Goal: Task Accomplishment & Management: Complete application form

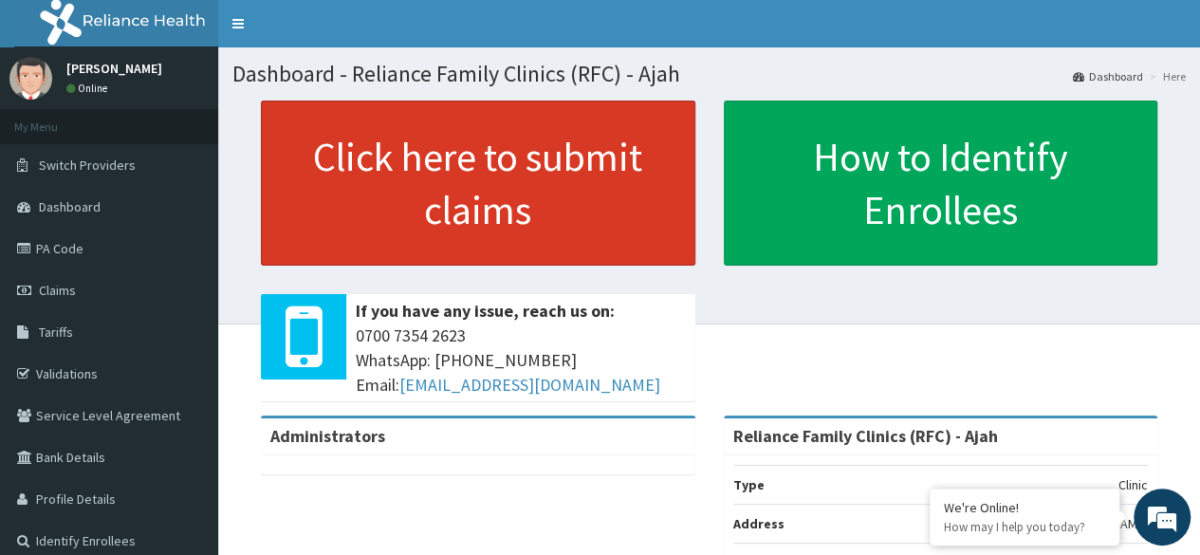
click at [511, 172] on link "Click here to submit claims" at bounding box center [478, 183] width 434 height 165
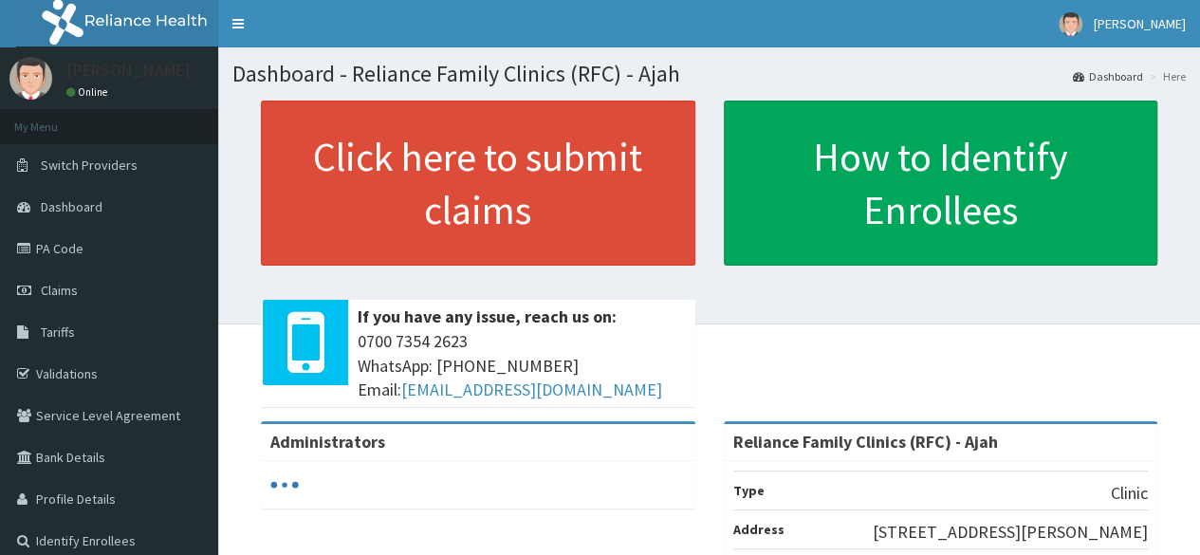
click at [590, 222] on link "Click here to submit claims" at bounding box center [478, 183] width 434 height 165
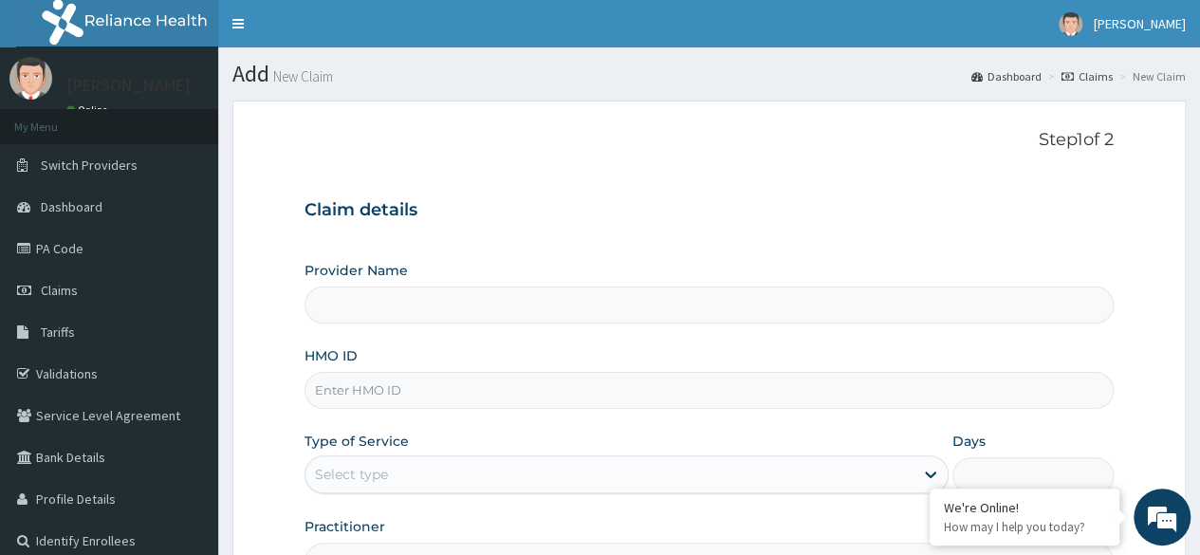
click at [476, 391] on input "HMO ID" at bounding box center [708, 390] width 809 height 37
paste input "AAO/10014/A"
type input "AAO/10014/A"
type input "Reliance Family Clinics (RFC) - Ajah"
type input "AAO/10014/A"
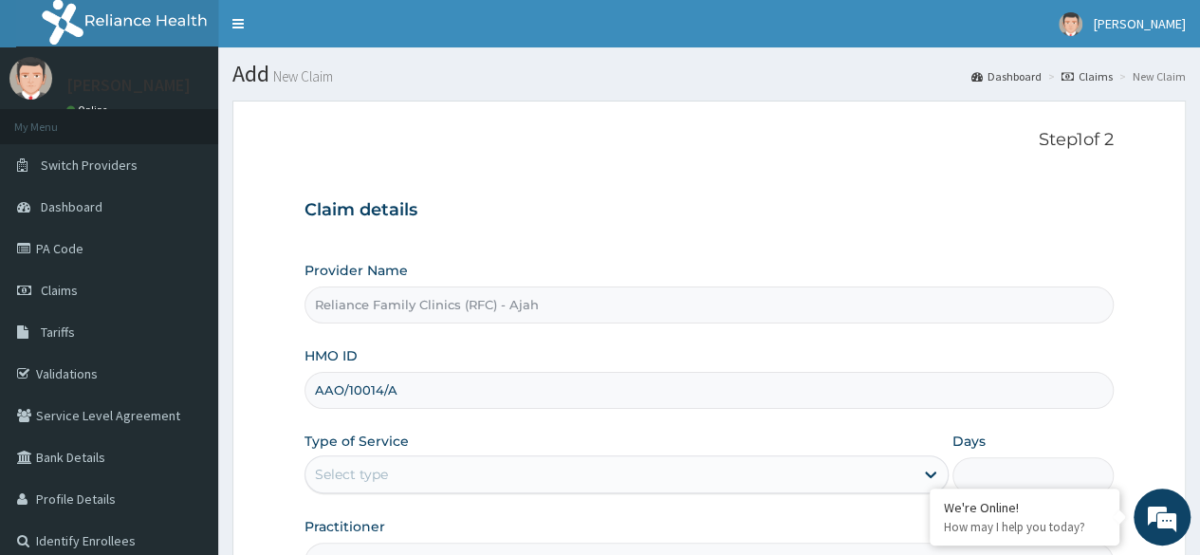
click at [501, 481] on div "Select type" at bounding box center [609, 474] width 608 height 30
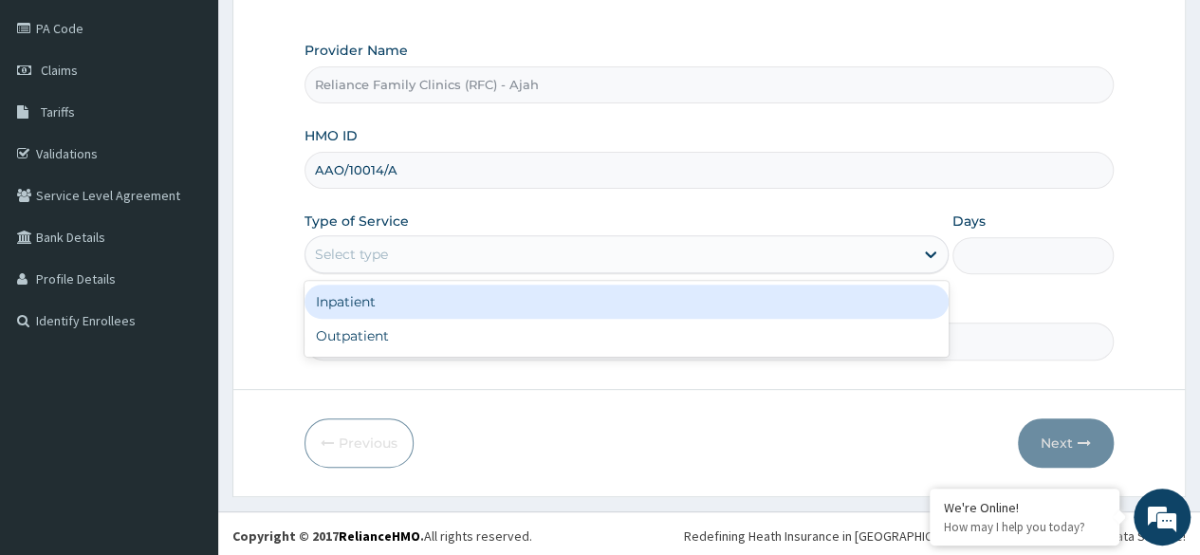
scroll to position [220, 0]
click at [534, 326] on div "Outpatient" at bounding box center [626, 336] width 644 height 34
type input "1"
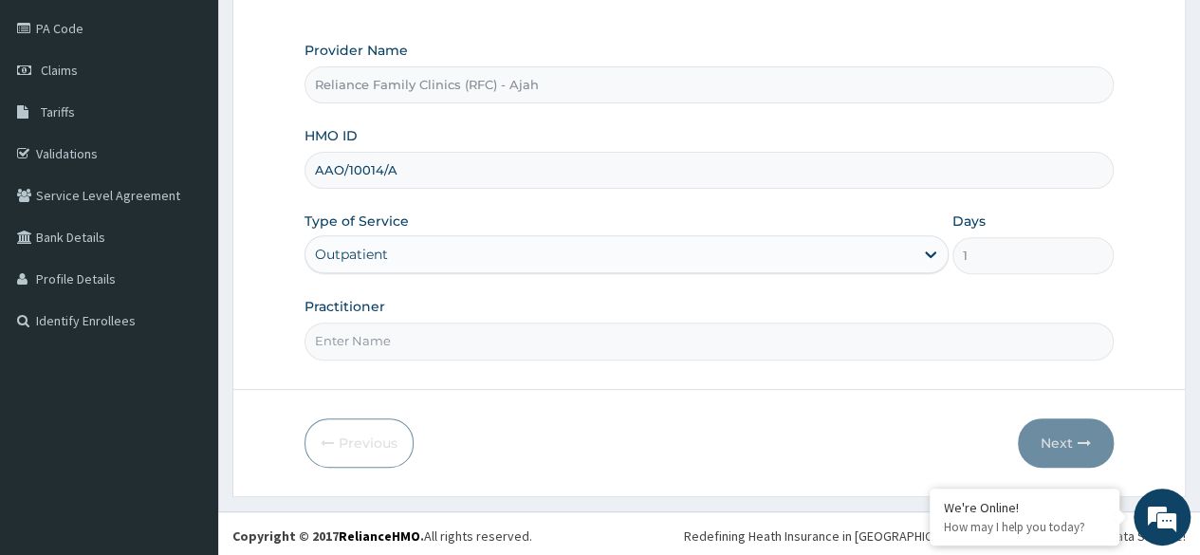
click at [557, 343] on input "Practitioner" at bounding box center [708, 341] width 809 height 37
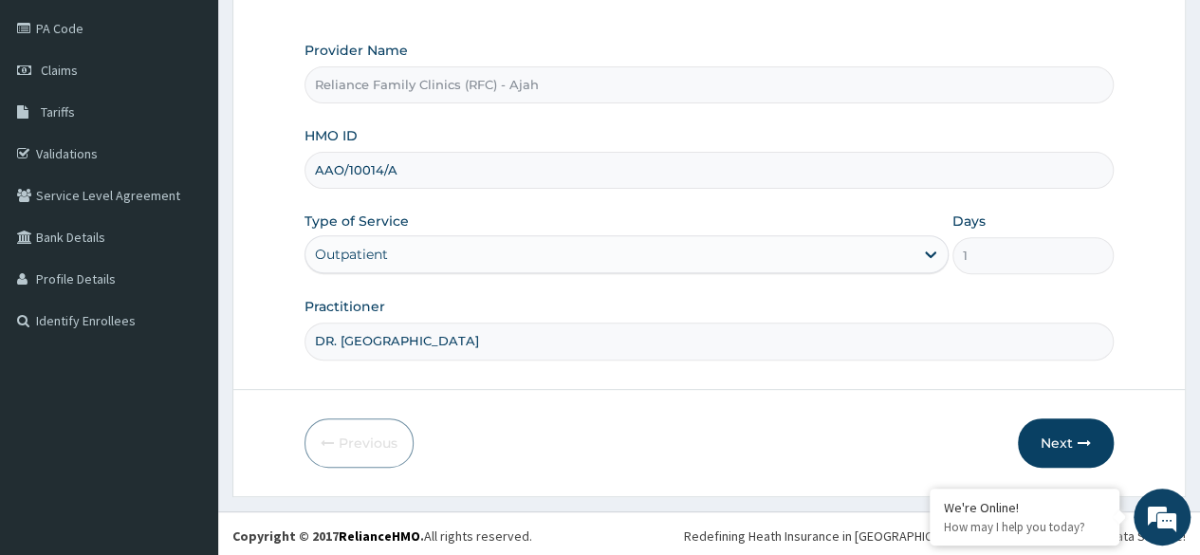
type input "DR. LOCUM"
click at [1082, 444] on icon "button" at bounding box center [1084, 442] width 13 height 13
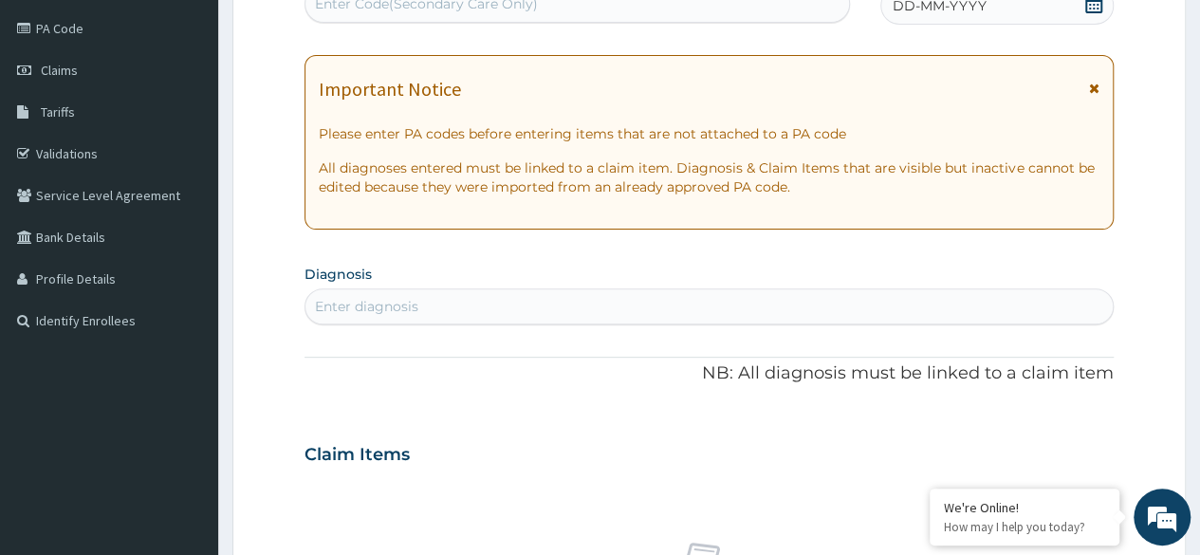
click at [471, 312] on div "Enter diagnosis" at bounding box center [708, 306] width 807 height 30
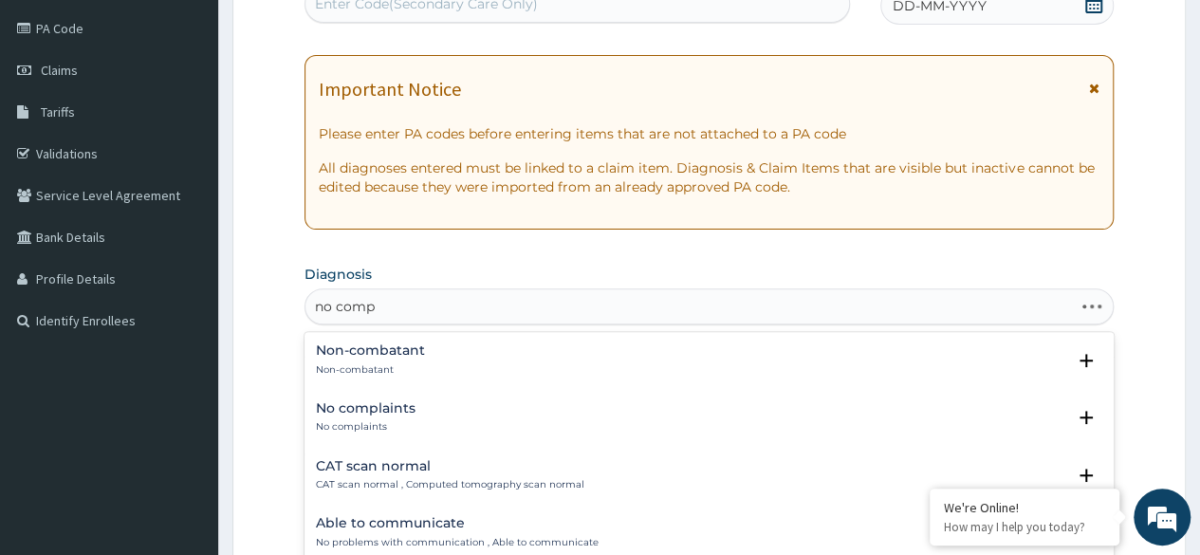
type input "no compl"
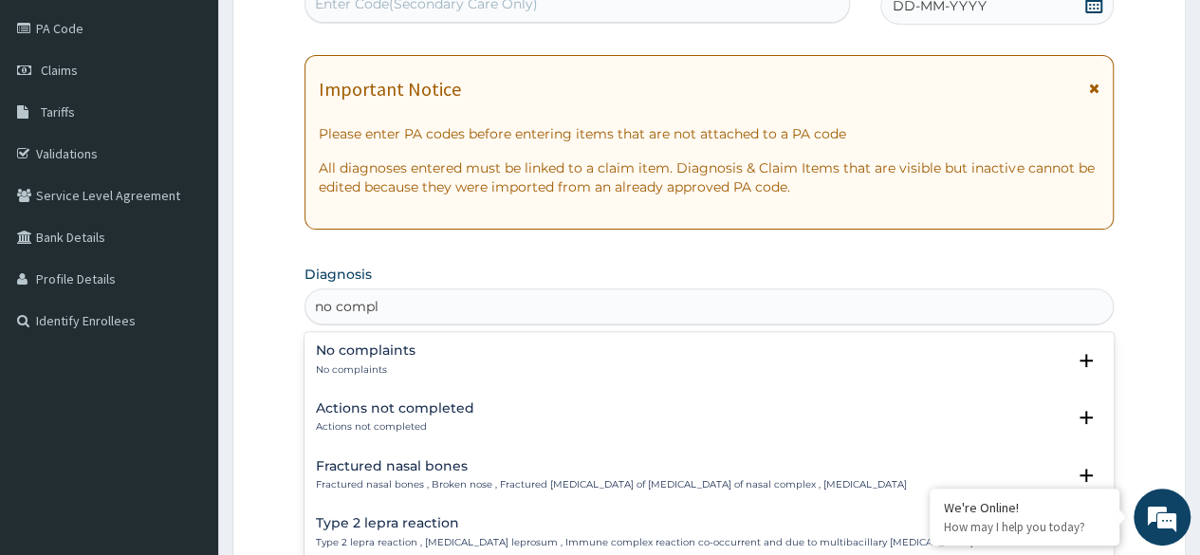
click at [400, 363] on p "No complaints" at bounding box center [366, 369] width 100 height 13
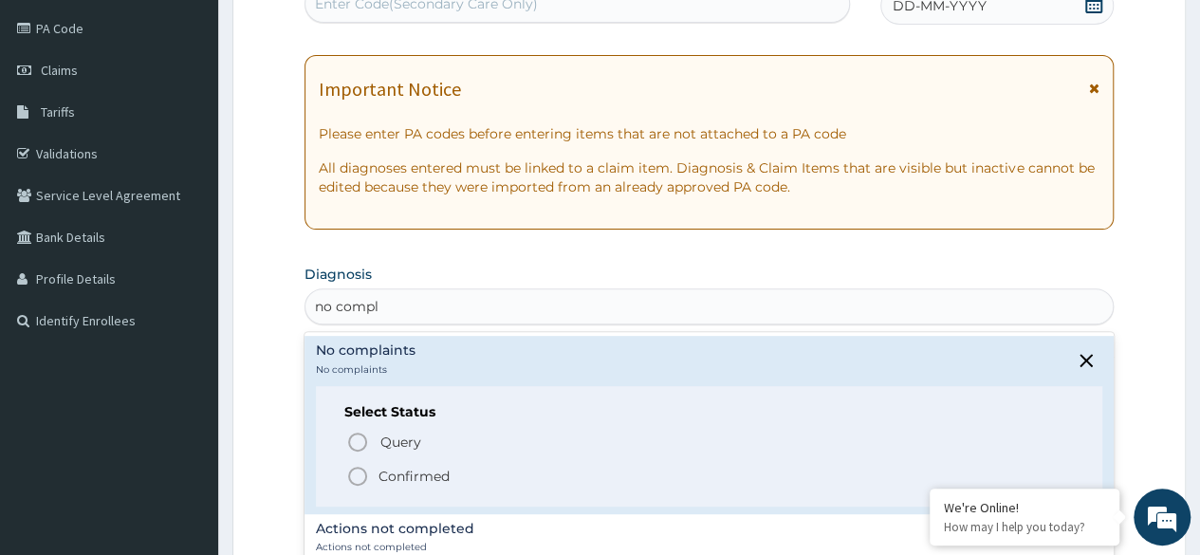
click at [360, 484] on icon "status option filled" at bounding box center [357, 476] width 23 height 23
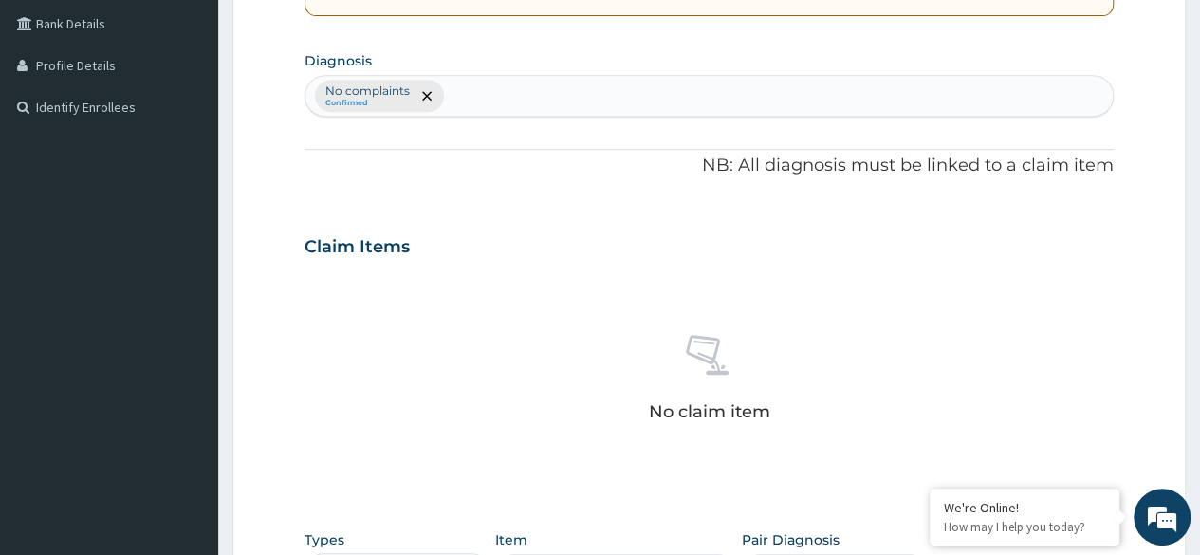
scroll to position [636, 0]
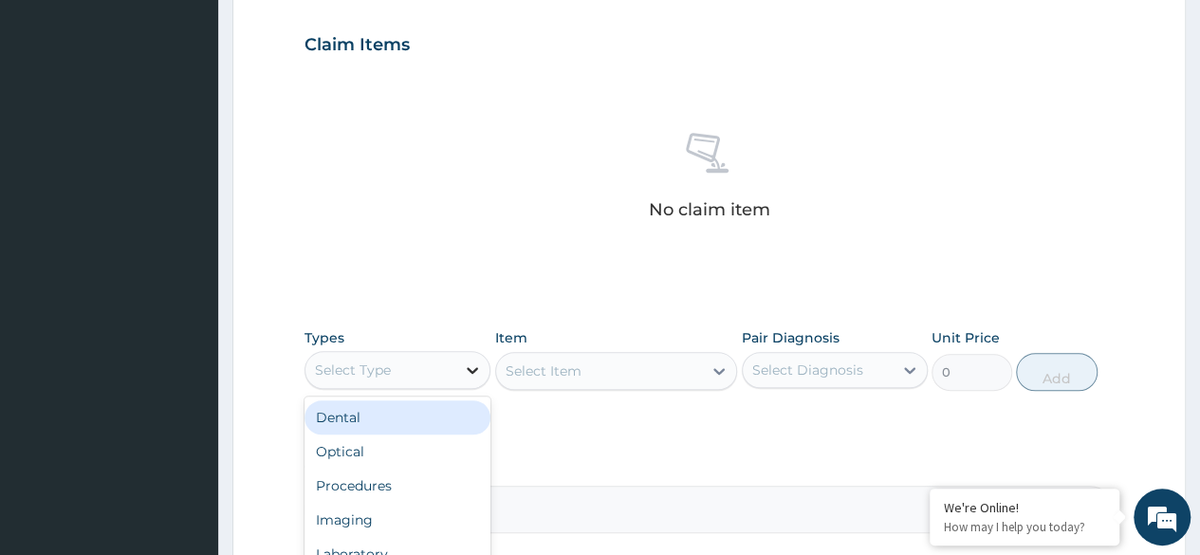
click at [459, 373] on div at bounding box center [472, 370] width 34 height 34
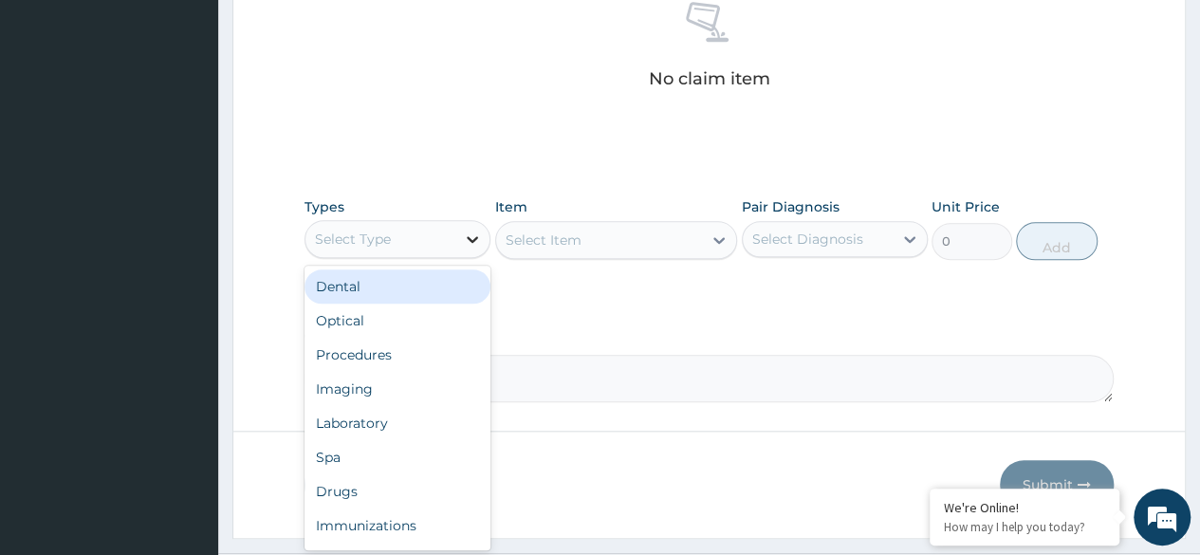
scroll to position [808, 0]
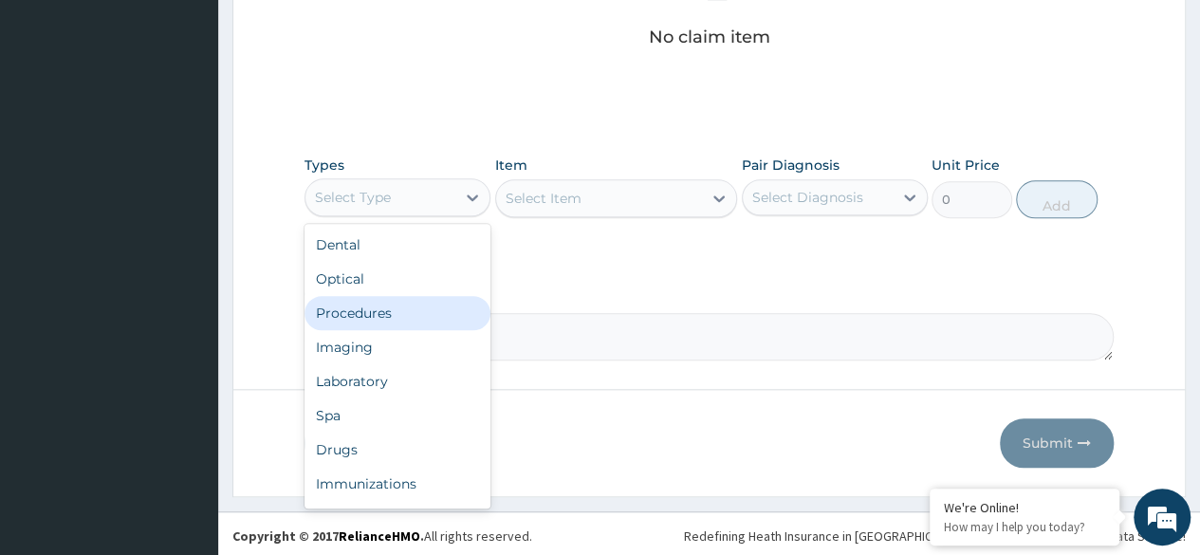
click at [425, 312] on div "Procedures" at bounding box center [397, 313] width 186 height 34
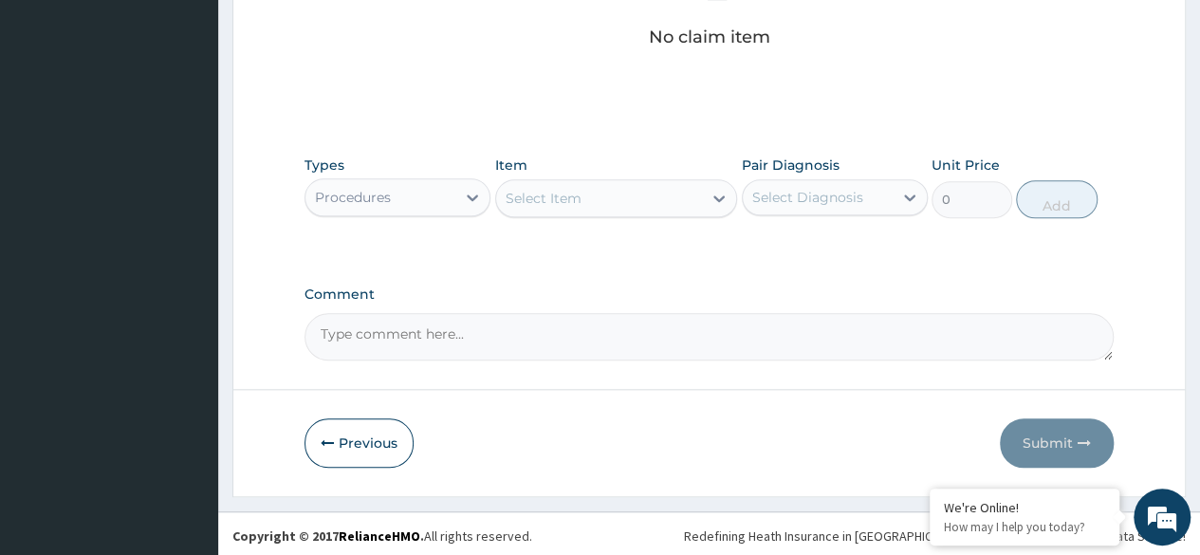
click at [552, 207] on div "Select Item" at bounding box center [599, 198] width 207 height 30
type input "bmi"
click at [459, 174] on div "Types Procedures" at bounding box center [397, 187] width 186 height 63
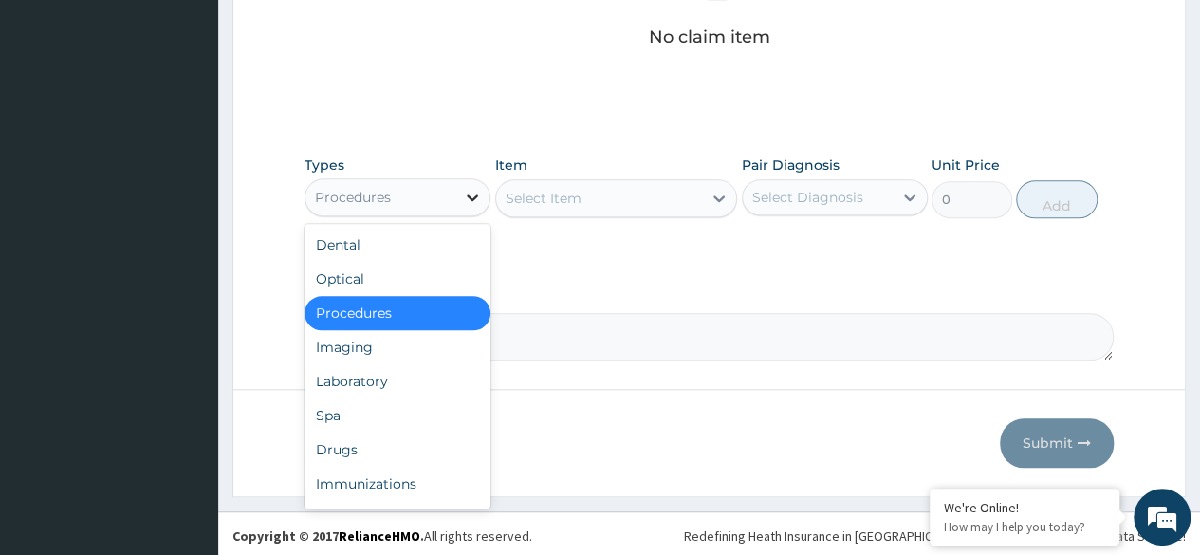
click at [457, 194] on div at bounding box center [472, 197] width 34 height 34
click at [429, 378] on div "Laboratory" at bounding box center [397, 381] width 186 height 34
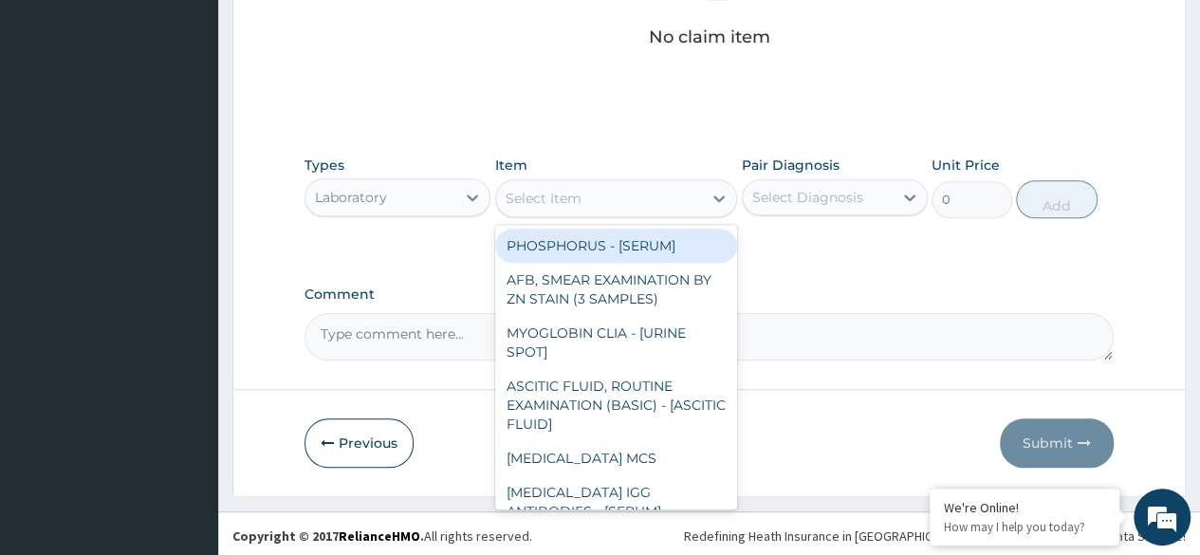
click at [599, 204] on div "Select Item" at bounding box center [599, 198] width 207 height 30
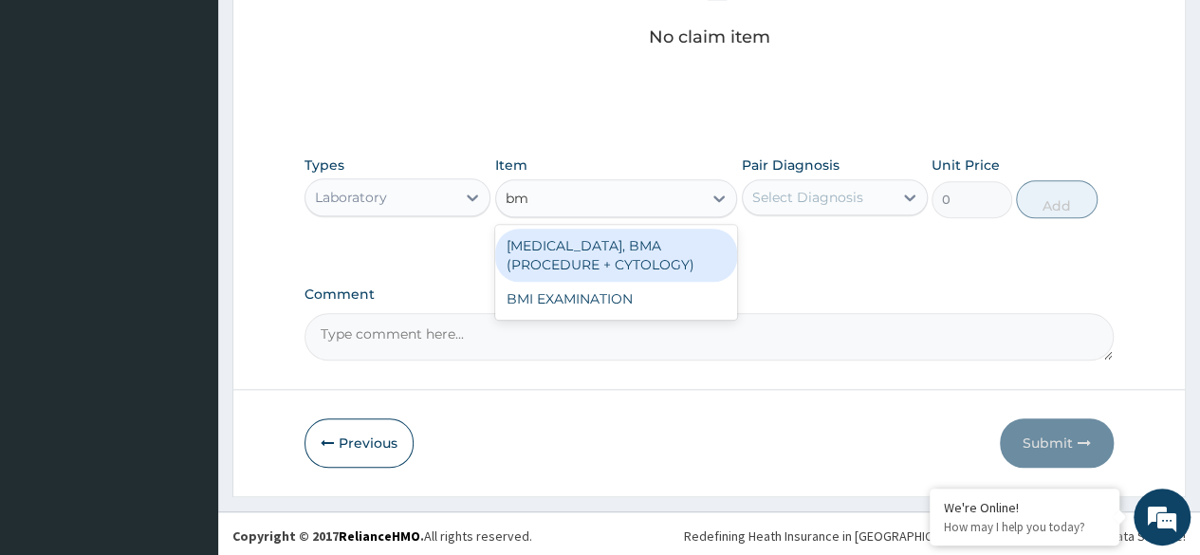
type input "bmi"
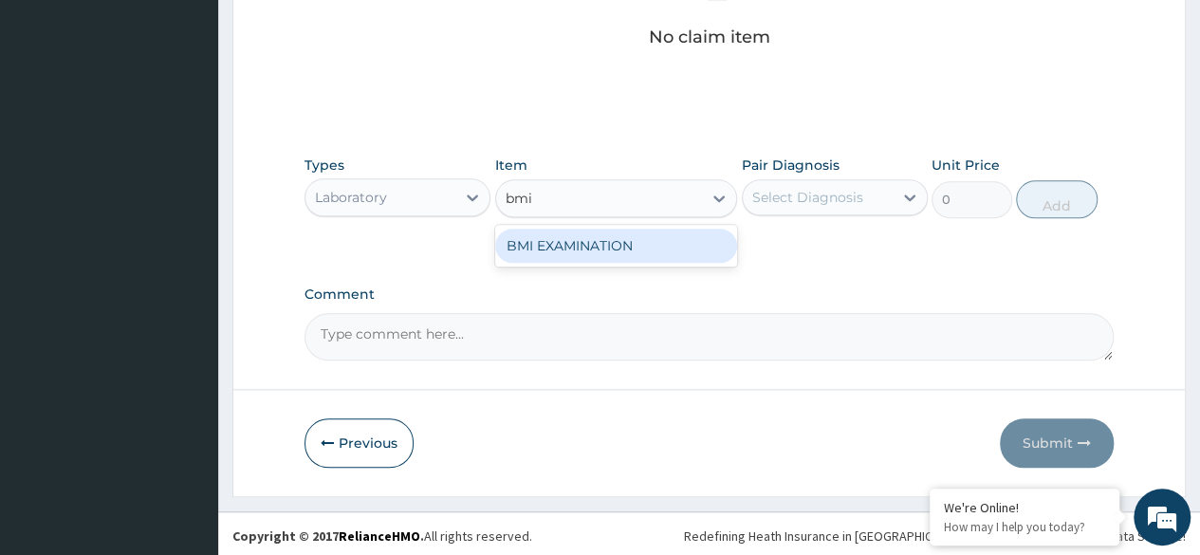
click at [652, 248] on div "BMI EXAMINATION" at bounding box center [616, 246] width 243 height 34
type input "1225.5"
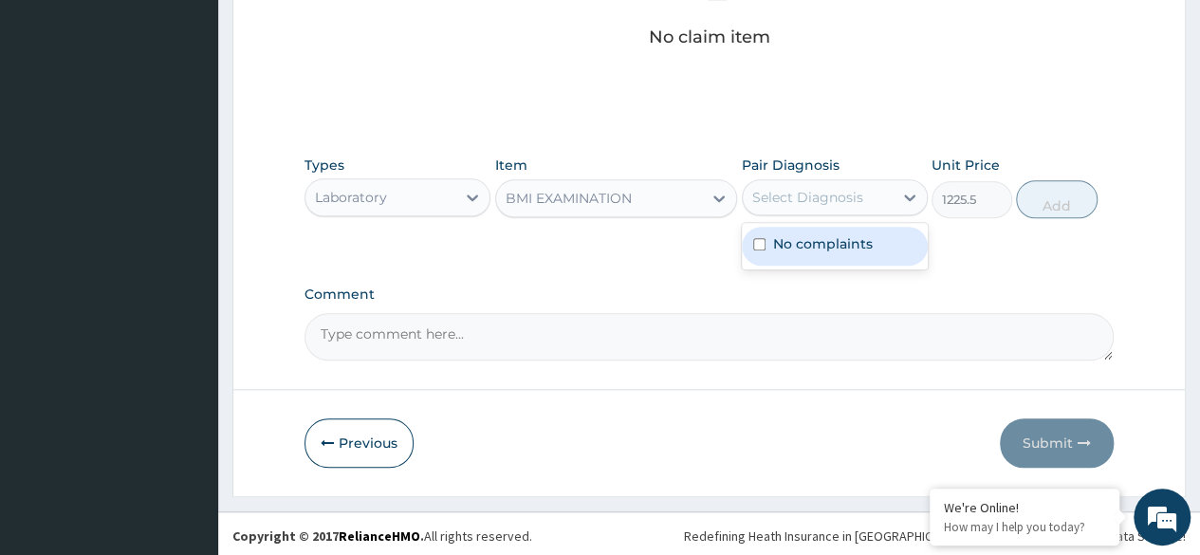
click at [802, 203] on div "Select Diagnosis" at bounding box center [807, 197] width 111 height 19
click at [810, 242] on label "No complaints" at bounding box center [823, 243] width 100 height 19
checkbox input "true"
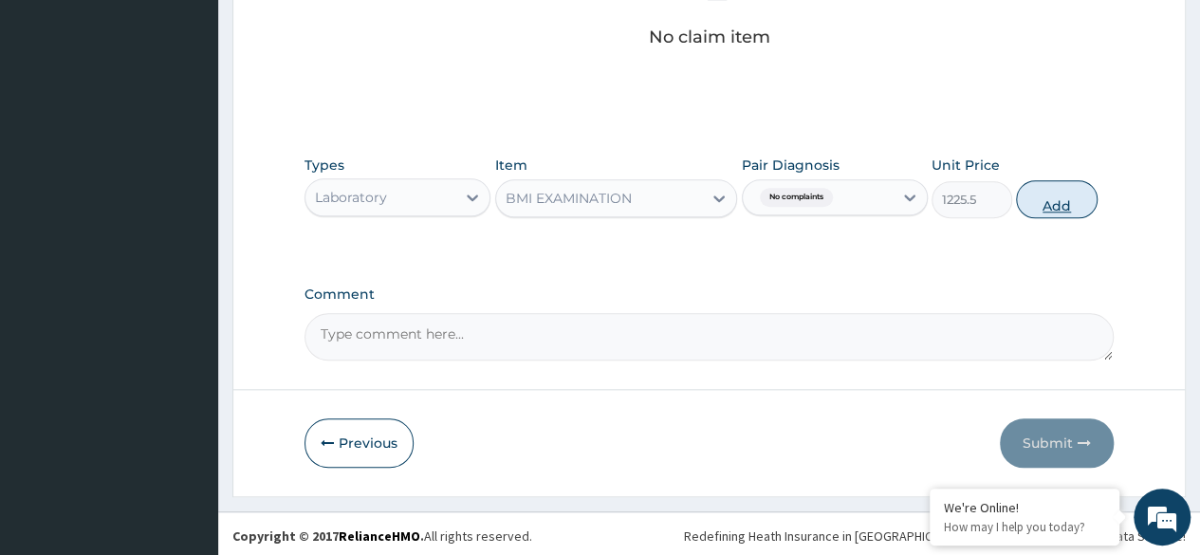
click at [1062, 198] on button "Add" at bounding box center [1056, 199] width 81 height 38
type input "0"
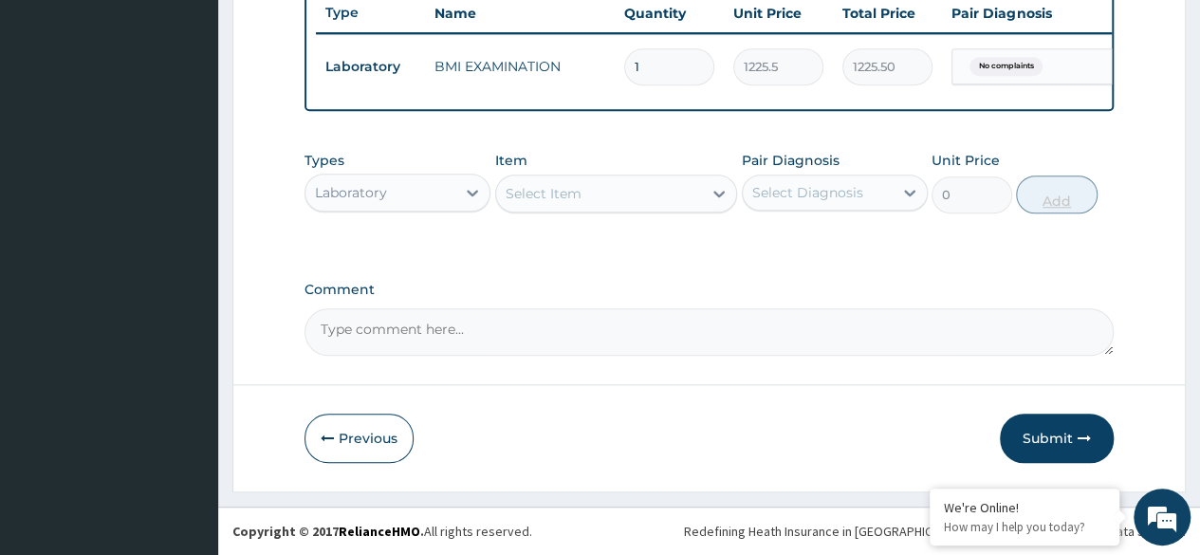
scroll to position [734, 0]
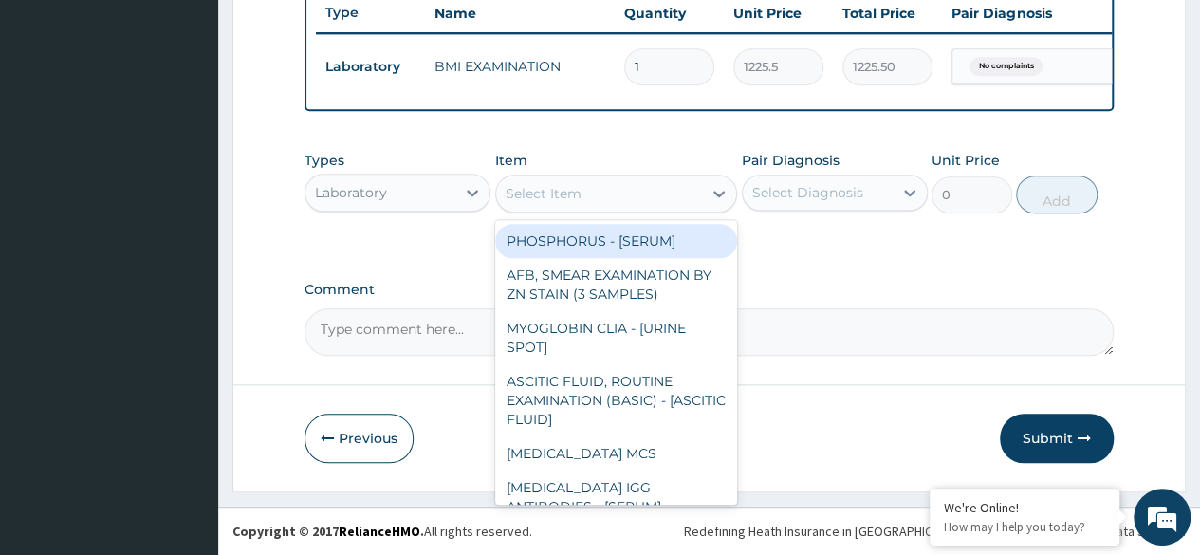
click at [647, 191] on div "Select Item" at bounding box center [599, 193] width 207 height 30
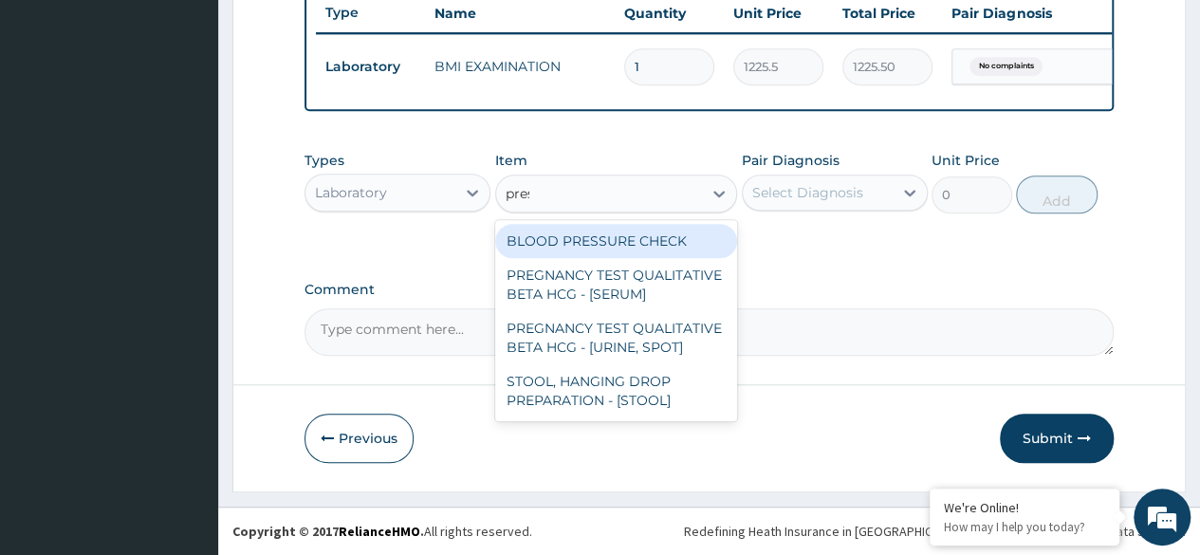
type input "press"
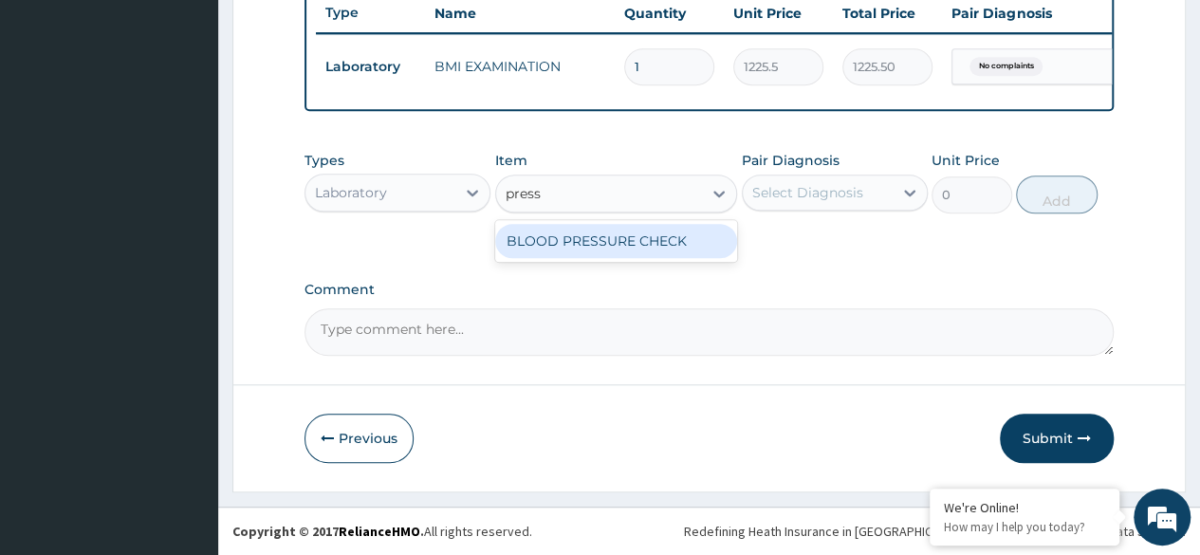
click at [658, 244] on div "BLOOD PRESSURE CHECK" at bounding box center [616, 241] width 243 height 34
type input "1225.5"
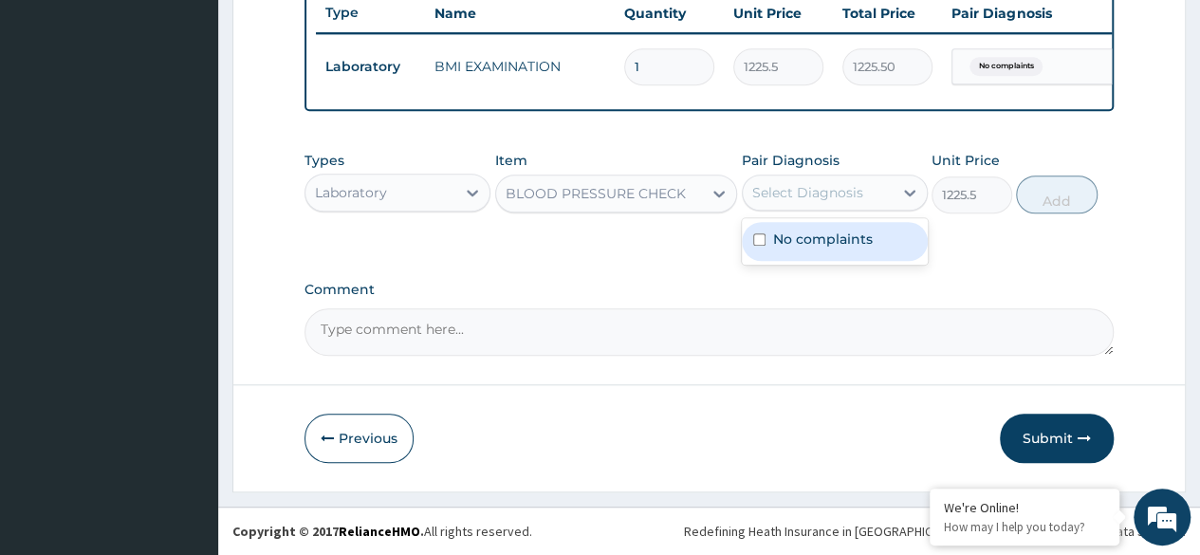
drag, startPoint x: 828, startPoint y: 202, endPoint x: 825, endPoint y: 234, distance: 32.4
click at [825, 211] on div "option No complaints, selected. option No complaints focused, 1 of 1. 1 result …" at bounding box center [835, 193] width 186 height 36
click at [825, 234] on label "No complaints" at bounding box center [823, 239] width 100 height 19
checkbox input "true"
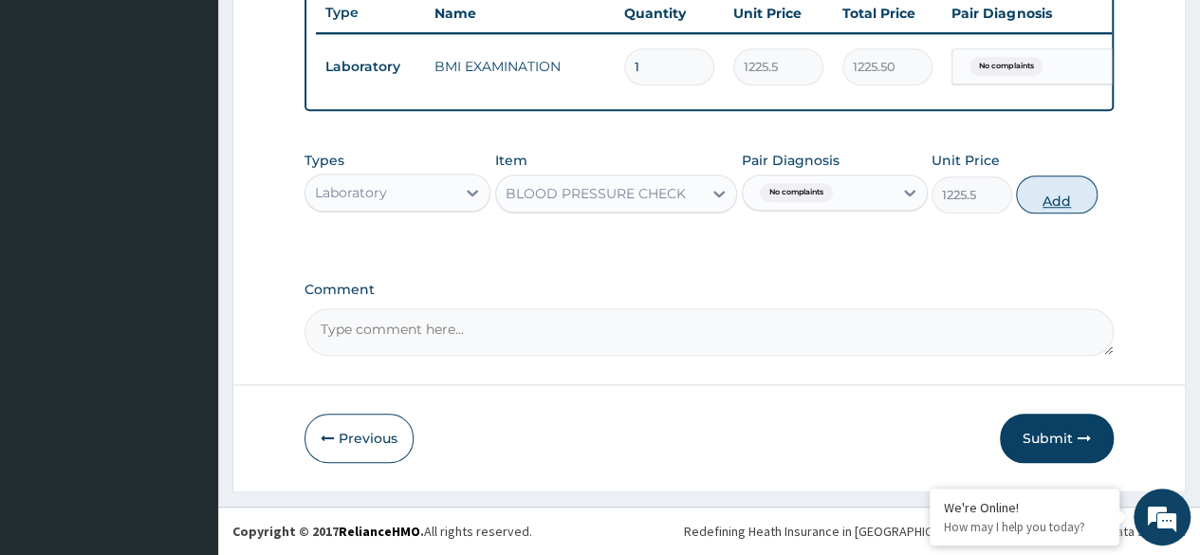
click at [1032, 208] on button "Add" at bounding box center [1056, 194] width 81 height 38
type input "0"
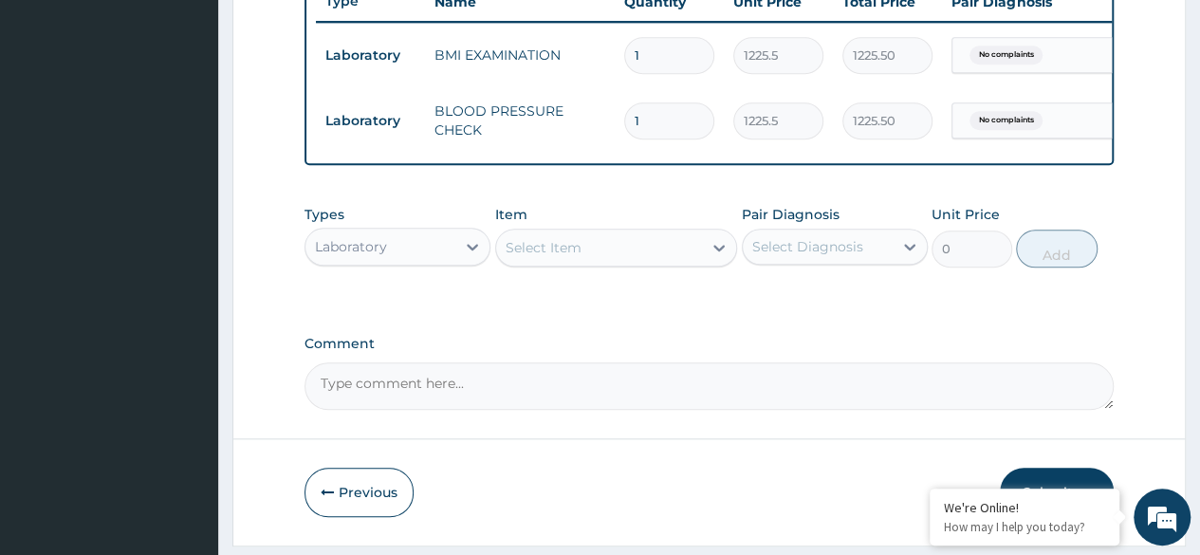
scroll to position [800, 0]
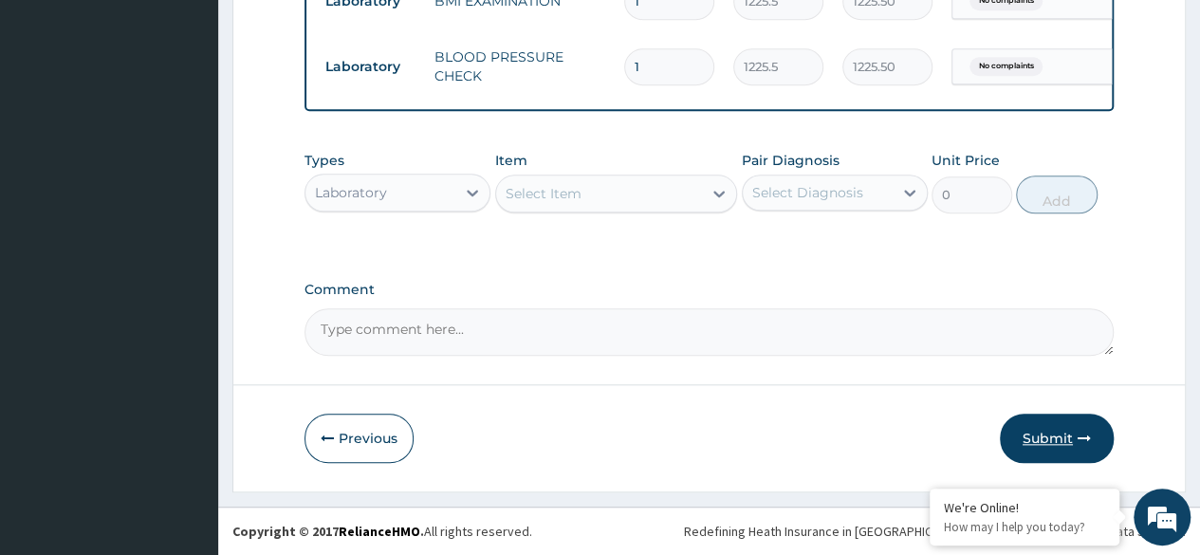
click at [1048, 440] on button "Submit" at bounding box center [1057, 438] width 114 height 49
click at [1056, 433] on button "Submit" at bounding box center [1057, 438] width 114 height 49
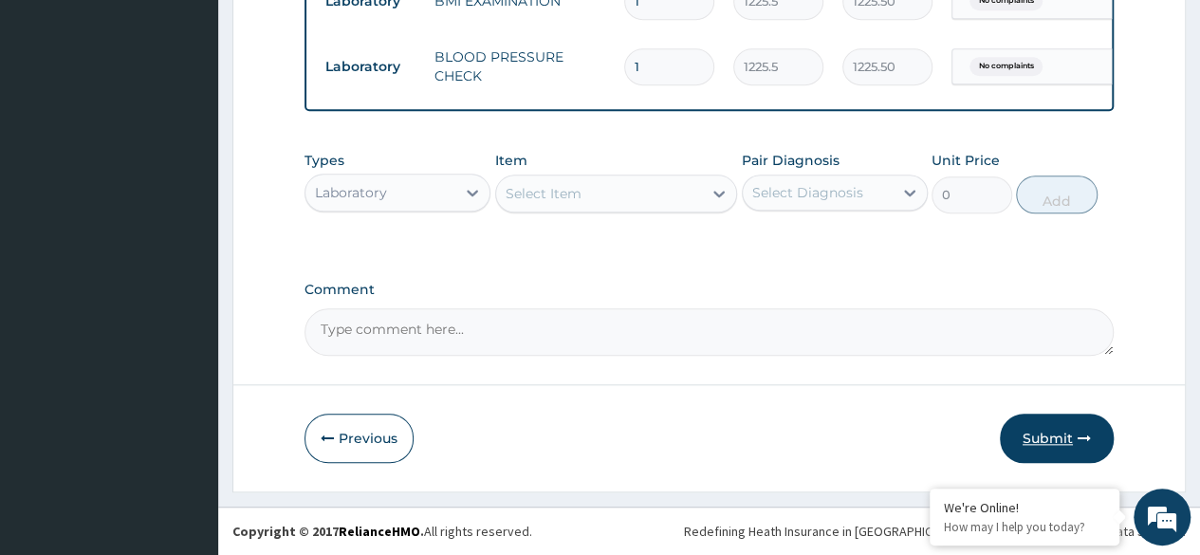
click at [1061, 438] on button "Submit" at bounding box center [1057, 438] width 114 height 49
click at [1066, 440] on button "Submit" at bounding box center [1057, 438] width 114 height 49
click at [1062, 438] on button "Submit" at bounding box center [1057, 438] width 114 height 49
click at [1072, 434] on button "Submit" at bounding box center [1057, 438] width 114 height 49
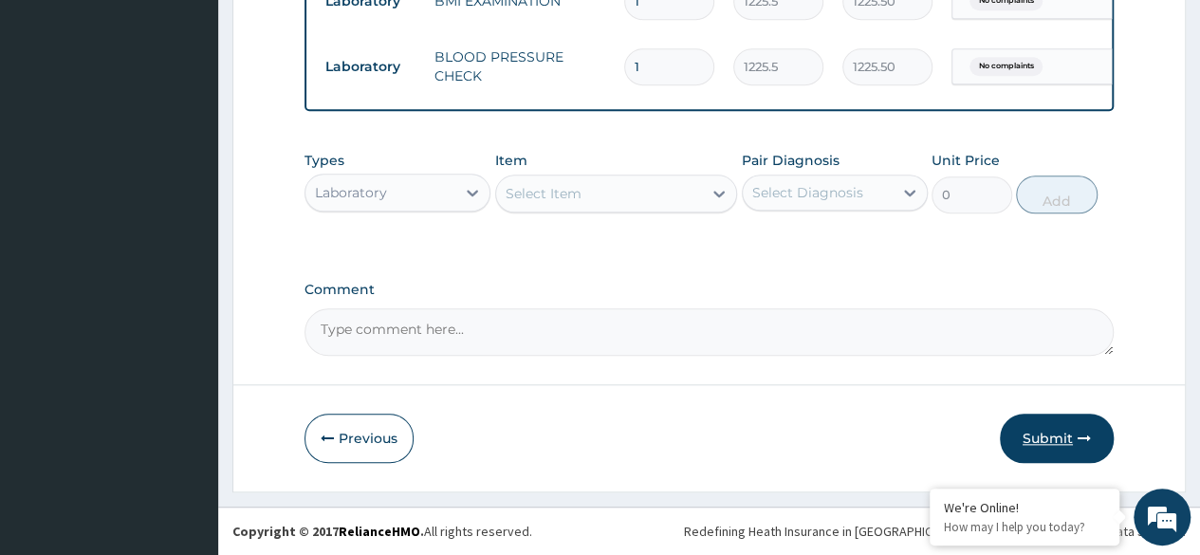
click at [1072, 441] on button "Submit" at bounding box center [1057, 438] width 114 height 49
click at [1069, 450] on button "Submit" at bounding box center [1057, 438] width 114 height 49
click at [1046, 416] on button "Submit" at bounding box center [1057, 438] width 114 height 49
click at [1053, 440] on button "Submit" at bounding box center [1057, 438] width 114 height 49
click at [1083, 440] on icon "button" at bounding box center [1084, 438] width 13 height 13
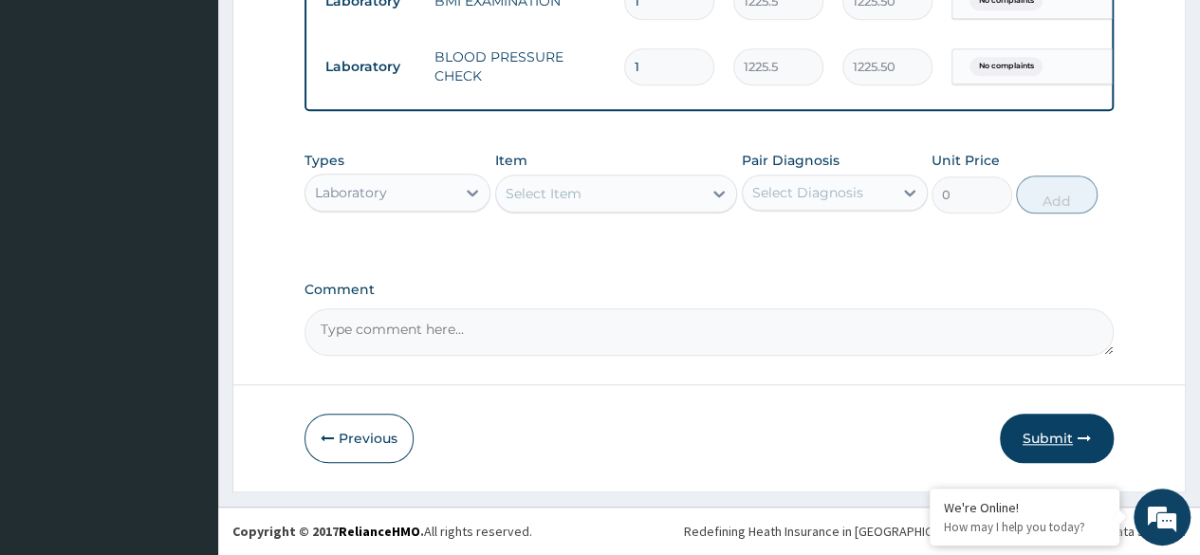
click at [1074, 446] on button "Submit" at bounding box center [1057, 438] width 114 height 49
click at [1060, 444] on button "Submit" at bounding box center [1057, 438] width 114 height 49
click at [1057, 432] on button "Submit" at bounding box center [1057, 438] width 114 height 49
click at [1046, 439] on button "Submit" at bounding box center [1057, 438] width 114 height 49
click at [1043, 449] on button "Submit" at bounding box center [1057, 438] width 114 height 49
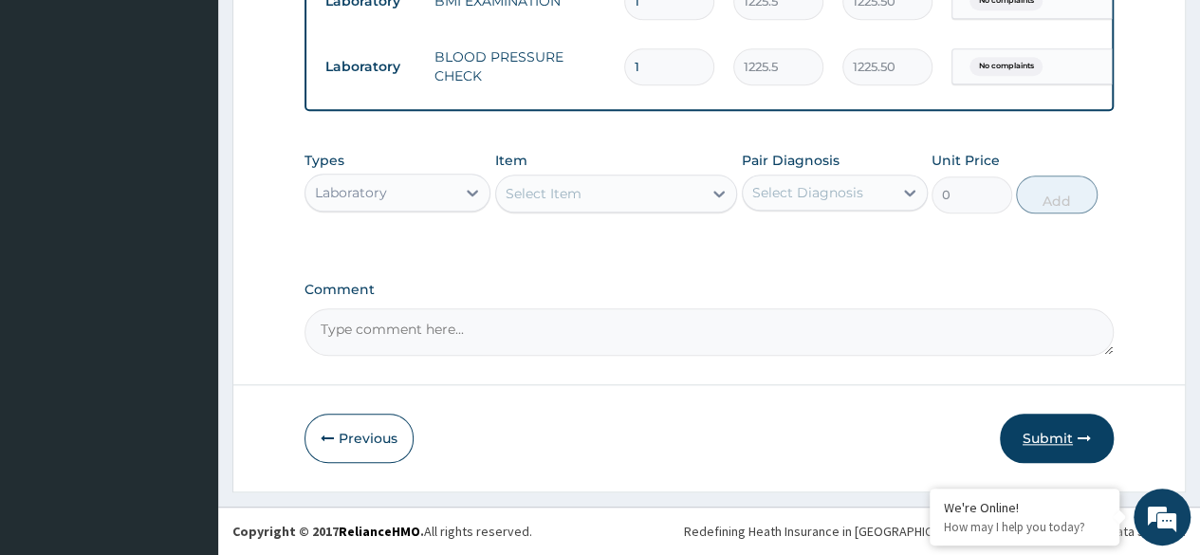
click at [1065, 446] on button "Submit" at bounding box center [1057, 438] width 114 height 49
click at [1064, 436] on button "Submit" at bounding box center [1057, 438] width 114 height 49
click at [1064, 433] on button "Submit" at bounding box center [1057, 438] width 114 height 49
click at [1060, 437] on button "Submit" at bounding box center [1057, 438] width 114 height 49
click at [1066, 440] on button "Submit" at bounding box center [1057, 438] width 114 height 49
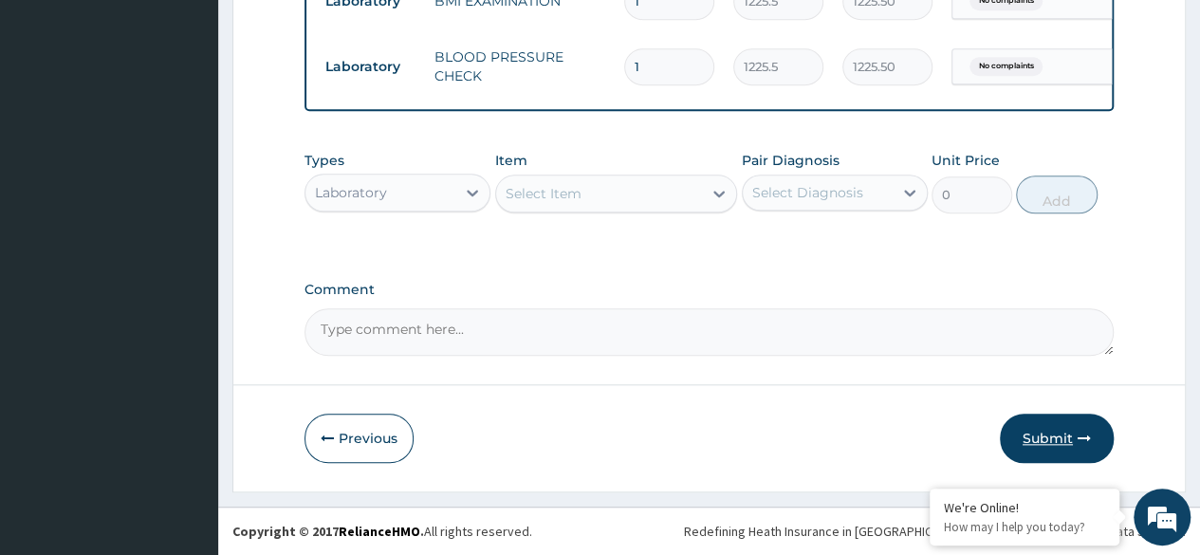
click at [1078, 432] on icon "button" at bounding box center [1084, 438] width 13 height 13
click at [1068, 440] on button "Submit" at bounding box center [1057, 438] width 114 height 49
click at [1065, 445] on button "Submit" at bounding box center [1057, 438] width 114 height 49
click at [1076, 440] on button "Submit" at bounding box center [1057, 438] width 114 height 49
click at [1079, 439] on icon "button" at bounding box center [1084, 438] width 13 height 13
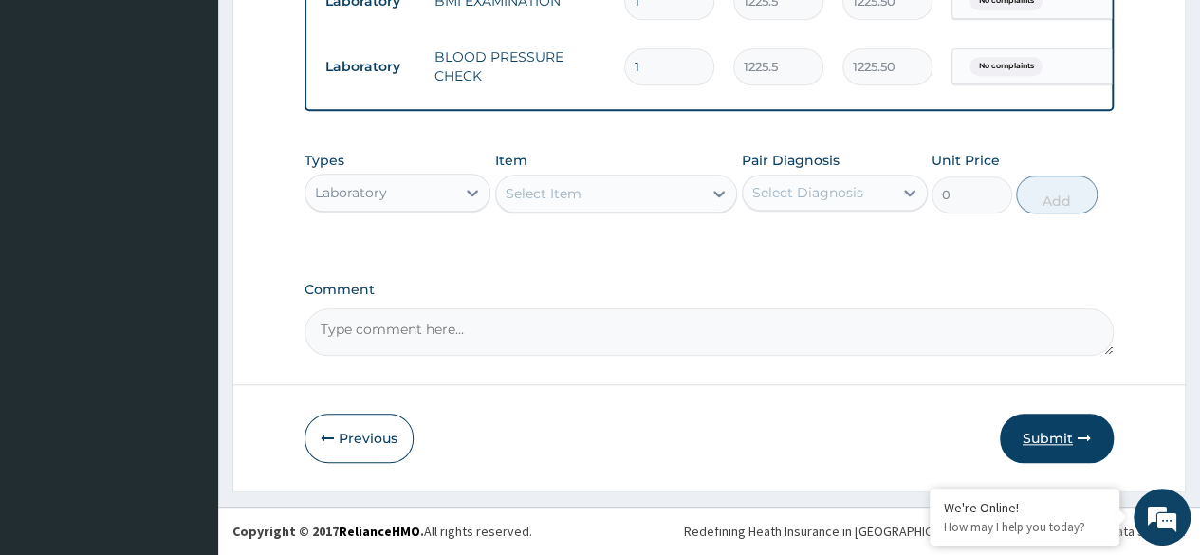
click at [1079, 439] on icon "button" at bounding box center [1084, 438] width 13 height 13
click at [1045, 439] on button "Submit" at bounding box center [1057, 438] width 114 height 49
drag, startPoint x: 1045, startPoint y: 439, endPoint x: 157, endPoint y: 58, distance: 966.3
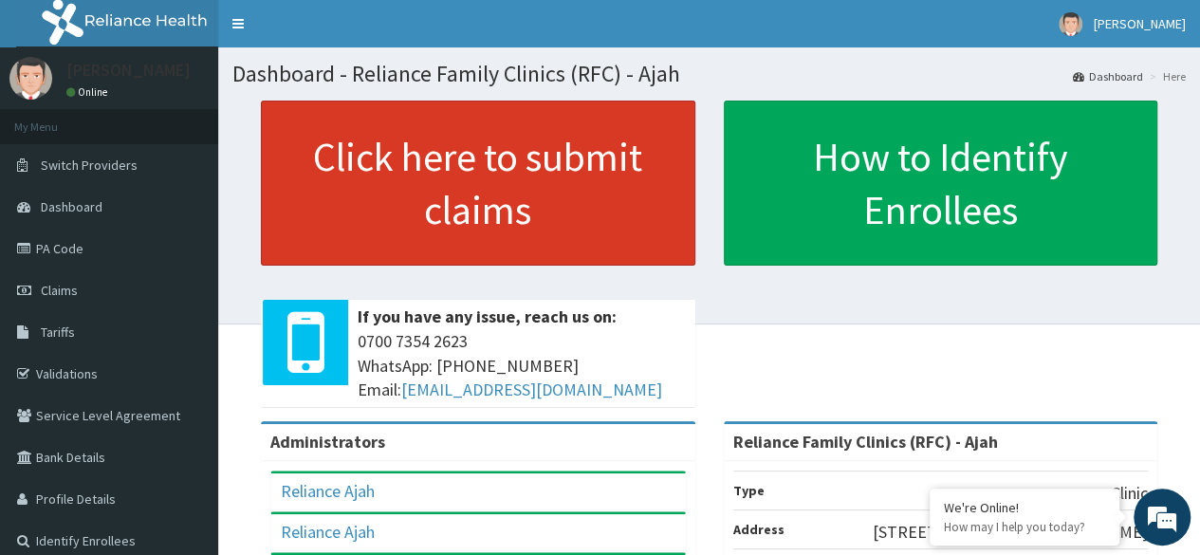
click at [556, 200] on link "Click here to submit claims" at bounding box center [478, 183] width 434 height 165
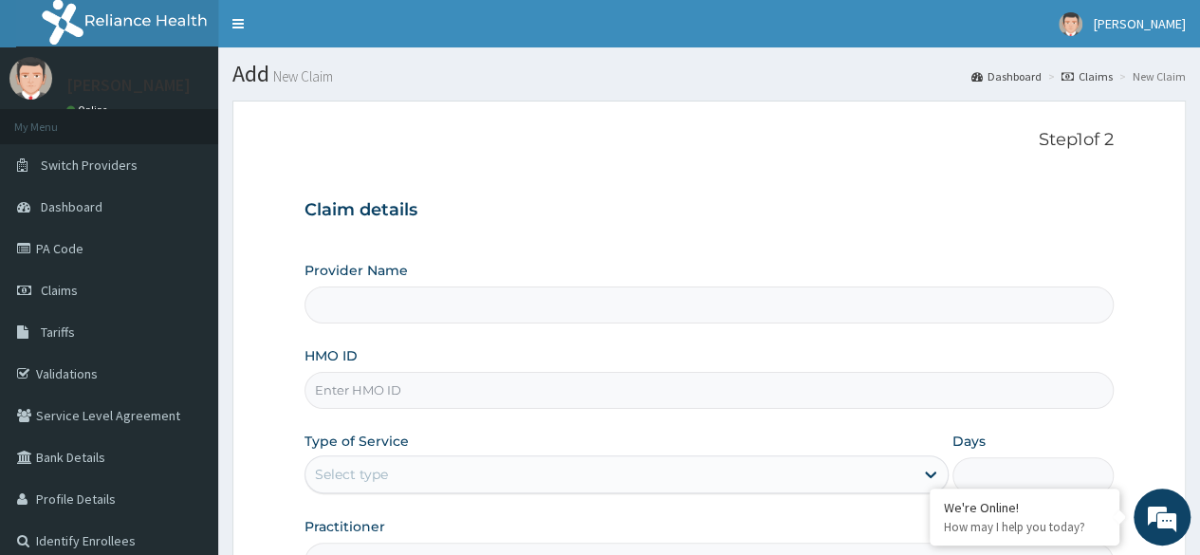
type input "Reliance Family Clinics (RFC) - Ajah"
click at [402, 386] on input "HMO ID" at bounding box center [708, 390] width 809 height 37
paste input "AAO/10014/A"
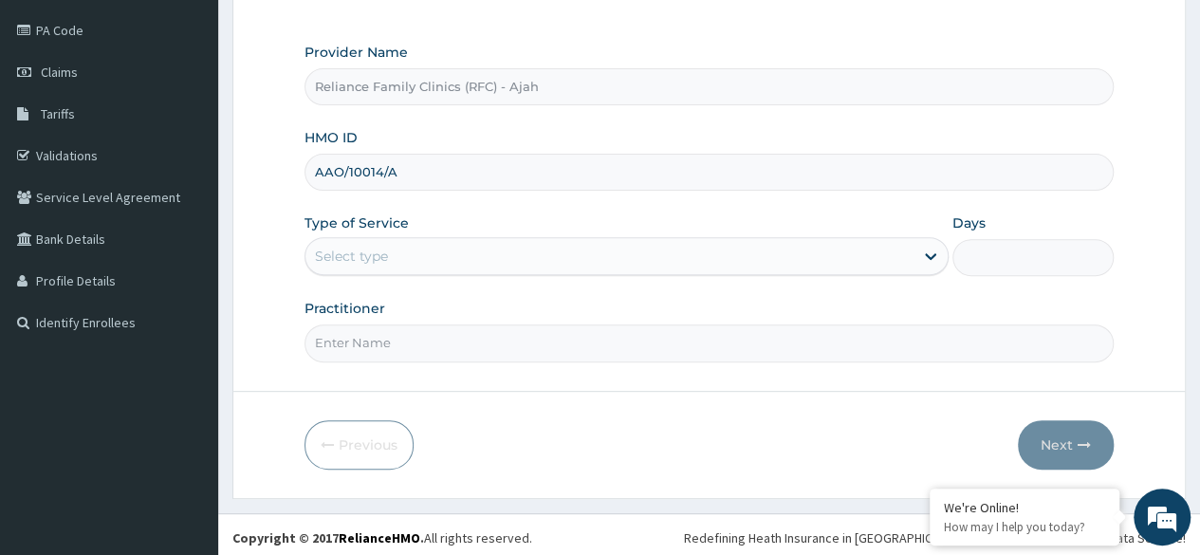
scroll to position [217, 0]
type input "AAO/10014/A"
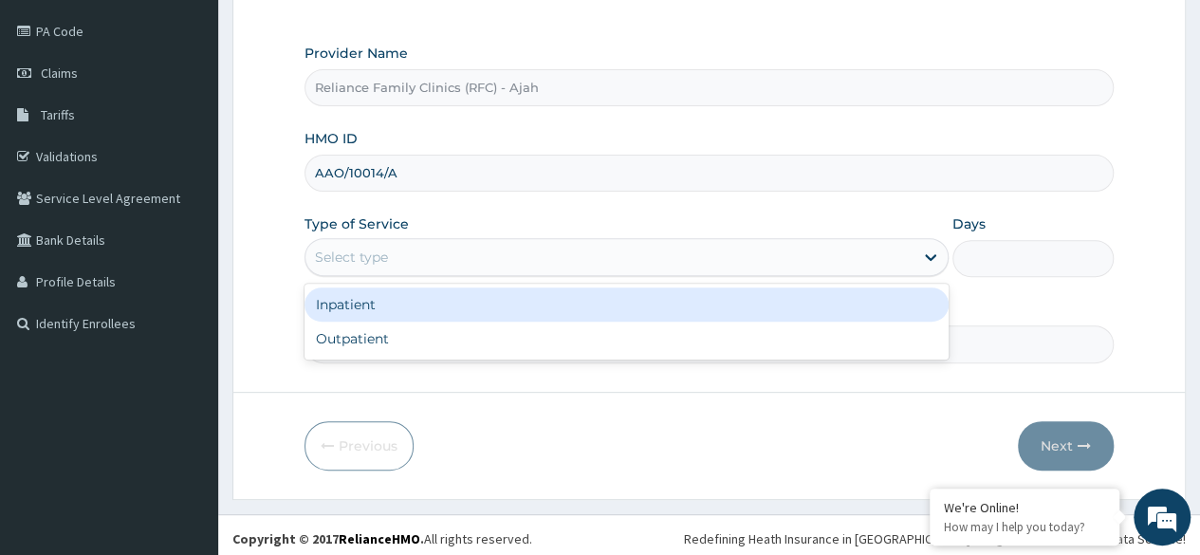
click at [480, 332] on div "Outpatient" at bounding box center [626, 339] width 644 height 34
type input "1"
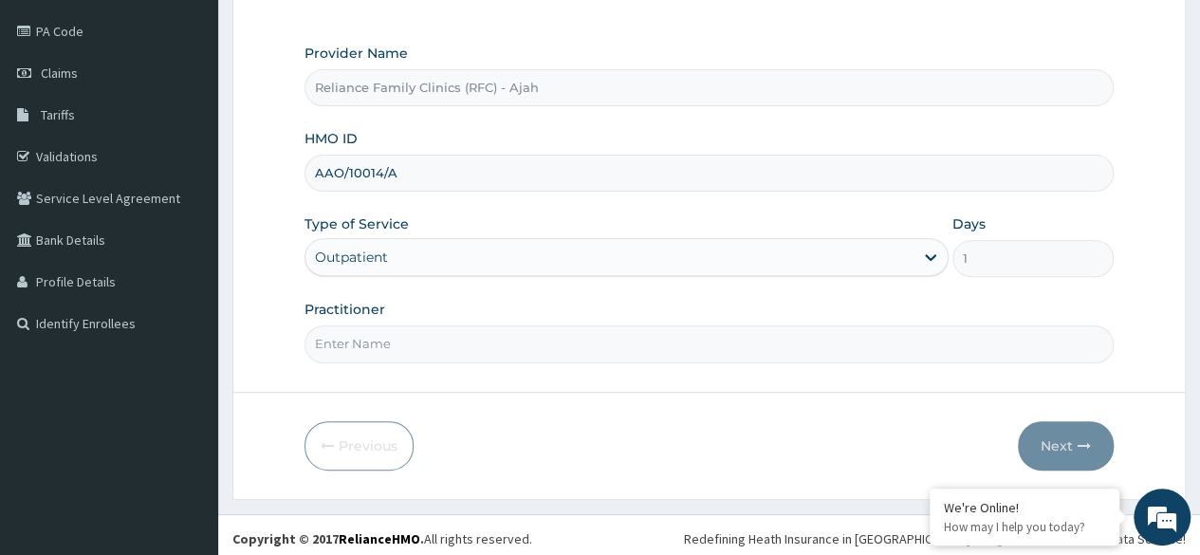
click at [480, 343] on input "Practitioner" at bounding box center [708, 343] width 809 height 37
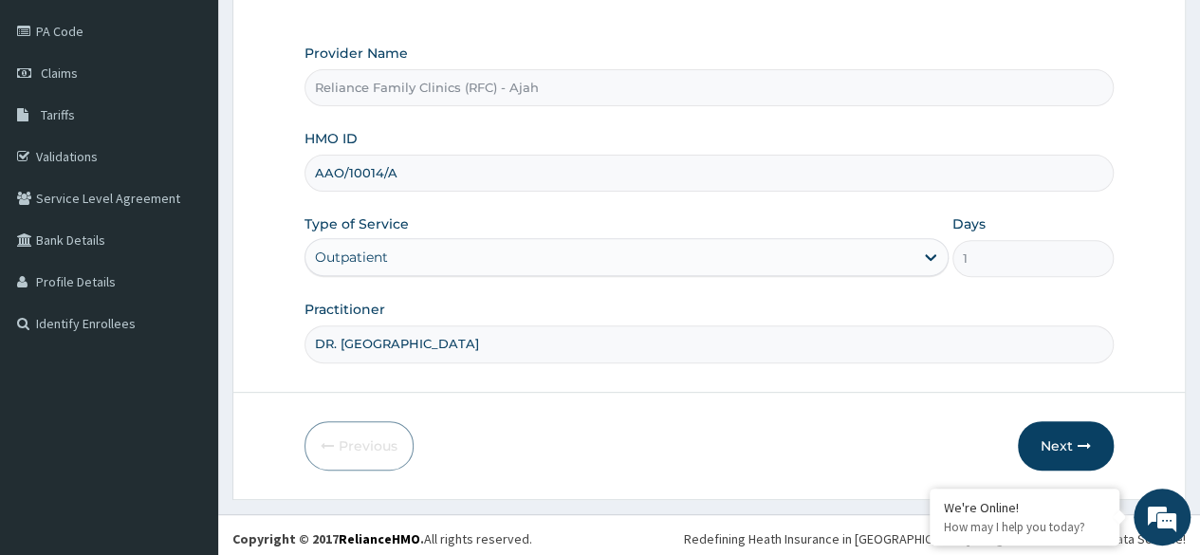
type input "DR. LOCUM"
click at [1067, 448] on button "Next" at bounding box center [1066, 445] width 96 height 49
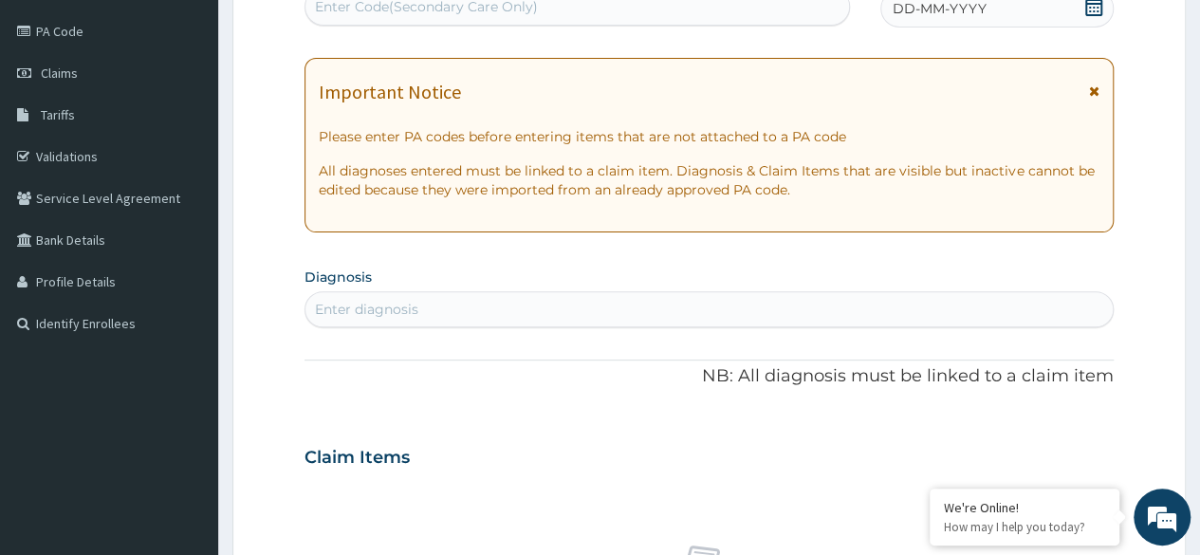
scroll to position [0, 0]
click at [1003, 15] on div "DD-MM-YYYY" at bounding box center [996, 9] width 233 height 38
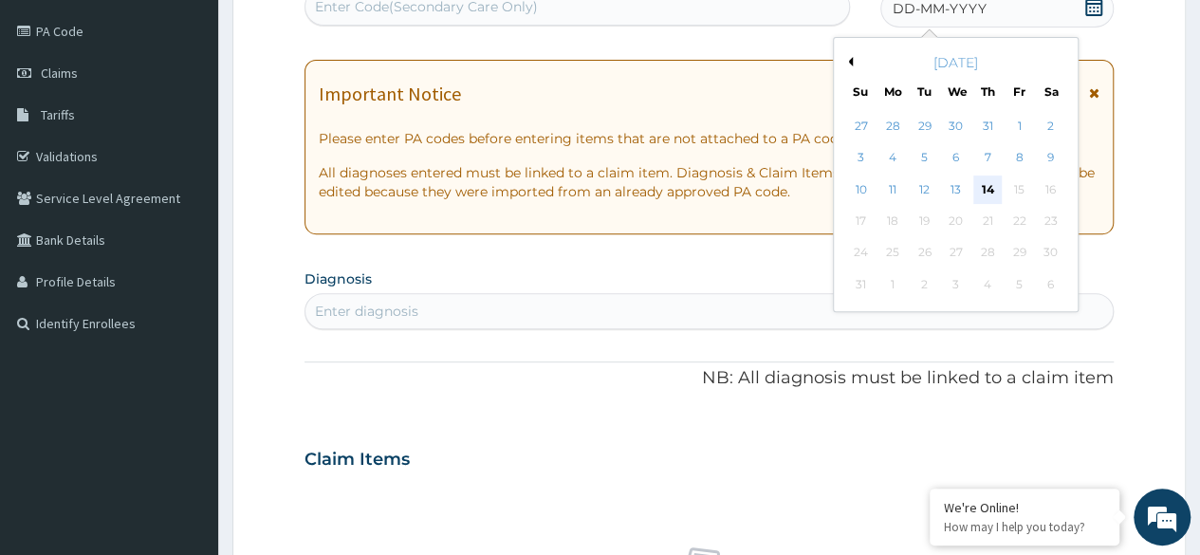
click at [987, 188] on div "14" at bounding box center [987, 189] width 28 height 28
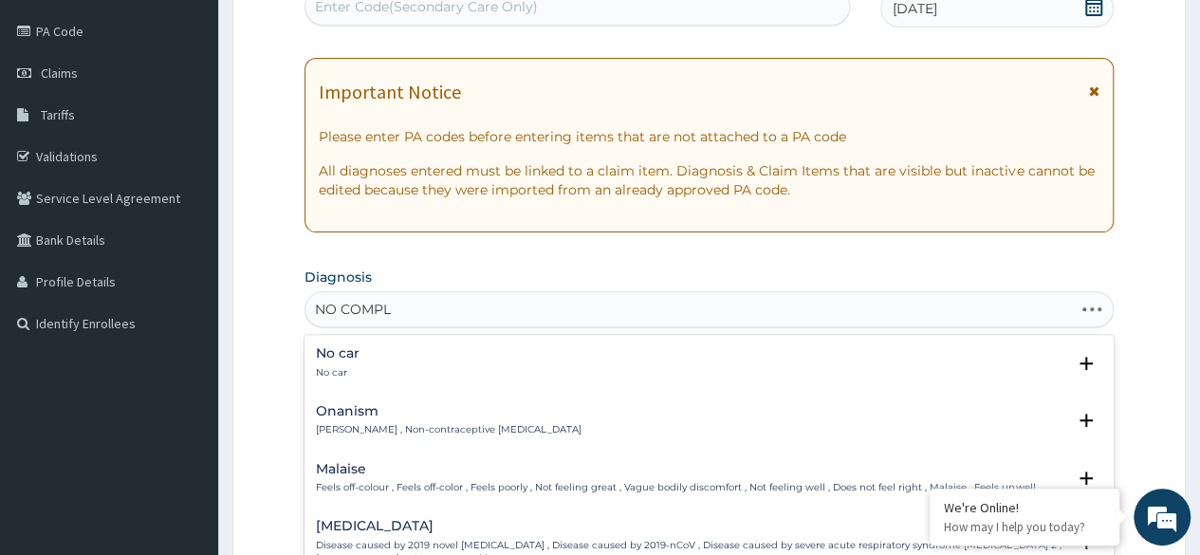
type input "NO COMPLA"
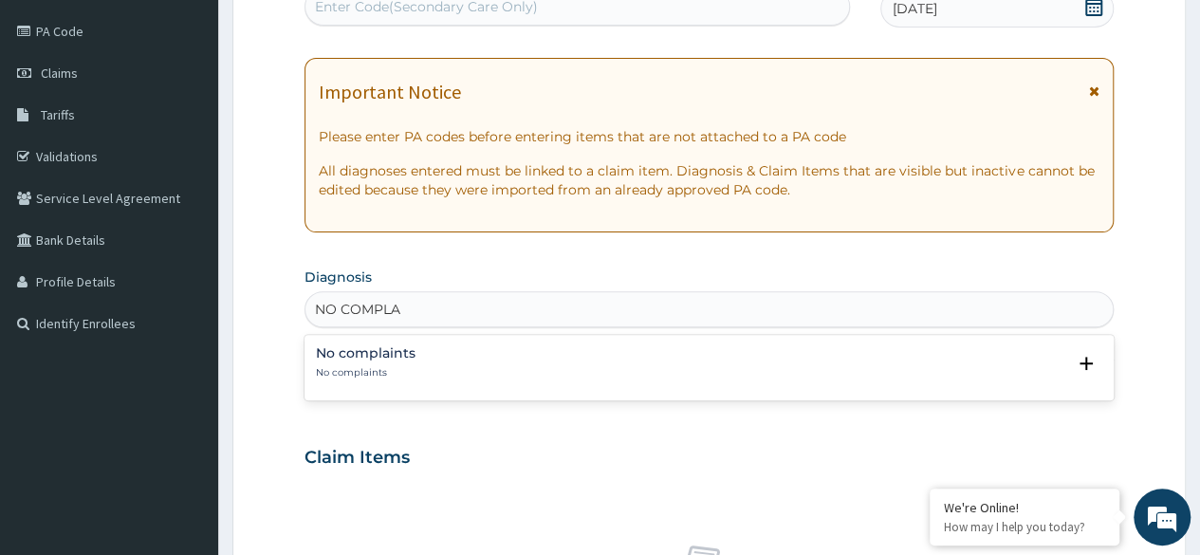
click at [579, 376] on div "No complaints No complaints" at bounding box center [709, 362] width 786 height 33
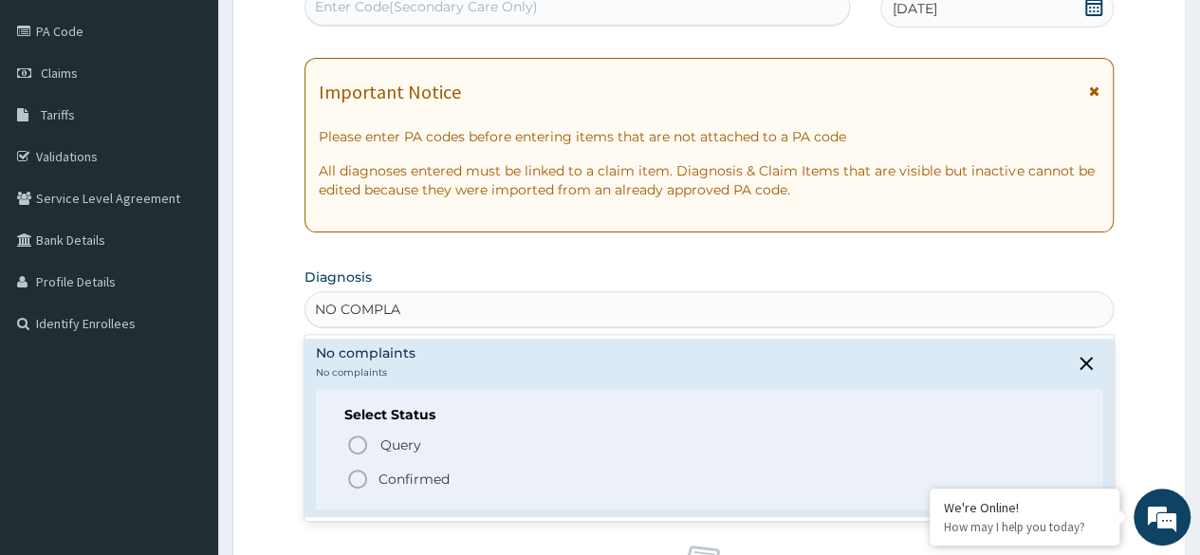
click at [366, 486] on icon "status option filled" at bounding box center [357, 479] width 23 height 23
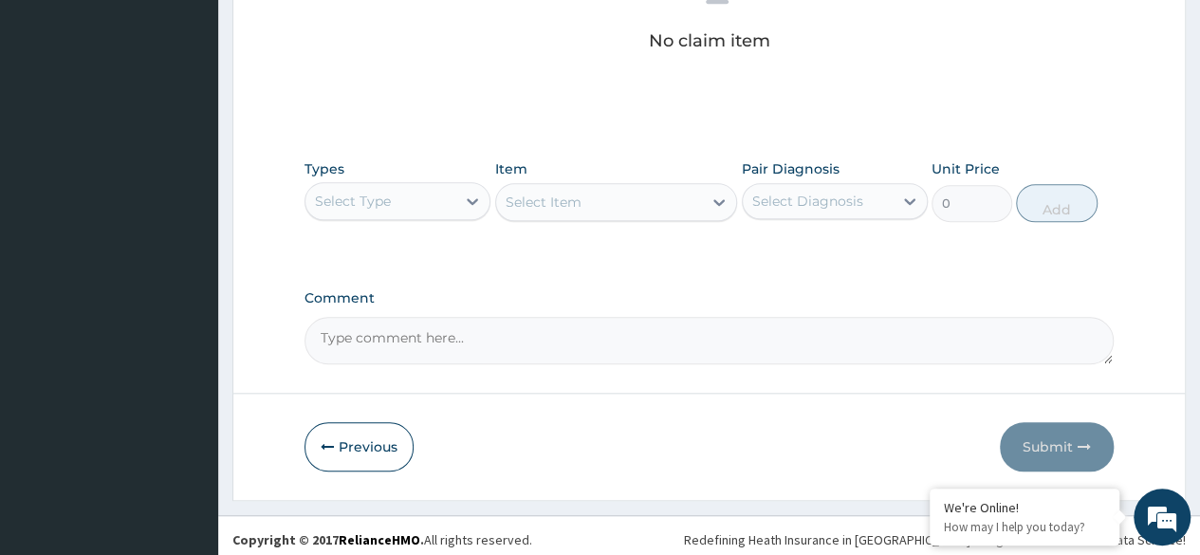
scroll to position [809, 0]
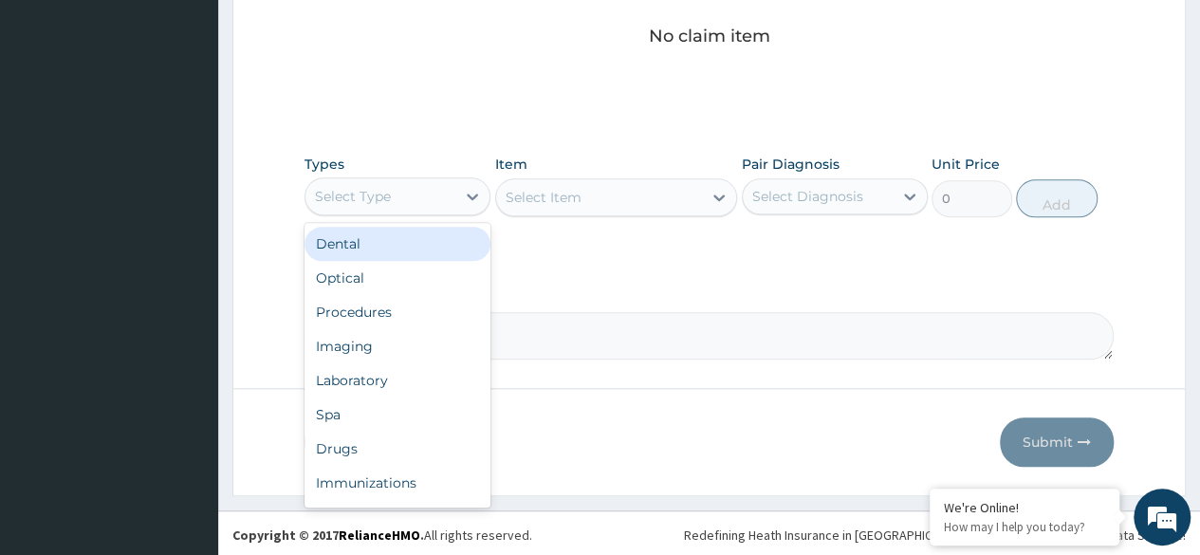
click at [393, 383] on div "Laboratory" at bounding box center [397, 380] width 186 height 34
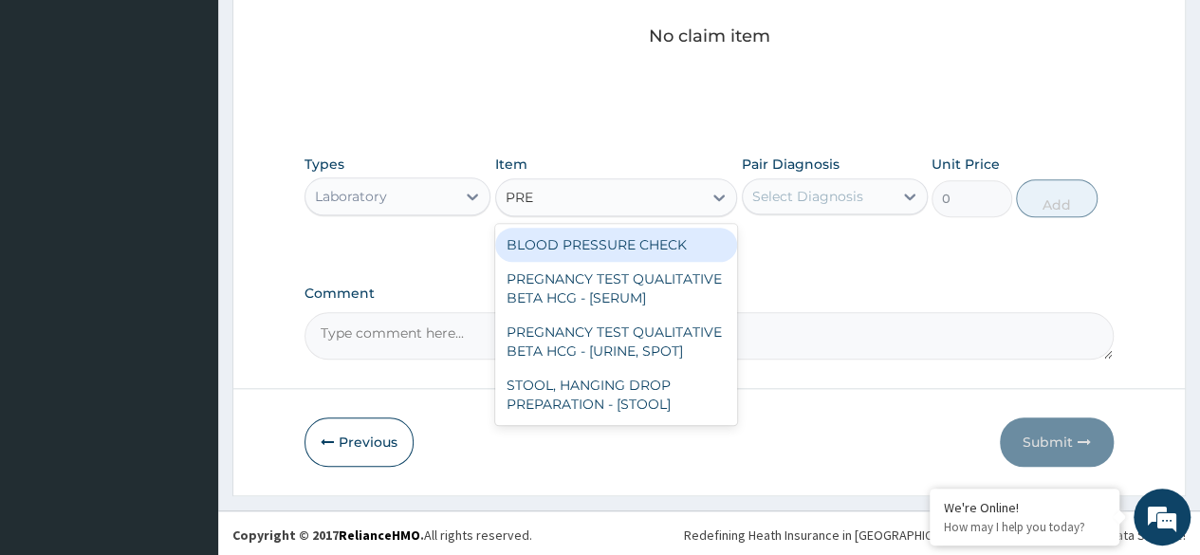
type input "PRES"
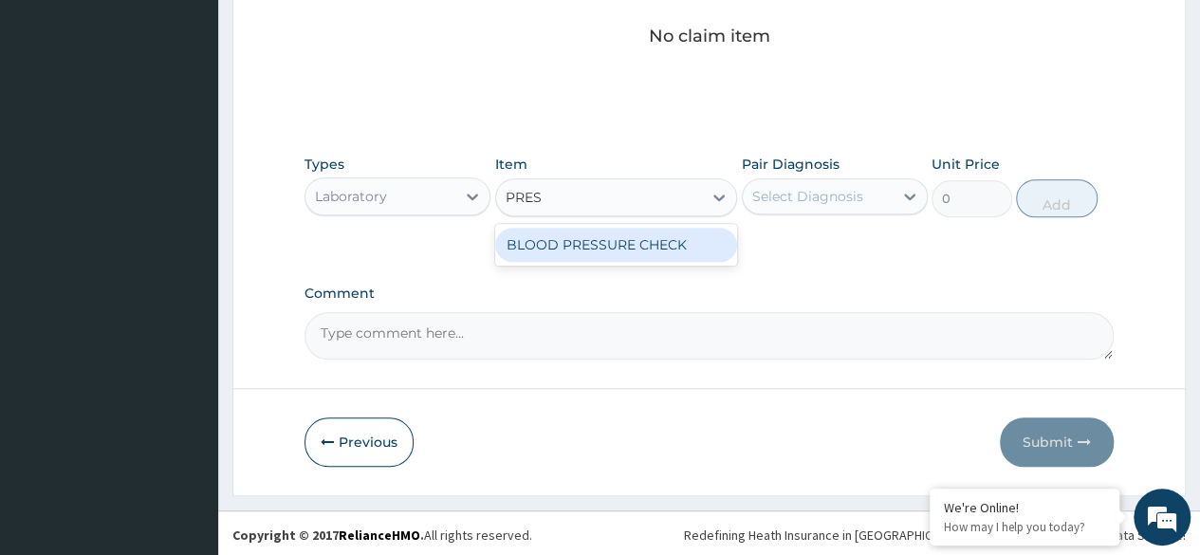
click at [675, 254] on div "BLOOD PRESSURE CHECK" at bounding box center [616, 245] width 243 height 34
type input "1225.5"
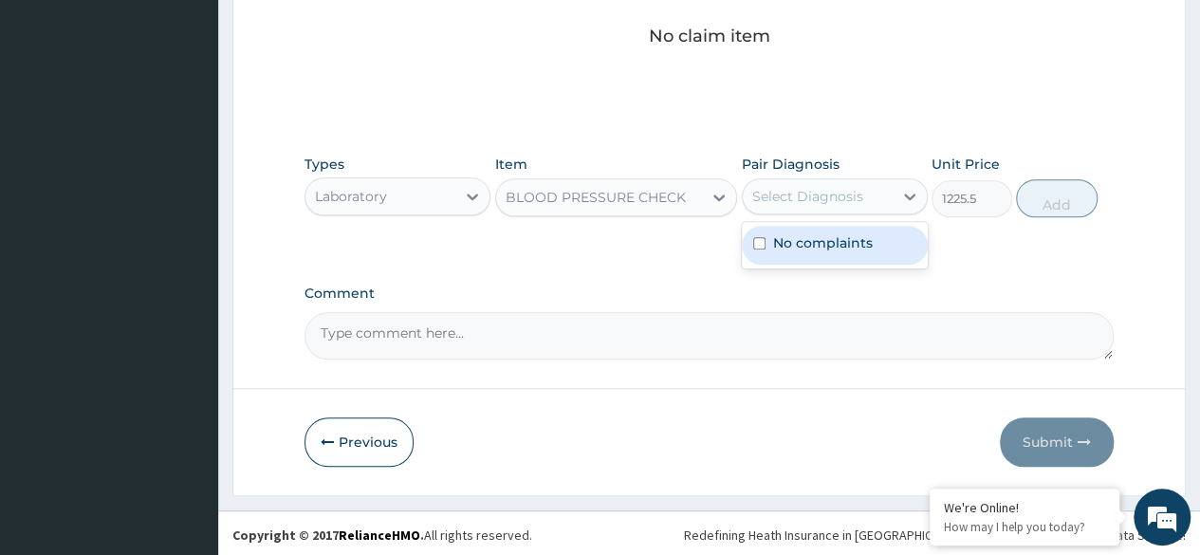
click at [839, 256] on div "No complaints" at bounding box center [835, 245] width 186 height 39
checkbox input "true"
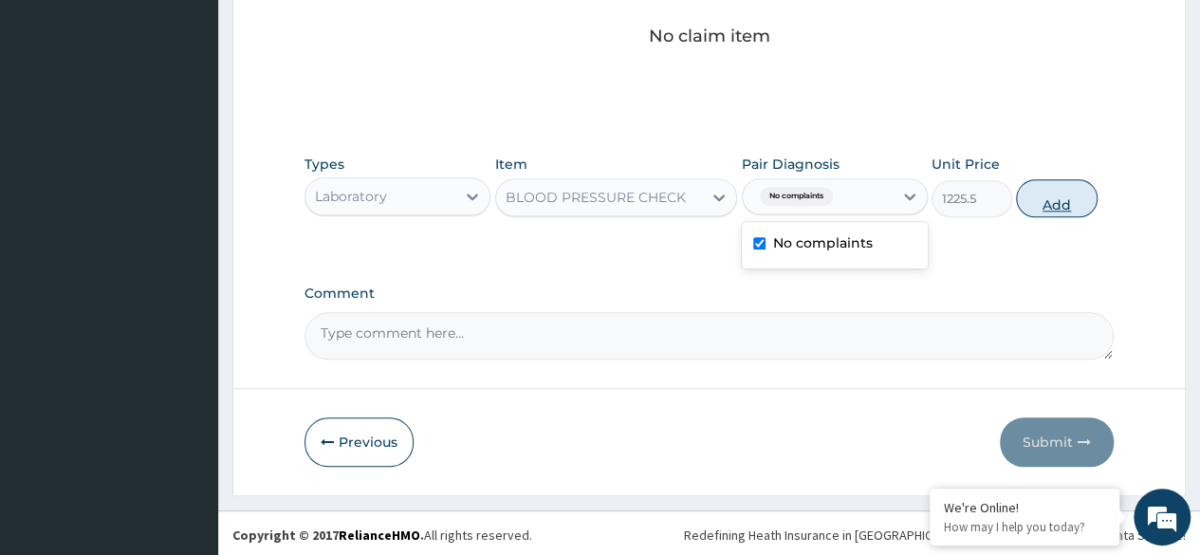
click at [1066, 195] on button "Add" at bounding box center [1056, 198] width 81 height 38
type input "0"
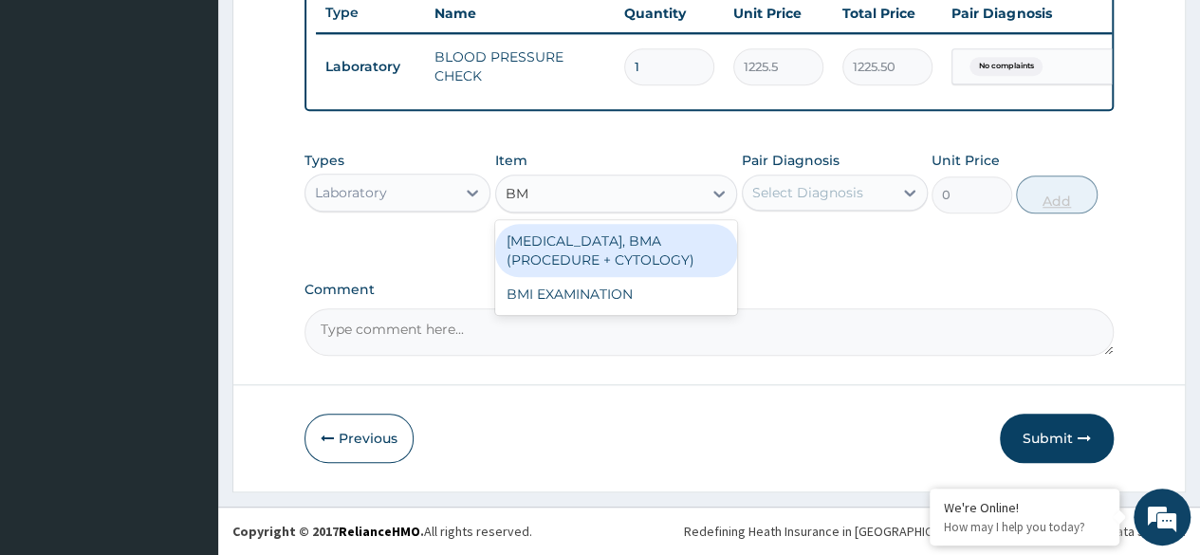
type input "BMI"
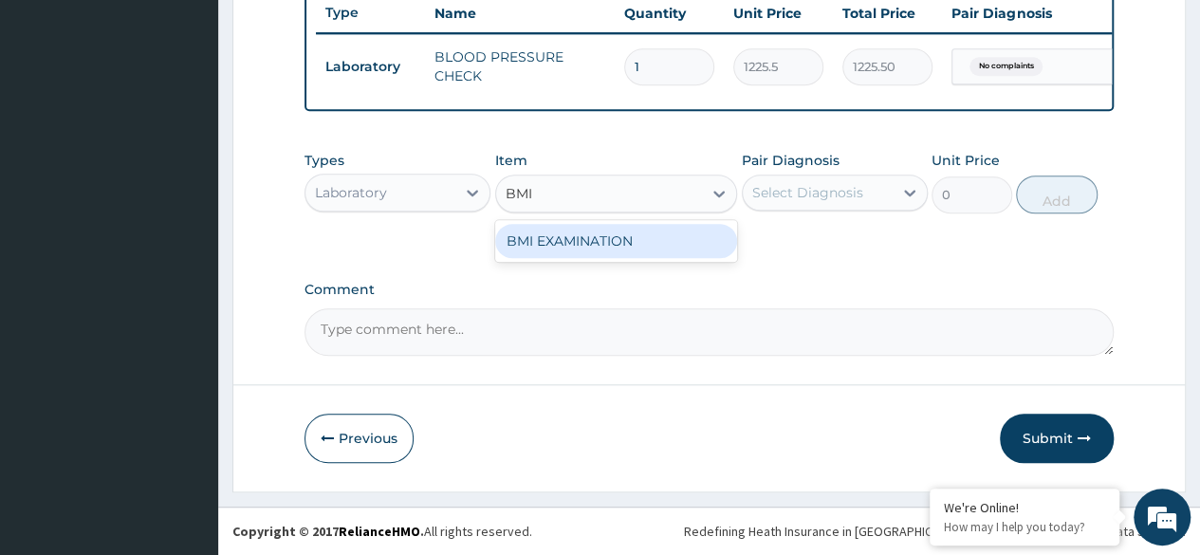
click at [654, 255] on div "BMI EXAMINATION" at bounding box center [616, 241] width 243 height 34
type input "1225.5"
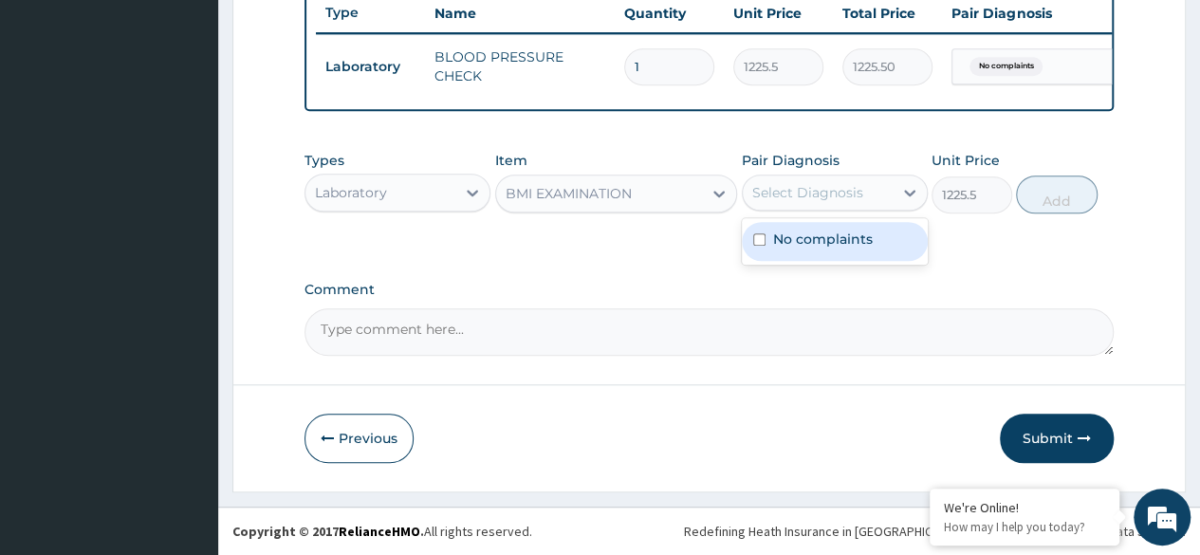
click at [878, 245] on div "No complaints" at bounding box center [835, 241] width 186 height 39
checkbox input "true"
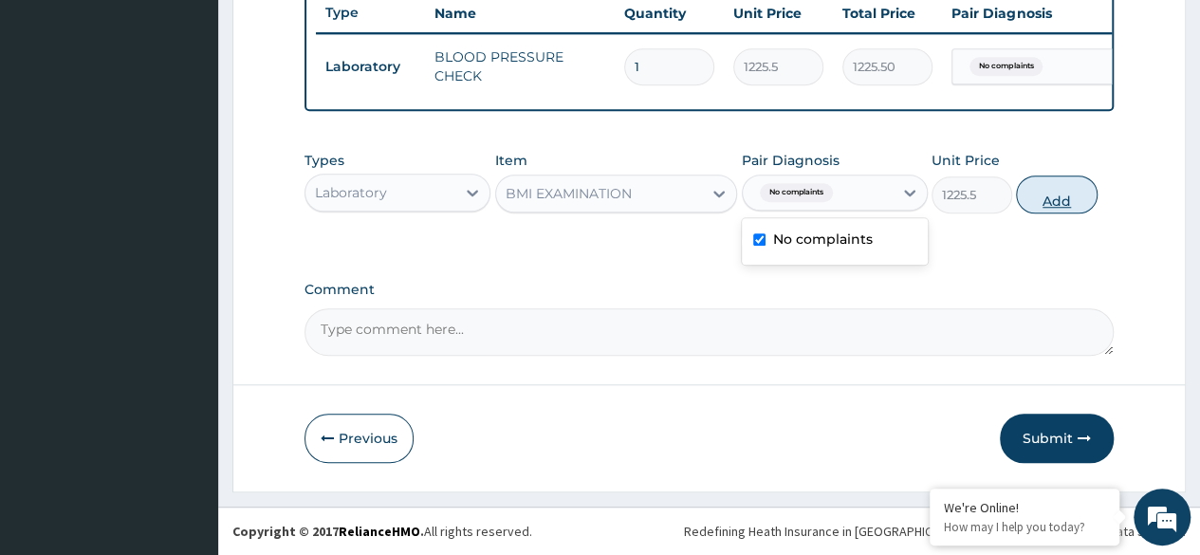
click at [1074, 203] on button "Add" at bounding box center [1056, 194] width 81 height 38
type input "0"
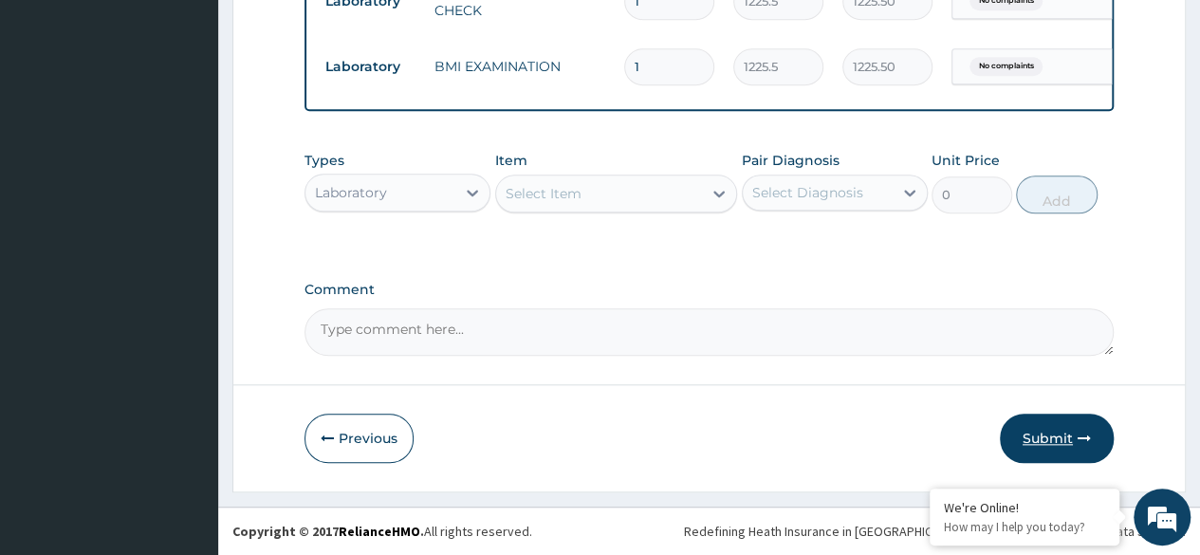
click at [1075, 442] on button "Submit" at bounding box center [1057, 438] width 114 height 49
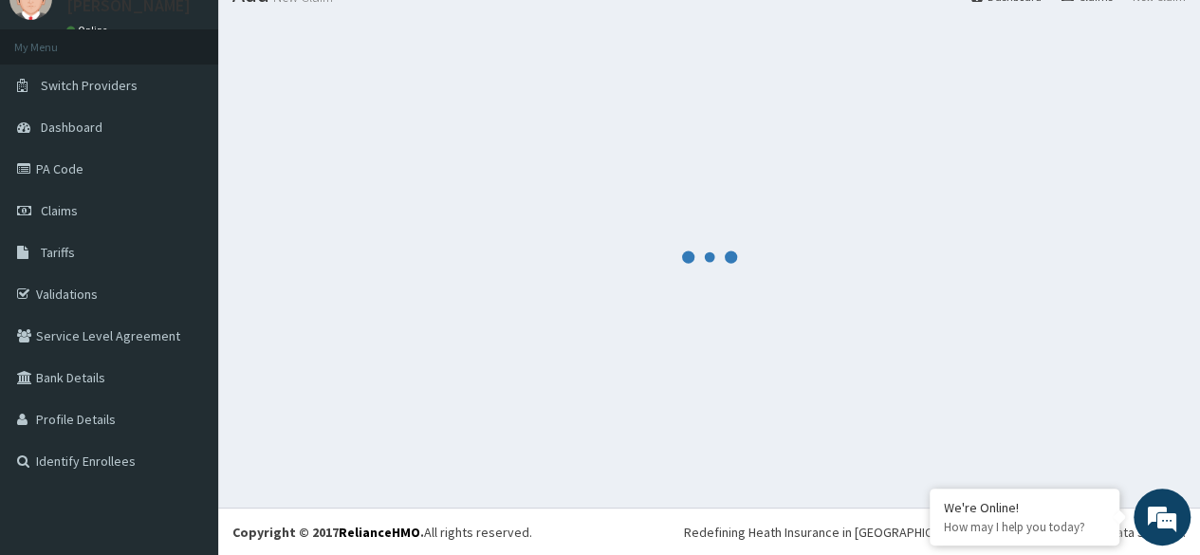
scroll to position [800, 0]
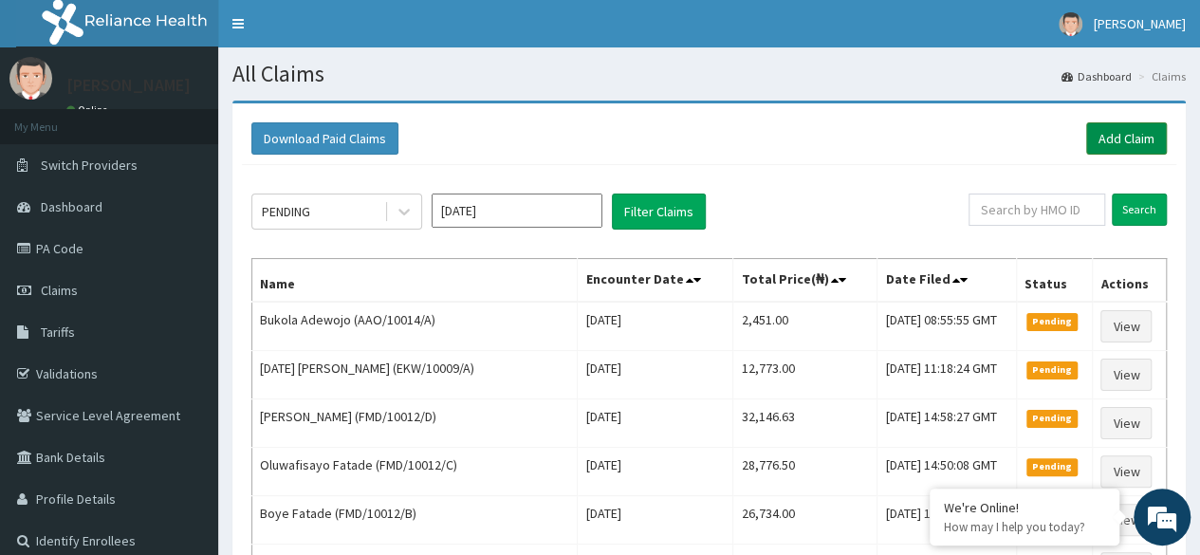
click at [1130, 127] on link "Add Claim" at bounding box center [1126, 138] width 81 height 32
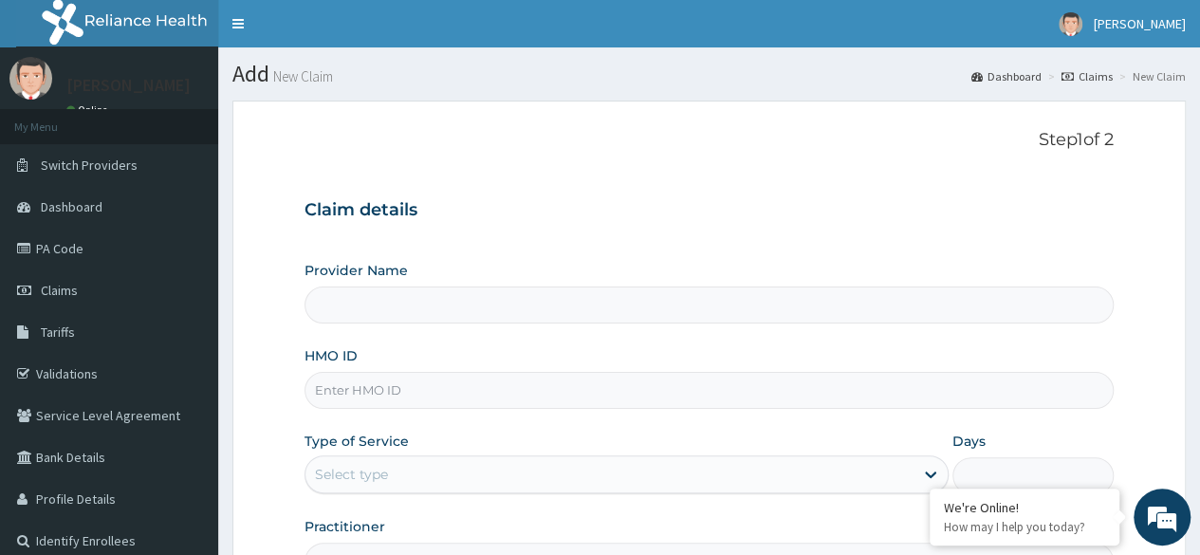
click at [474, 384] on input "HMO ID" at bounding box center [708, 390] width 809 height 37
paste input "IHL/10001/A"
type input "Reliance Family Clinics (RFC) - Ajah"
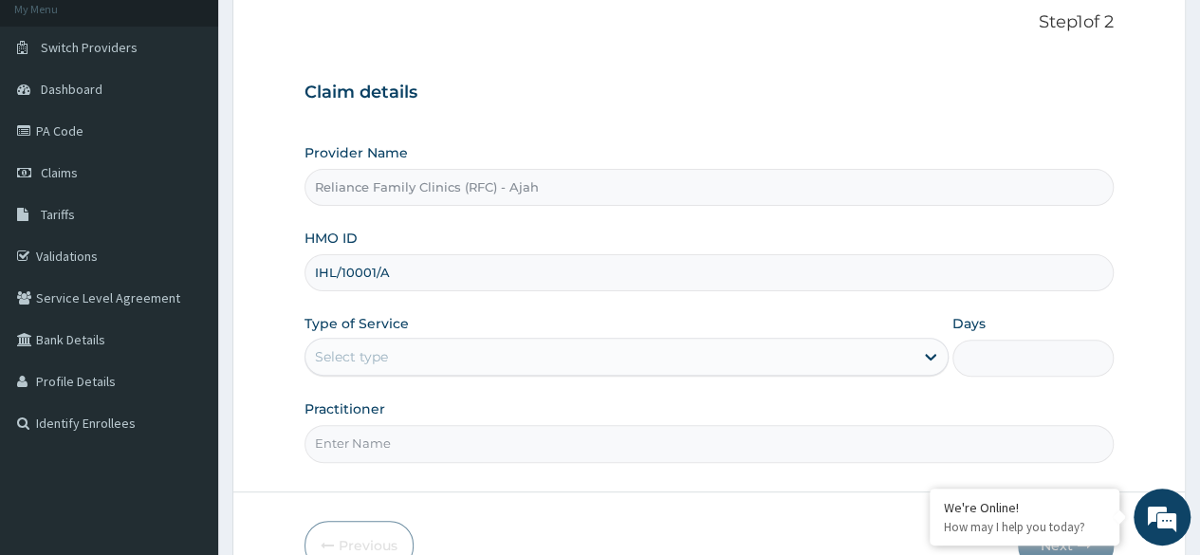
scroll to position [220, 0]
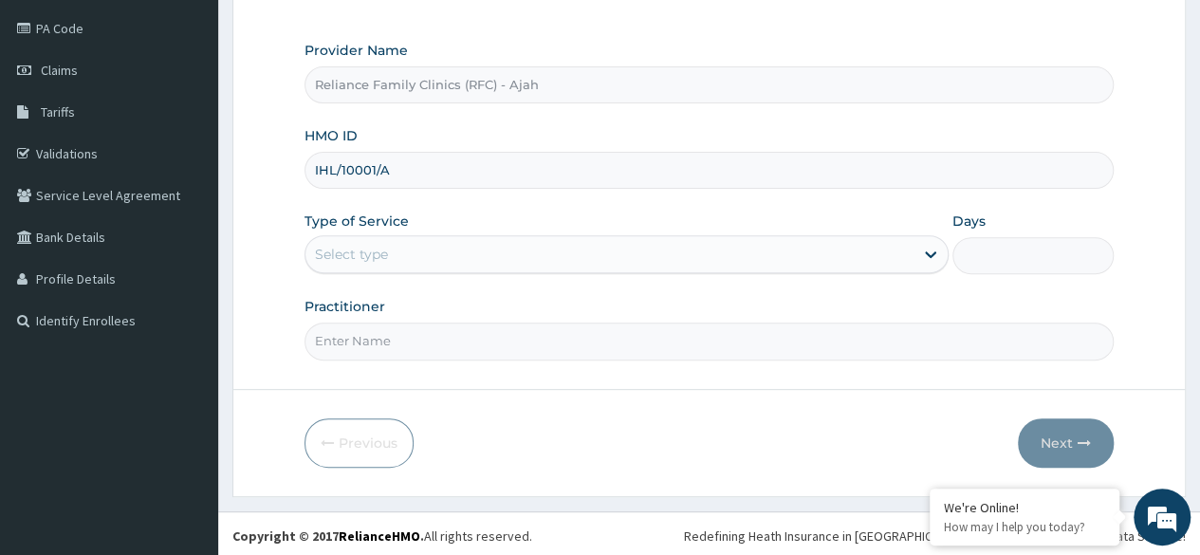
type input "IHL/10001/A"
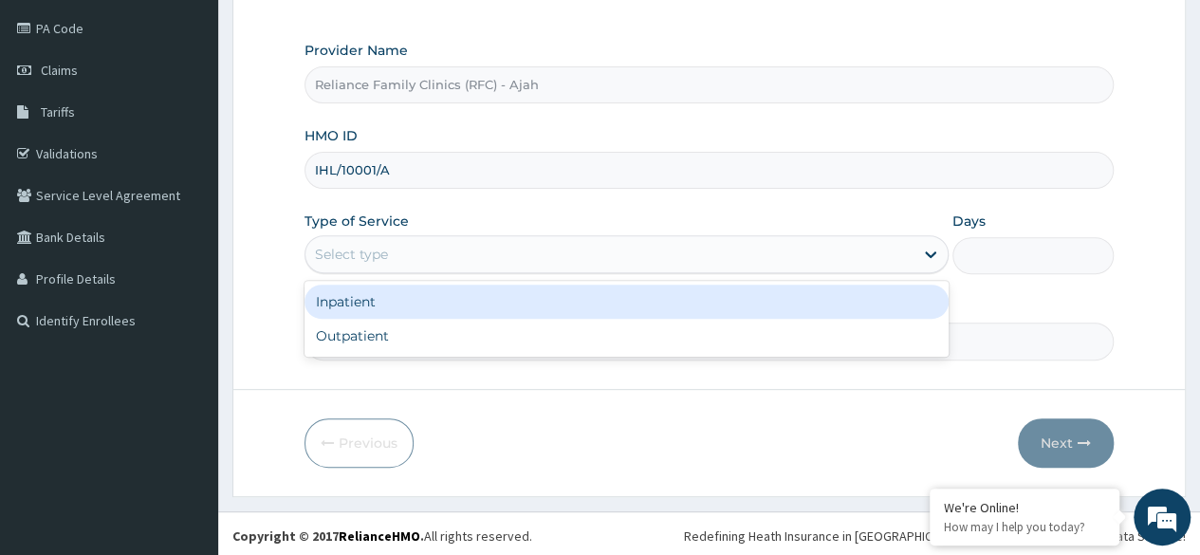
click at [482, 331] on div "Outpatient" at bounding box center [626, 336] width 644 height 34
type input "1"
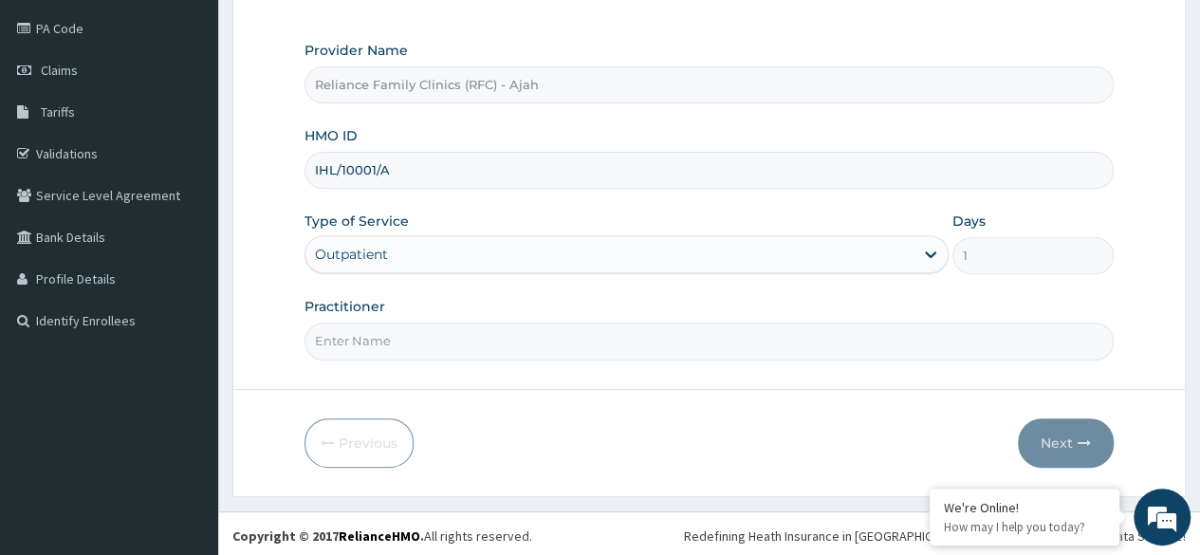
click at [486, 340] on input "Practitioner" at bounding box center [708, 341] width 809 height 37
click at [506, 344] on input "Practitioner" at bounding box center [708, 341] width 809 height 37
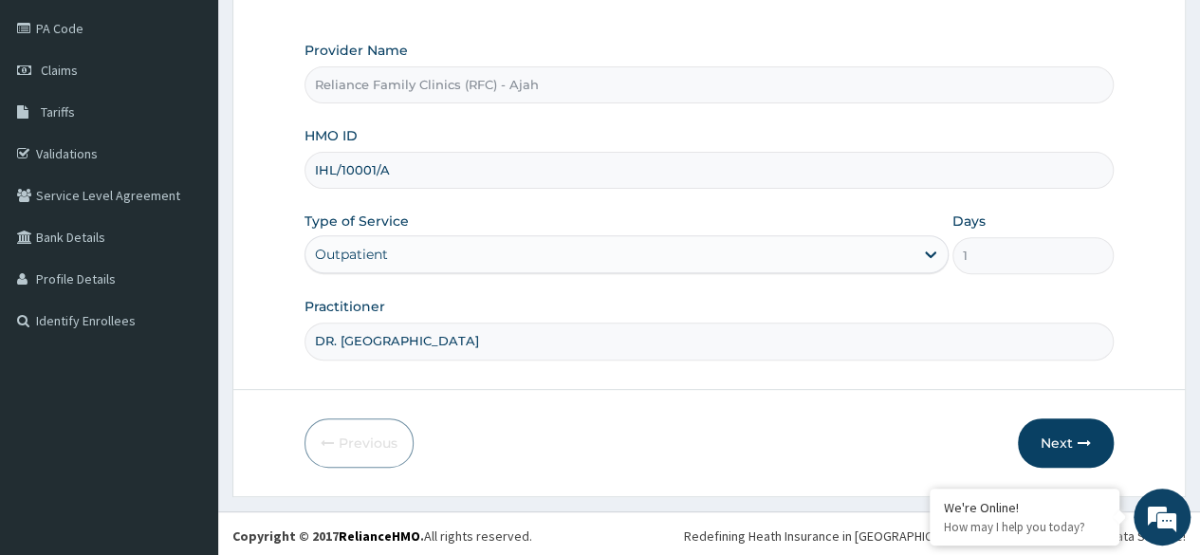
type input "DR. LOCUM"
click at [1100, 445] on button "Next" at bounding box center [1066, 442] width 96 height 49
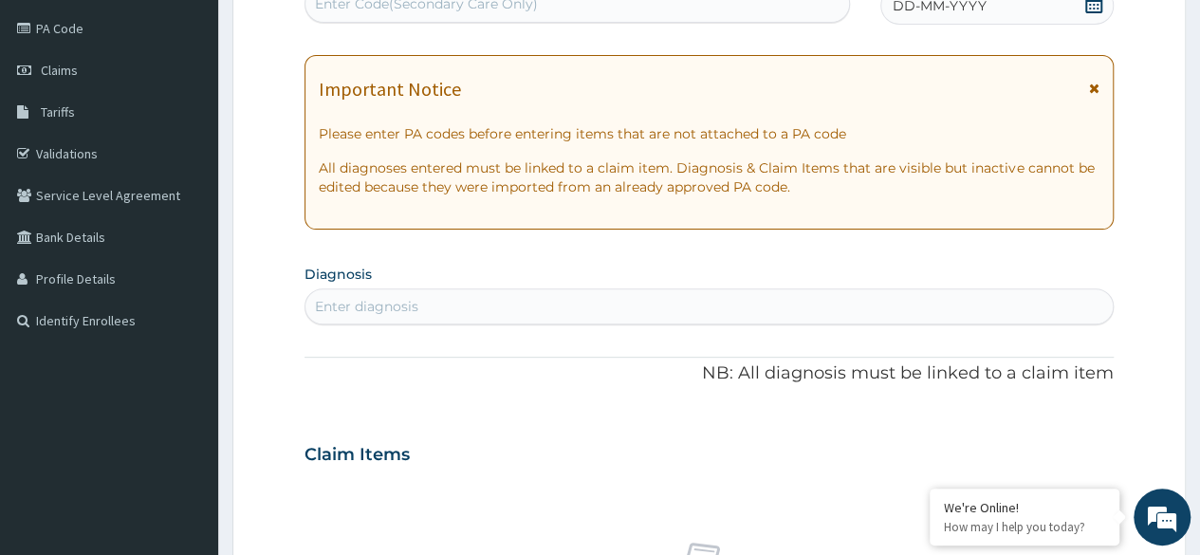
click at [1028, 19] on div "DD-MM-YYYY" at bounding box center [996, 6] width 233 height 38
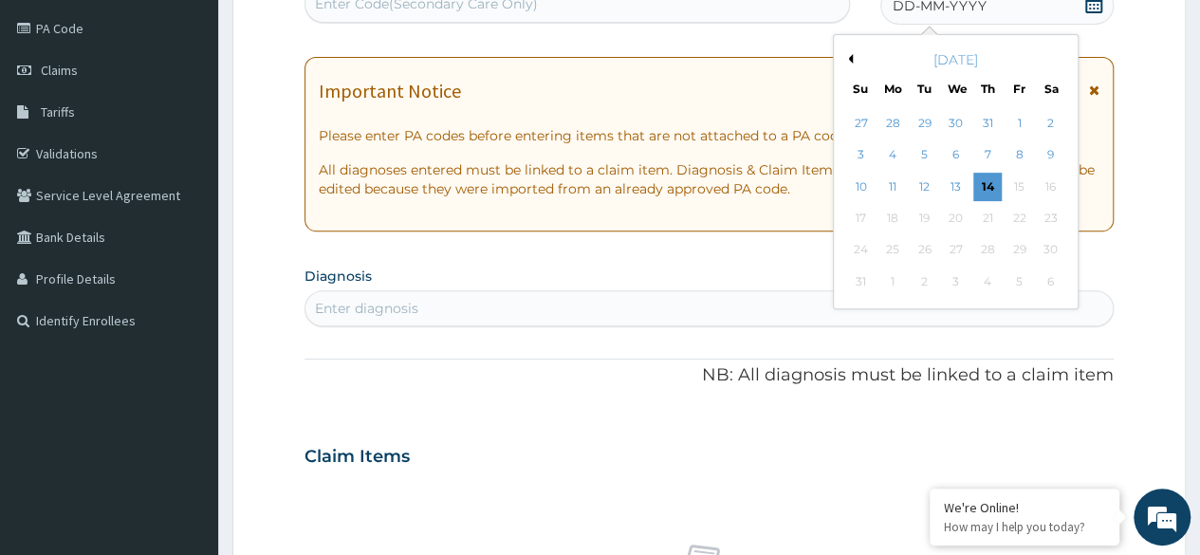
scroll to position [0, 0]
click at [954, 184] on div "13" at bounding box center [955, 187] width 28 height 28
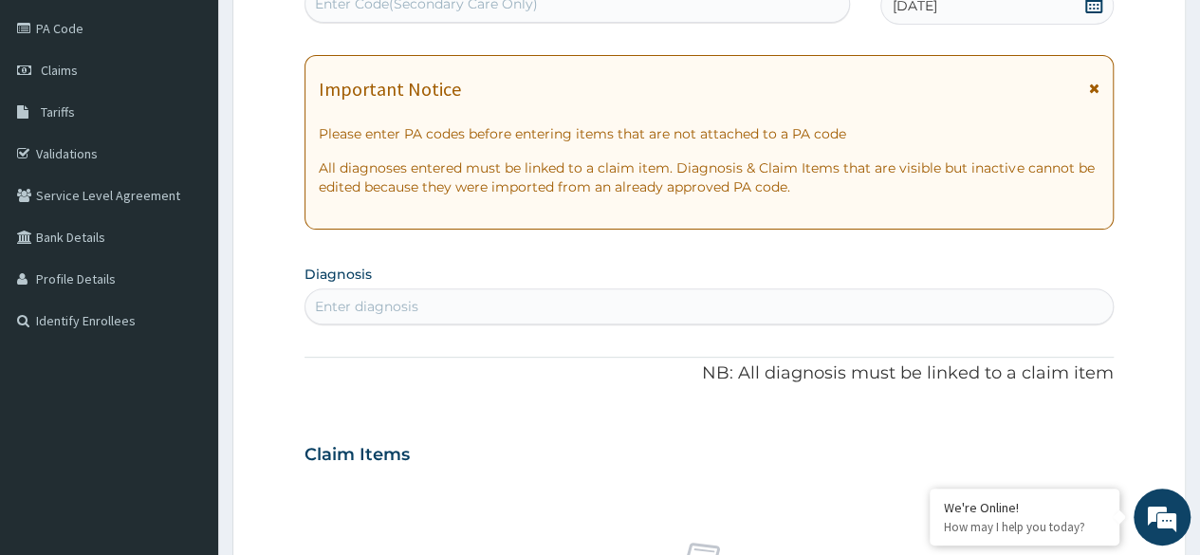
click at [387, 305] on div "Enter diagnosis" at bounding box center [366, 306] width 103 height 19
type input "N"
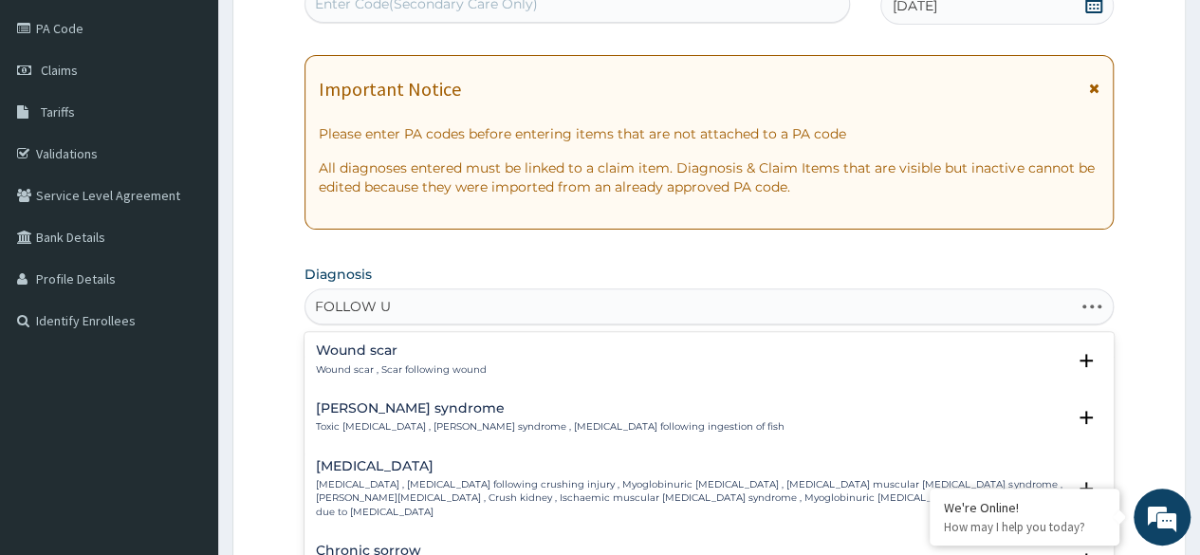
type input "FOLLOW UP"
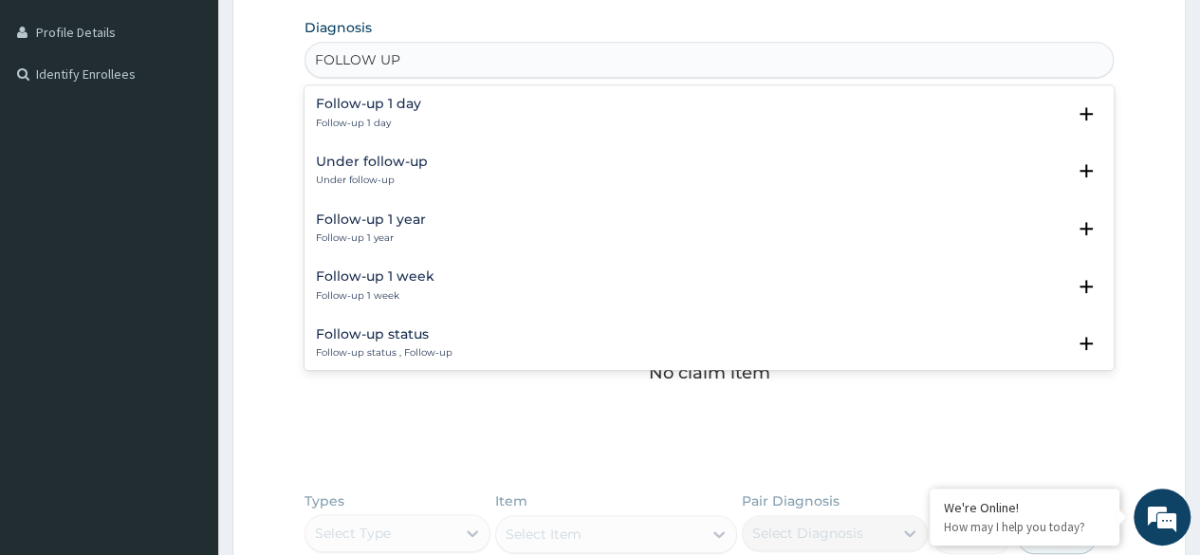
scroll to position [469, 0]
click at [412, 341] on div "Follow-up status Follow-up status , Follow-up" at bounding box center [384, 341] width 137 height 33
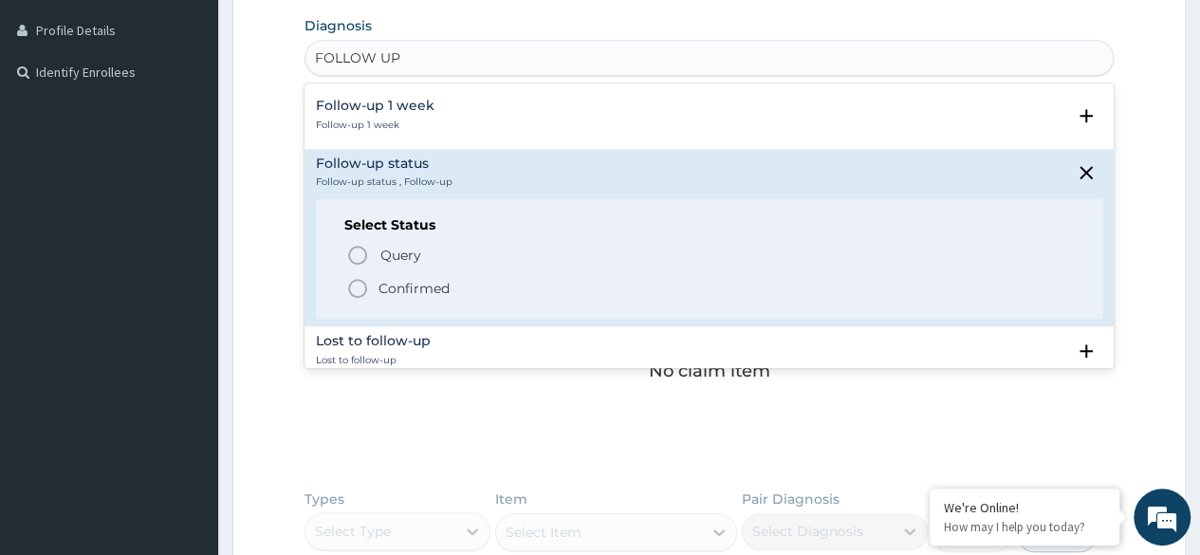
scroll to position [172, 0]
click at [359, 288] on icon "status option filled" at bounding box center [357, 285] width 23 height 23
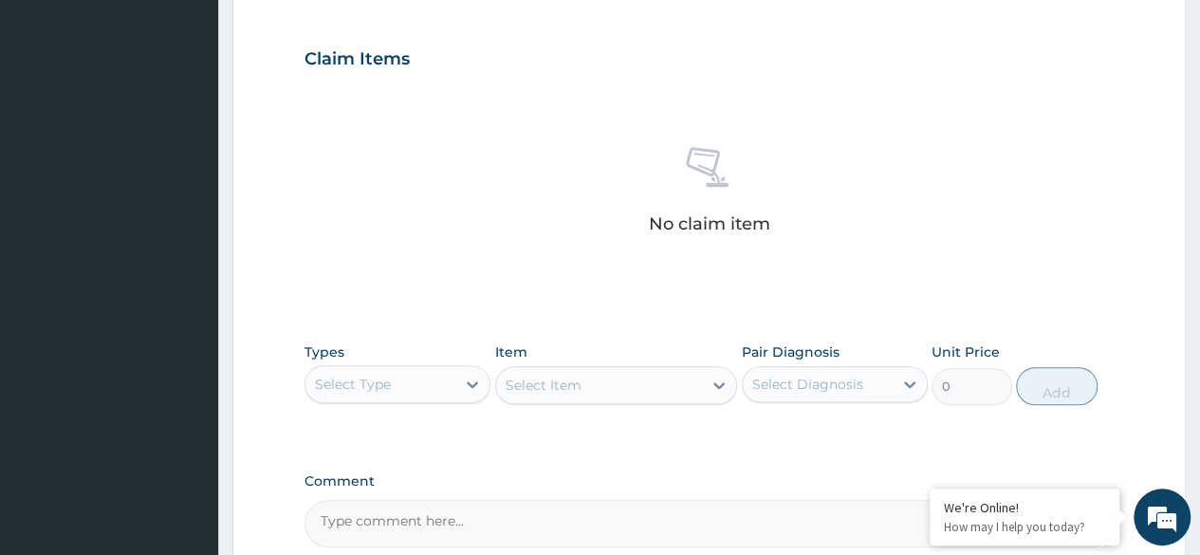
scroll to position [809, 0]
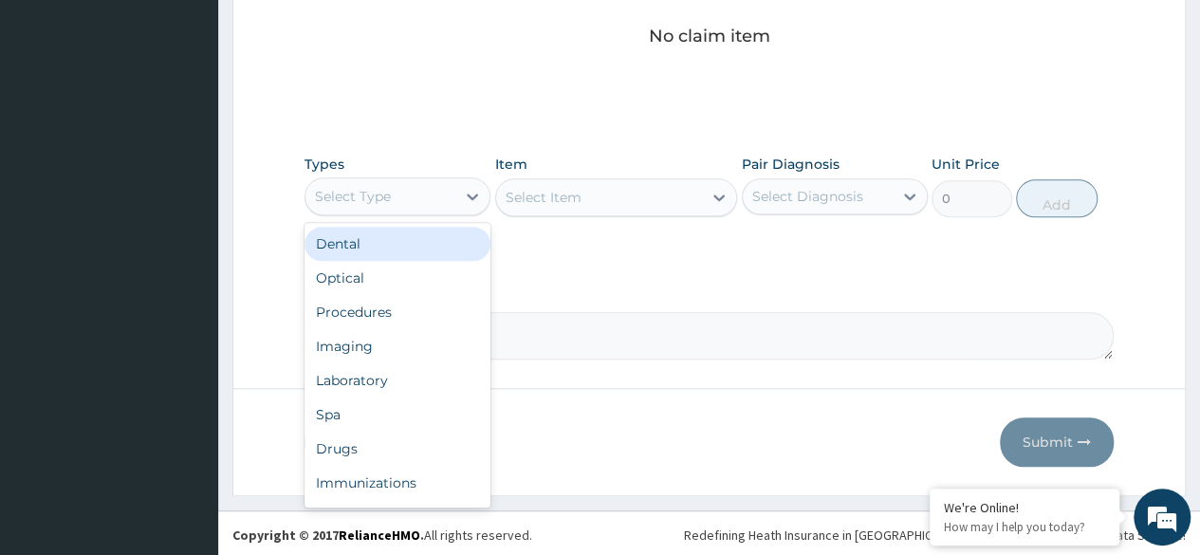
click at [391, 313] on div "Procedures" at bounding box center [397, 312] width 186 height 34
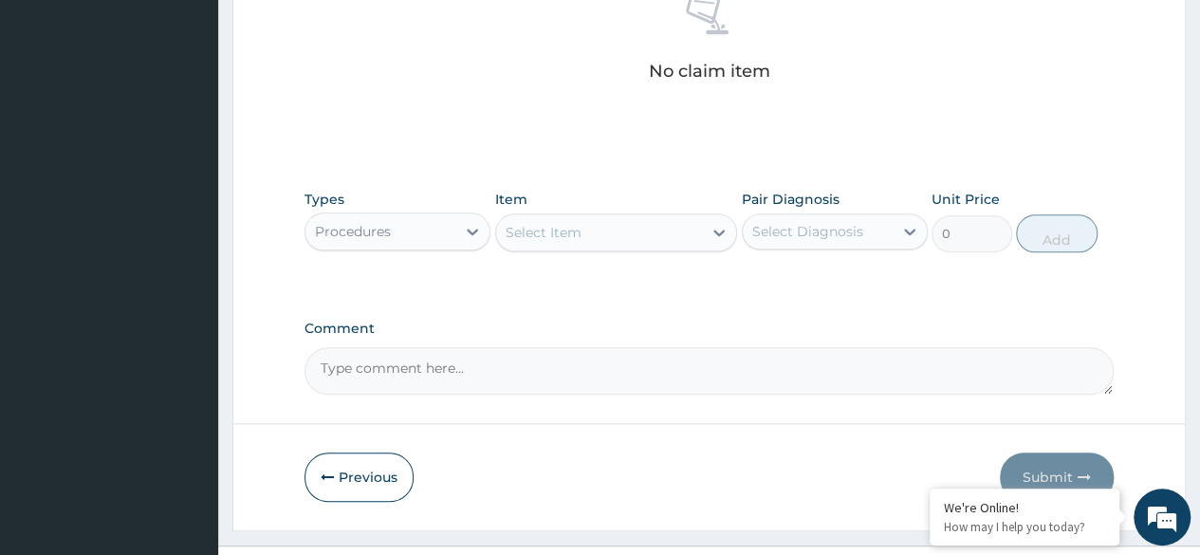
scroll to position [770, 0]
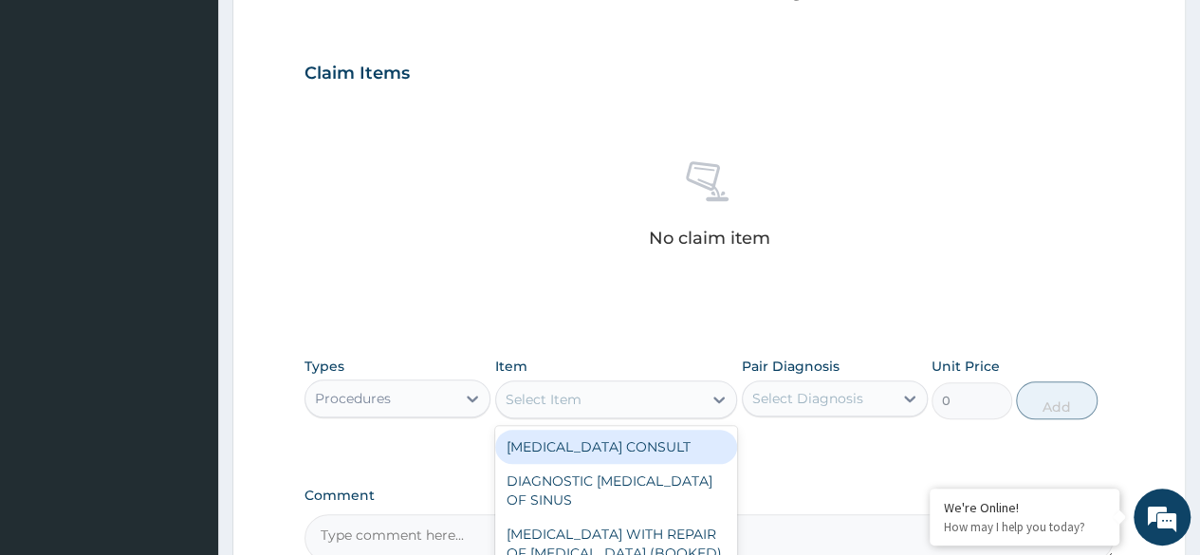
click at [811, 269] on div "No claim item" at bounding box center [708, 208] width 809 height 218
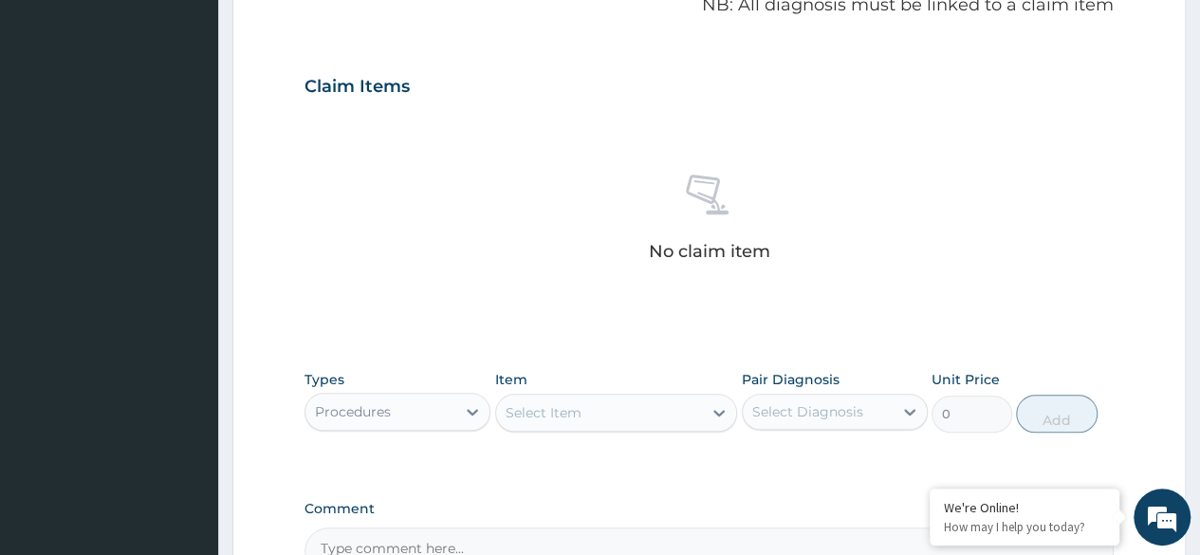
scroll to position [809, 0]
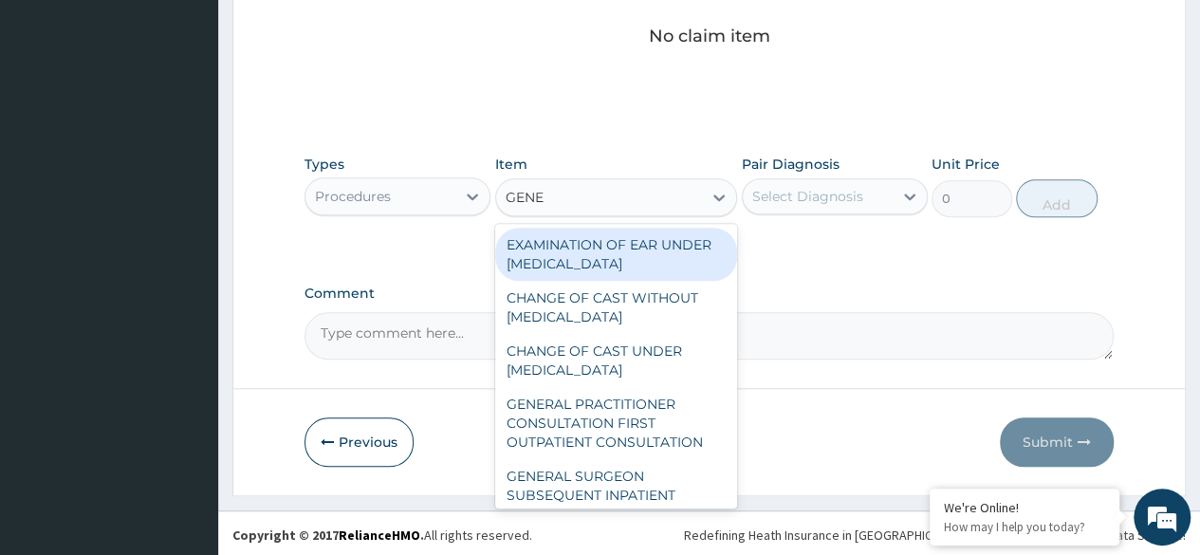
type input "GENER"
click at [639, 433] on div "GENERAL PRACTITIONER CONSULTATION FIRST OUTPATIENT CONSULTATION" at bounding box center [616, 423] width 243 height 72
type input "3370.125"
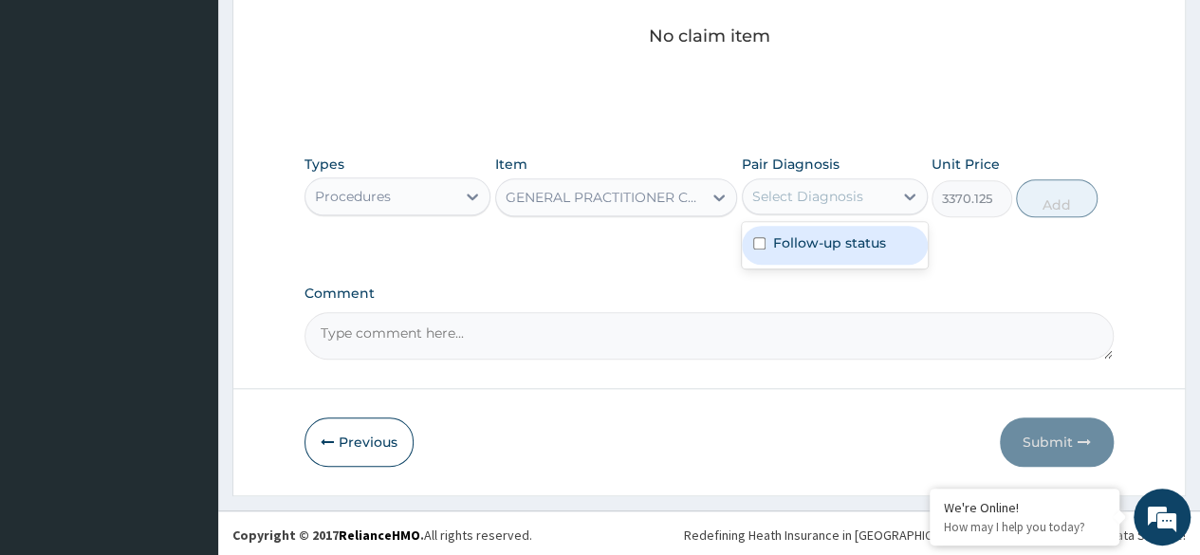
click at [829, 241] on label "Follow-up status" at bounding box center [829, 242] width 113 height 19
checkbox input "true"
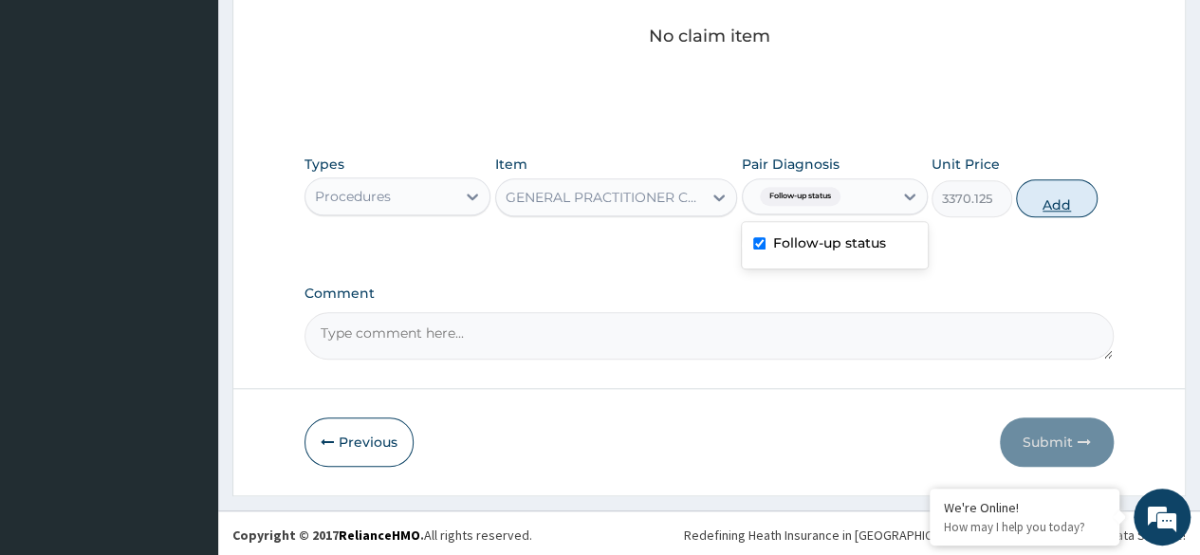
click at [1055, 195] on button "Add" at bounding box center [1056, 198] width 81 height 38
type input "0"
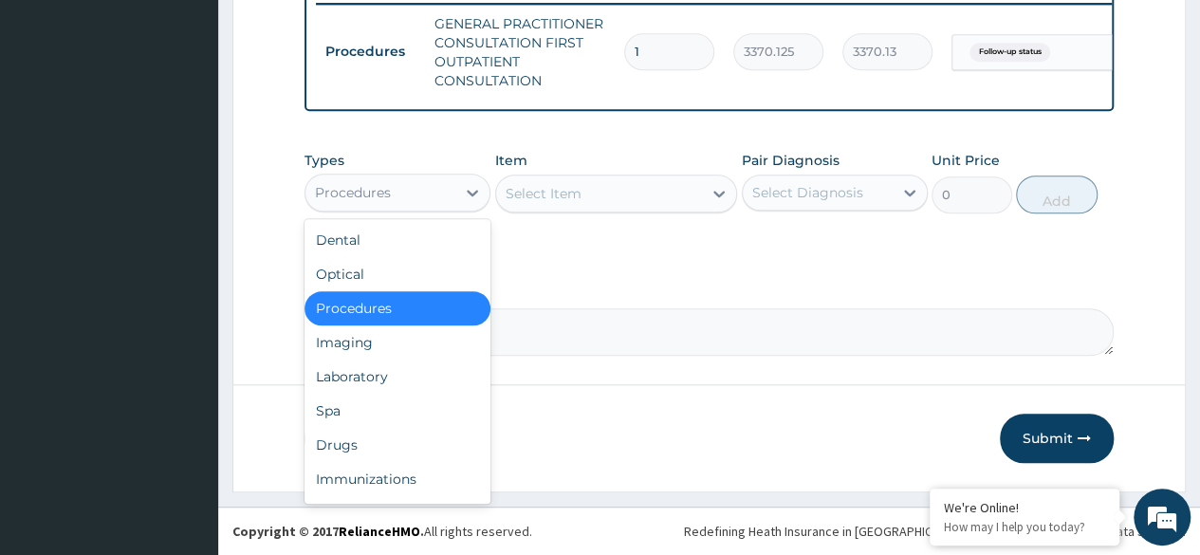
click at [408, 380] on div "Laboratory" at bounding box center [397, 377] width 186 height 34
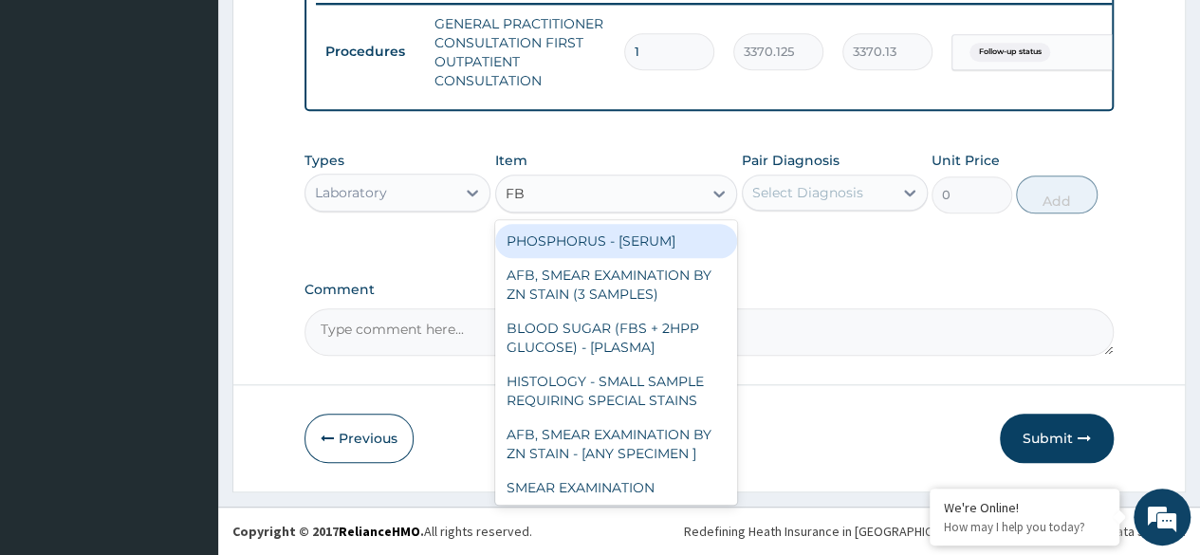
type input "FBC"
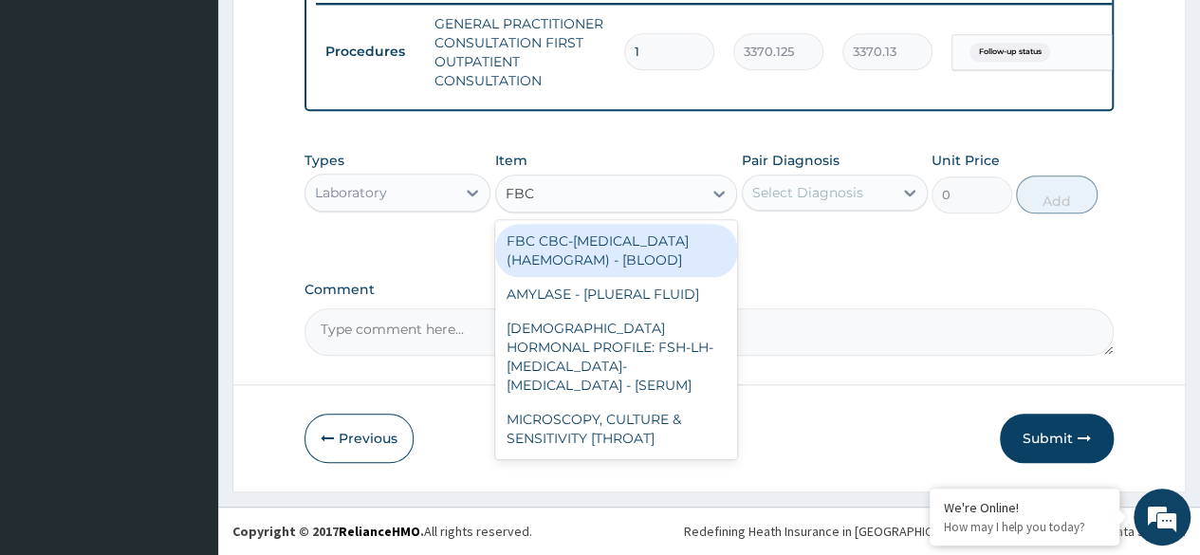
click at [657, 264] on div "FBC CBC-COMPLETE BLOOD COUNT (HAEMOGRAM) - [BLOOD]" at bounding box center [616, 250] width 243 height 53
type input "4085"
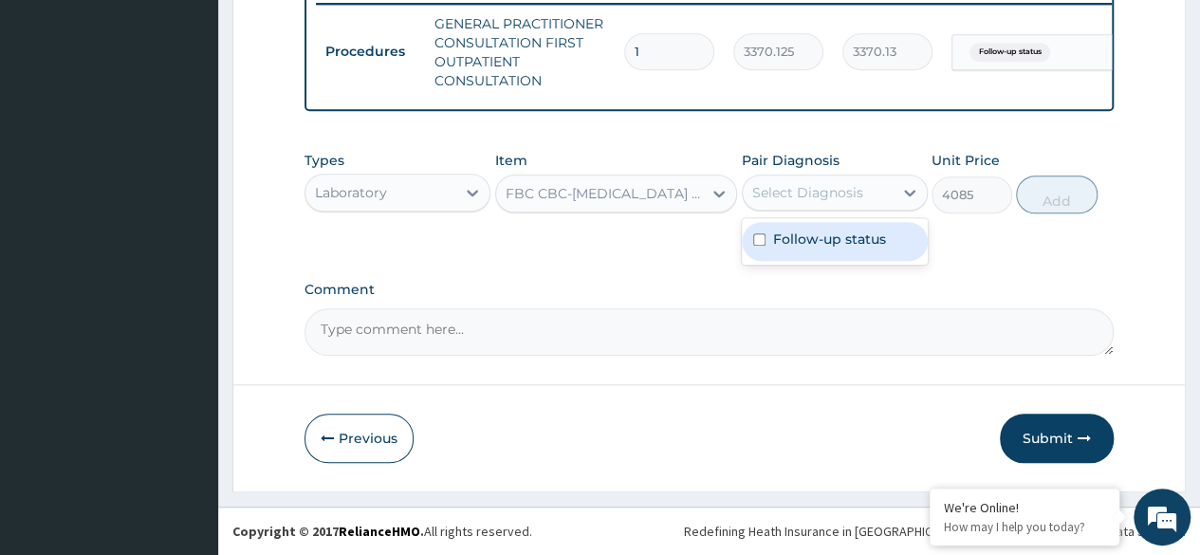
click at [864, 254] on div "Follow-up status" at bounding box center [835, 241] width 186 height 39
checkbox input "true"
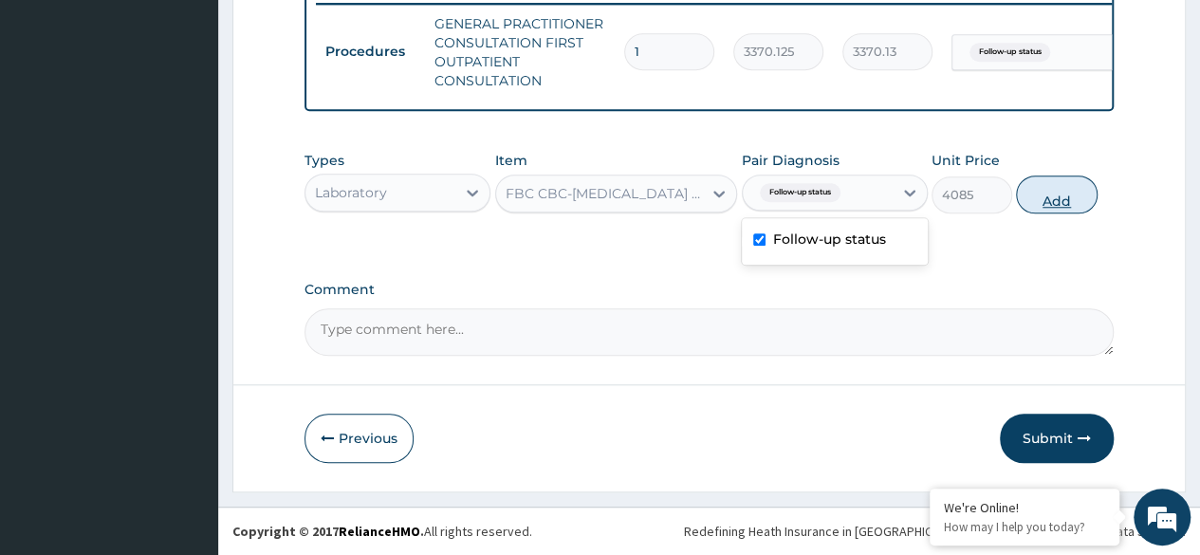
click at [1064, 208] on button "Add" at bounding box center [1056, 194] width 81 height 38
type input "0"
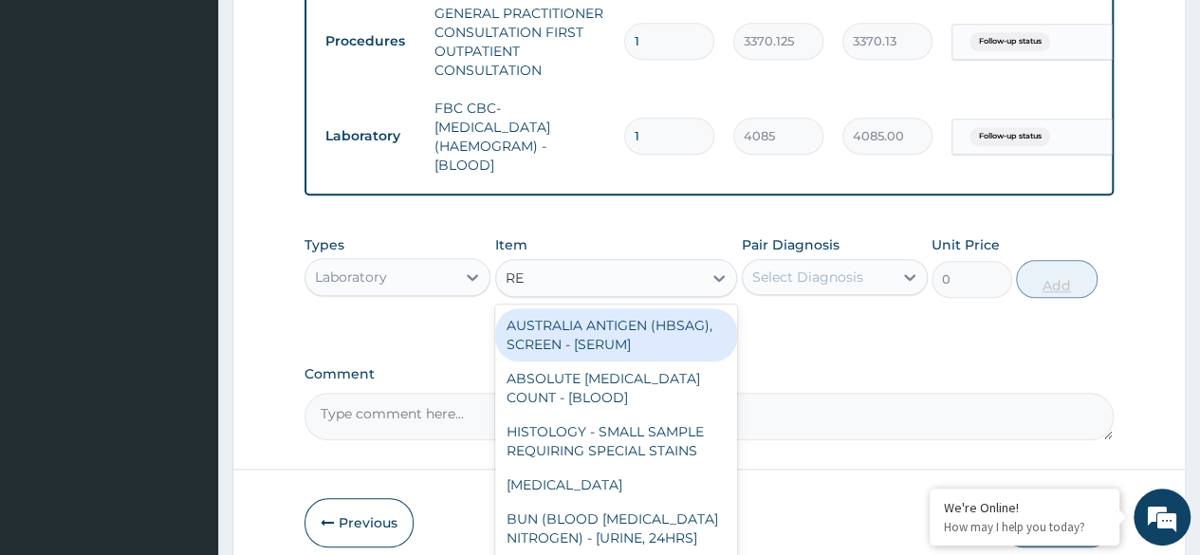
type input "R"
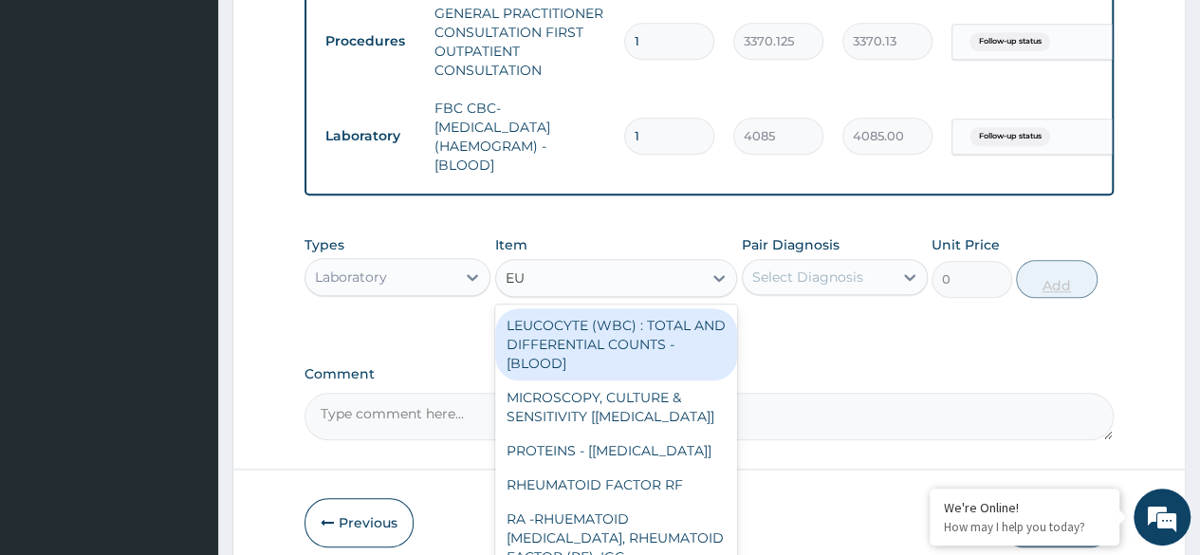
type input "E"
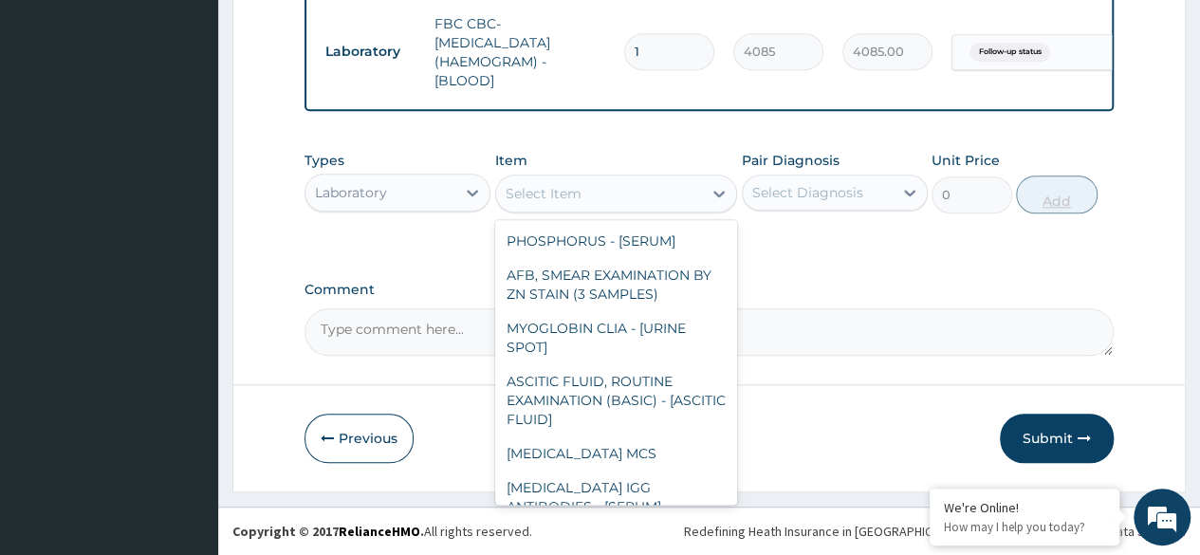
scroll to position [858, 0]
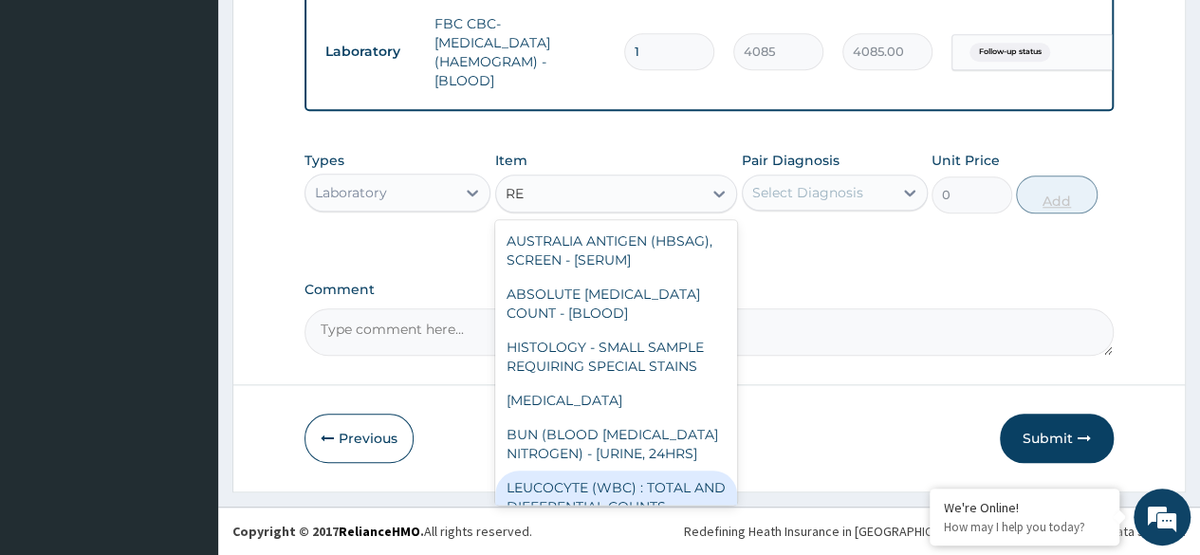
type input "REN"
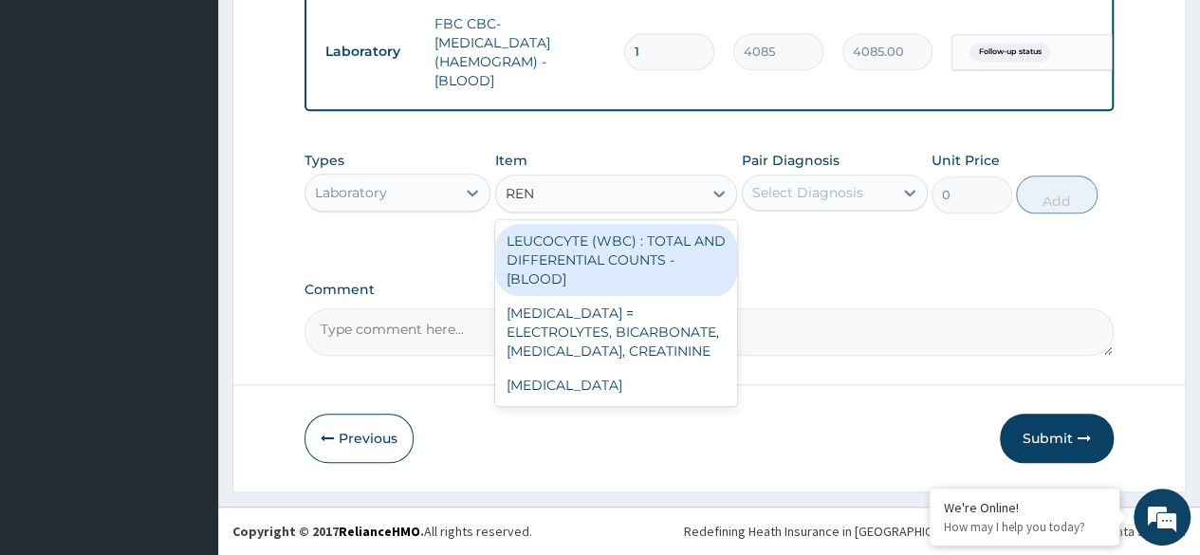
click at [653, 340] on div "RENAL FUNCTION TESTS = ELECTROLYTES, BICARBONATE, UREA, CREATININE" at bounding box center [616, 332] width 243 height 72
type input "4595.625"
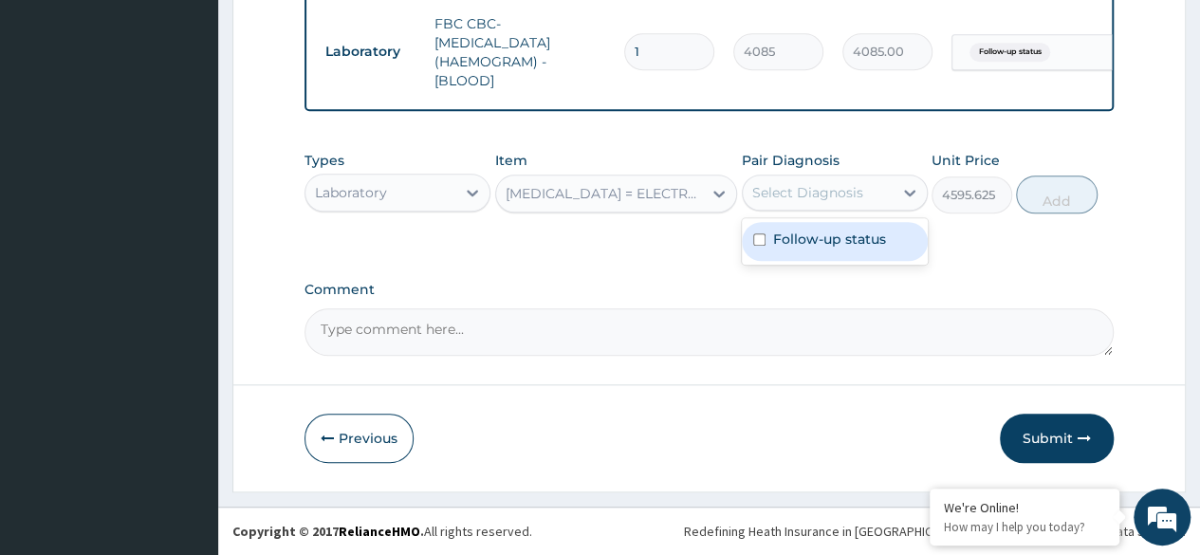
click at [895, 249] on div "Follow-up status" at bounding box center [835, 241] width 186 height 39
checkbox input "true"
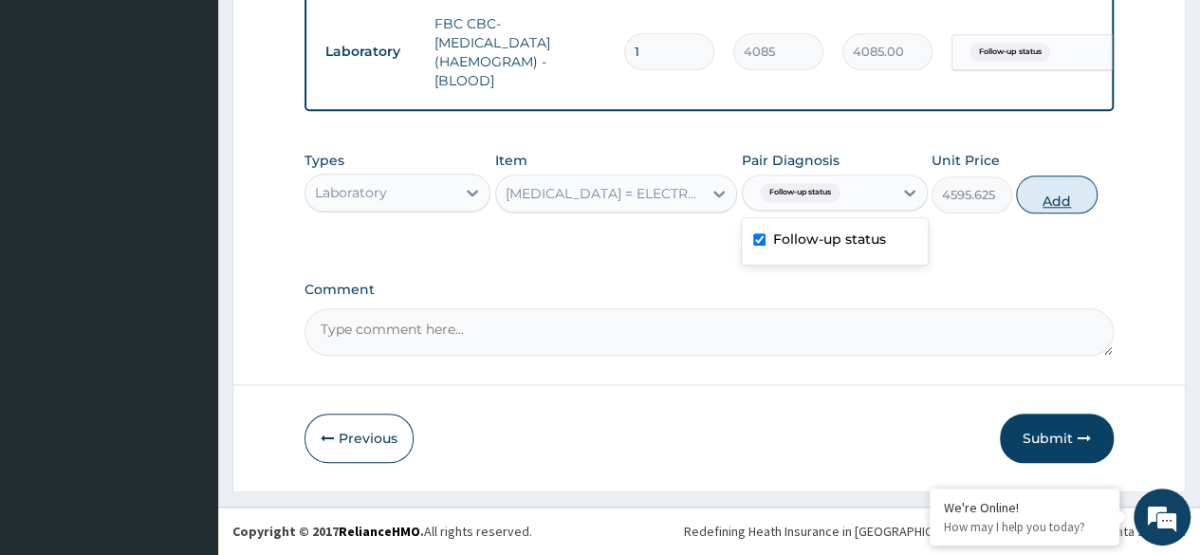
click at [1064, 204] on button "Add" at bounding box center [1056, 194] width 81 height 38
type input "0"
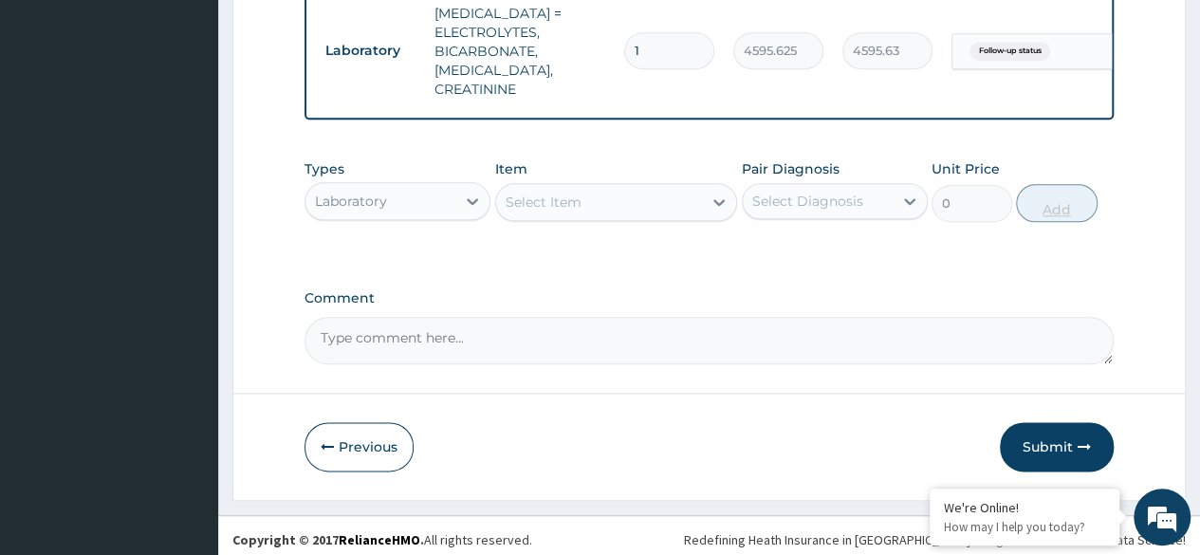
scroll to position [952, 0]
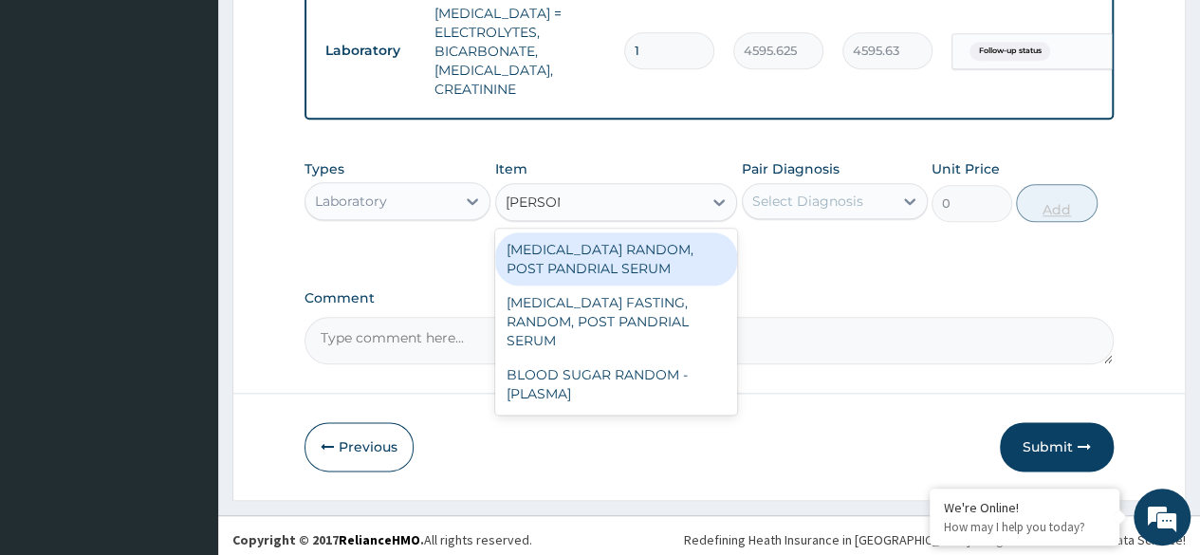
type input "RANDOM"
click at [660, 363] on div "BLOOD SUGAR RANDOM - [PLASMA]" at bounding box center [616, 384] width 243 height 53
type input "1800"
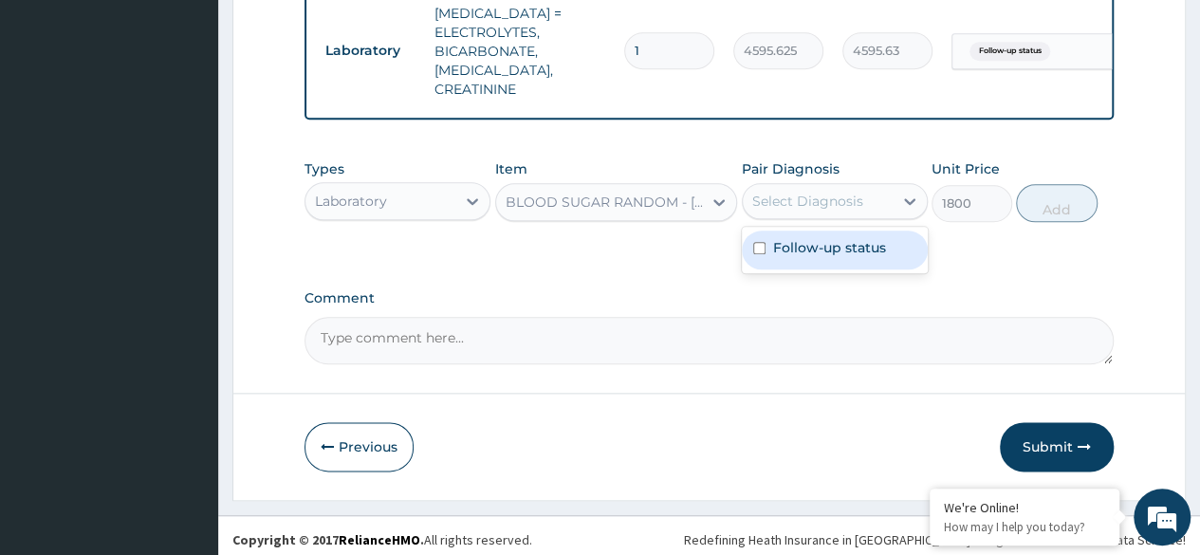
click at [854, 245] on label "Follow-up status" at bounding box center [829, 247] width 113 height 19
checkbox input "true"
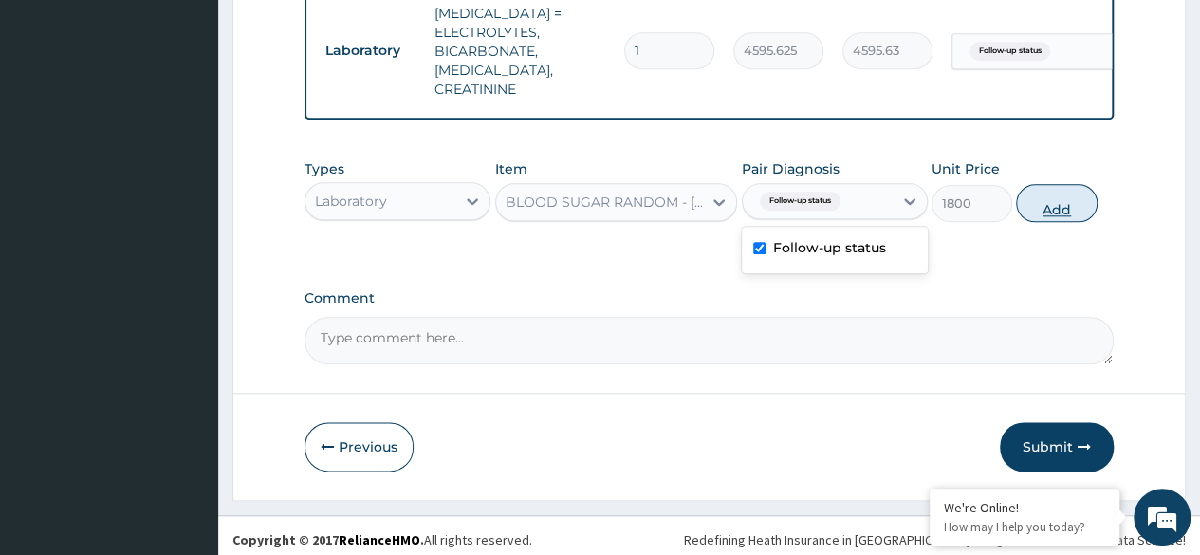
click at [1073, 203] on button "Add" at bounding box center [1056, 203] width 81 height 38
type input "0"
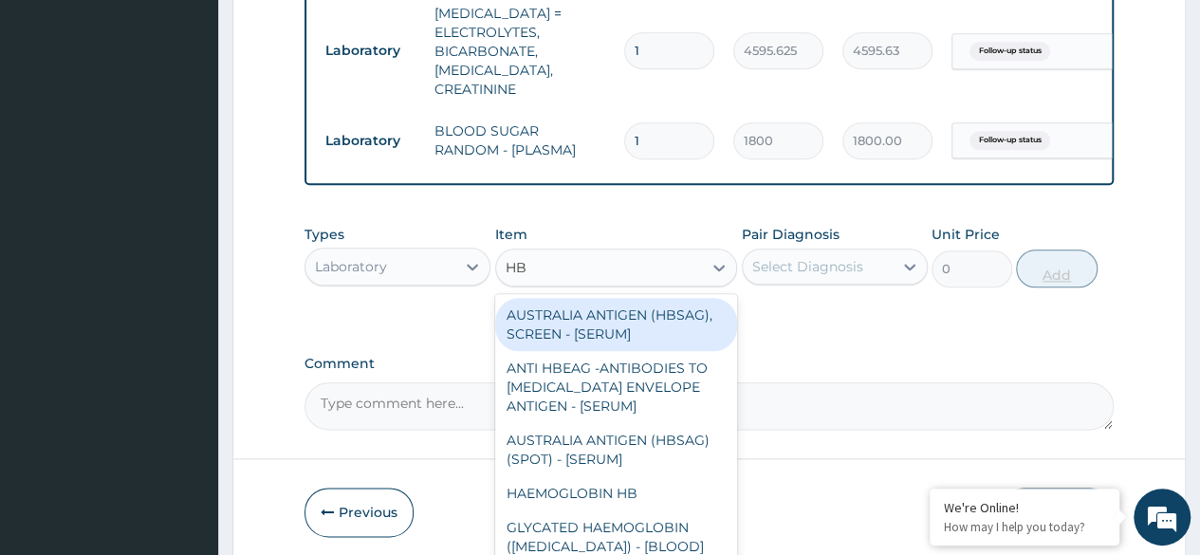
type input "HBA"
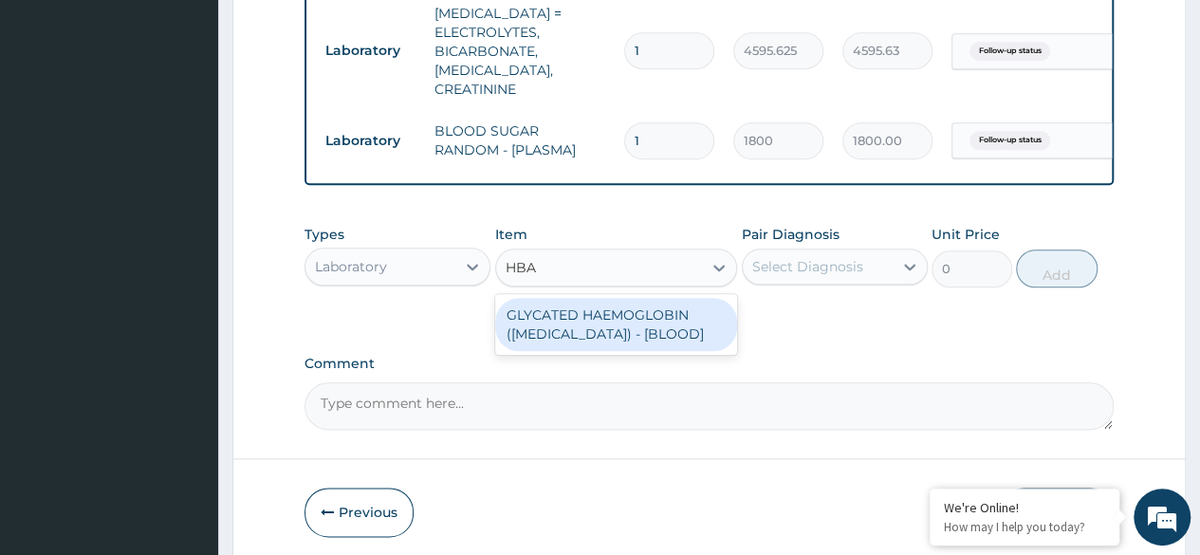
click at [641, 304] on div "GLYCATED HAEMOGLOBIN (HBA1C) - [BLOOD]" at bounding box center [616, 324] width 243 height 53
type input "12255"
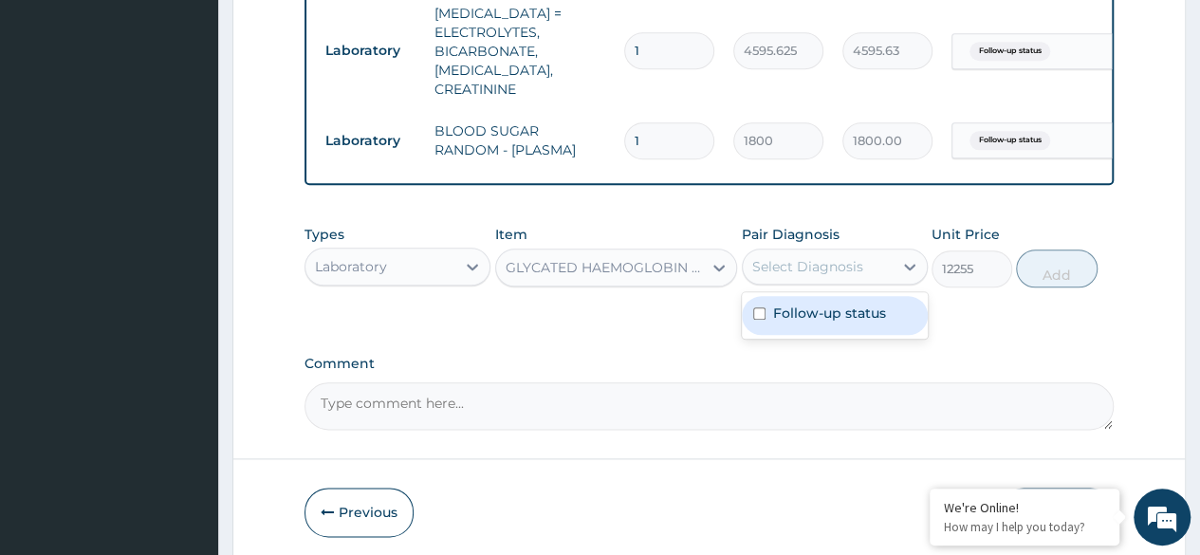
click at [854, 318] on div "Follow-up status" at bounding box center [835, 315] width 186 height 39
checkbox input "true"
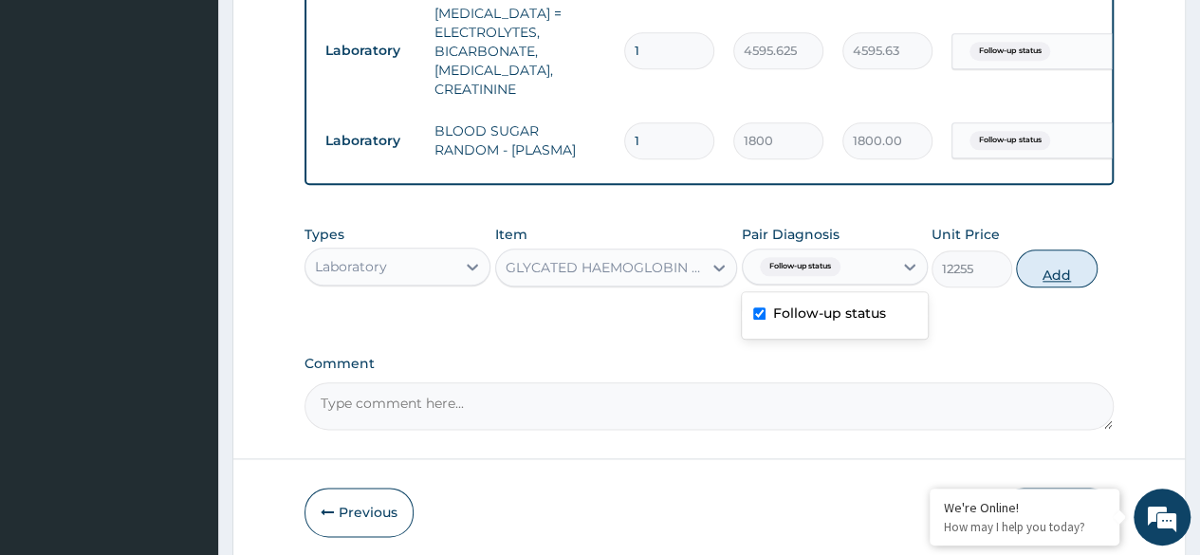
click at [1064, 266] on button "Add" at bounding box center [1056, 268] width 81 height 38
type input "0"
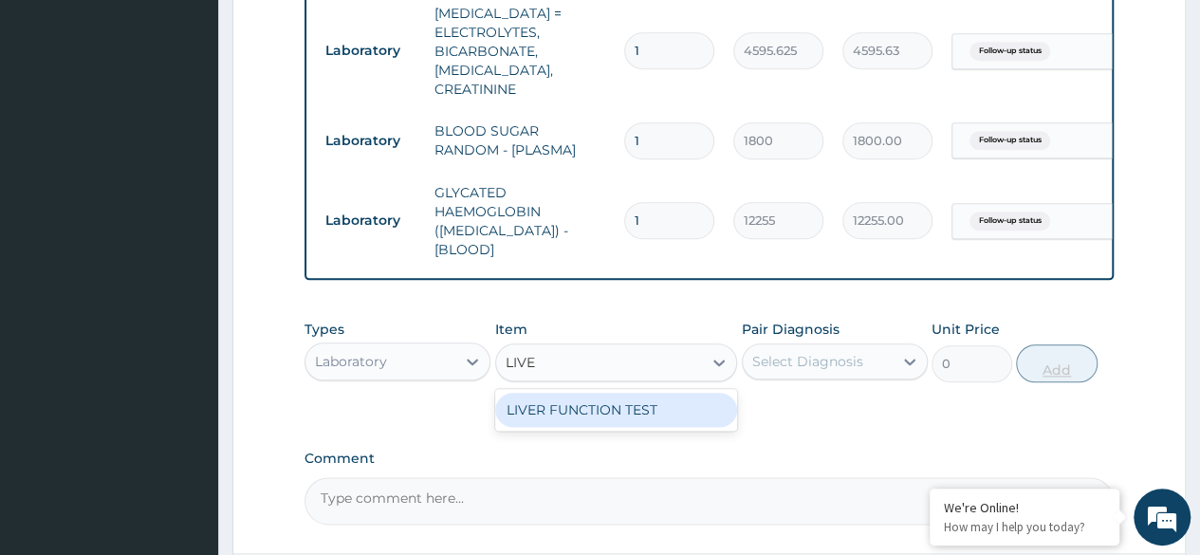
type input "LIVER"
click at [655, 393] on div "LIVER FUNCTION TEST" at bounding box center [616, 410] width 243 height 34
type input "4595.625"
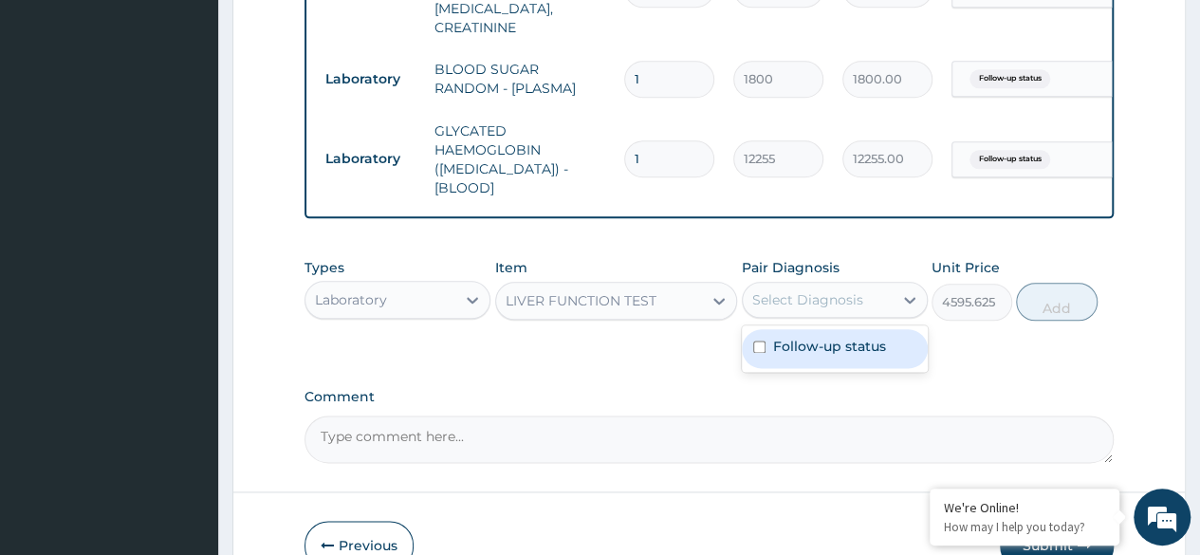
scroll to position [1040, 0]
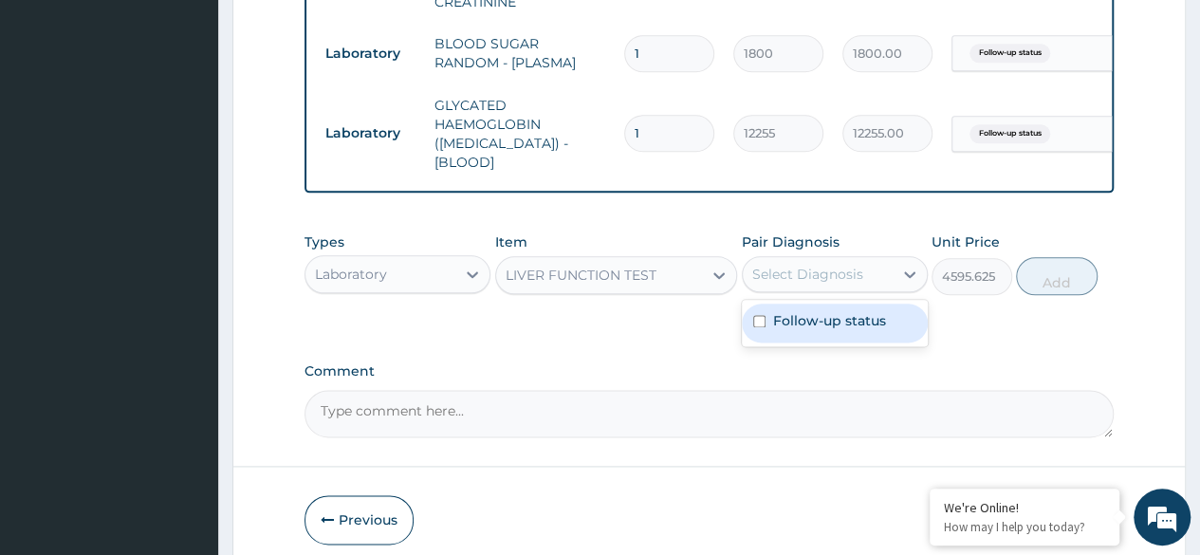
click at [876, 305] on div "Follow-up status" at bounding box center [835, 323] width 186 height 39
checkbox input "true"
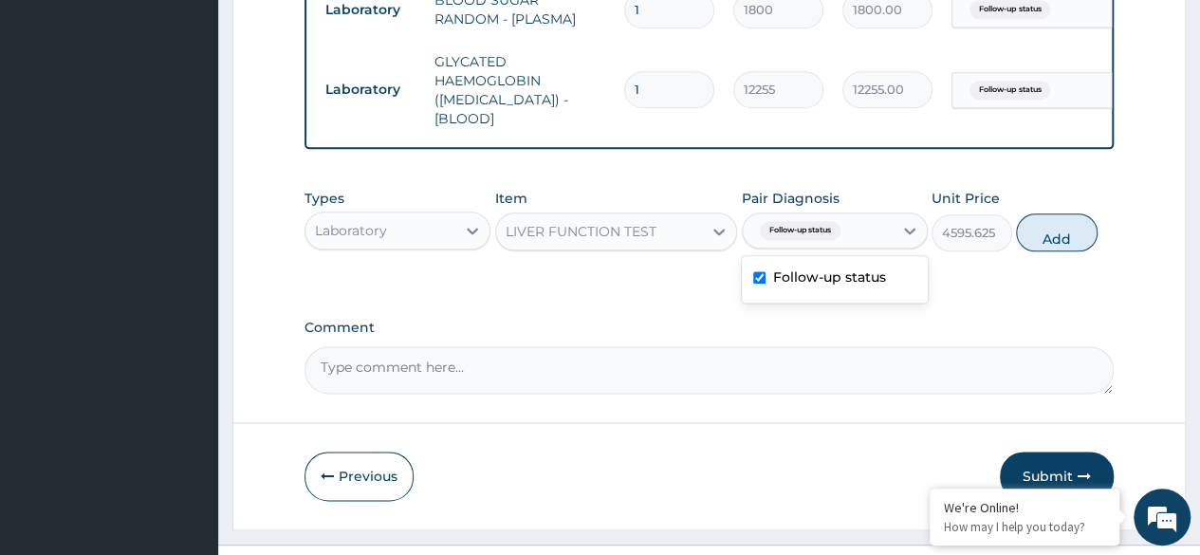
scroll to position [1084, 0]
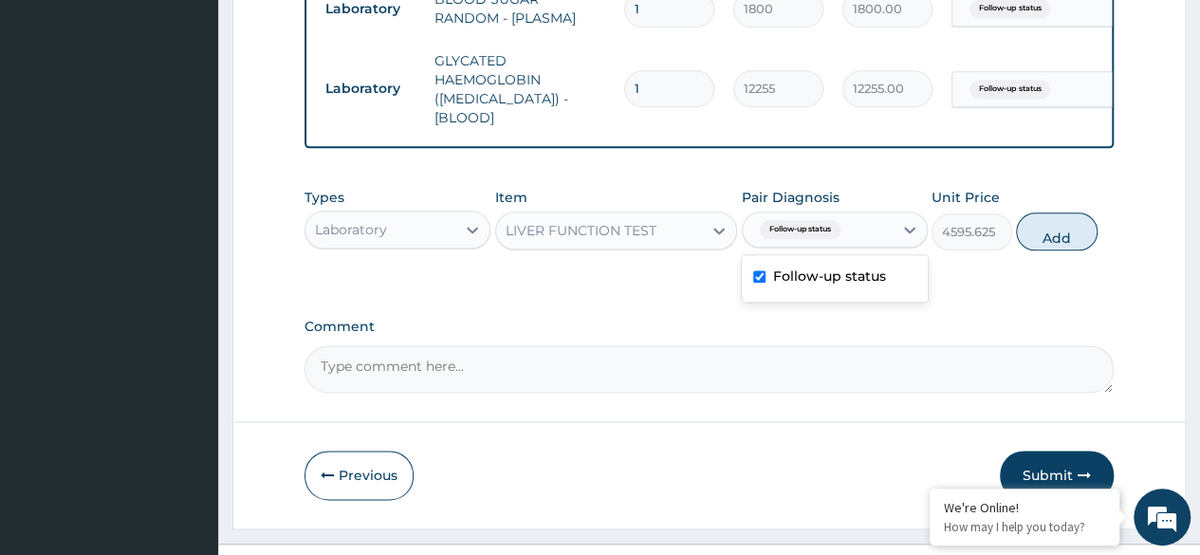
click at [827, 345] on textarea "Comment" at bounding box center [708, 368] width 809 height 47
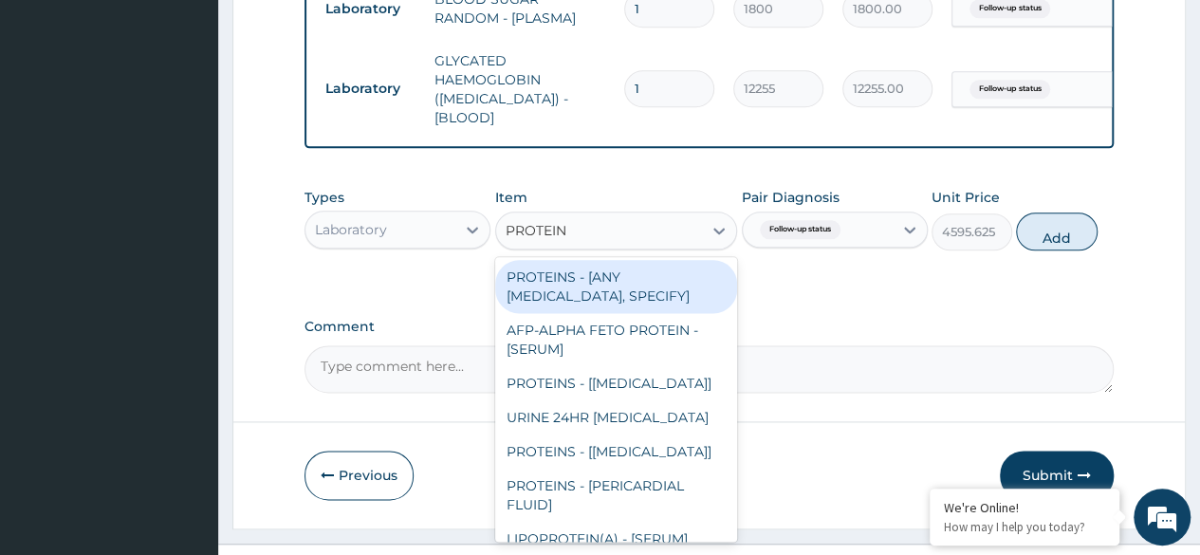
scroll to position [0, 0]
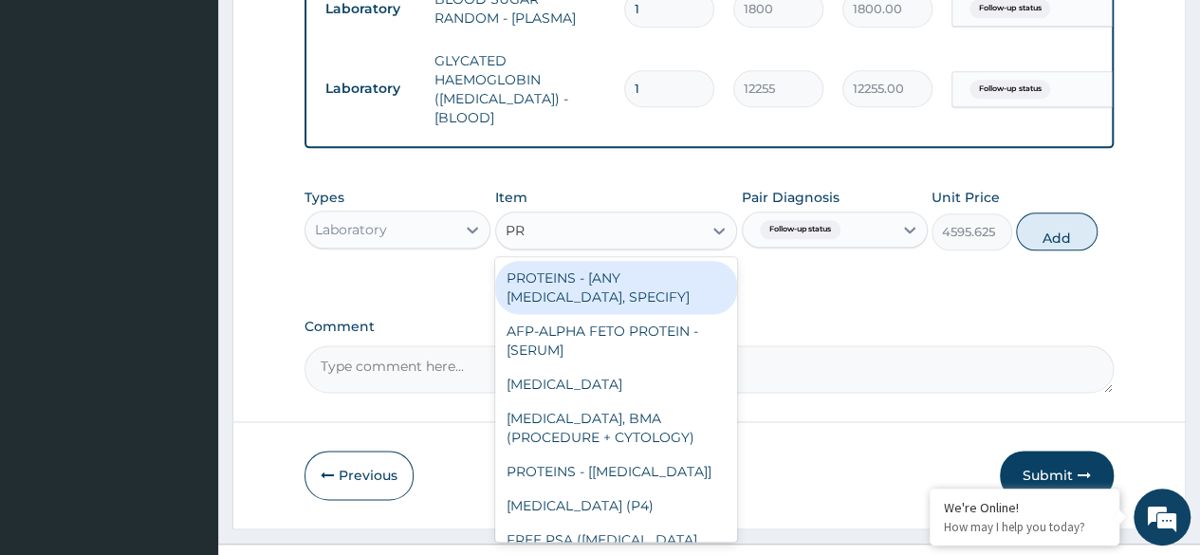
type input "P"
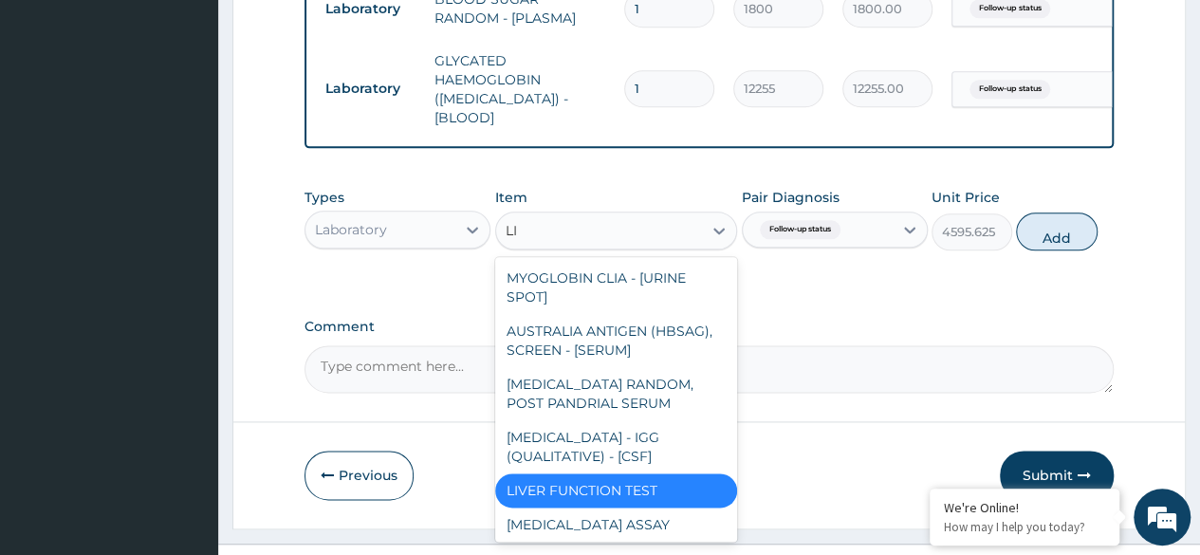
type input "LI"
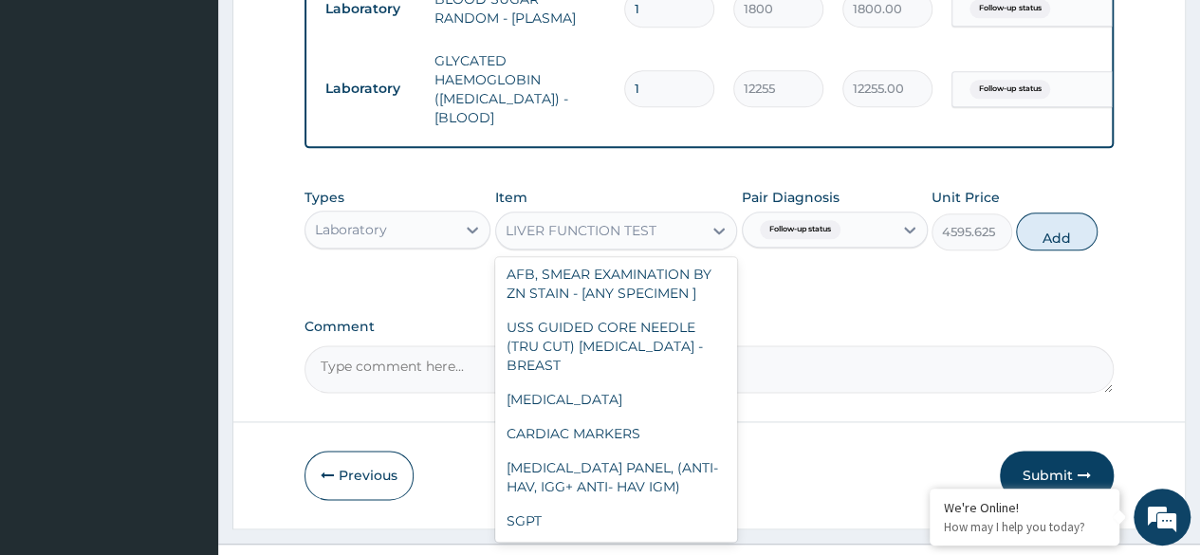
click at [627, 221] on div "LIVER FUNCTION TEST" at bounding box center [581, 230] width 151 height 19
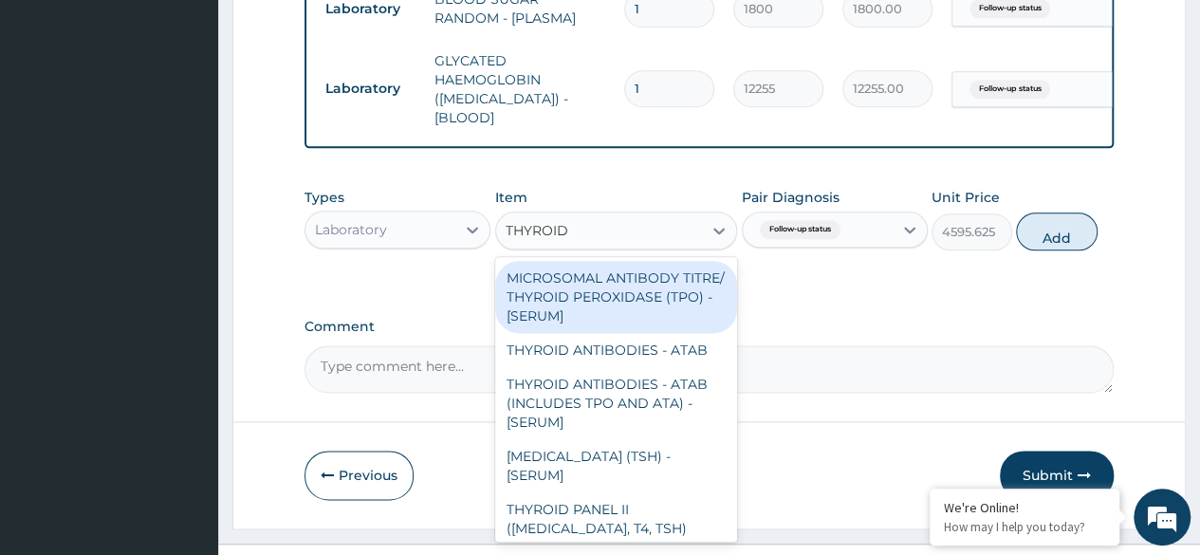
type input "THYROID F"
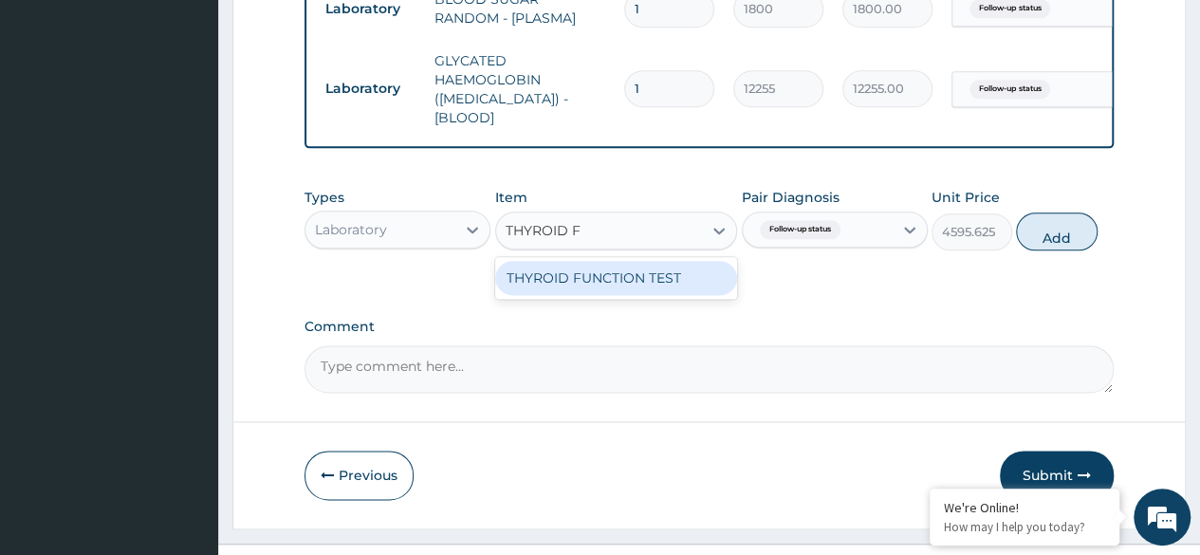
click at [691, 262] on div "THYROID FUNCTION TEST" at bounding box center [616, 278] width 243 height 34
type input "6127.5"
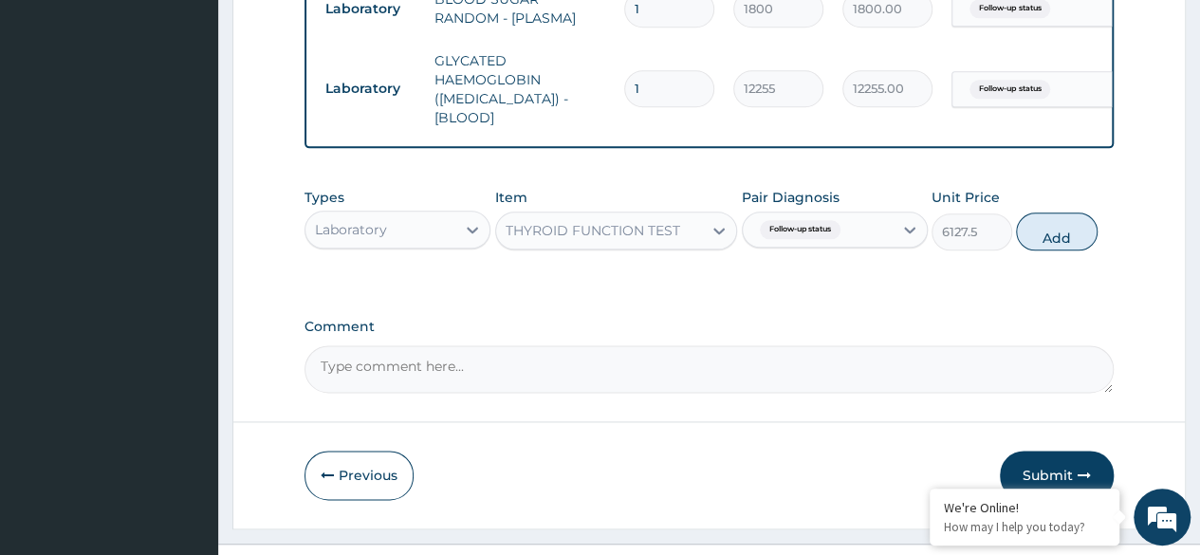
click at [849, 220] on input "text" at bounding box center [848, 229] width 2 height 19
click at [818, 263] on div "Follow-up status" at bounding box center [835, 278] width 186 height 39
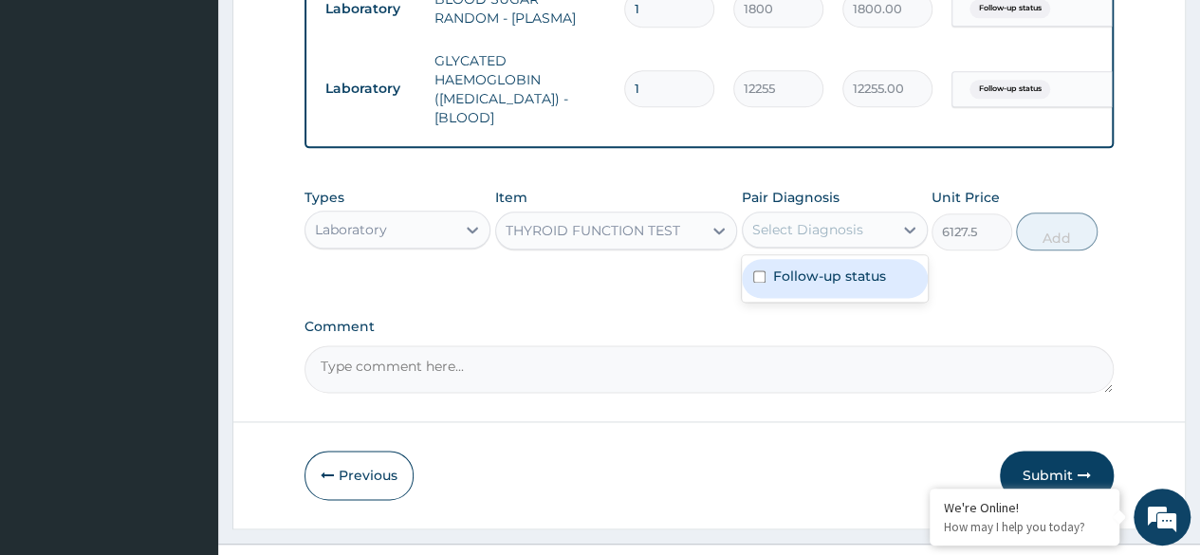
click at [838, 267] on label "Follow-up status" at bounding box center [829, 276] width 113 height 19
checkbox input "true"
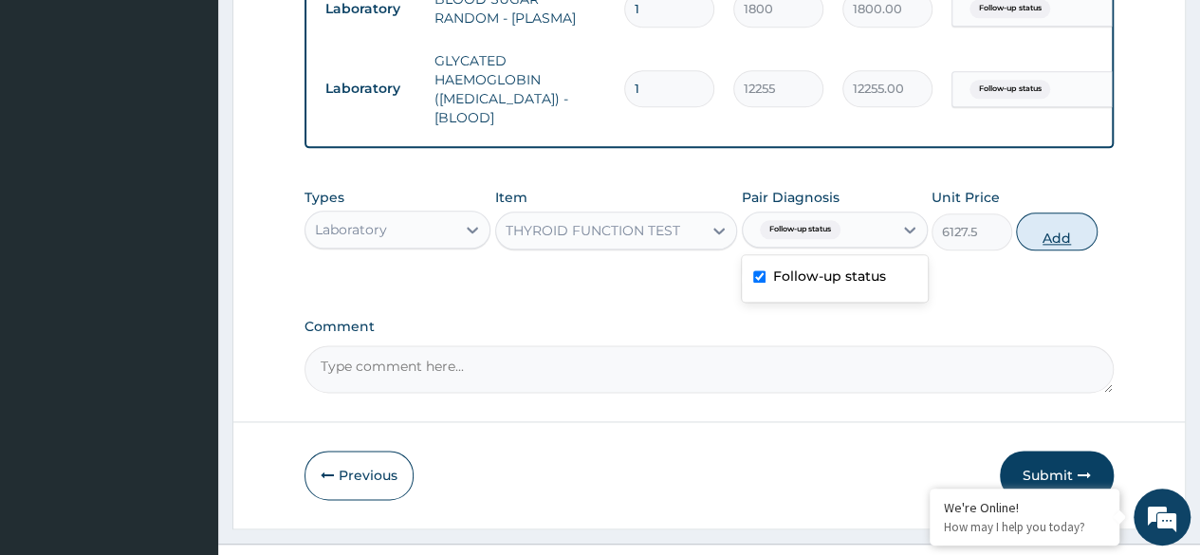
click at [1055, 217] on button "Add" at bounding box center [1056, 231] width 81 height 38
type input "0"
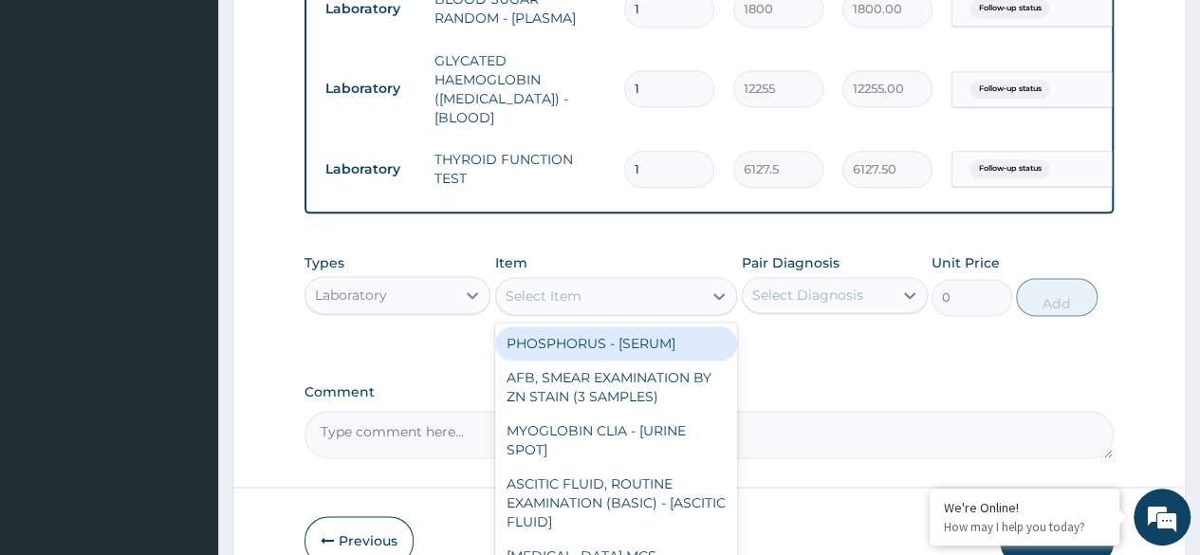
click at [599, 281] on div "Select Item" at bounding box center [599, 296] width 207 height 30
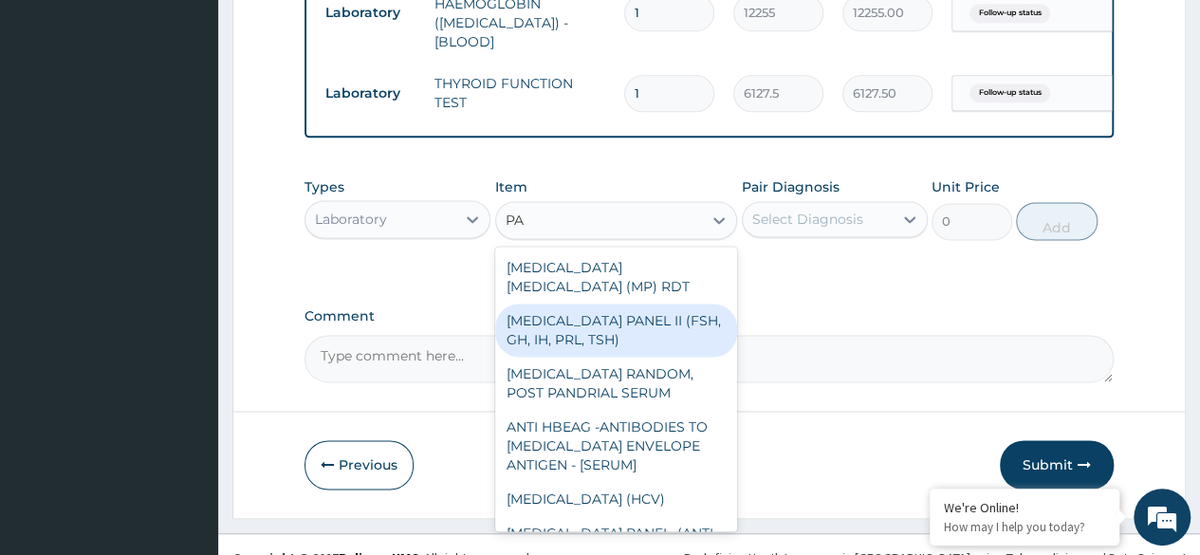
type input "P"
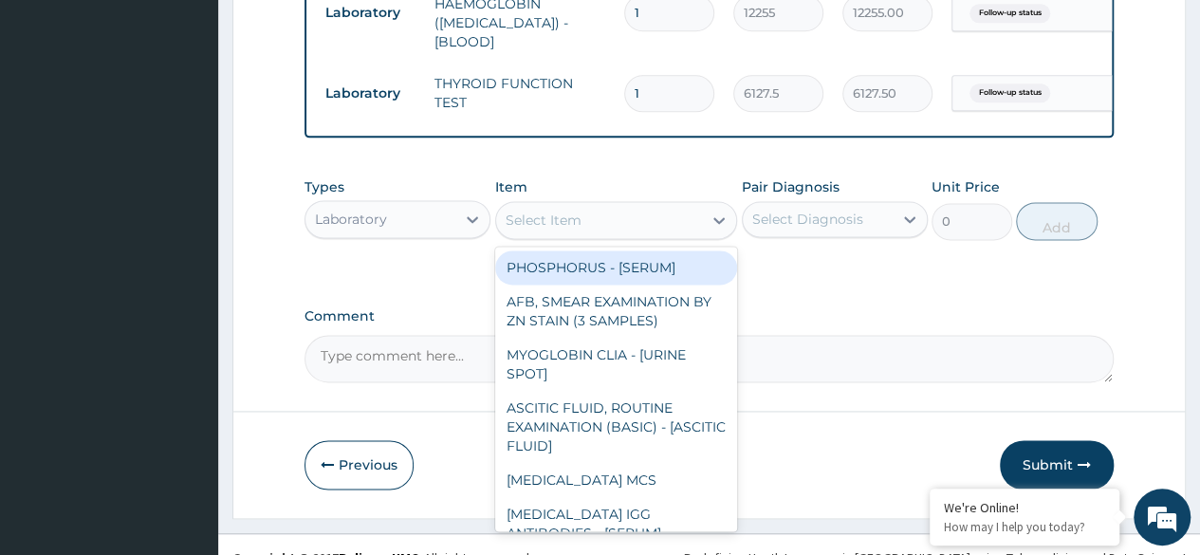
click at [581, 205] on div "Select Item" at bounding box center [599, 220] width 207 height 30
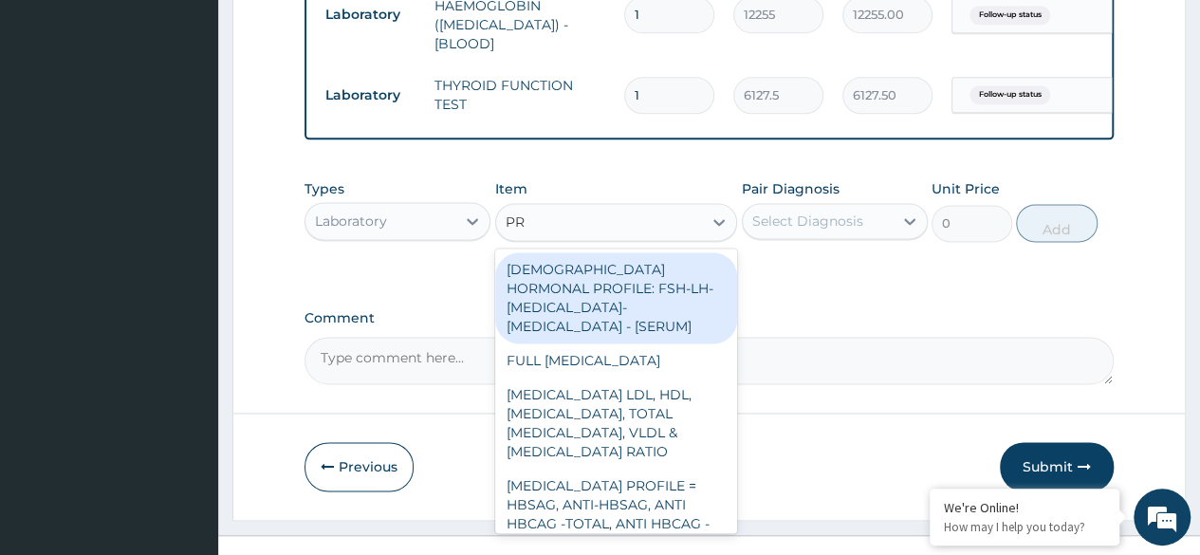
type input "P"
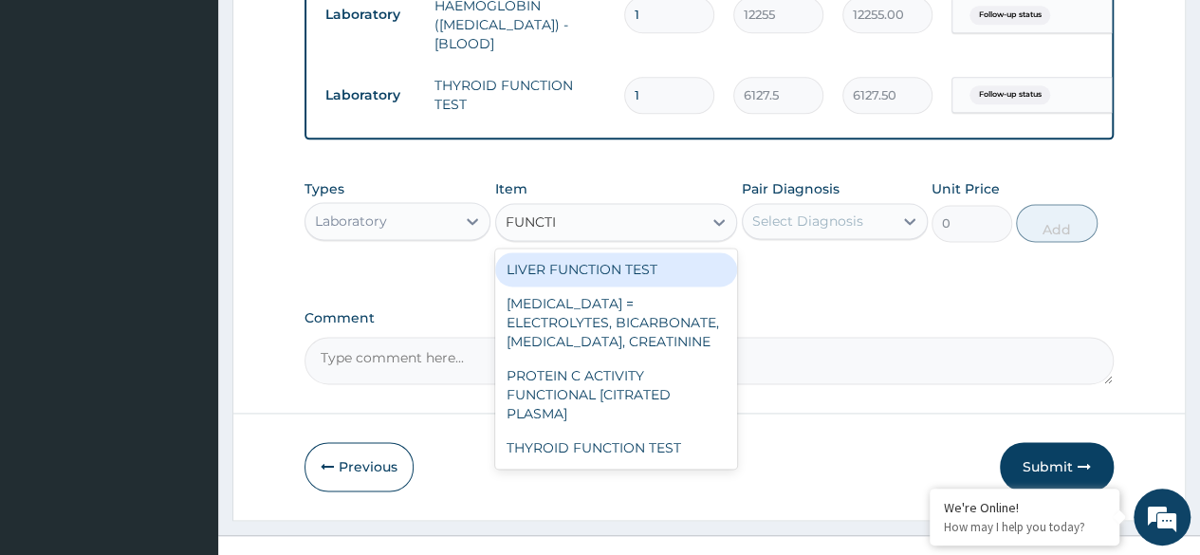
type input "FUNCTIO"
click at [685, 252] on div "LIVER FUNCTION TEST" at bounding box center [616, 269] width 243 height 34
type input "4595.625"
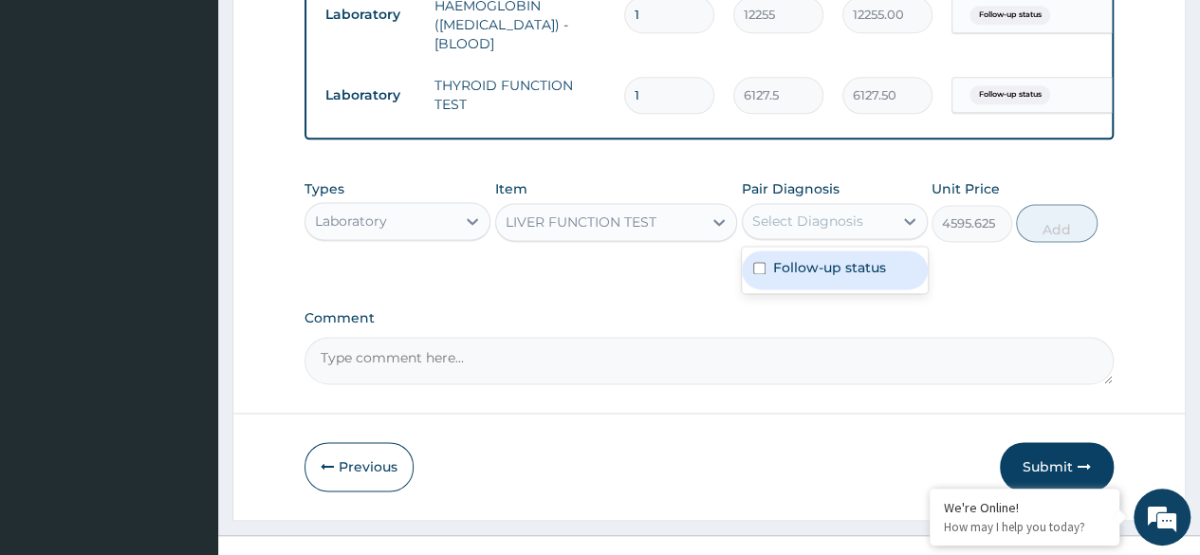
click at [848, 258] on label "Follow-up status" at bounding box center [829, 267] width 113 height 19
checkbox input "true"
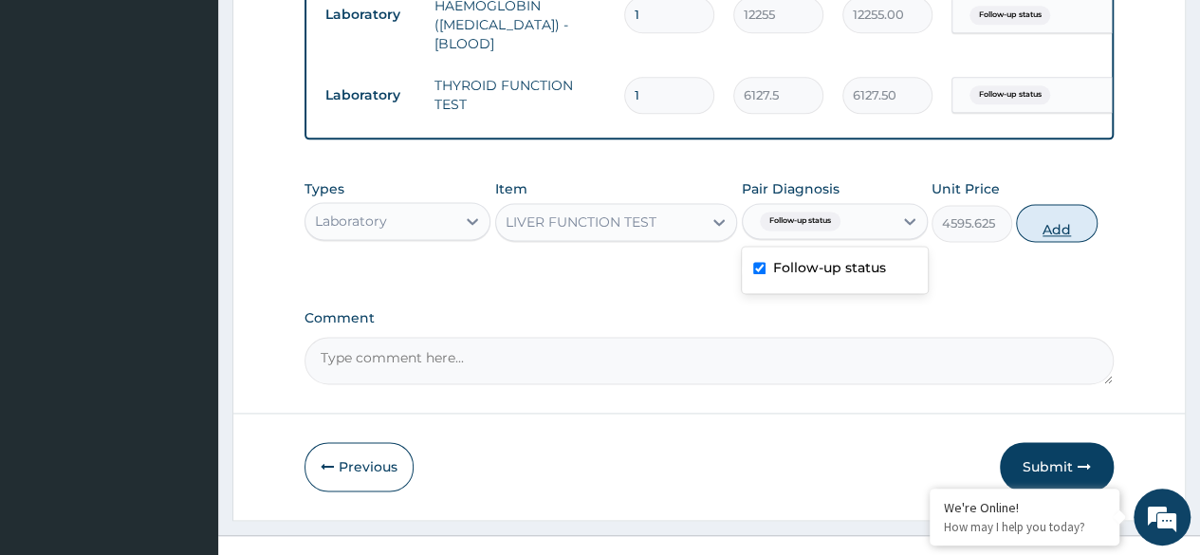
click at [1069, 204] on button "Add" at bounding box center [1056, 223] width 81 height 38
type input "0"
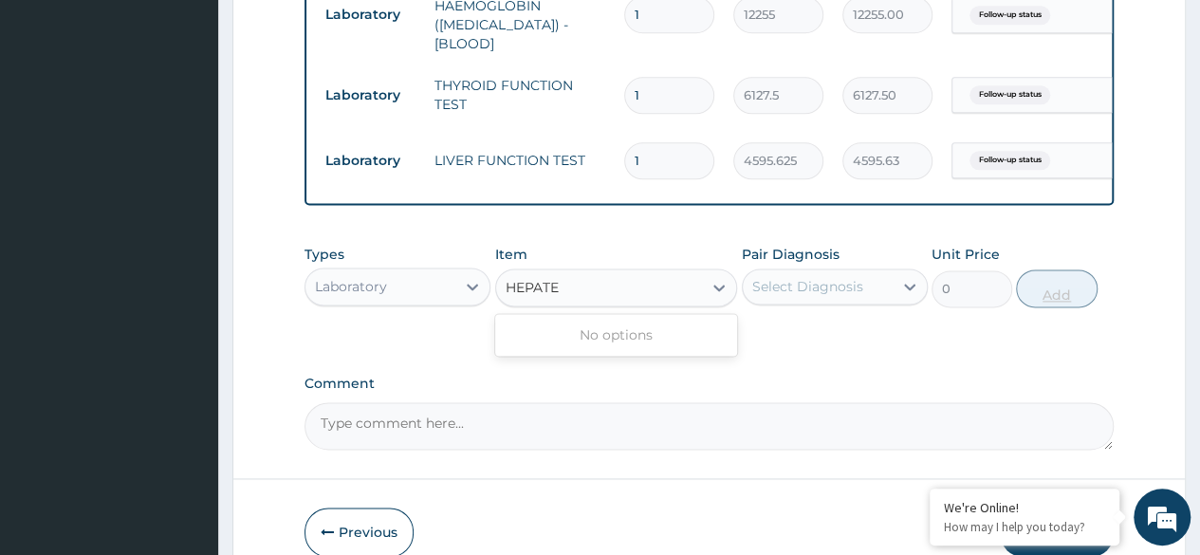
type input "HEPAT"
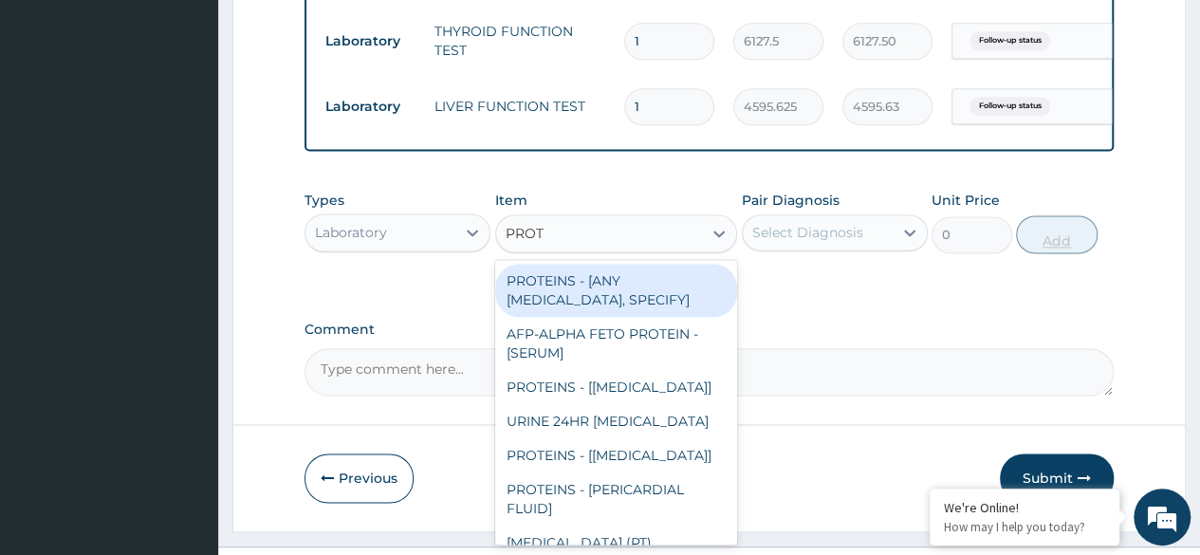
scroll to position [1226, 0]
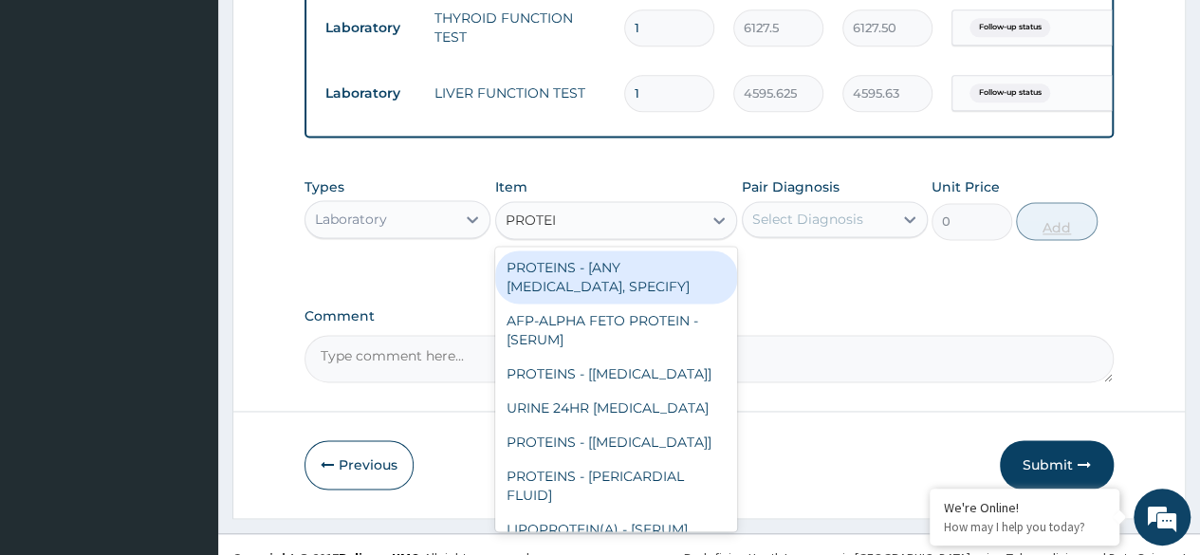
type input "PROTEIN"
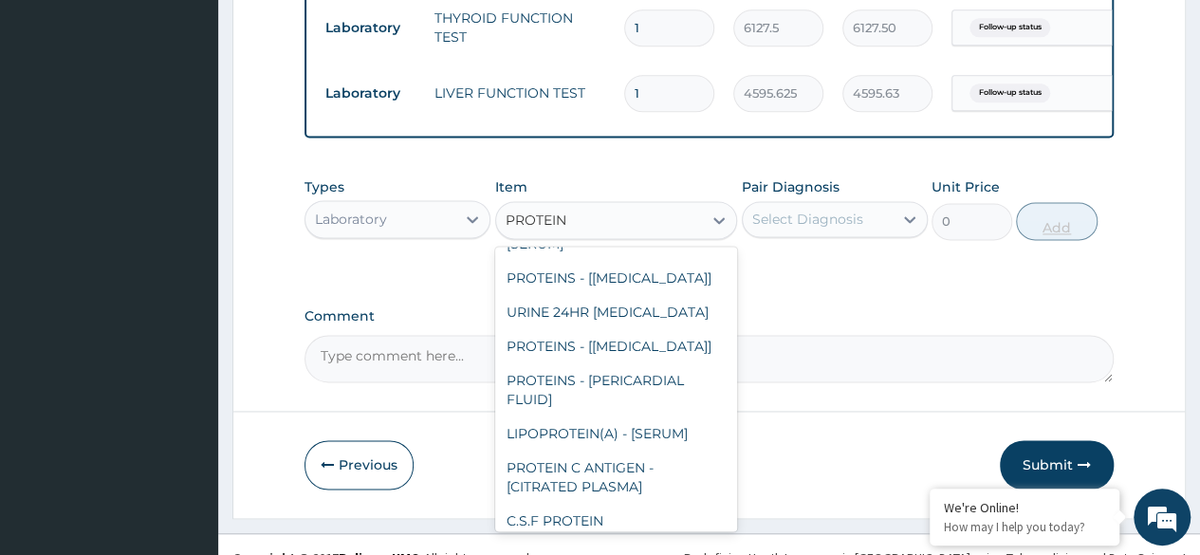
scroll to position [0, 0]
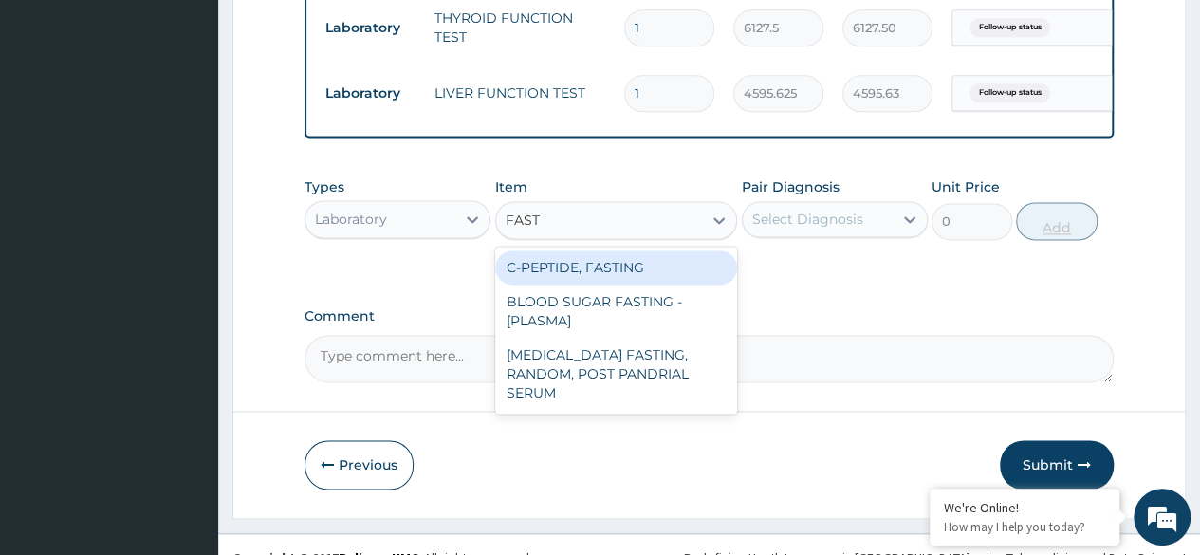
type input "FASTI"
click at [653, 304] on div "BLOOD SUGAR FASTING - [PLASMA]" at bounding box center [616, 311] width 243 height 53
type input "1800"
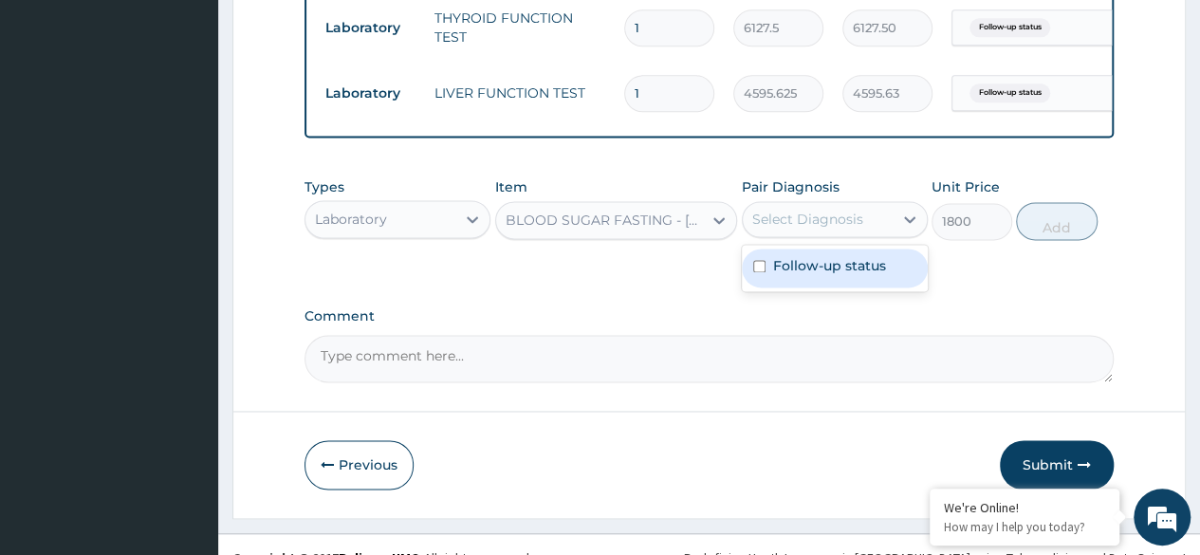
click at [862, 256] on label "Follow-up status" at bounding box center [829, 265] width 113 height 19
checkbox input "true"
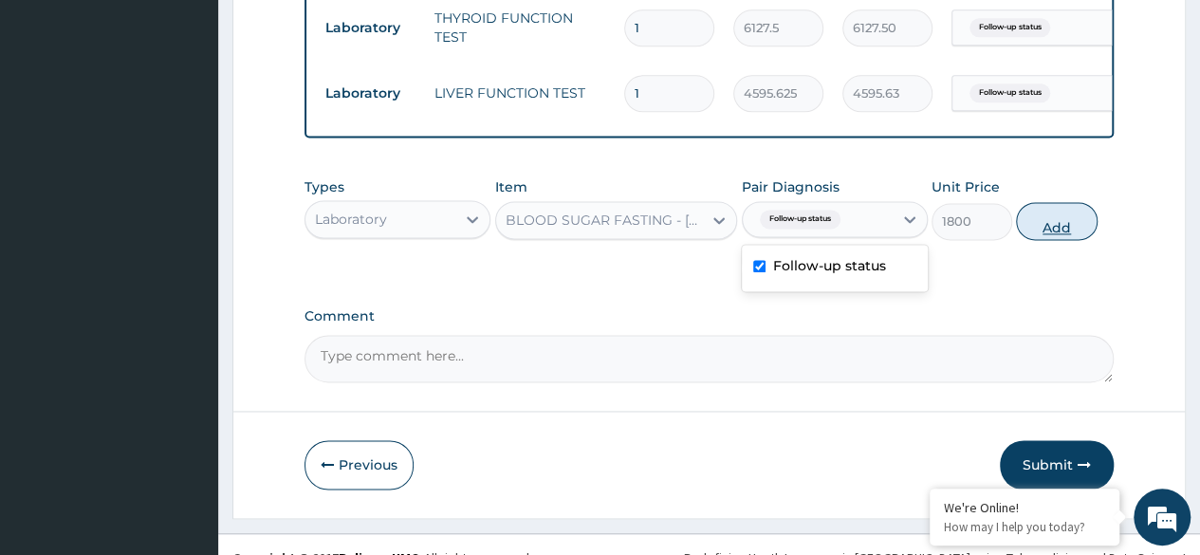
click at [1068, 202] on button "Add" at bounding box center [1056, 221] width 81 height 38
type input "0"
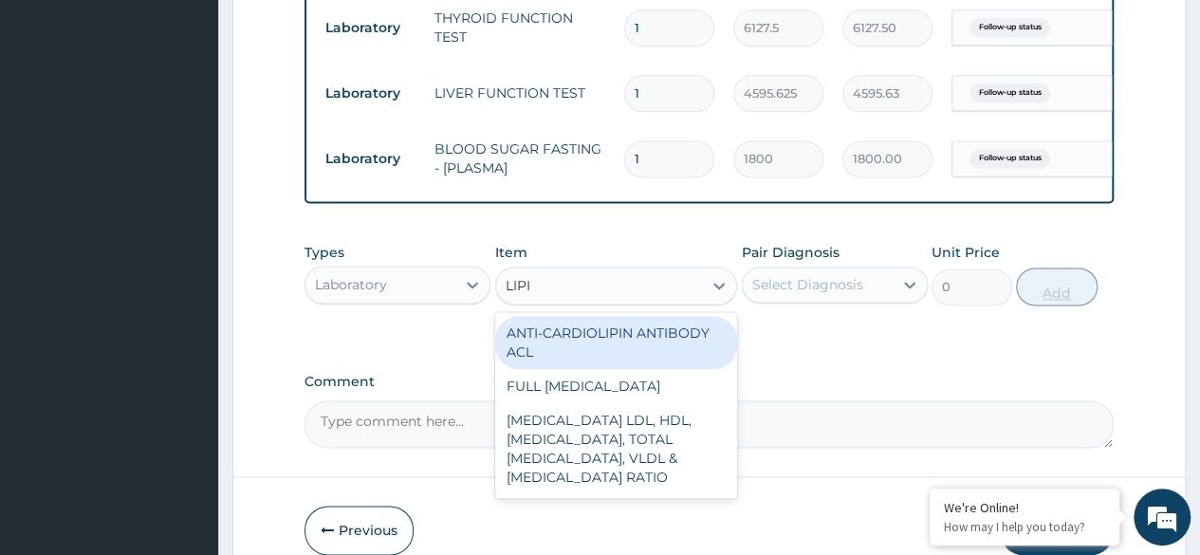
type input "LIPID"
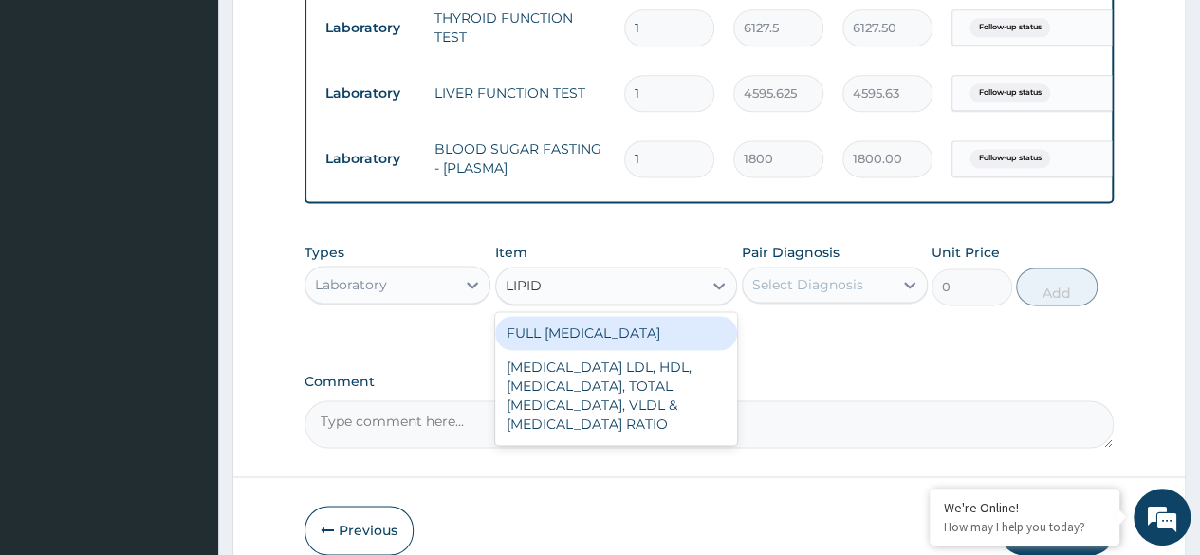
click at [655, 383] on div "LIPID PROFILE LDL, HDL, TRIGLYCERIDES, TOTAL CHOLESTEROL, VLDL & CHOLESTEROL:HD…" at bounding box center [616, 395] width 243 height 91
type input "8640"
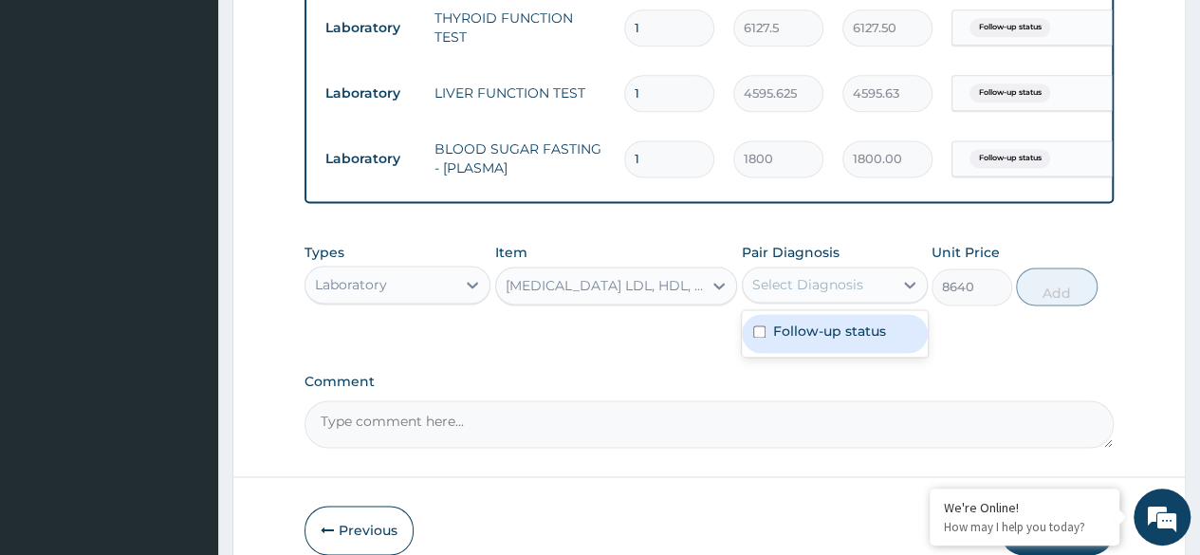
click at [866, 322] on label "Follow-up status" at bounding box center [829, 331] width 113 height 19
checkbox input "true"
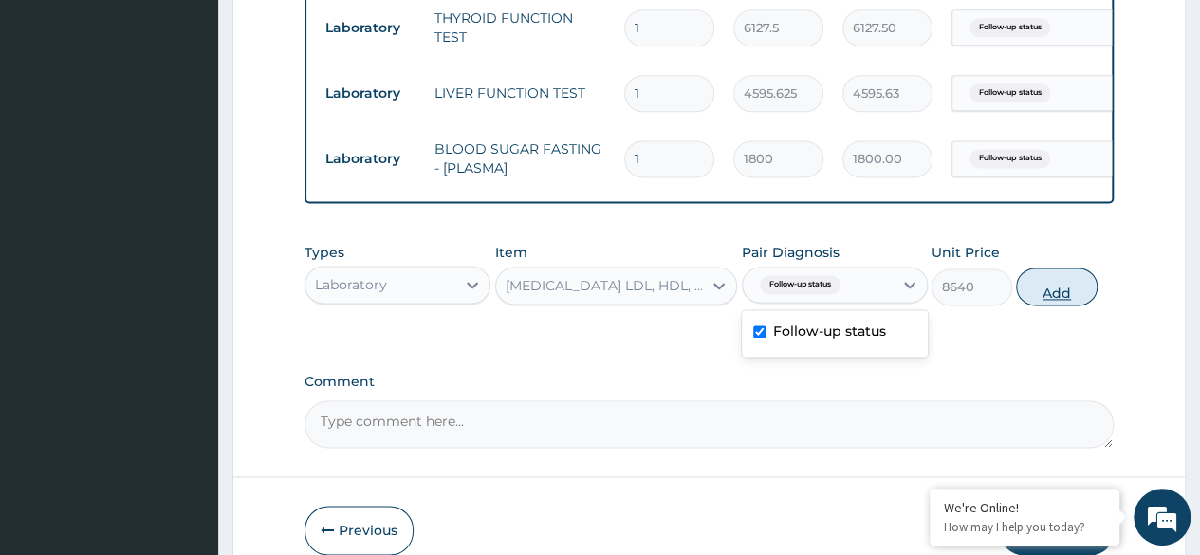
click at [1061, 273] on button "Add" at bounding box center [1056, 286] width 81 height 38
type input "0"
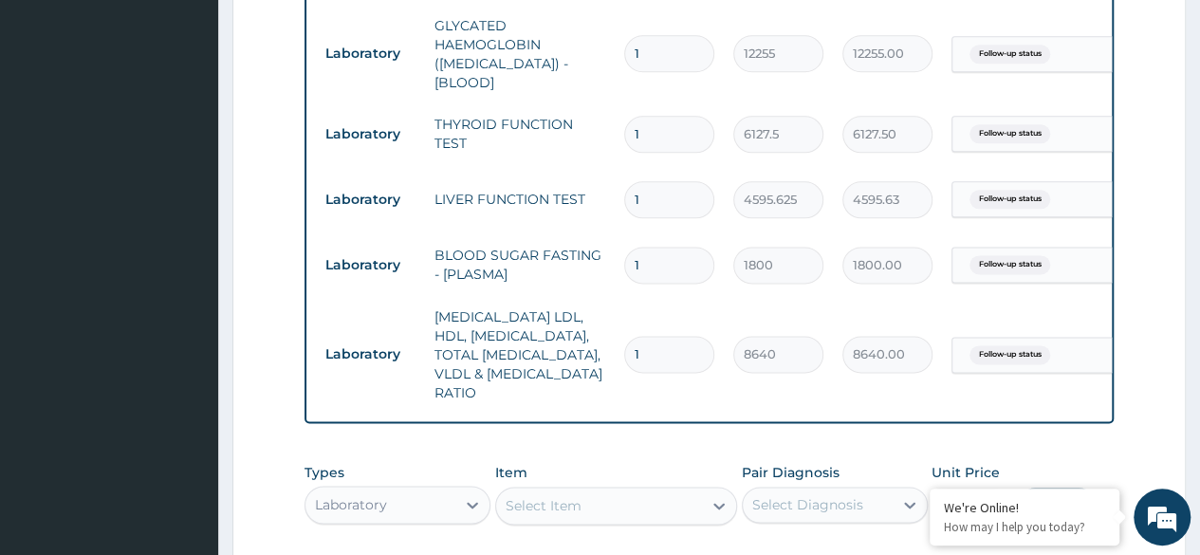
scroll to position [0, 142]
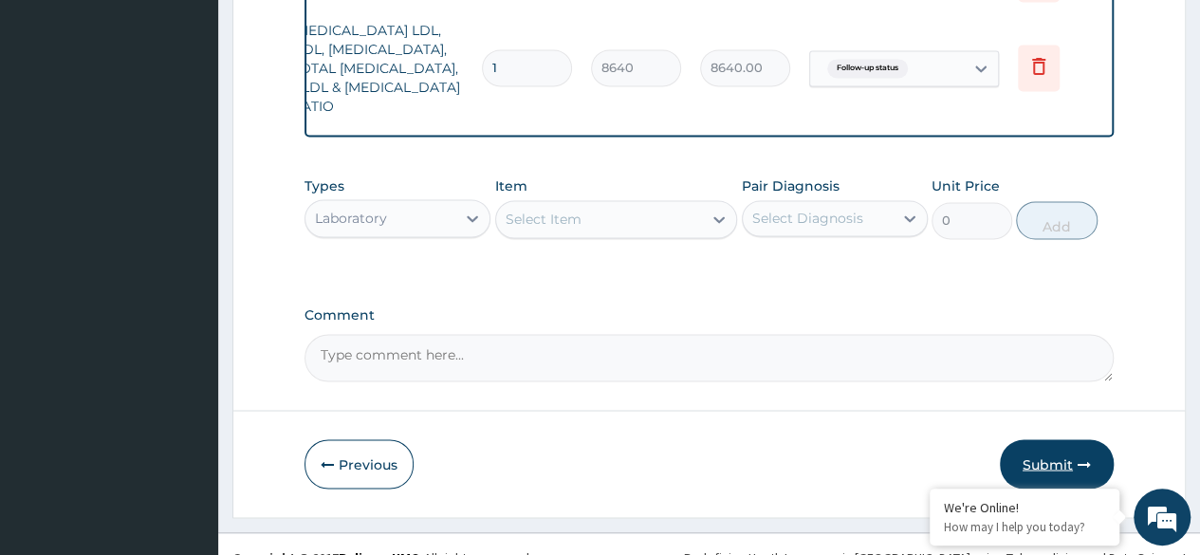
click at [1062, 439] on button "Submit" at bounding box center [1057, 463] width 114 height 49
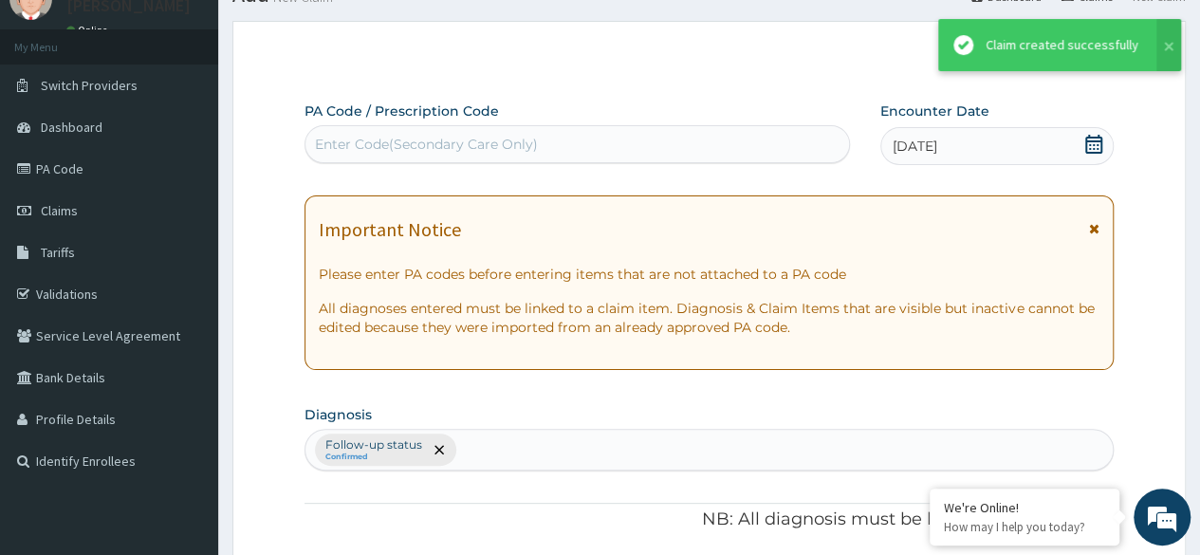
scroll to position [1406, 0]
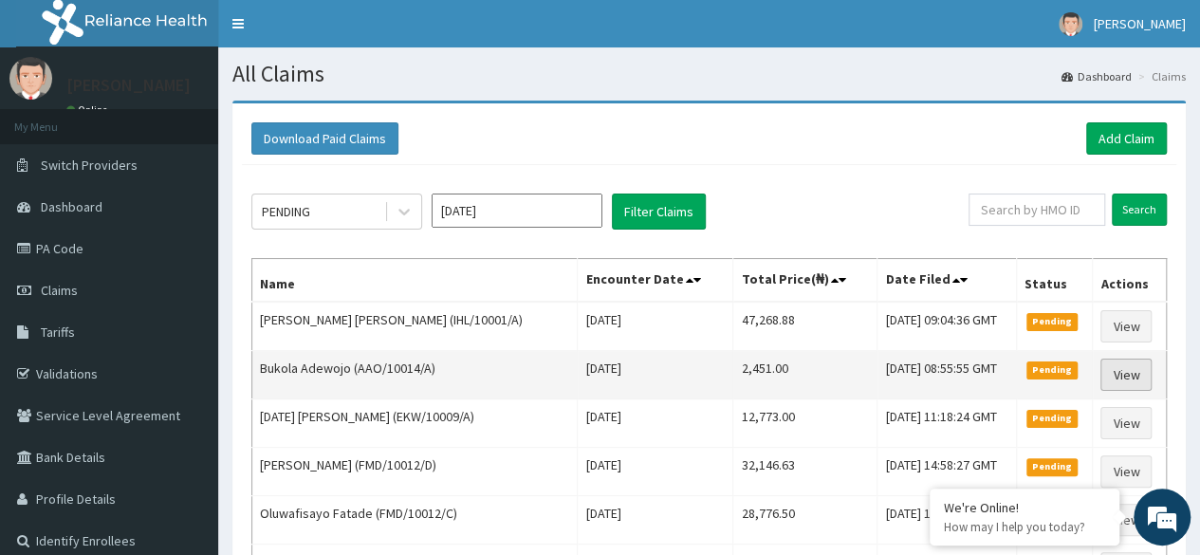
click at [1133, 372] on link "View" at bounding box center [1125, 375] width 51 height 32
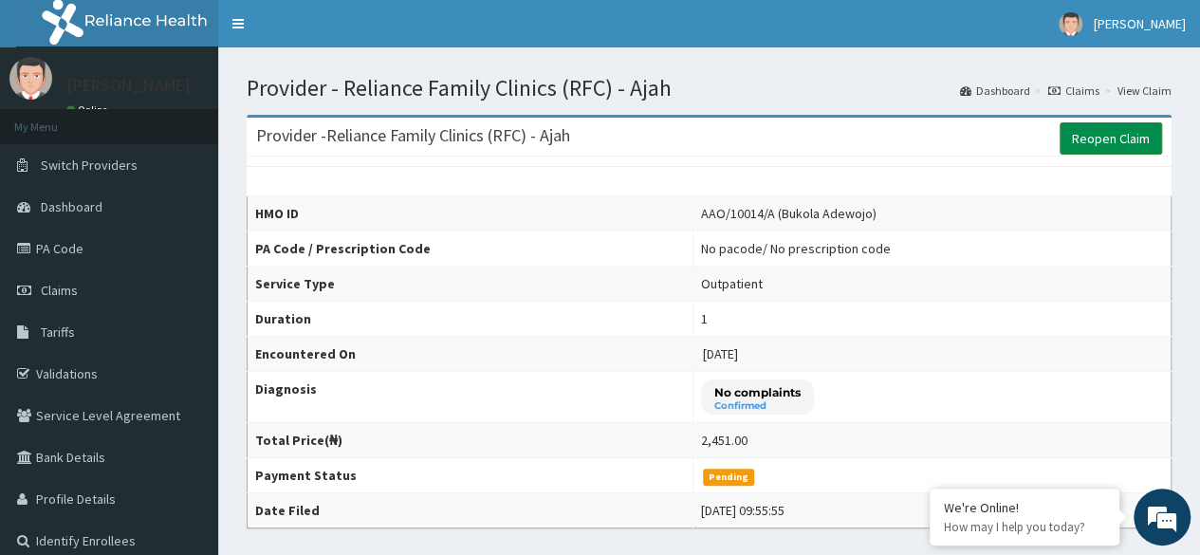
click at [1110, 137] on link "Reopen Claim" at bounding box center [1111, 138] width 102 height 32
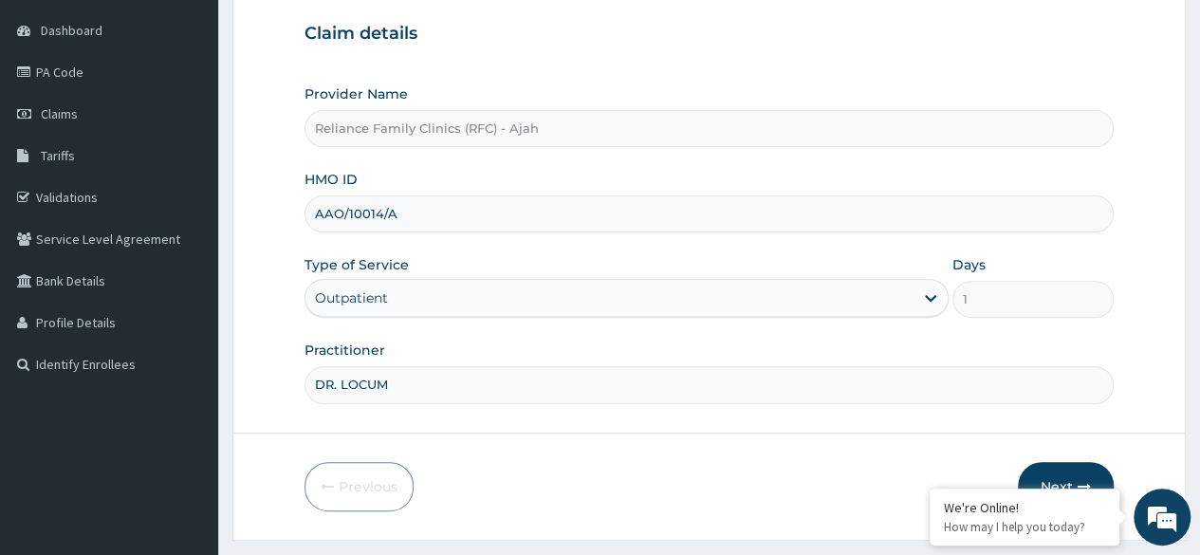
scroll to position [220, 0]
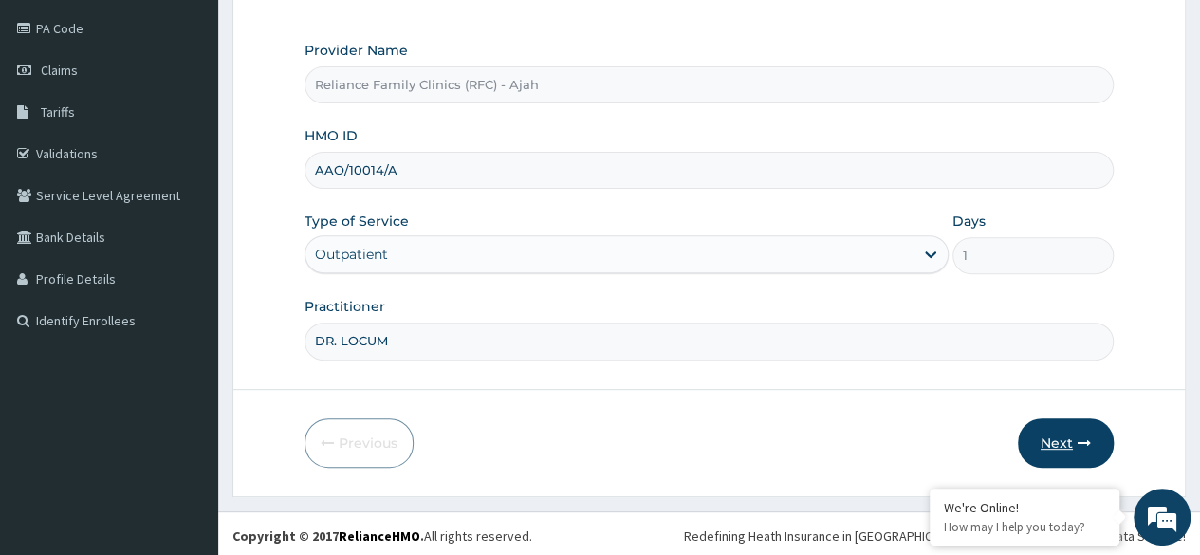
click at [1084, 439] on icon "button" at bounding box center [1084, 442] width 13 height 13
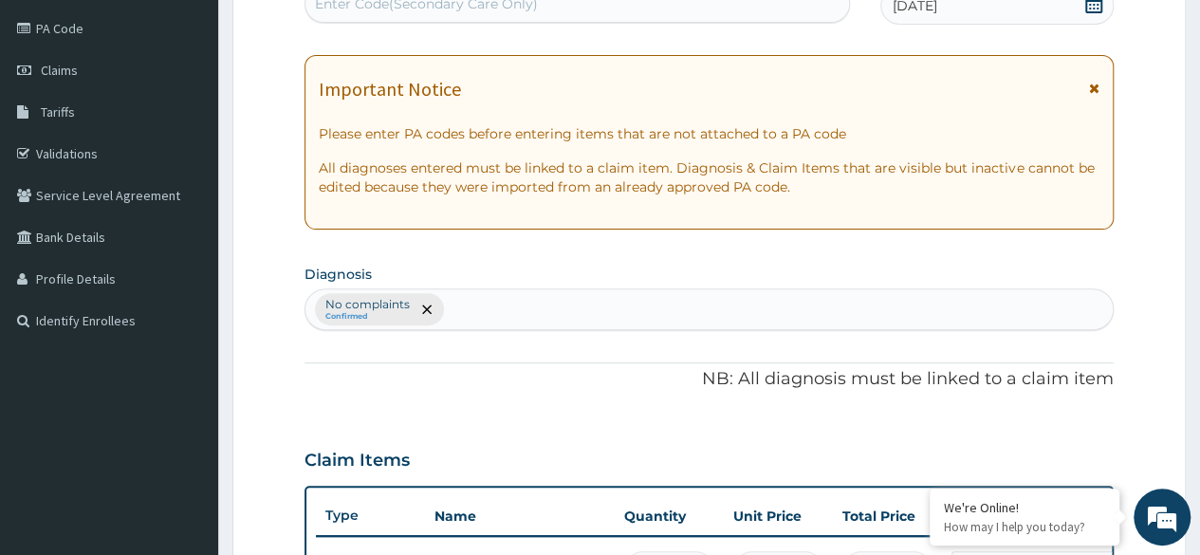
click at [1002, 19] on div "[DATE]" at bounding box center [996, 6] width 233 height 38
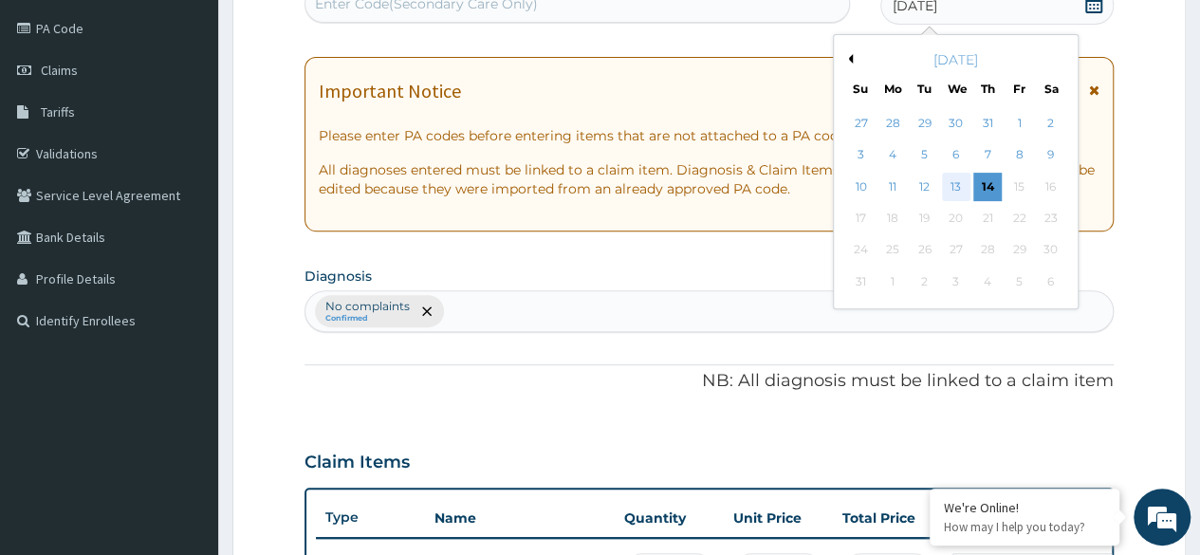
click at [959, 187] on div "13" at bounding box center [955, 187] width 28 height 28
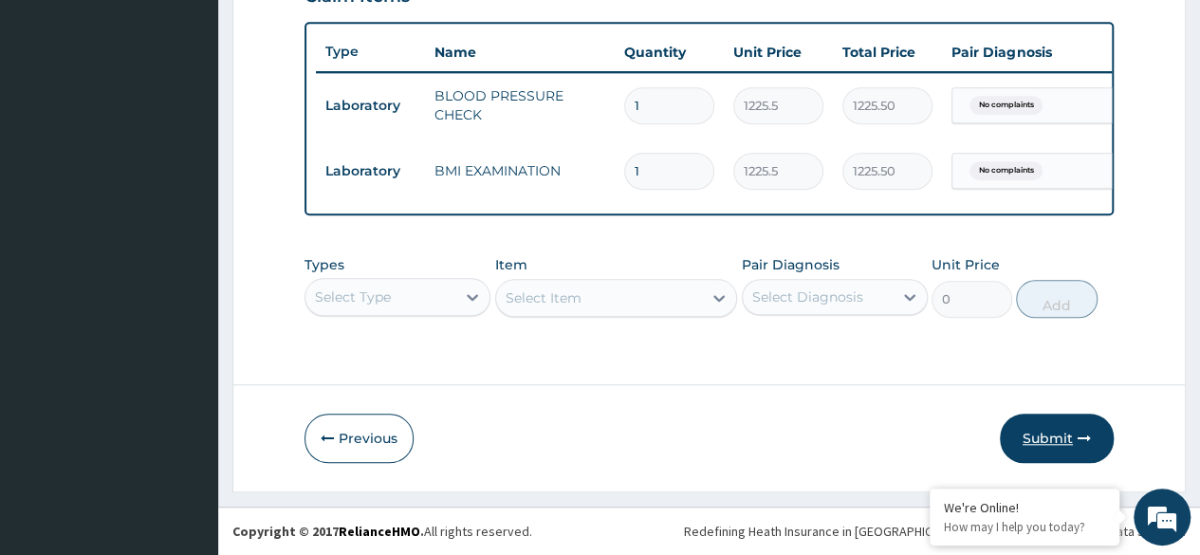
click at [1070, 448] on button "Submit" at bounding box center [1057, 438] width 114 height 49
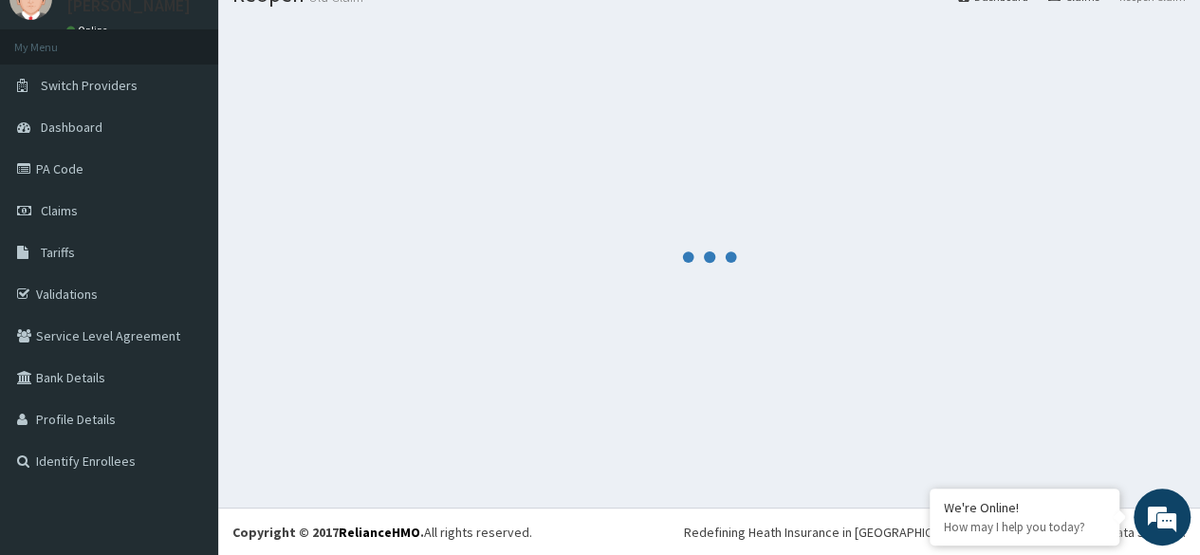
scroll to position [695, 0]
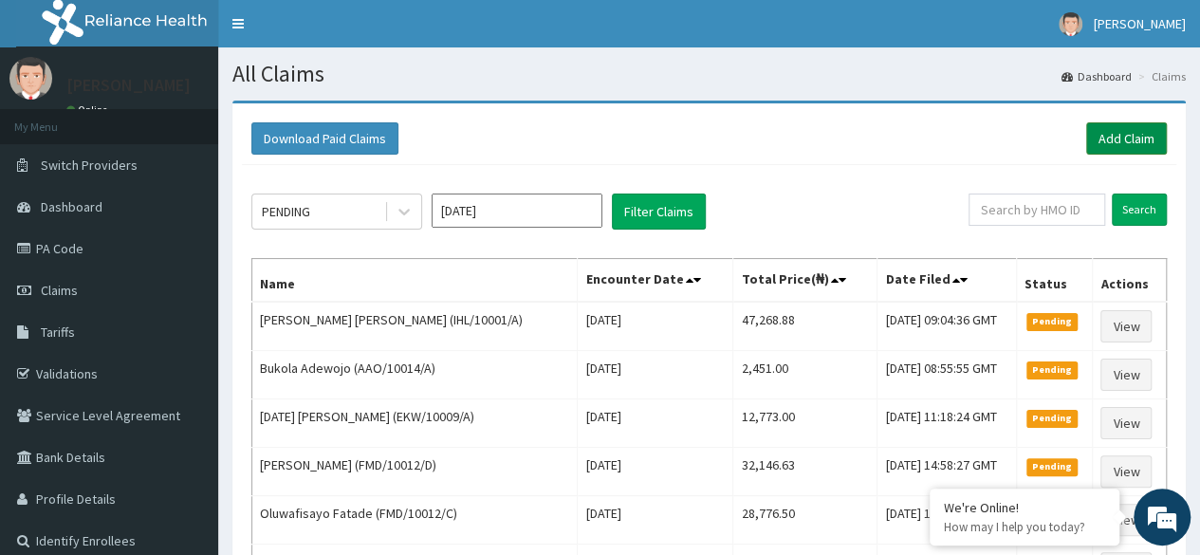
click at [1119, 143] on link "Add Claim" at bounding box center [1126, 138] width 81 height 32
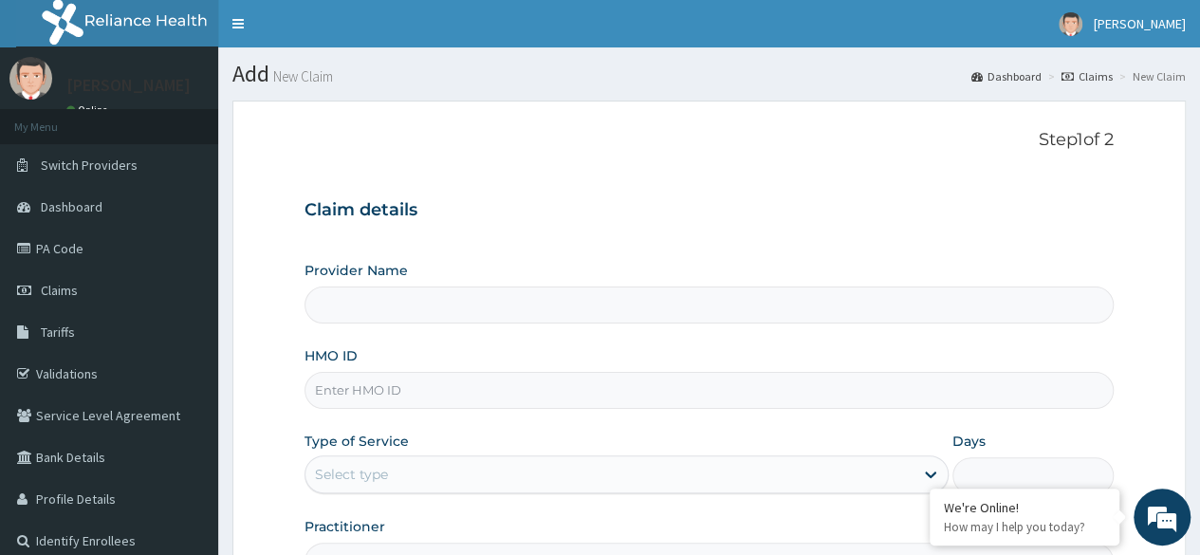
click at [378, 394] on input "HMO ID" at bounding box center [708, 390] width 809 height 37
type input "Reliance Family Clinics (RFC) - Ajah"
paste input "DFD/10044/A"
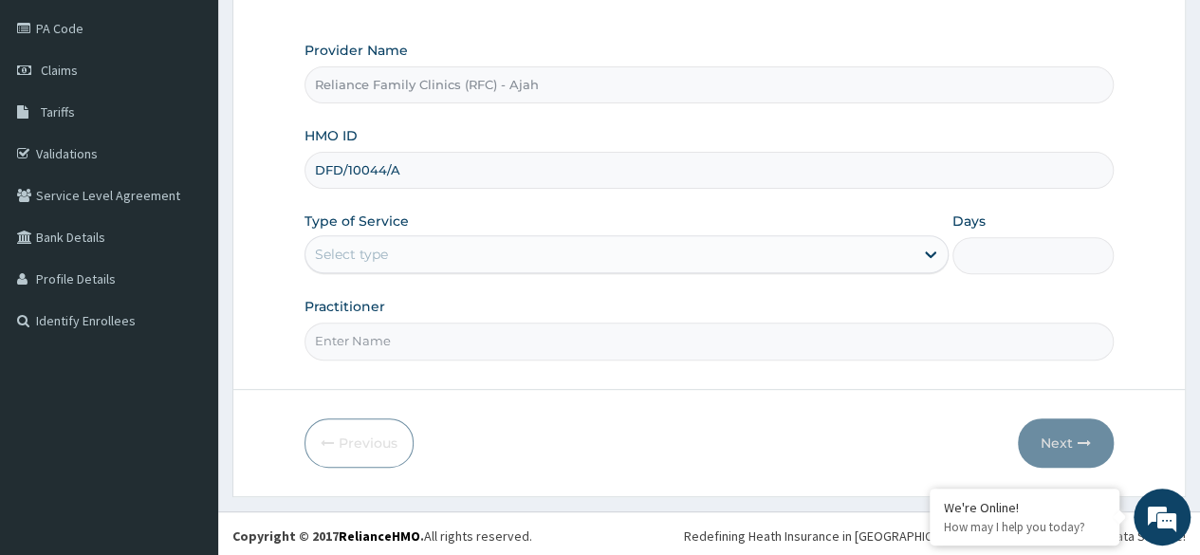
scroll to position [218, 0]
type input "DFD/10044/A"
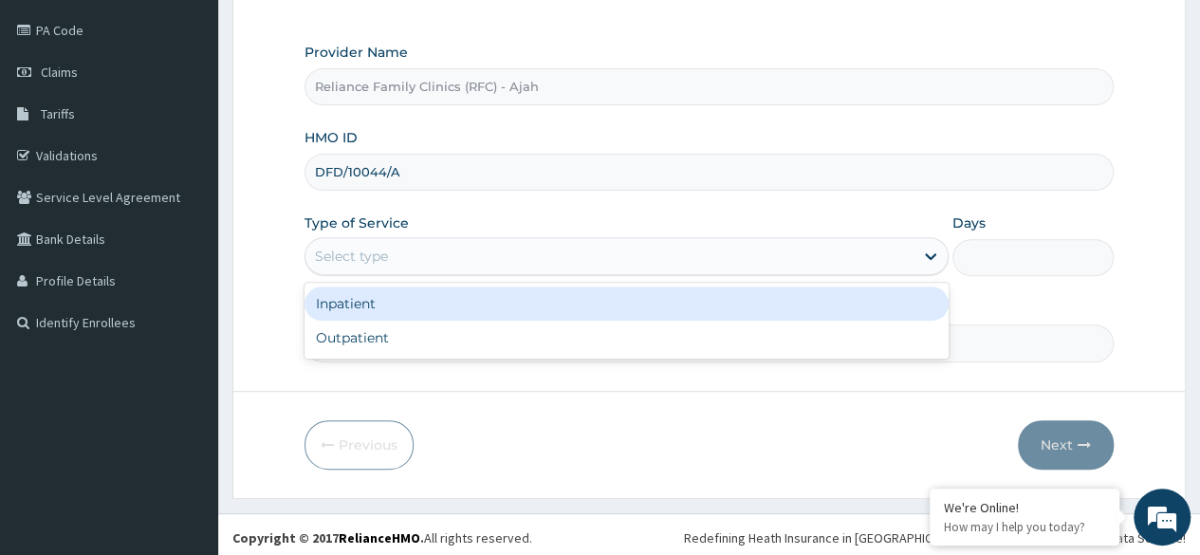
click at [489, 332] on div "Outpatient" at bounding box center [626, 338] width 644 height 34
type input "1"
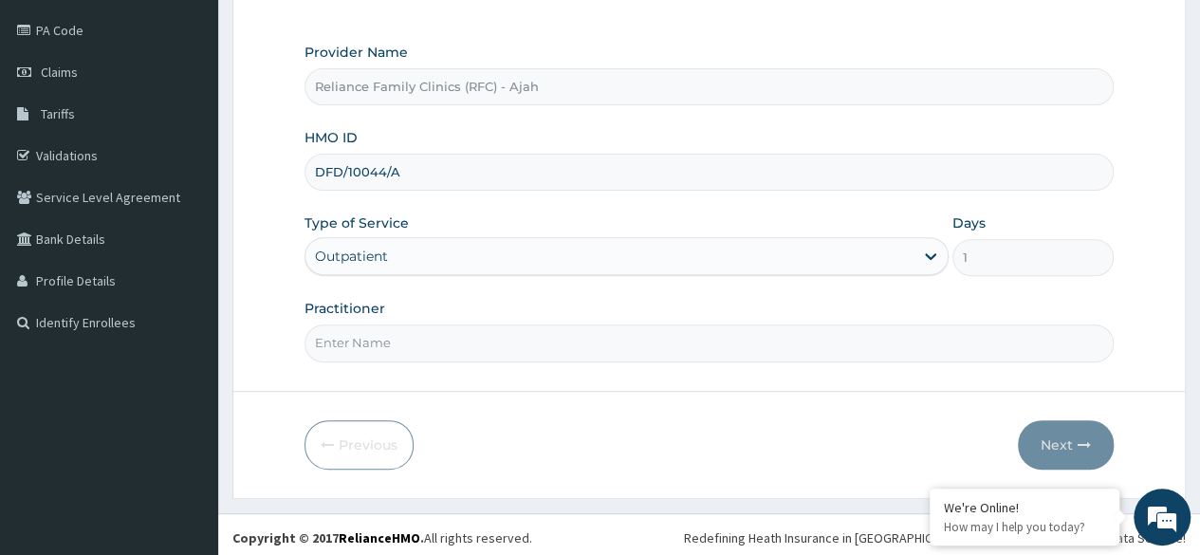
click at [491, 342] on input "Practitioner" at bounding box center [708, 342] width 809 height 37
type input "DR. LOCUM"
click at [1094, 437] on button "Next" at bounding box center [1066, 444] width 96 height 49
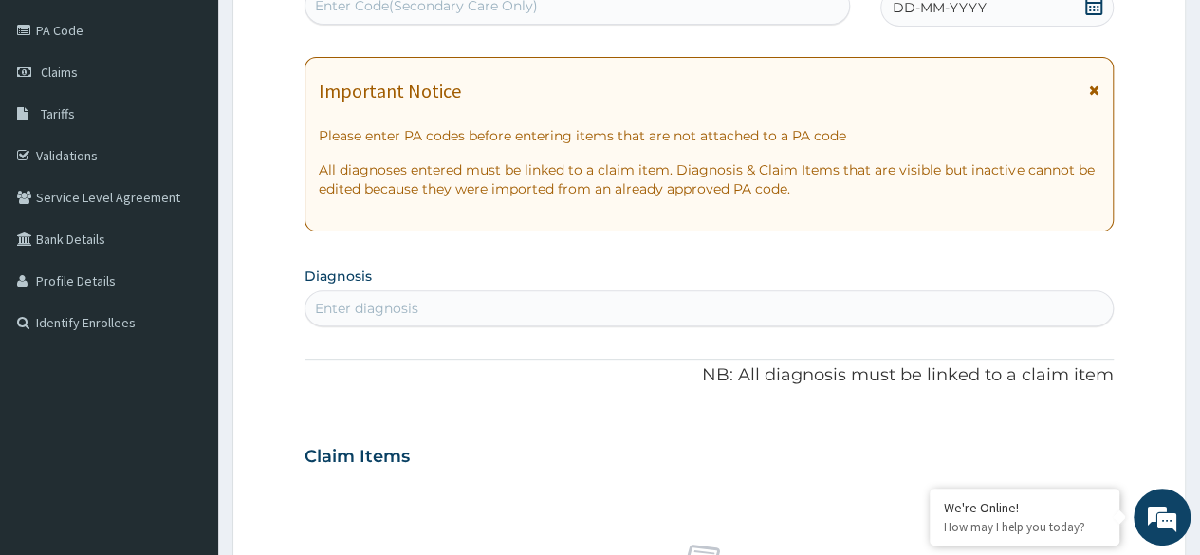
click at [1026, 3] on div "DD-MM-YYYY" at bounding box center [996, 8] width 233 height 38
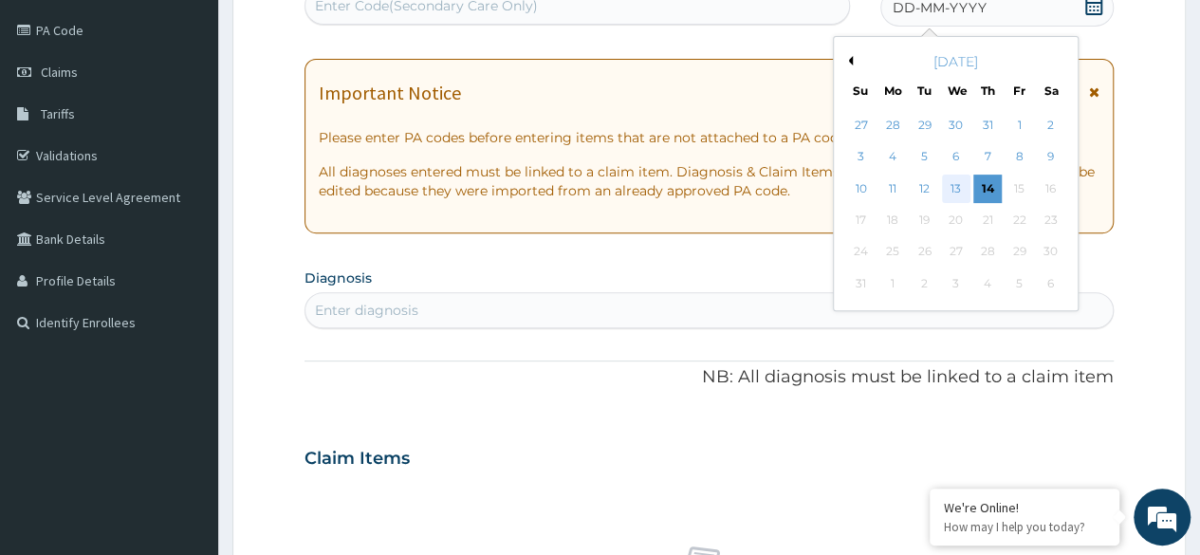
click at [950, 187] on div "13" at bounding box center [955, 189] width 28 height 28
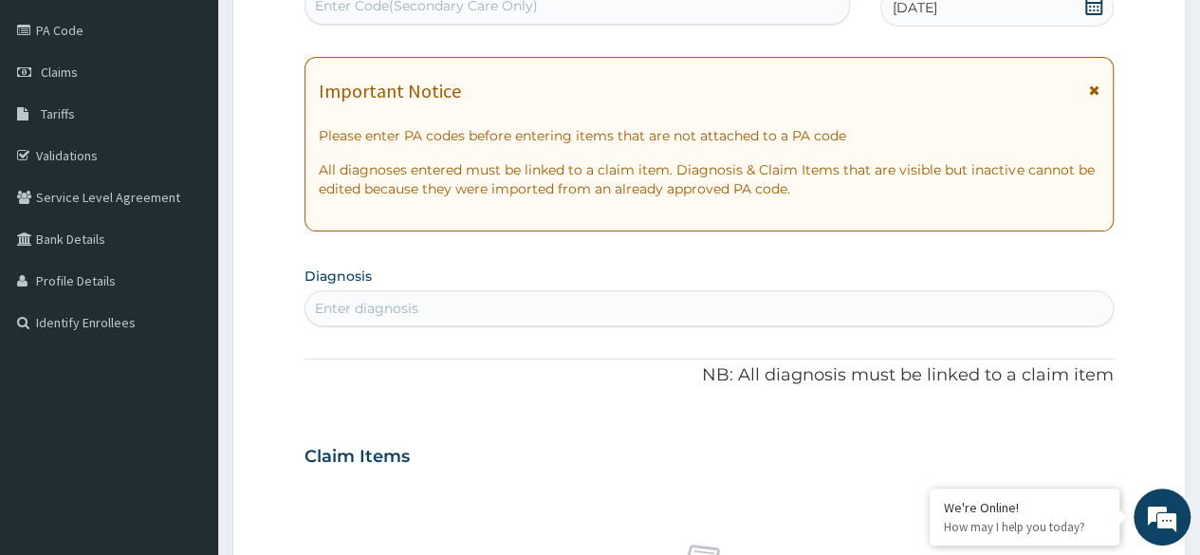
click at [341, 313] on div "Enter diagnosis" at bounding box center [366, 308] width 103 height 19
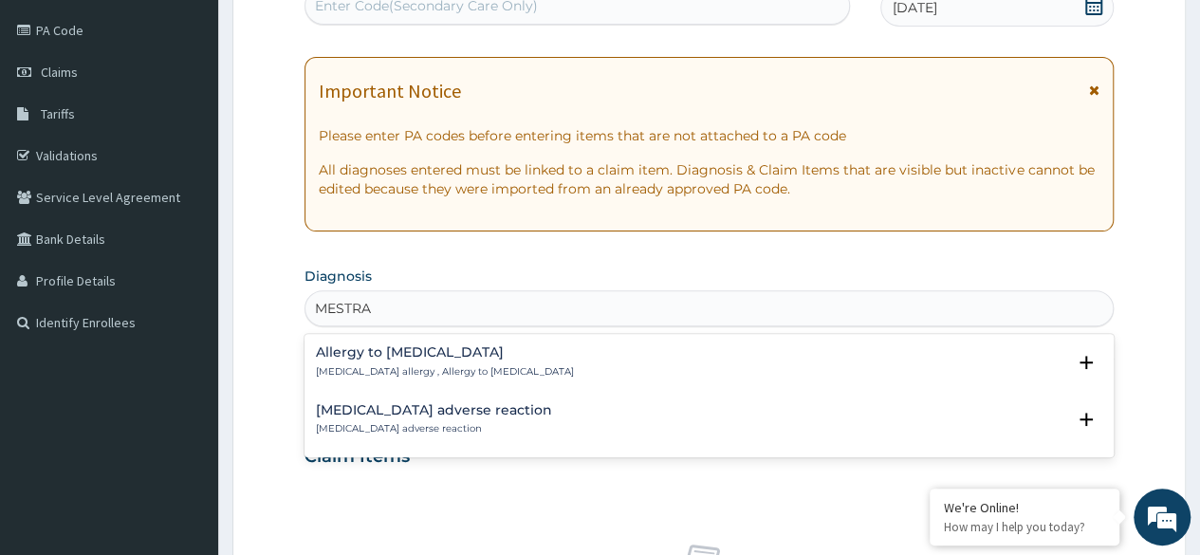
type input "MESTRA"
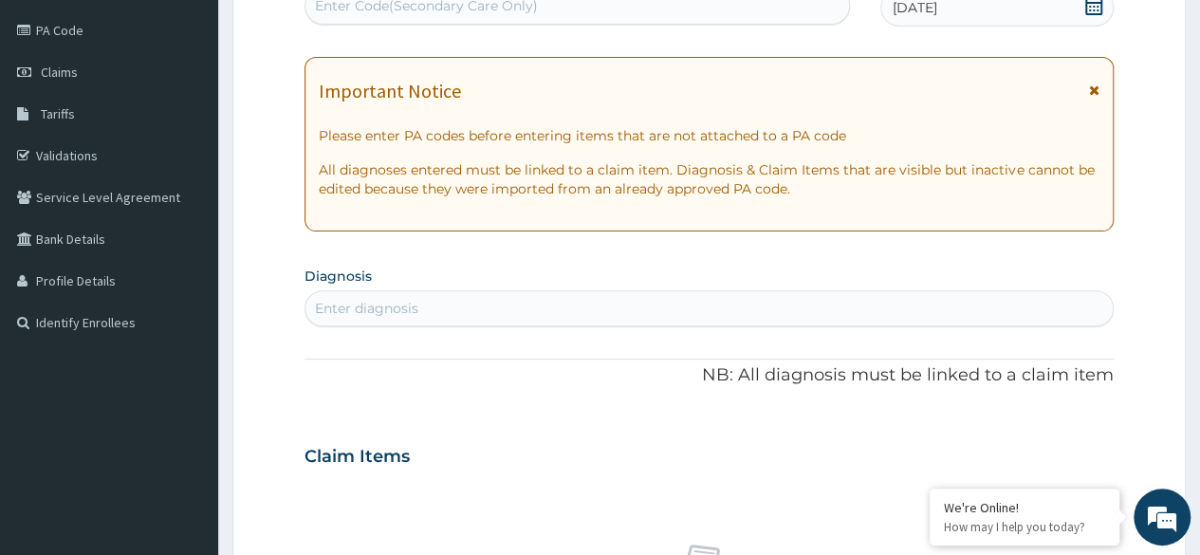
click at [414, 306] on div "Enter diagnosis" at bounding box center [366, 308] width 103 height 19
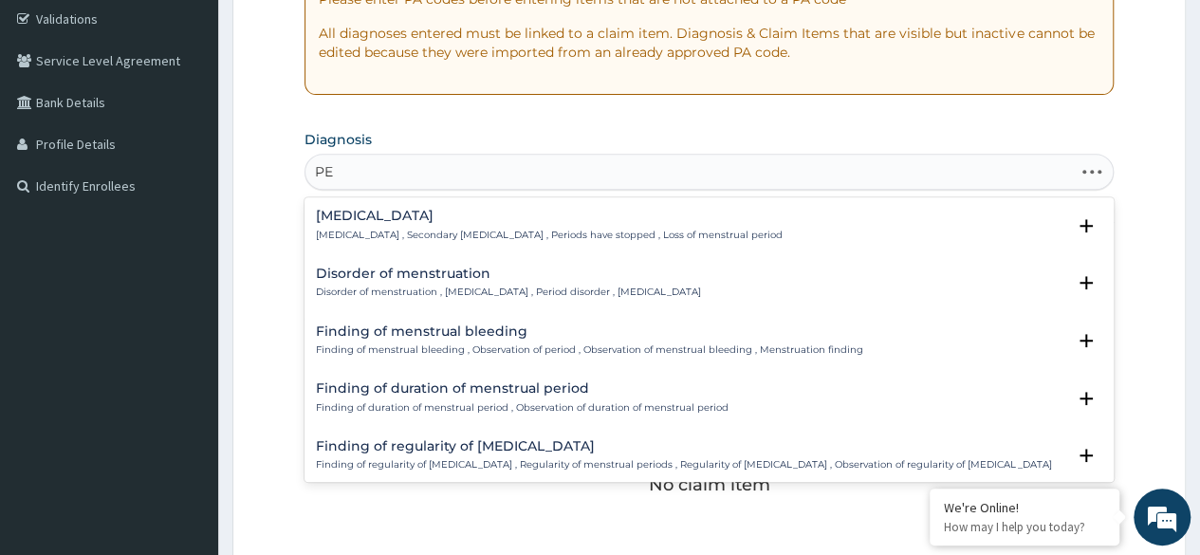
type input "P"
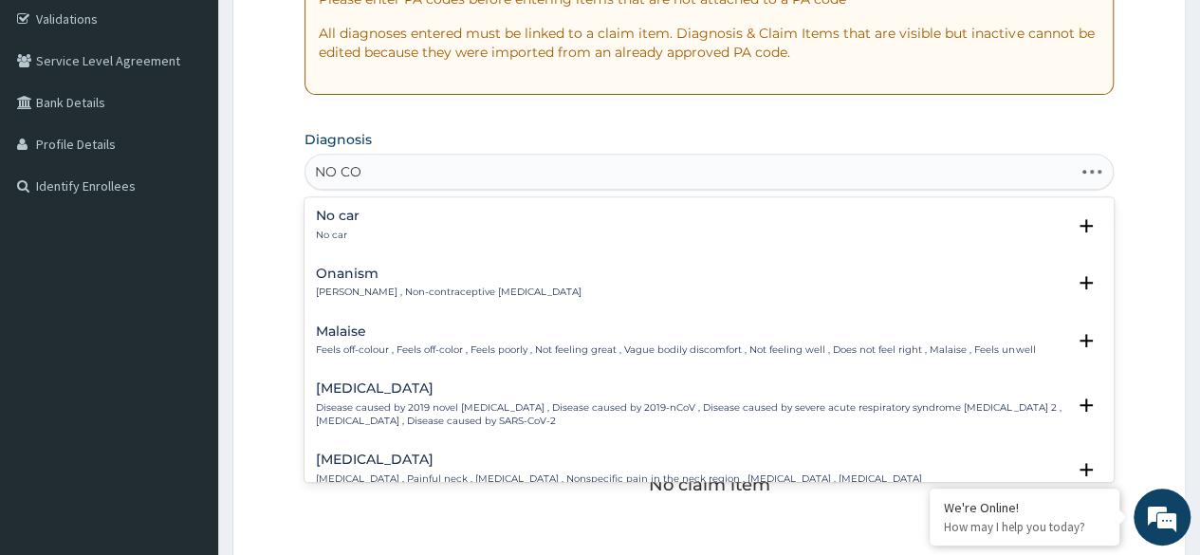
type input "NO COM"
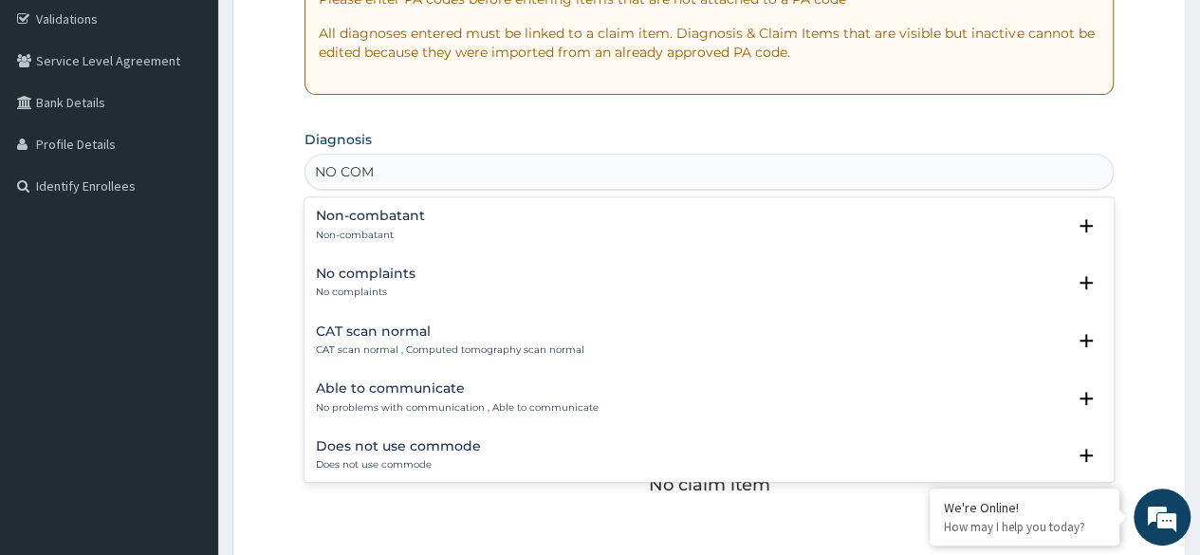
click at [493, 287] on div "No complaints No complaints" at bounding box center [709, 283] width 786 height 33
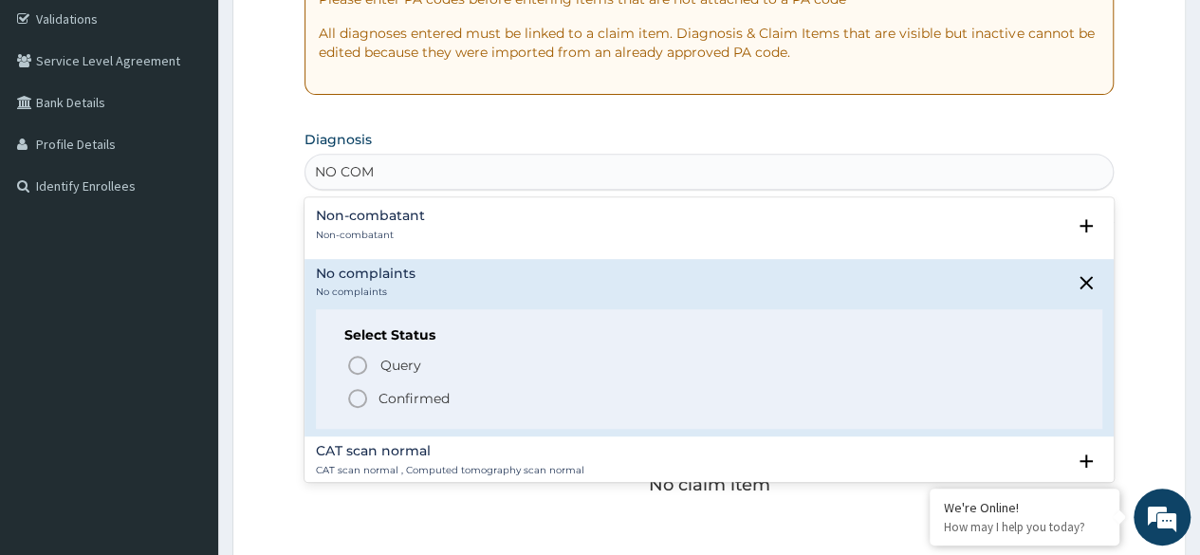
click at [355, 397] on icon "status option filled" at bounding box center [357, 398] width 23 height 23
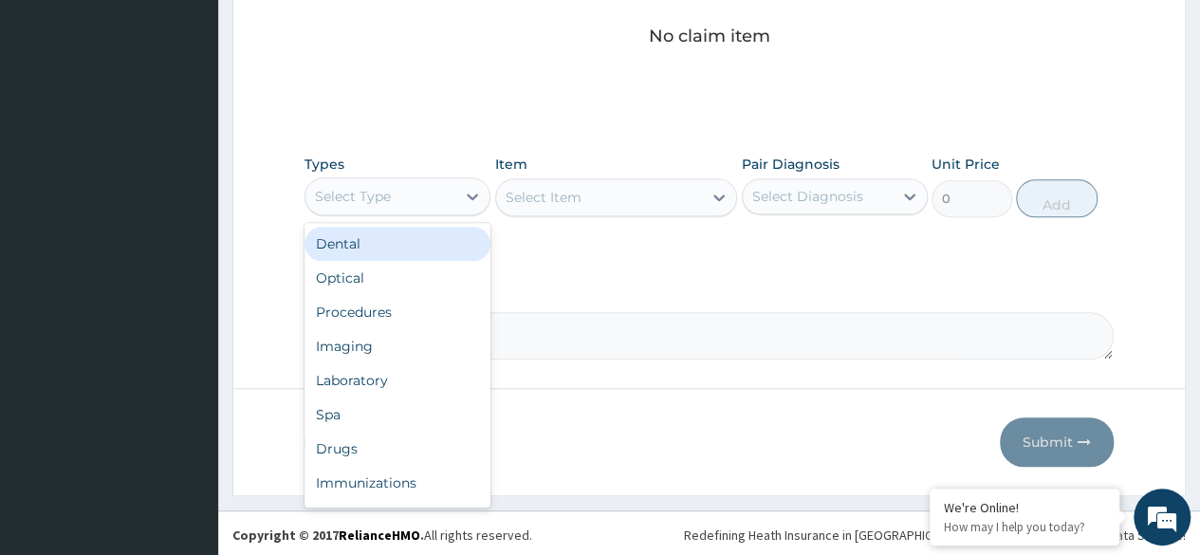
scroll to position [65, 0]
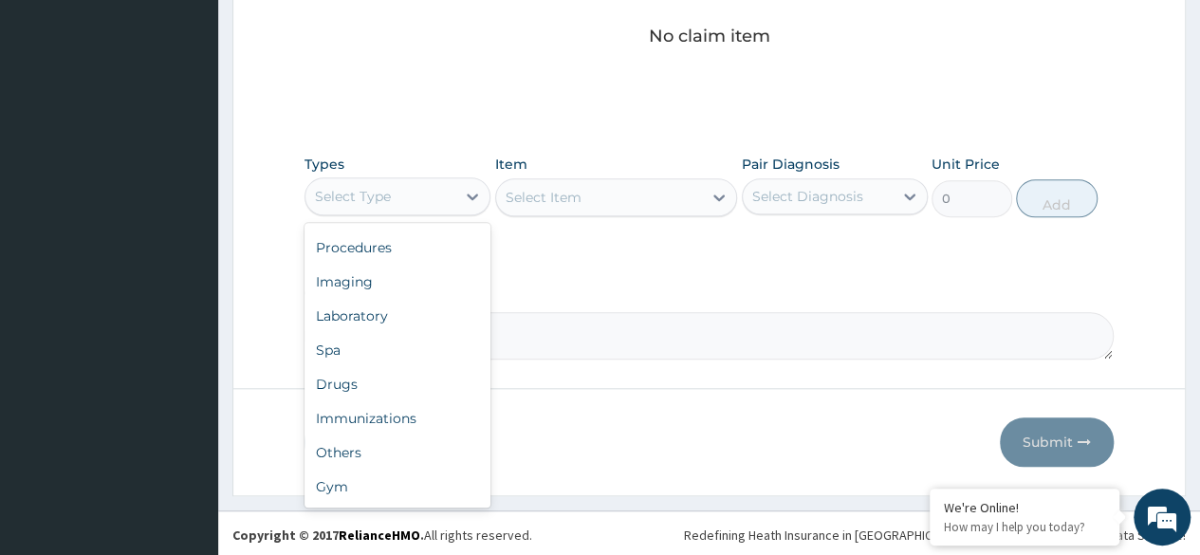
click at [362, 385] on div "Drugs" at bounding box center [397, 384] width 186 height 34
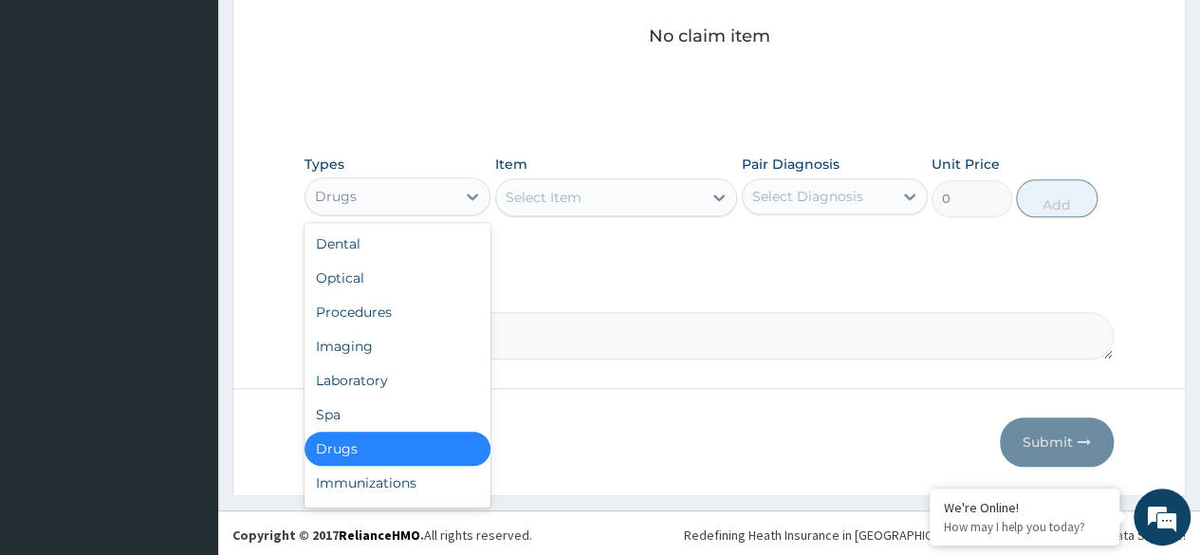
click at [414, 308] on div "Procedures" at bounding box center [397, 312] width 186 height 34
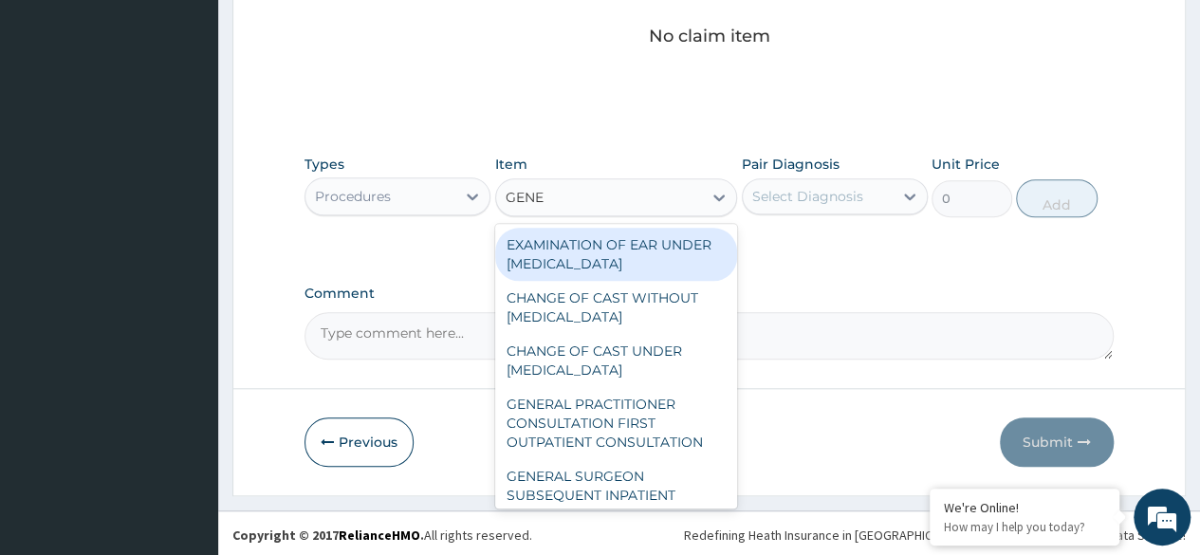
type input "GENER"
click at [619, 427] on div "GENERAL PRACTITIONER CONSULTATION FIRST OUTPATIENT CONSULTATION" at bounding box center [616, 423] width 243 height 72
type input "3370.125"
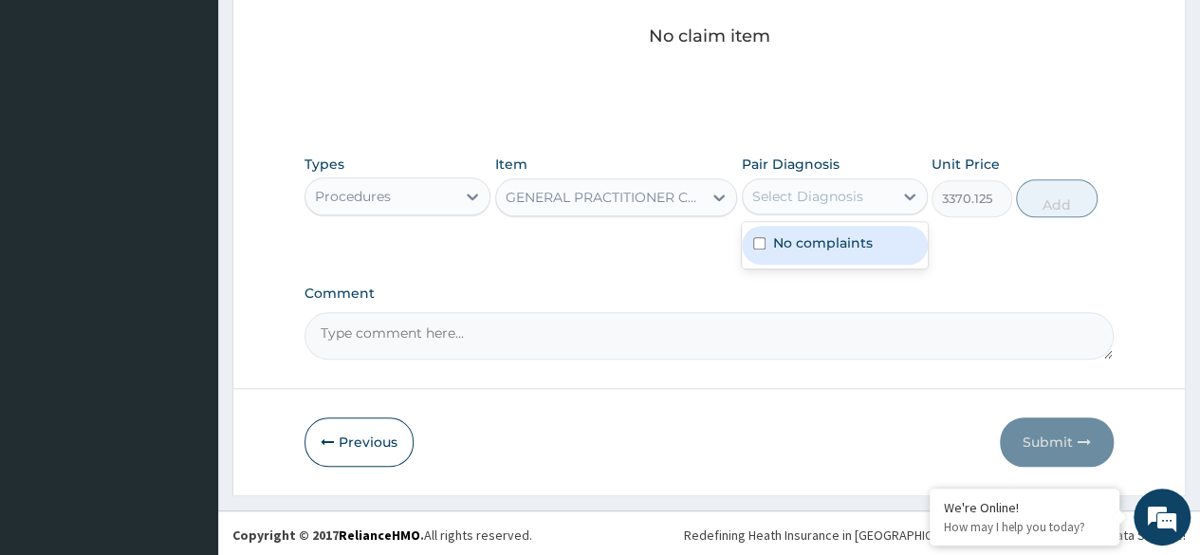
click at [839, 248] on label "No complaints" at bounding box center [823, 242] width 100 height 19
checkbox input "true"
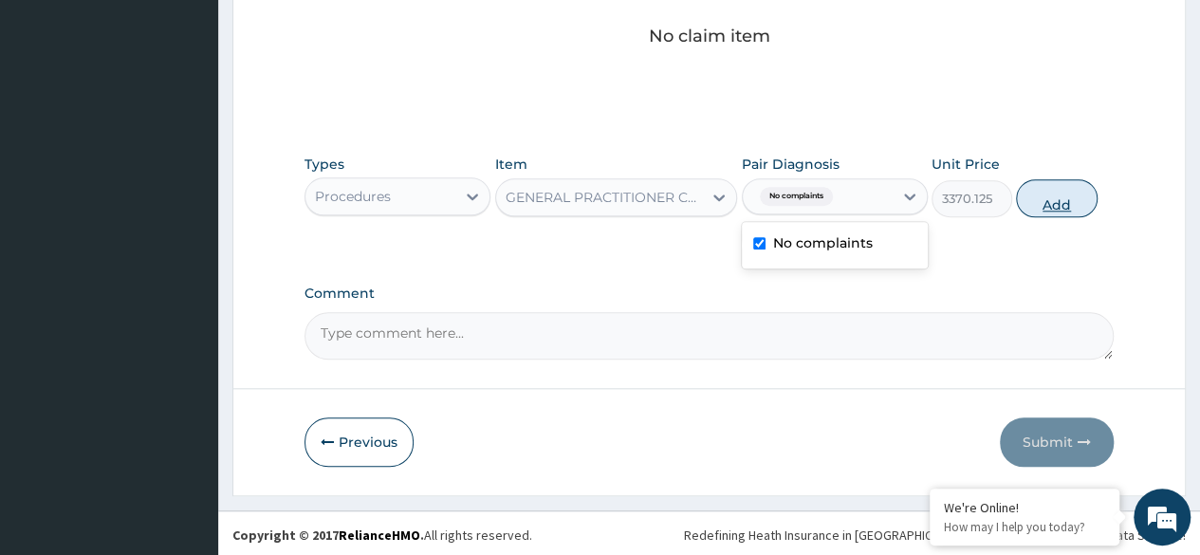
click at [1053, 206] on button "Add" at bounding box center [1056, 198] width 81 height 38
type input "0"
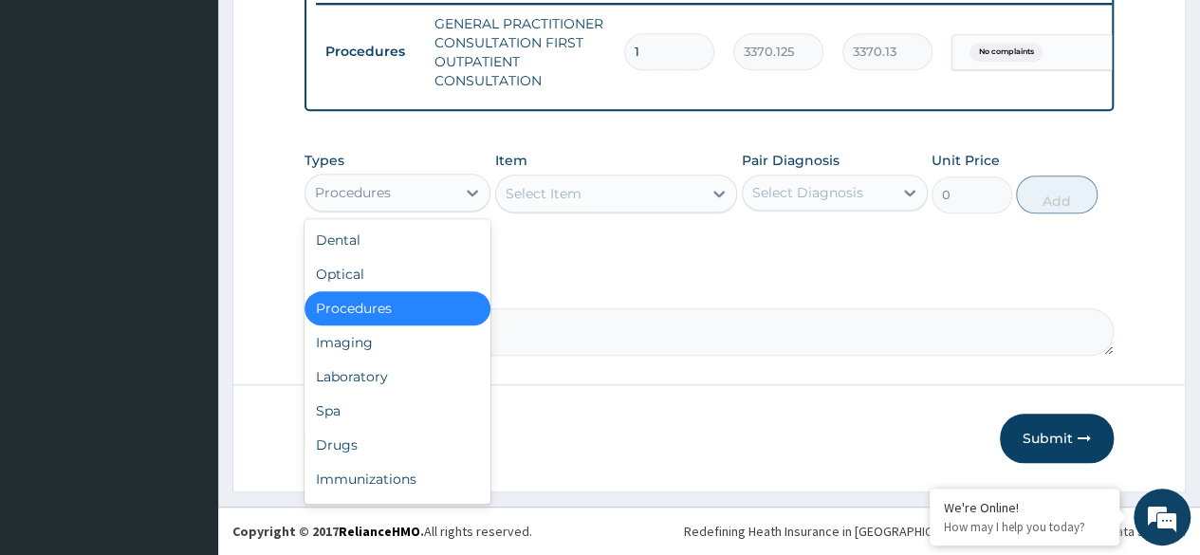
click at [383, 439] on div "Drugs" at bounding box center [397, 445] width 186 height 34
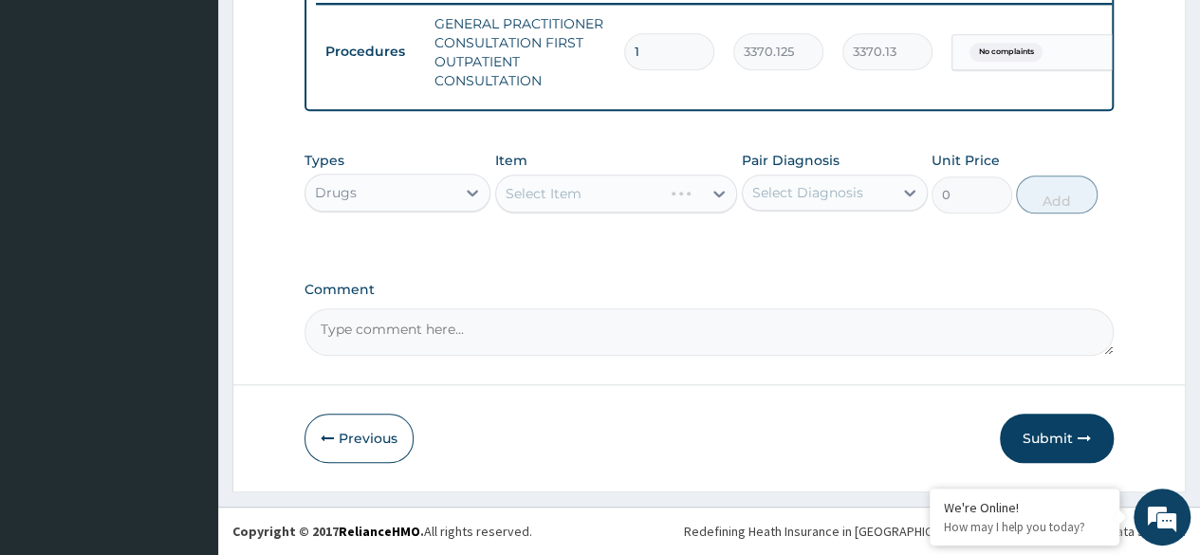
click at [656, 203] on div "Select Item" at bounding box center [616, 194] width 243 height 38
click at [681, 197] on div "Select Item" at bounding box center [616, 194] width 243 height 38
click at [673, 200] on div "Select Item" at bounding box center [616, 194] width 243 height 38
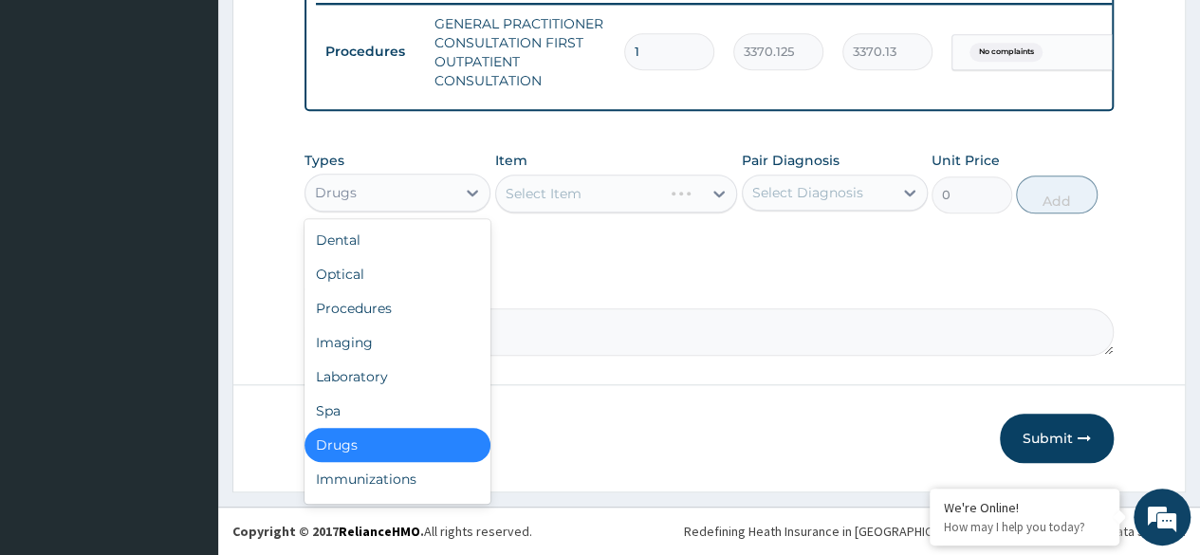
click at [438, 208] on div "Drugs" at bounding box center [380, 192] width 150 height 30
click at [429, 305] on div "Procedures" at bounding box center [397, 308] width 186 height 34
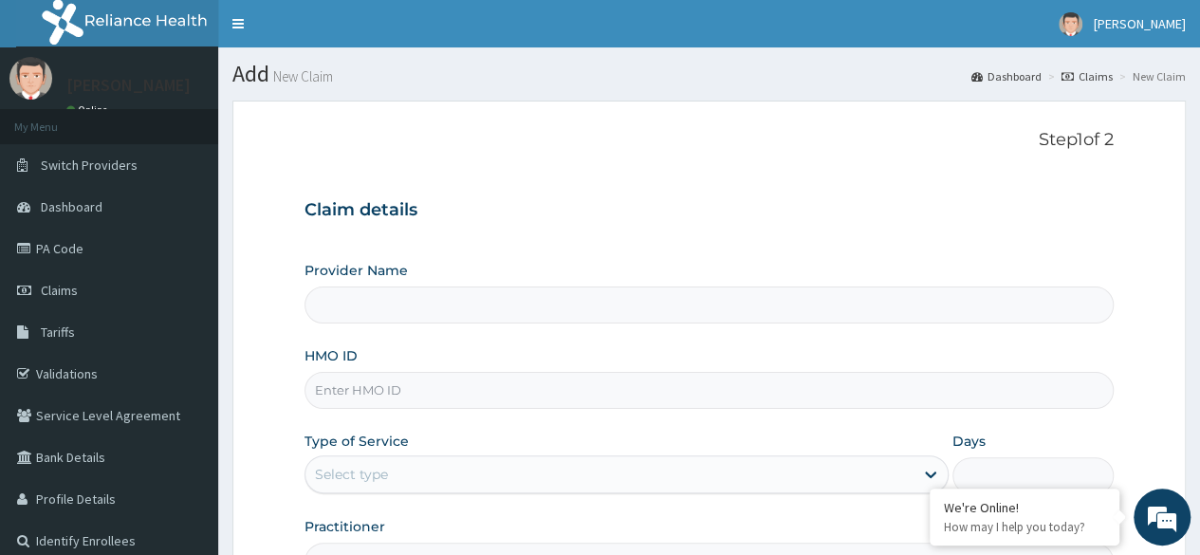
type input "Reliance Family Clinics (RFC) - Ajah"
click at [405, 386] on input "HMO ID" at bounding box center [708, 390] width 809 height 37
paste input "DFD/10044/A"
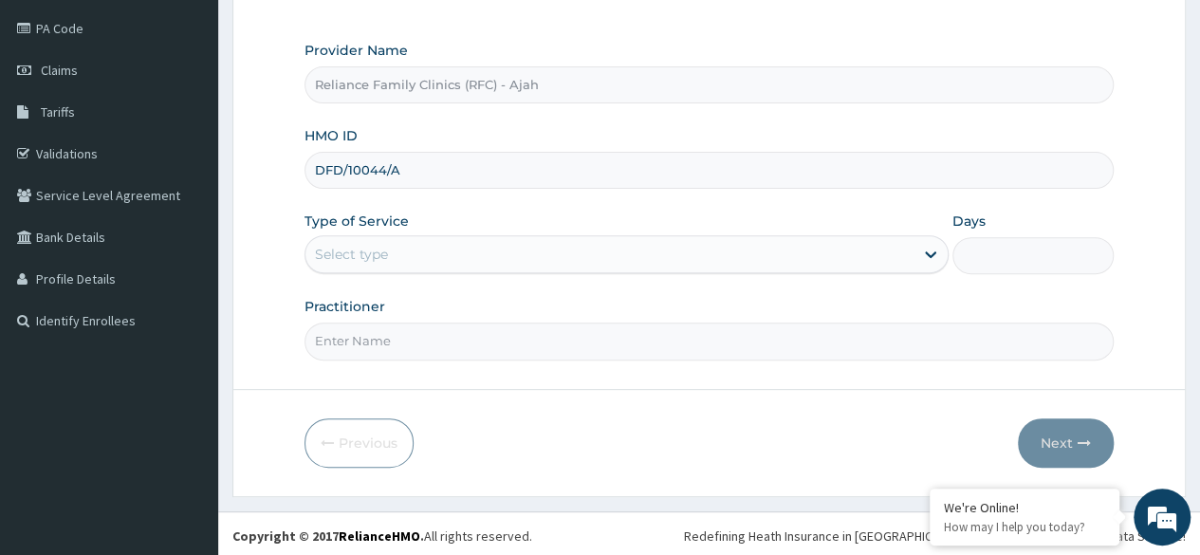
scroll to position [220, 0]
type input "DFD/10044/A"
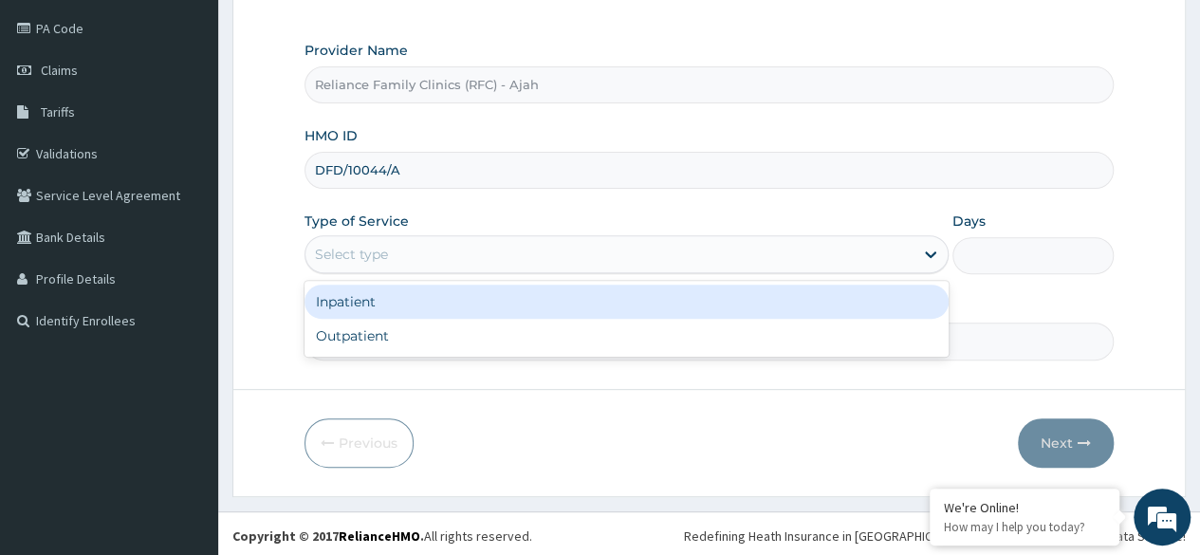
click at [460, 331] on div "Outpatient" at bounding box center [626, 336] width 644 height 34
type input "1"
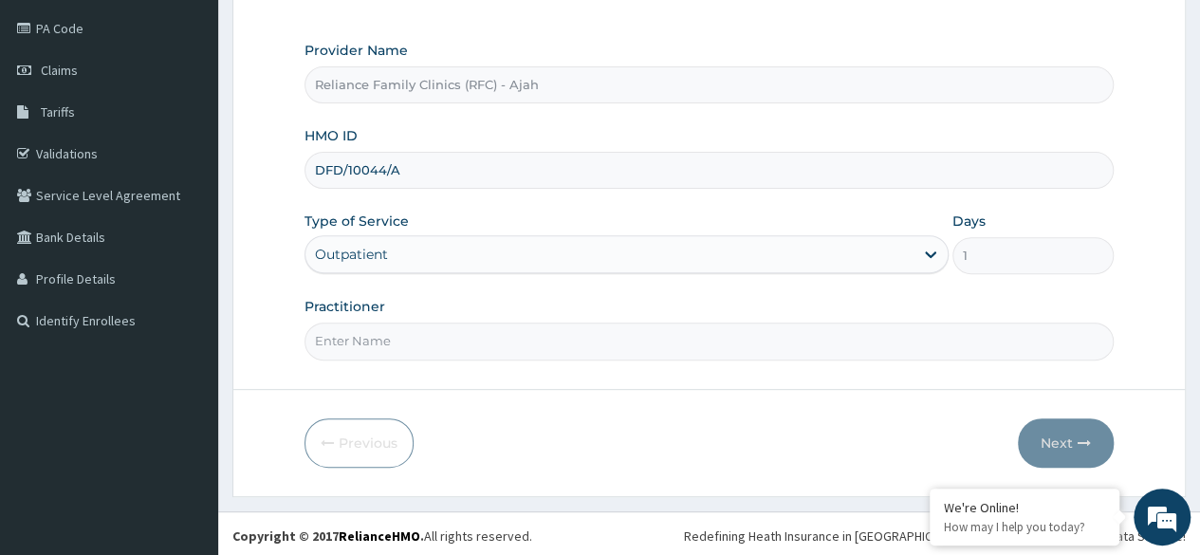
click at [456, 341] on input "Practitioner" at bounding box center [708, 341] width 809 height 37
click at [480, 341] on input "Practitioner" at bounding box center [708, 341] width 809 height 37
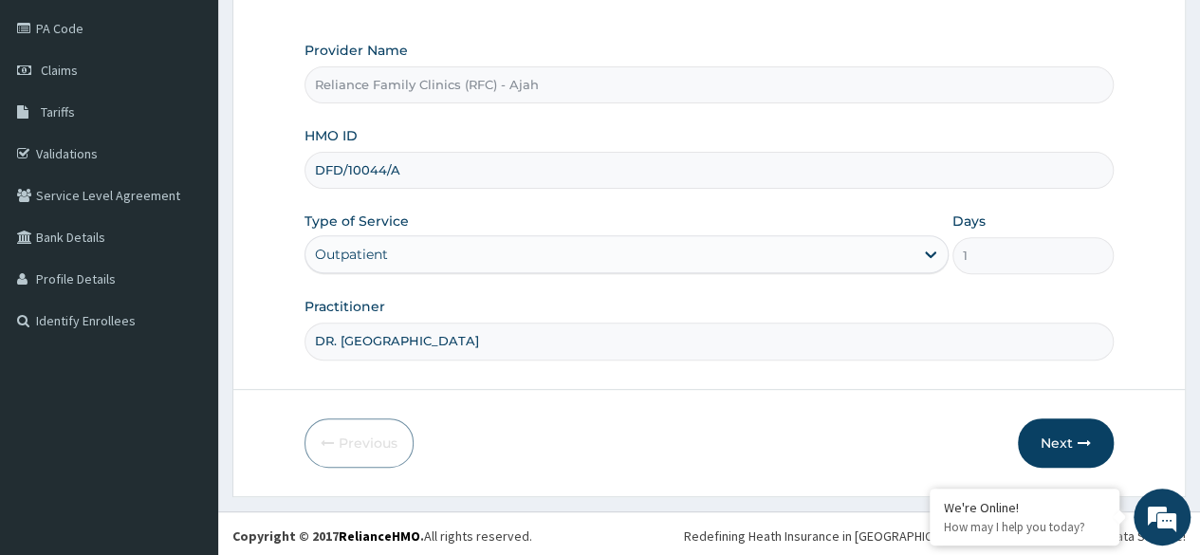
type input "DR. LOCUM"
click at [1077, 455] on button "Next" at bounding box center [1066, 442] width 96 height 49
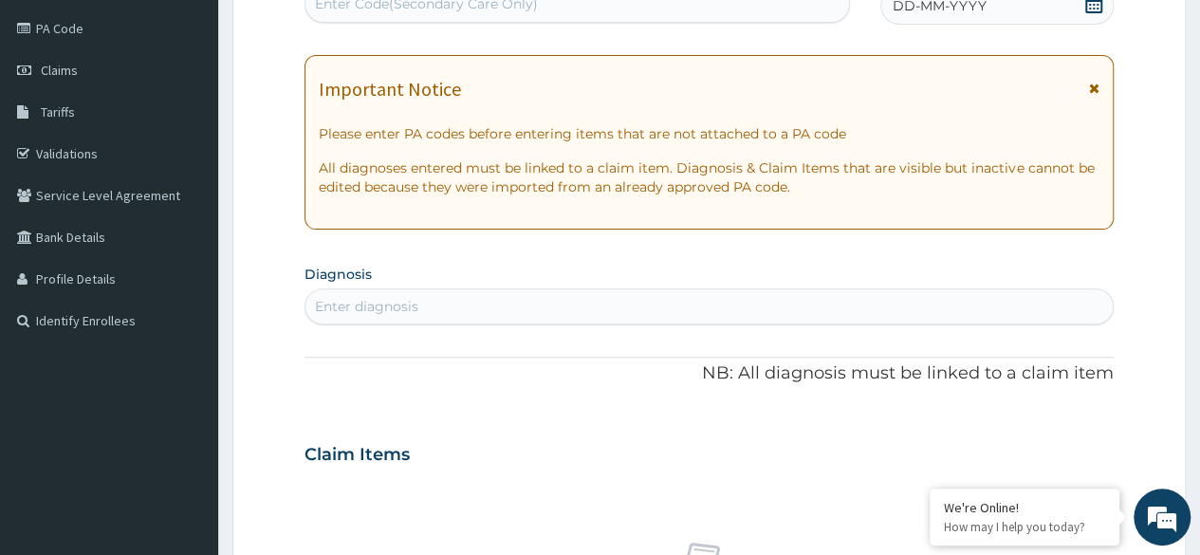
scroll to position [0, 0]
click at [1015, 5] on div "DD-MM-YYYY" at bounding box center [996, 6] width 233 height 38
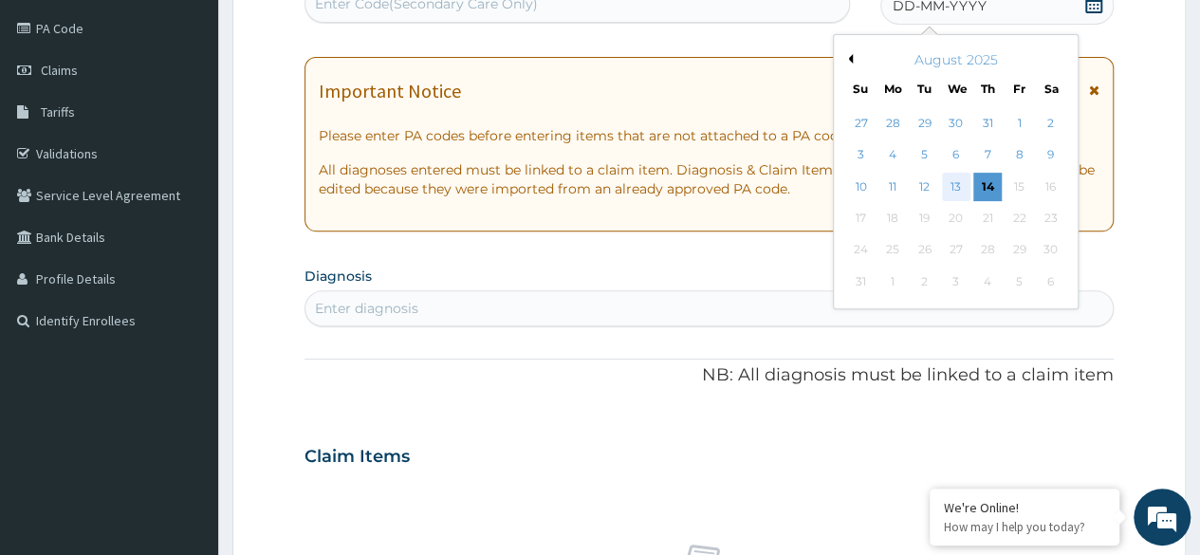
click at [954, 185] on div "13" at bounding box center [955, 187] width 28 height 28
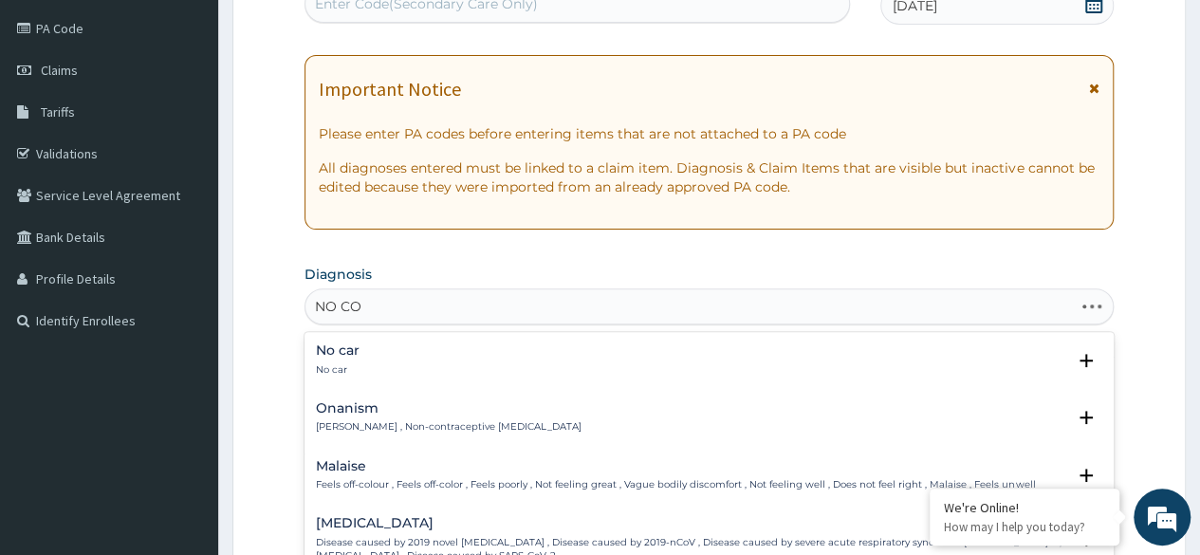
type input "NO COM"
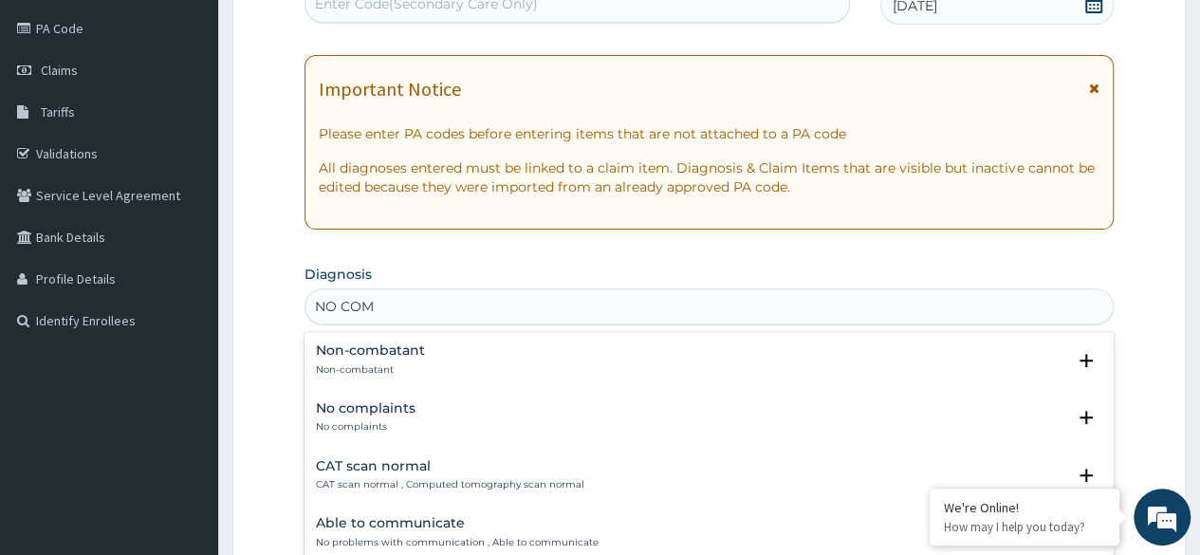
click at [470, 410] on div "No complaints No complaints" at bounding box center [709, 417] width 786 height 33
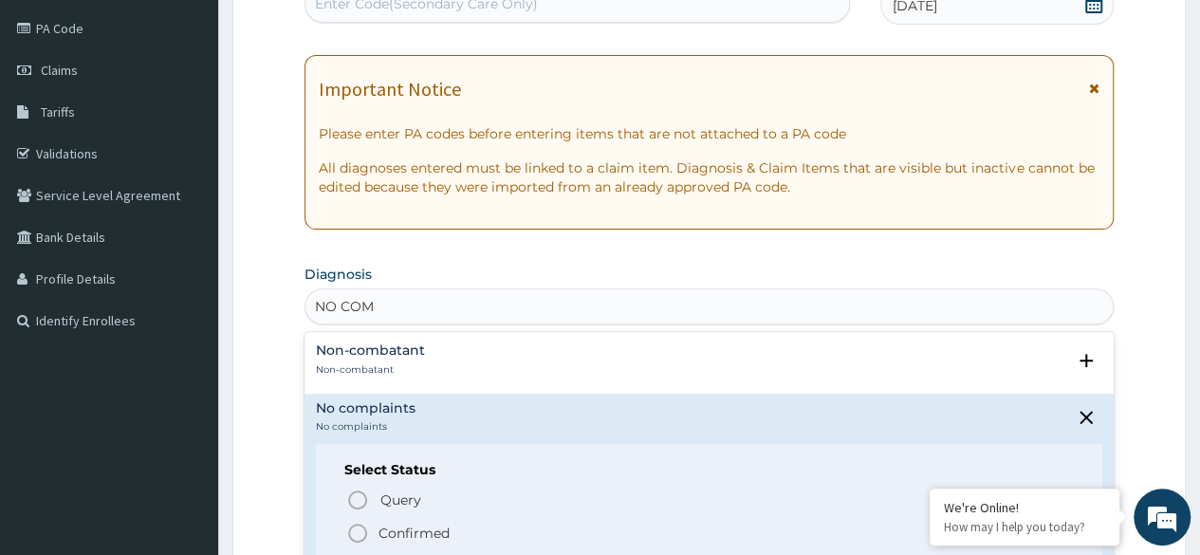
click at [368, 527] on icon "status option filled" at bounding box center [357, 533] width 23 height 23
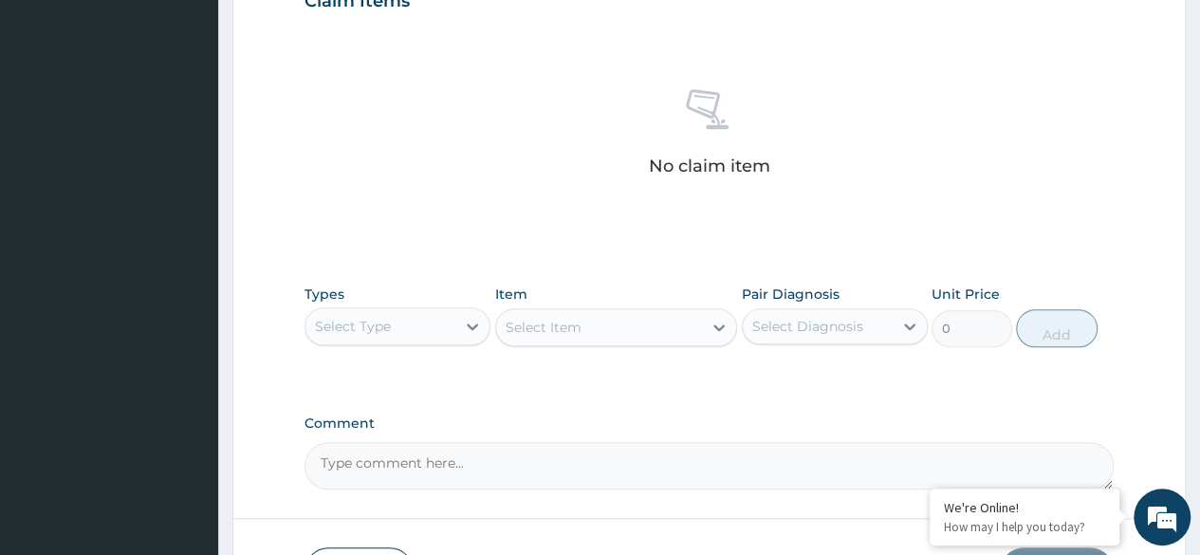
scroll to position [809, 0]
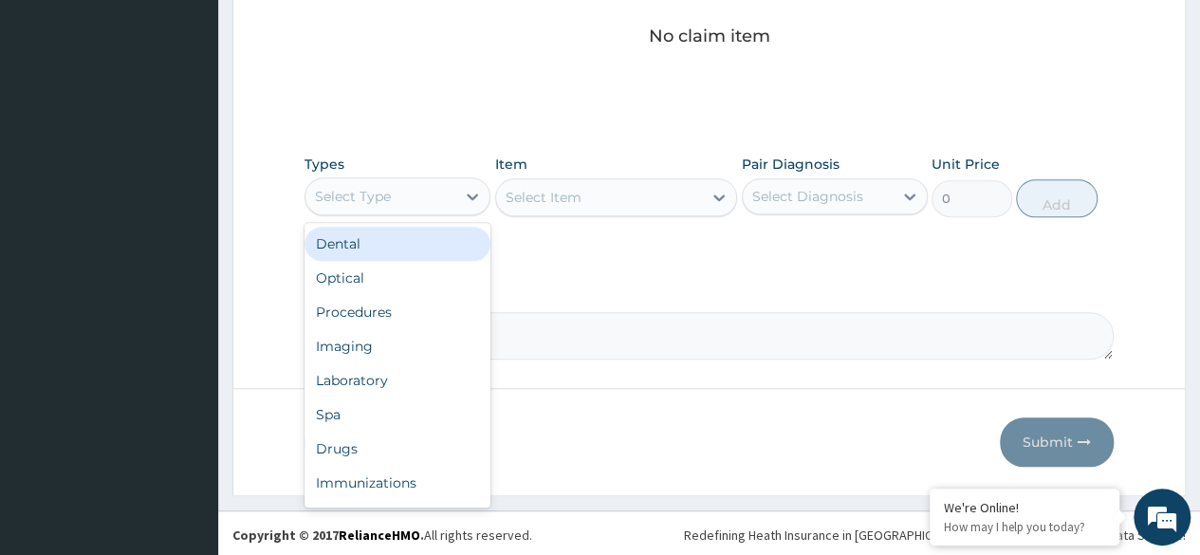
click at [400, 304] on div "Procedures" at bounding box center [397, 312] width 186 height 34
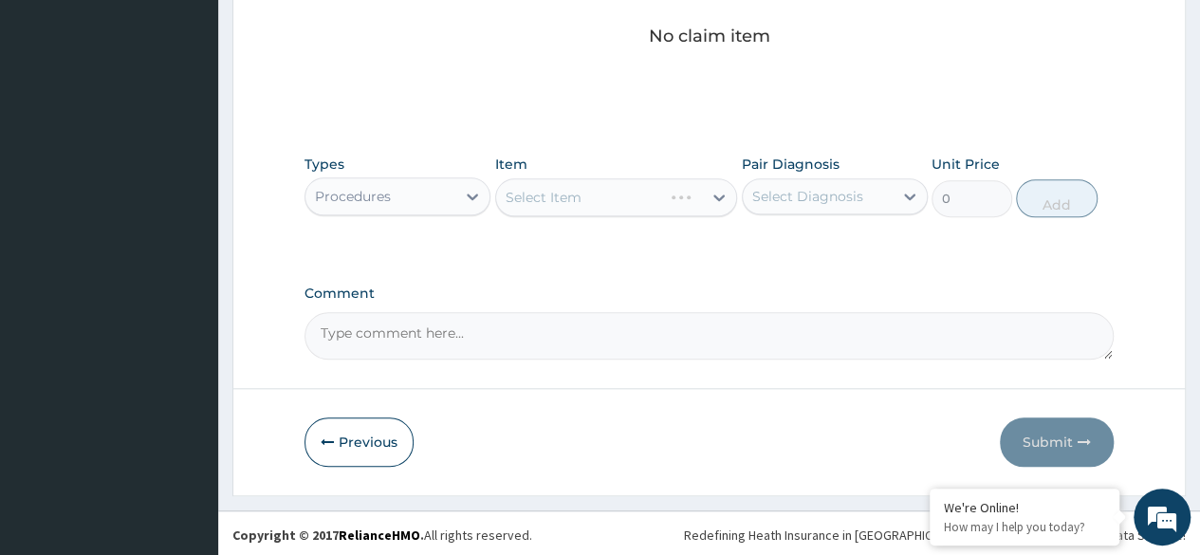
click at [615, 198] on div "Select Item" at bounding box center [616, 197] width 243 height 38
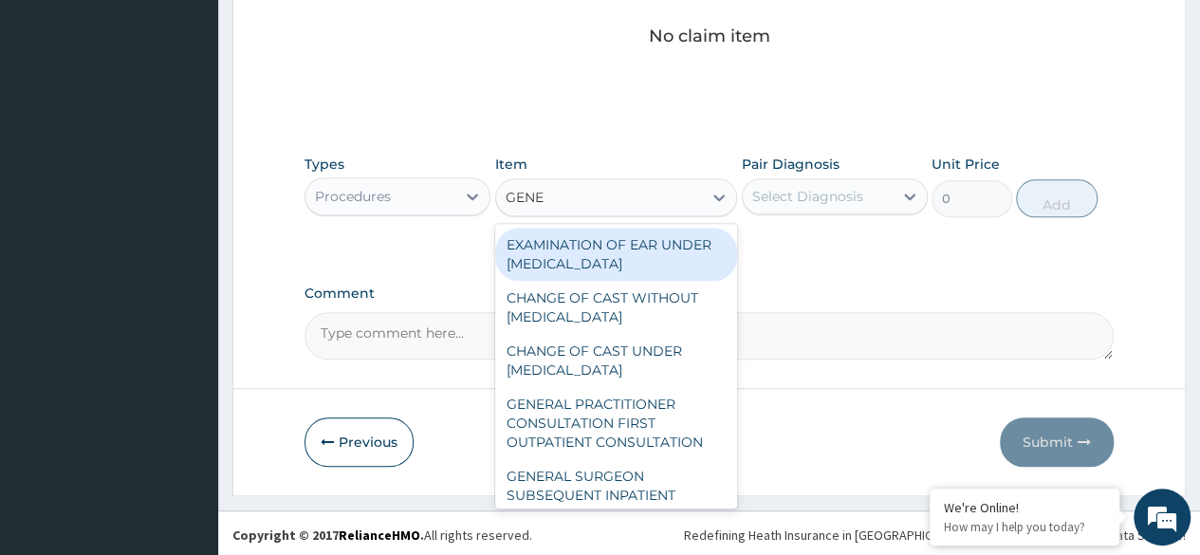
type input "GENER"
click at [613, 454] on div "GENERAL PRACTITIONER CONSULTATION FIRST OUTPATIENT CONSULTATION" at bounding box center [616, 423] width 243 height 72
type input "3370.125"
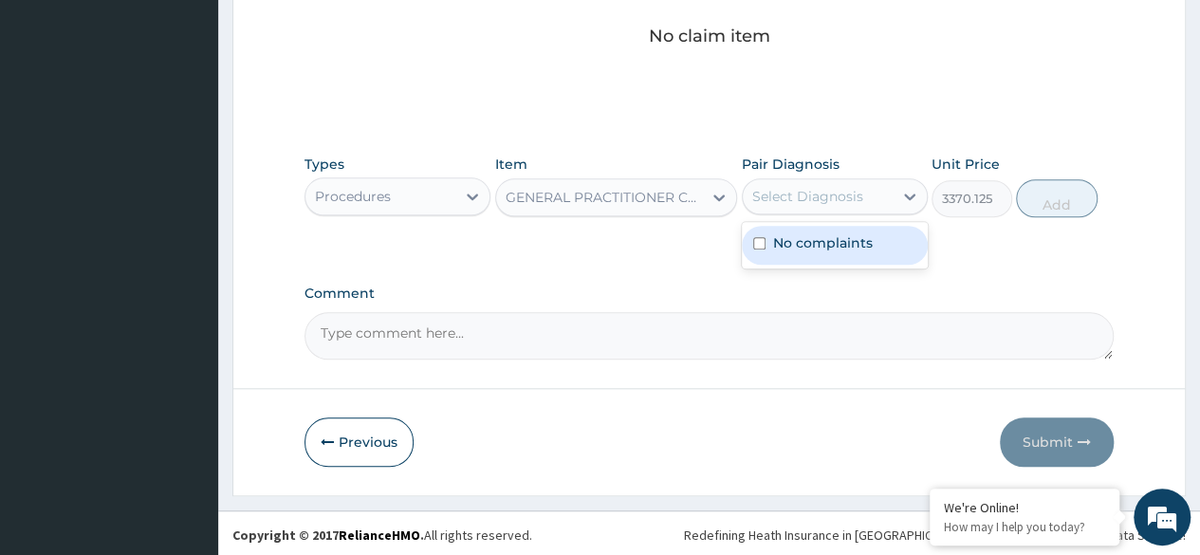
click at [838, 251] on div "No complaints" at bounding box center [835, 245] width 186 height 39
checkbox input "true"
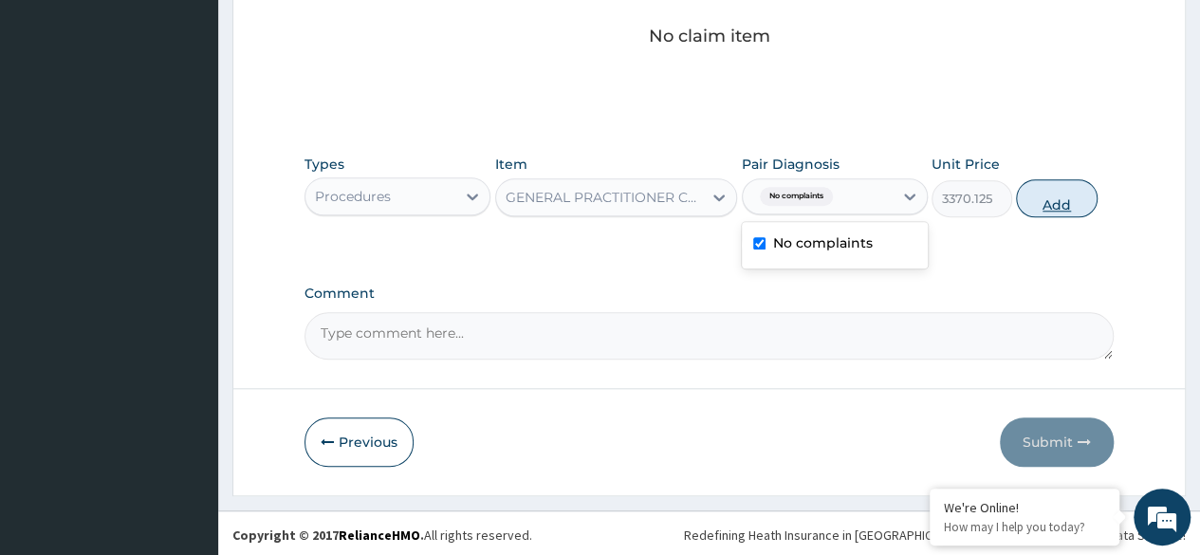
click at [1051, 196] on button "Add" at bounding box center [1056, 198] width 81 height 38
type input "0"
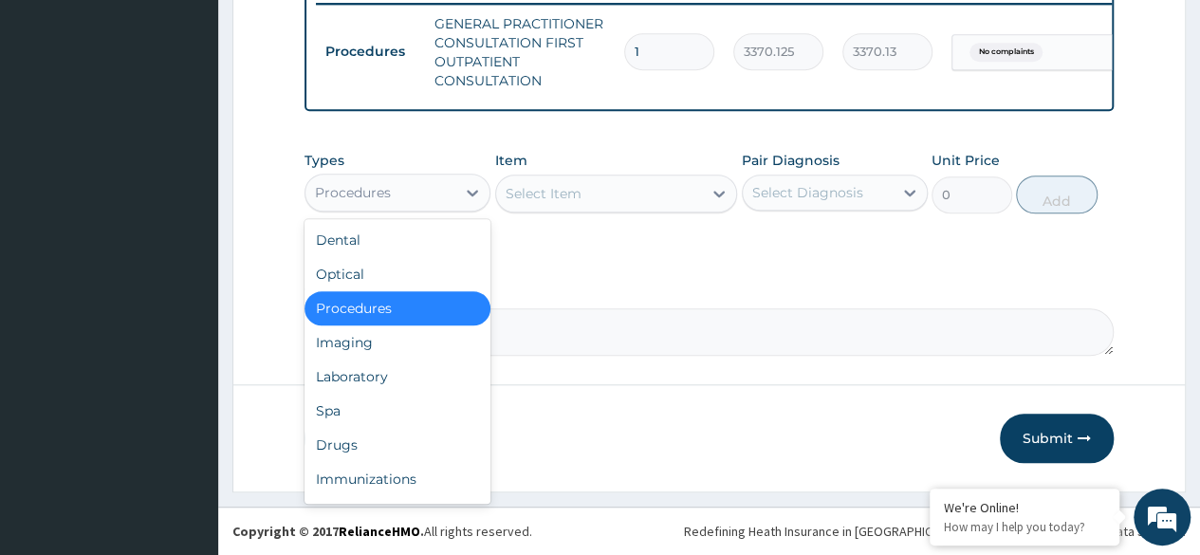
click at [387, 444] on div "Drugs" at bounding box center [397, 445] width 186 height 34
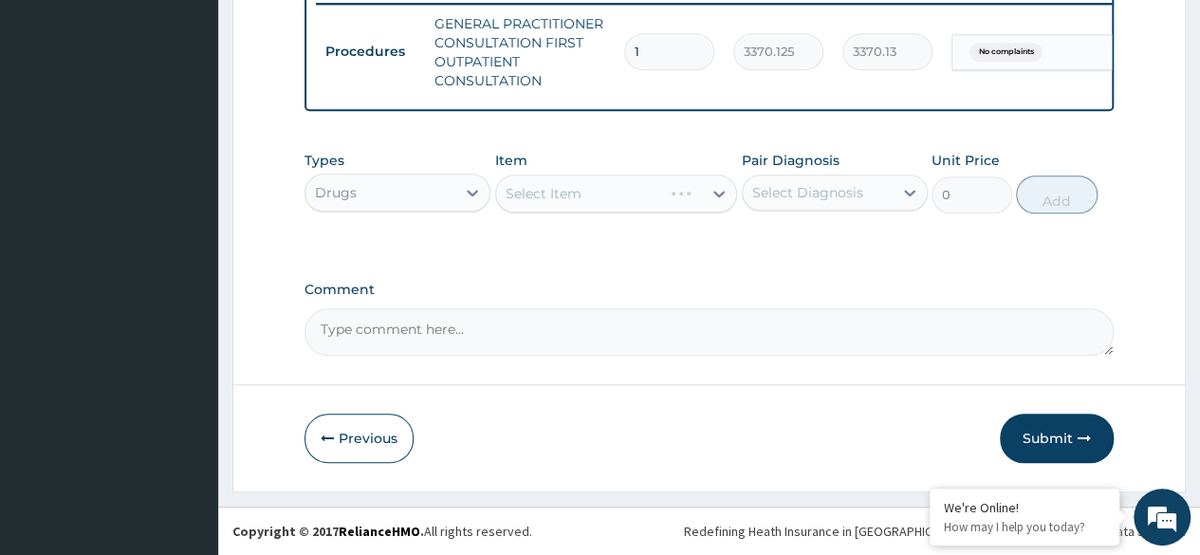
click at [702, 190] on div "Select Item" at bounding box center [616, 194] width 243 height 38
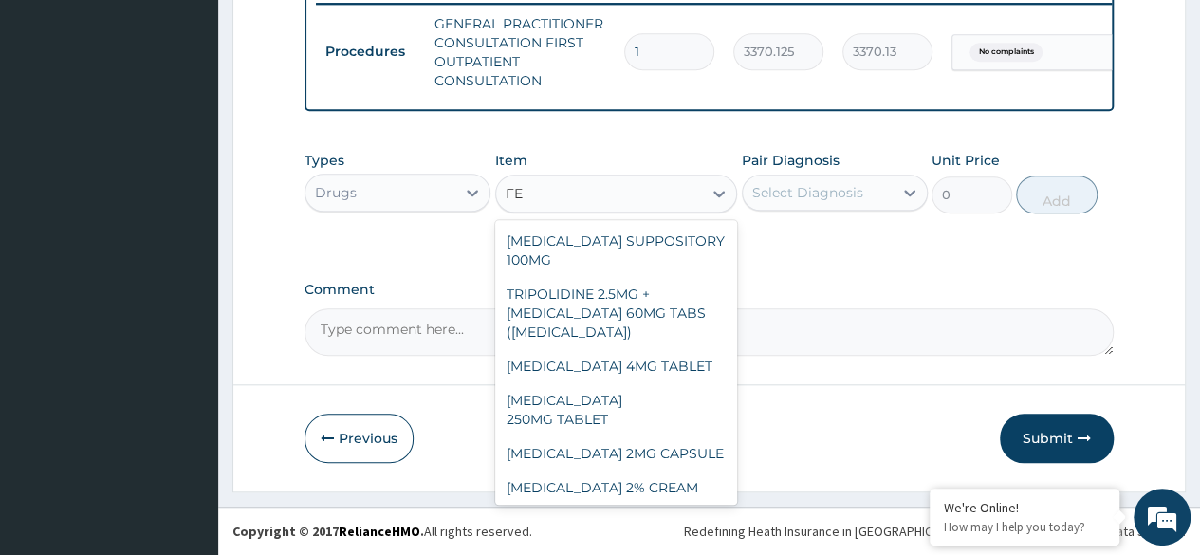
type input "FE"
type input "F"
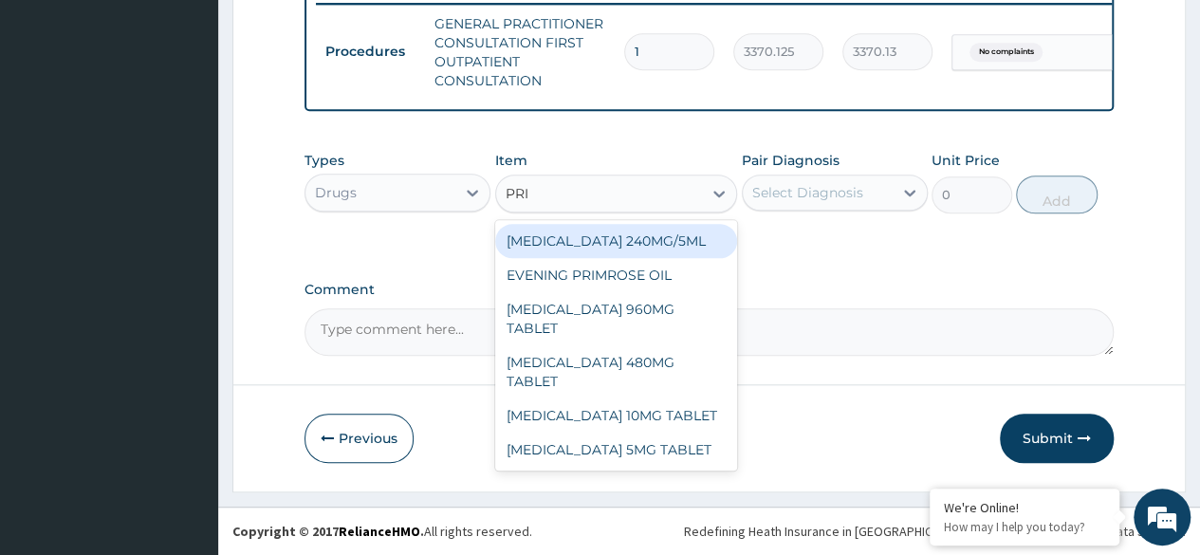
type input "PRI"
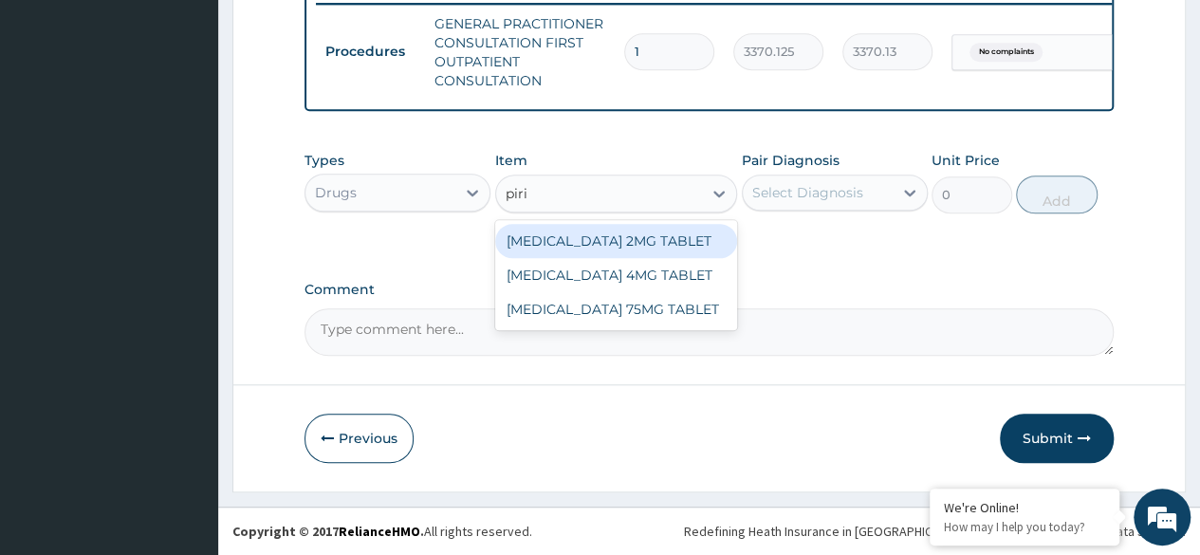
type input "piri"
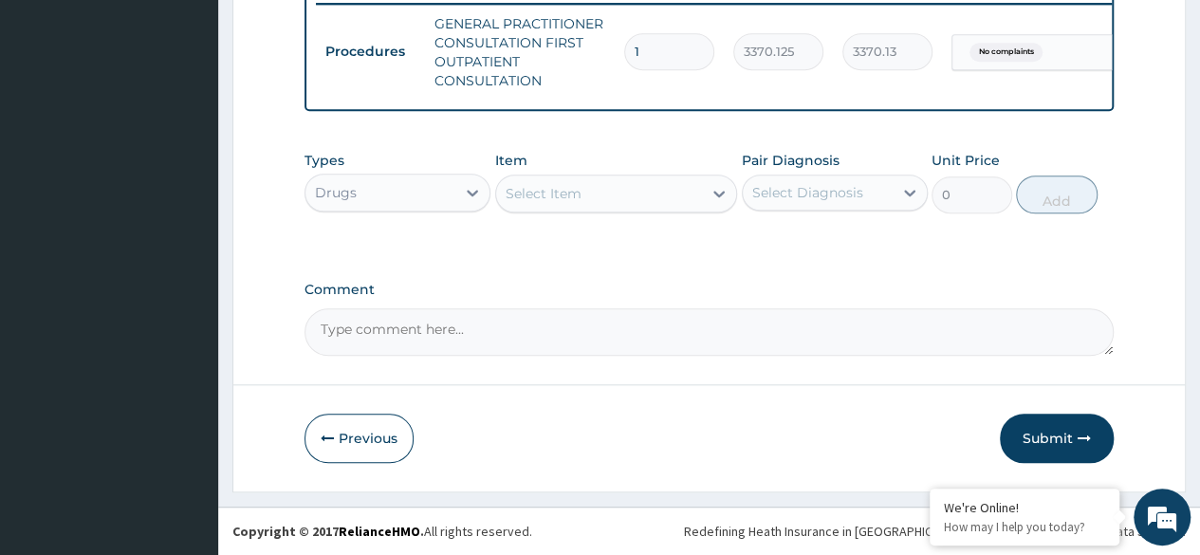
click at [786, 318] on textarea "Comment" at bounding box center [708, 331] width 809 height 47
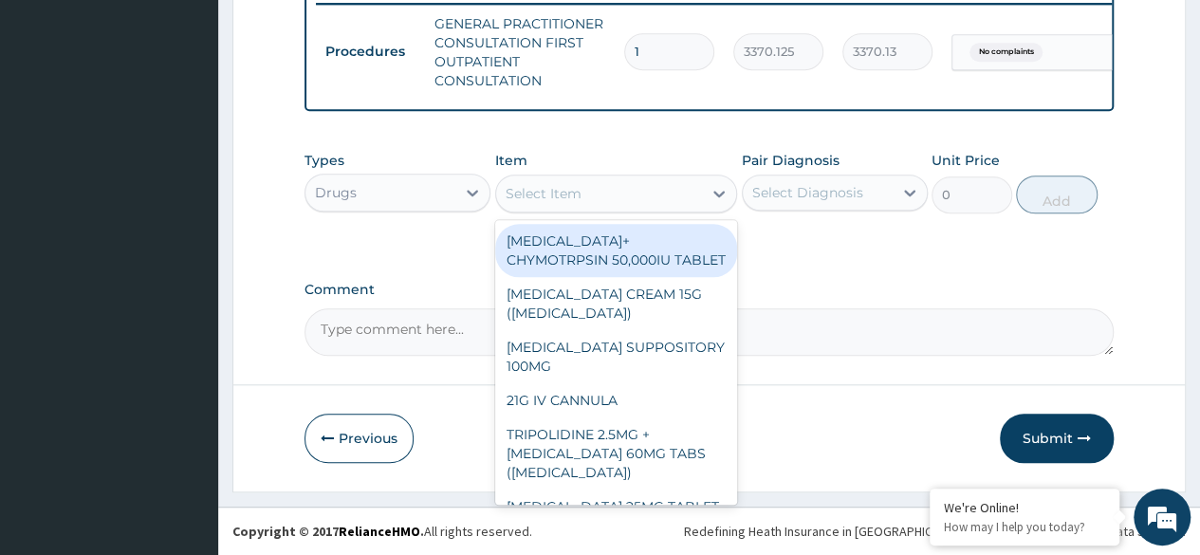
click at [571, 202] on div "Select Item" at bounding box center [544, 193] width 76 height 19
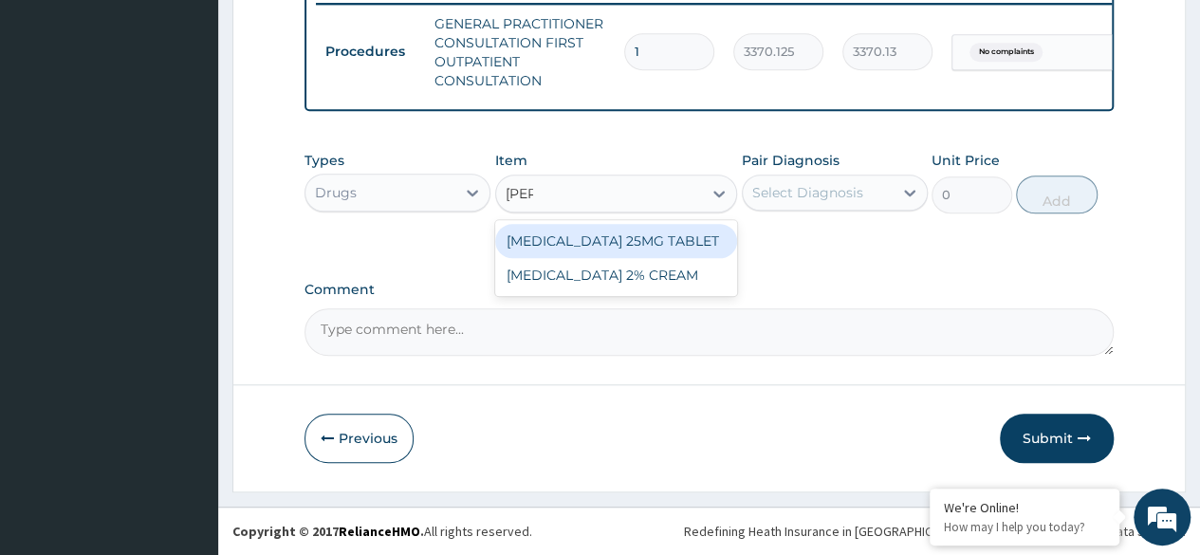
type input "[PERSON_NAME]"
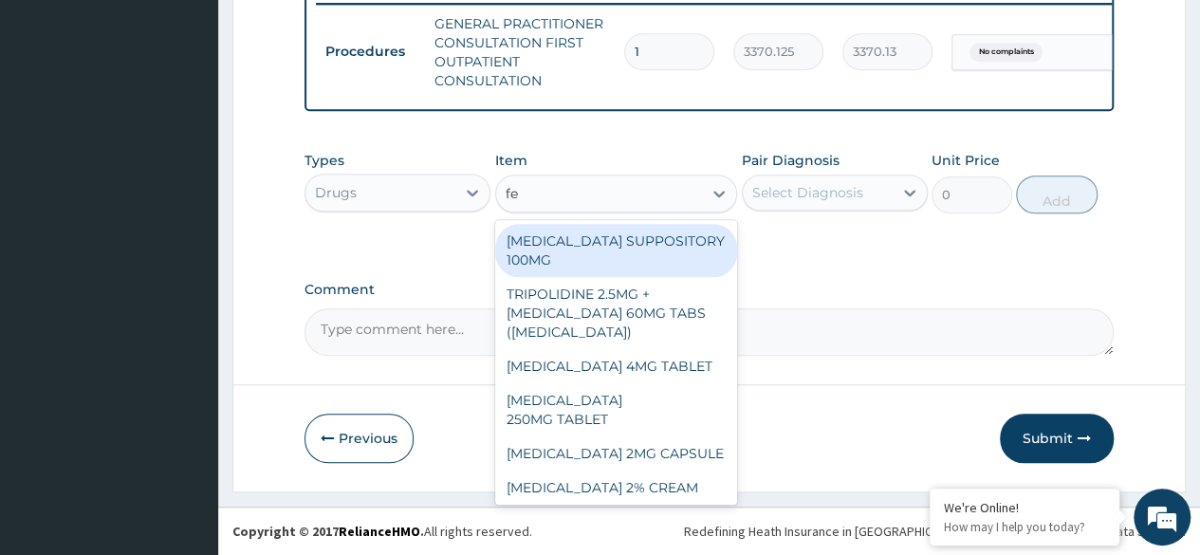
type input "f"
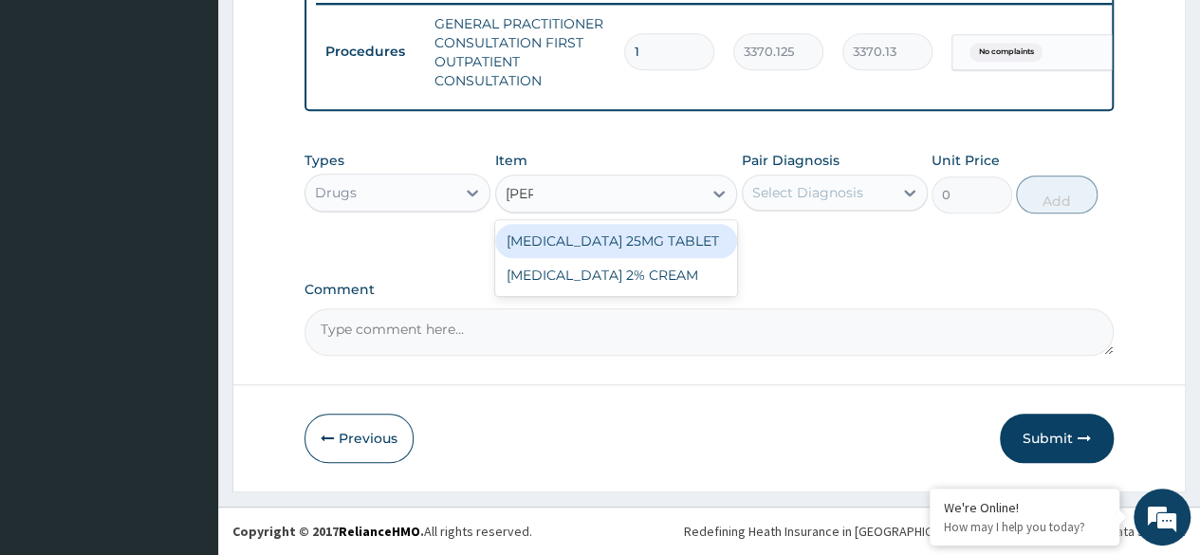
type input "[PERSON_NAME]"
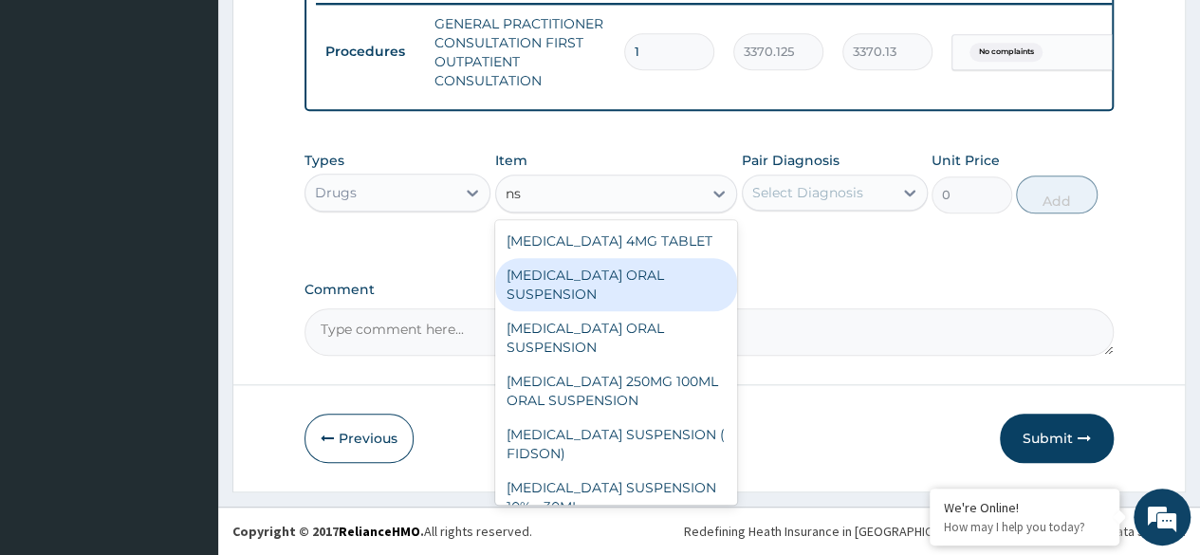
type input "n"
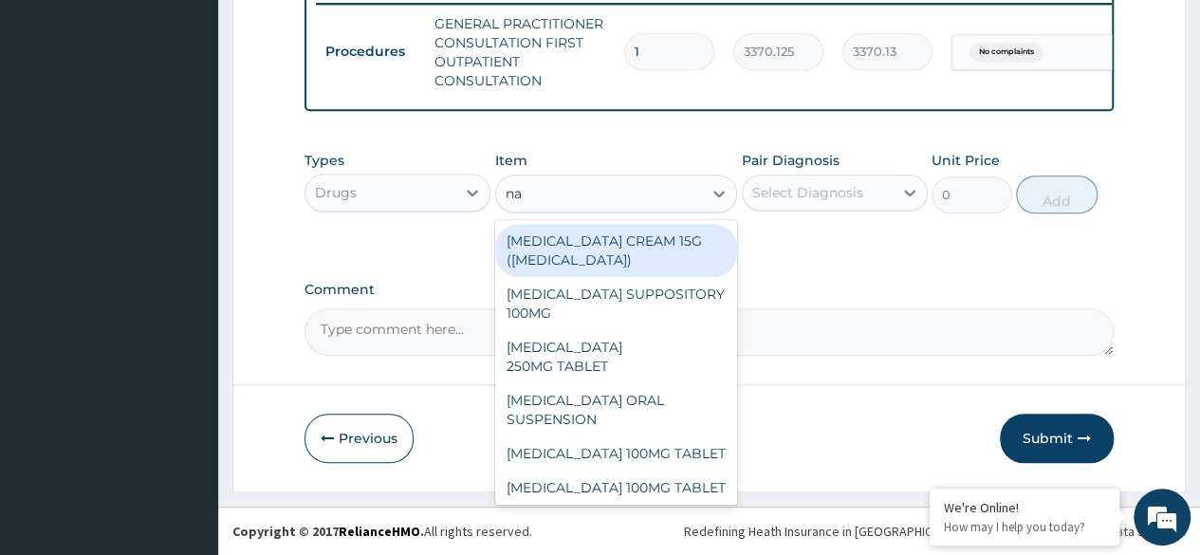
type input "nap"
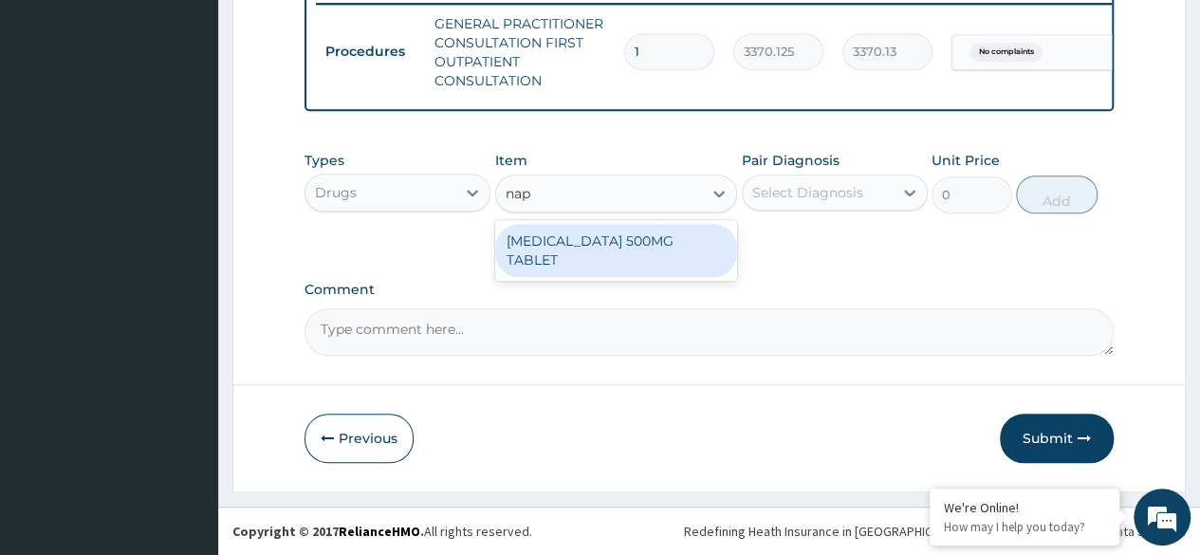
click at [584, 246] on div "[MEDICAL_DATA] 500MG TABLET" at bounding box center [616, 250] width 243 height 53
type input "161"
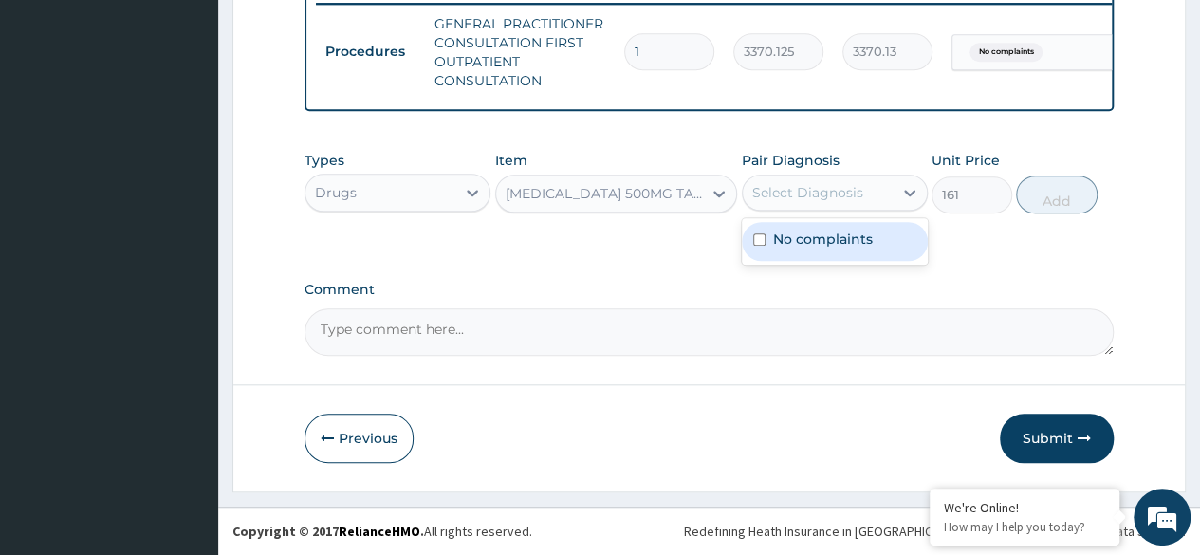
click at [867, 188] on div "Select Diagnosis" at bounding box center [818, 192] width 150 height 30
click at [859, 244] on label "No complaints" at bounding box center [823, 239] width 100 height 19
checkbox input "true"
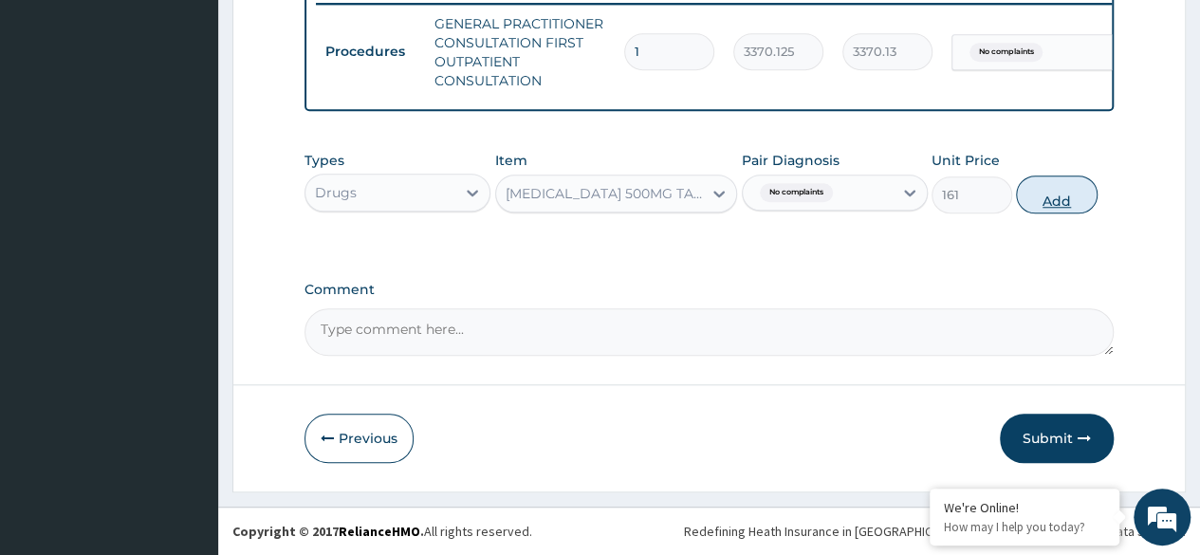
click at [1068, 179] on button "Add" at bounding box center [1056, 194] width 81 height 38
type input "0"
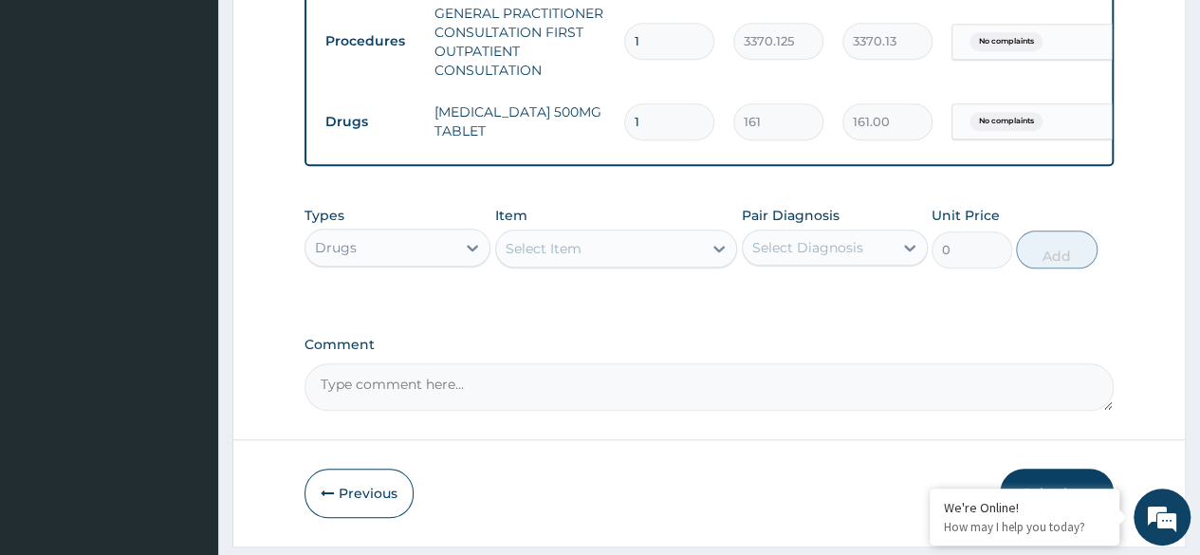
type input "14"
type input "2254.00"
type input "1"
type input "161.00"
type input "14"
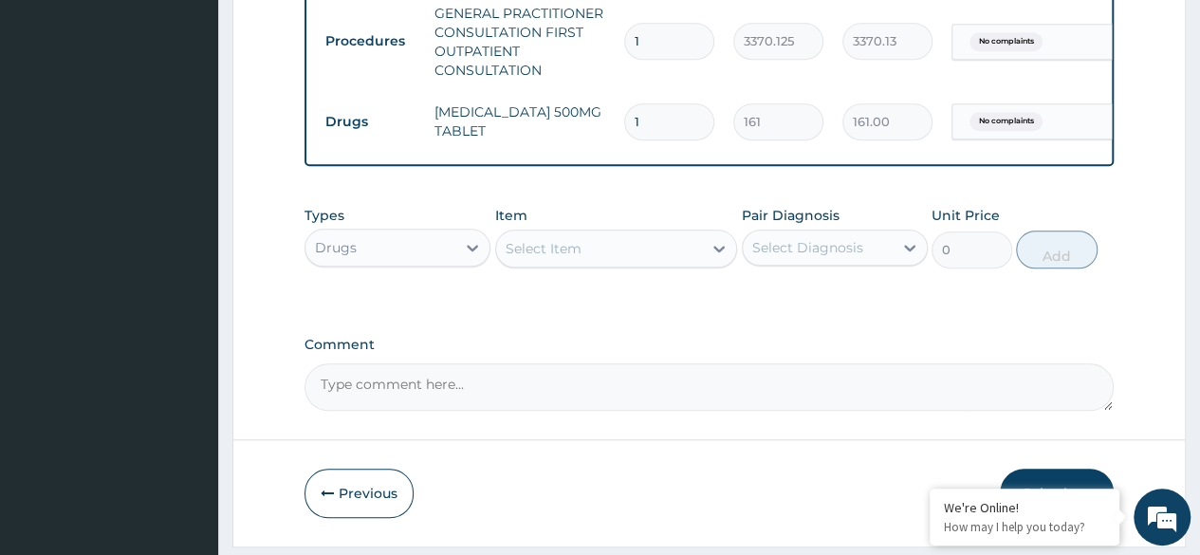
type input "2254.00"
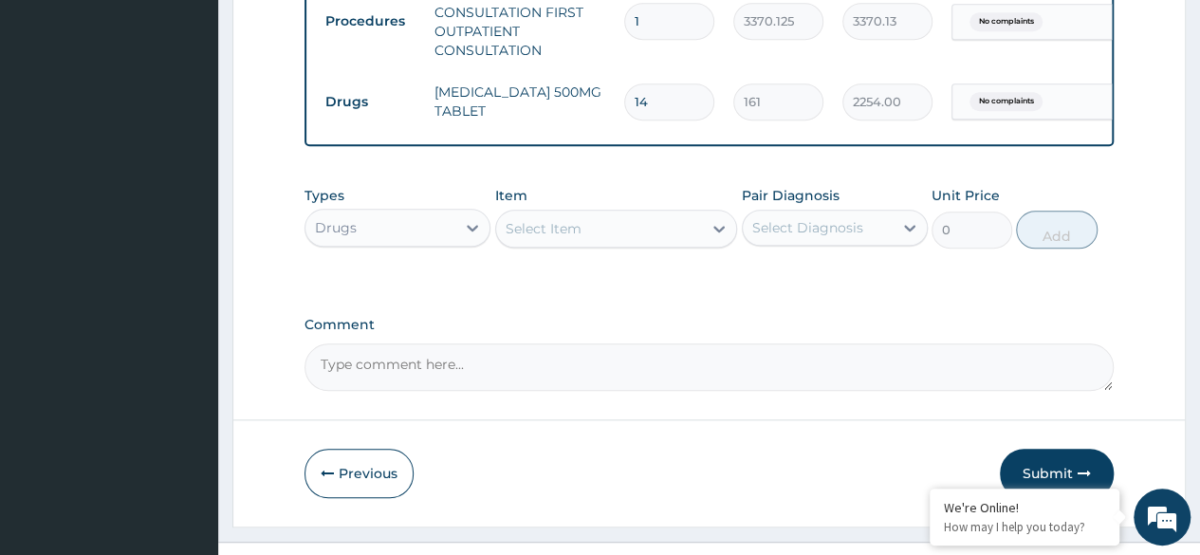
scroll to position [829, 0]
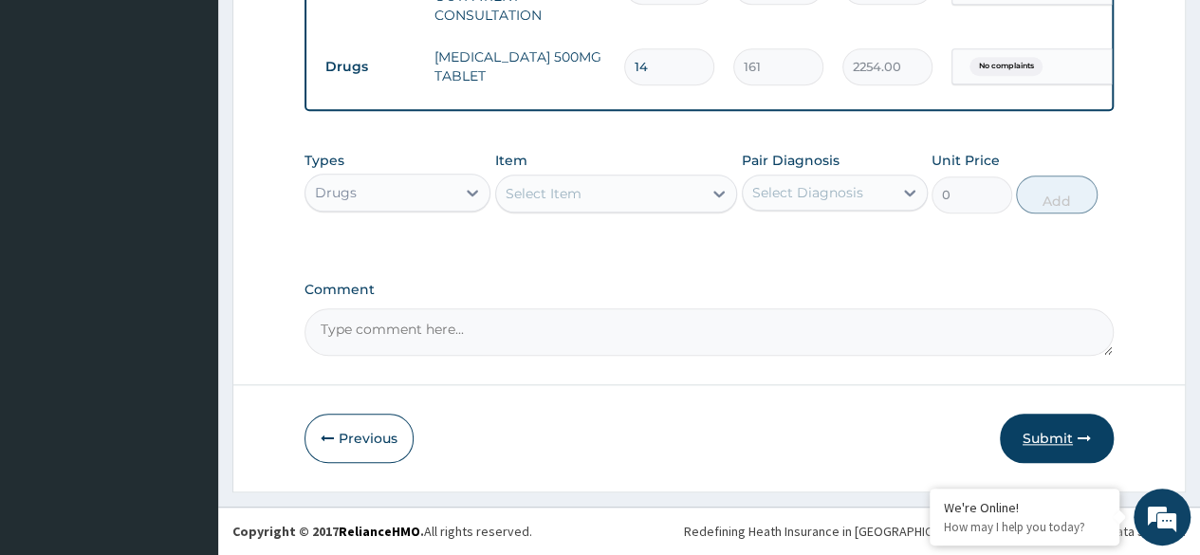
type input "14"
click at [1056, 441] on button "Submit" at bounding box center [1057, 438] width 114 height 49
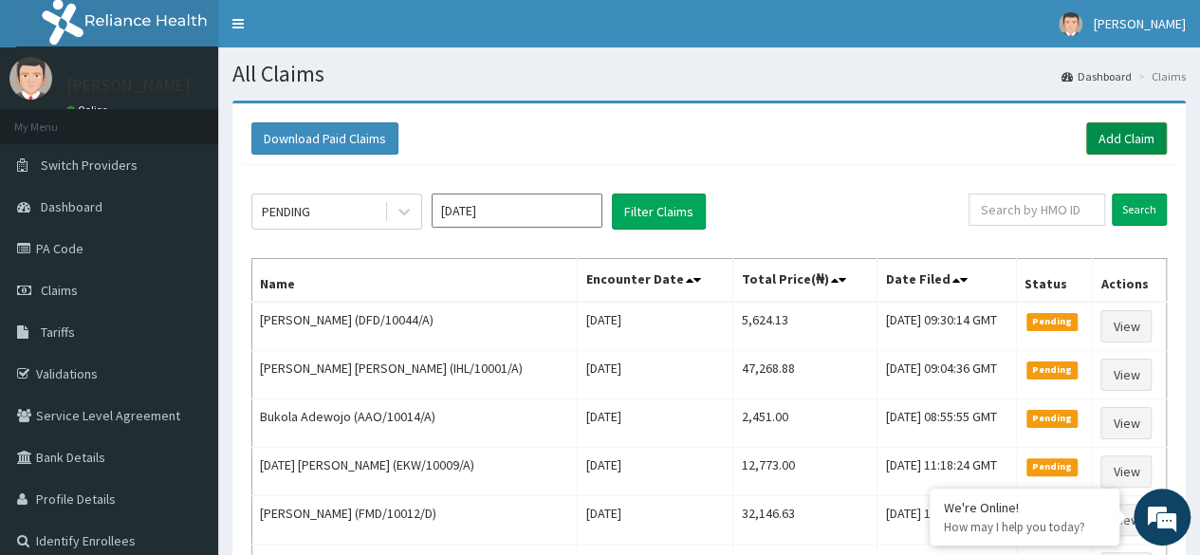
click at [1107, 146] on link "Add Claim" at bounding box center [1126, 138] width 81 height 32
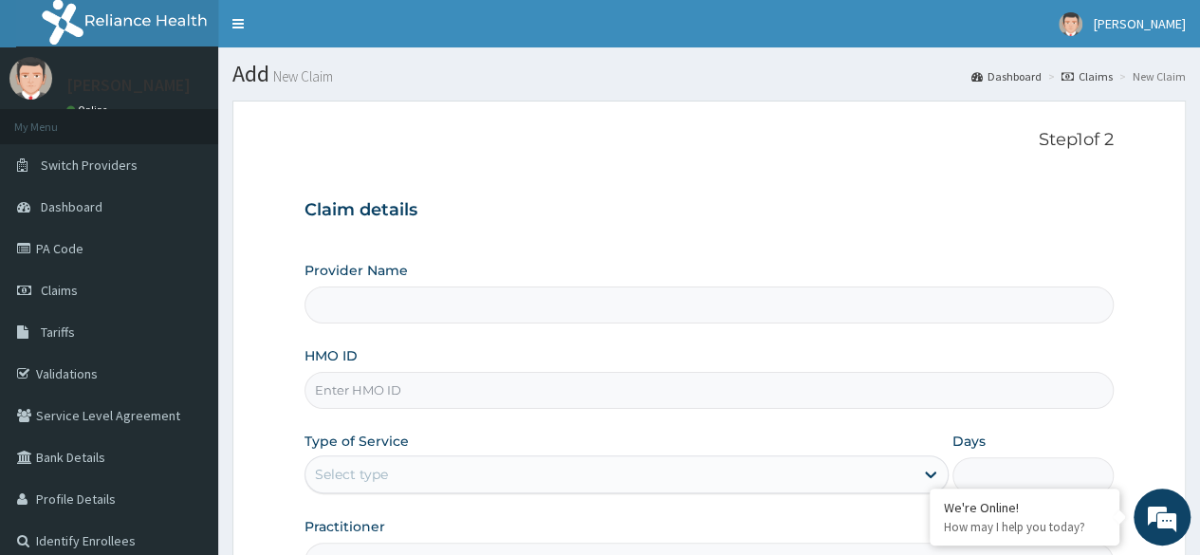
click at [412, 396] on input "HMO ID" at bounding box center [708, 390] width 809 height 37
type input "Reliance Family Clinics (RFC) - Ajah"
paste input "IHL/10001/A"
type input "IHL/10001/A"
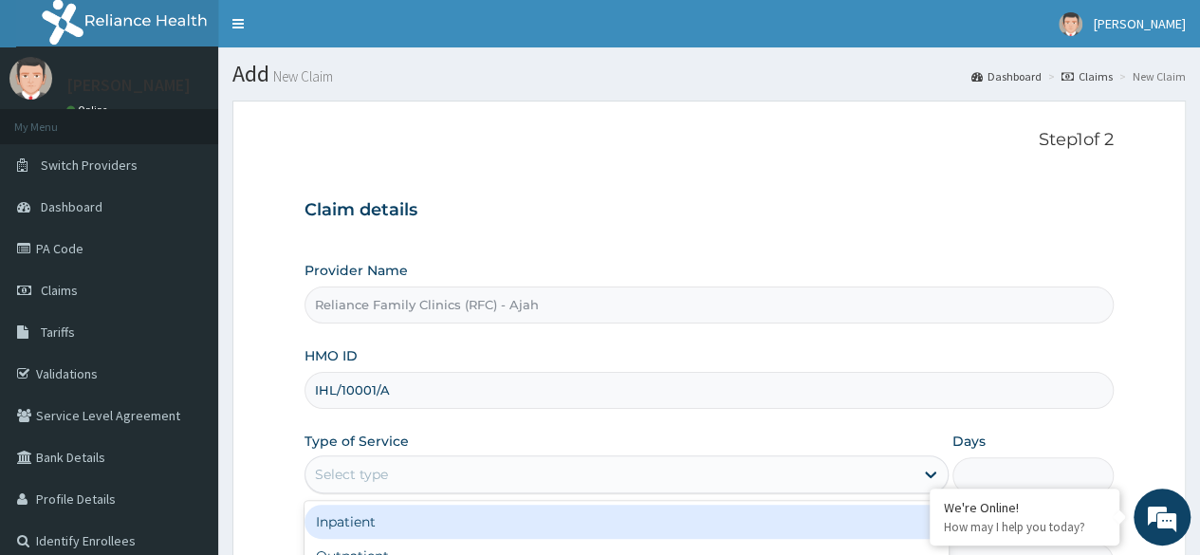
click at [405, 477] on div "Select type" at bounding box center [609, 474] width 608 height 30
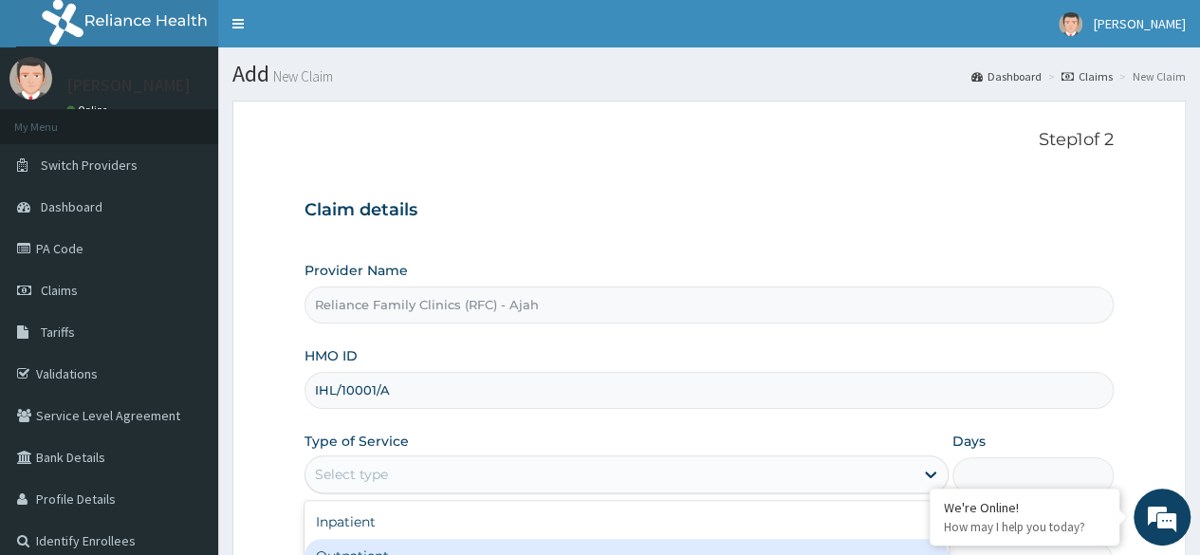
click at [402, 542] on div "Outpatient" at bounding box center [626, 556] width 644 height 34
type input "1"
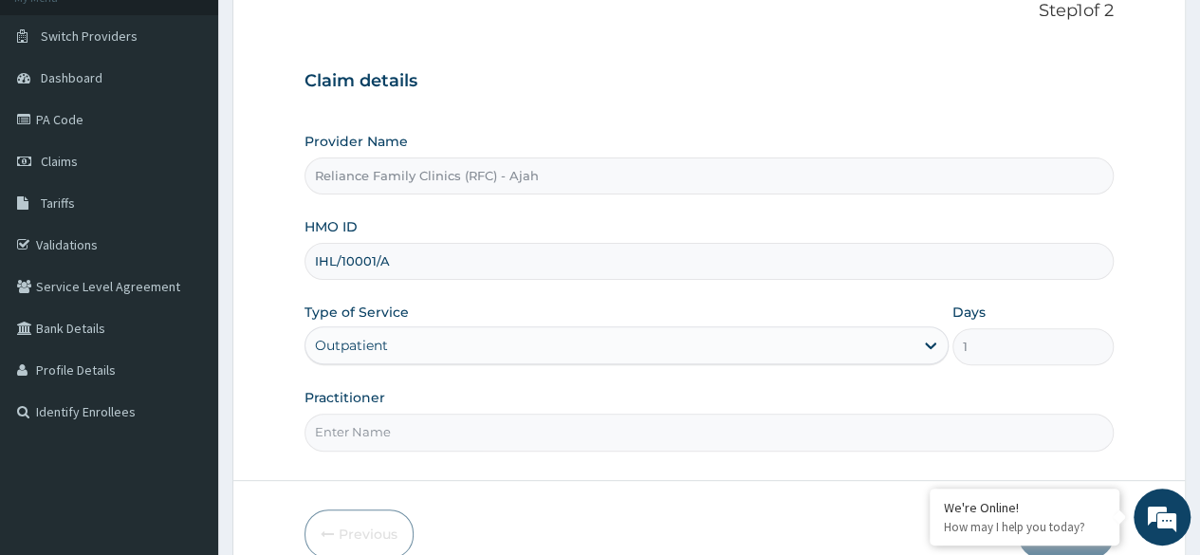
scroll to position [220, 0]
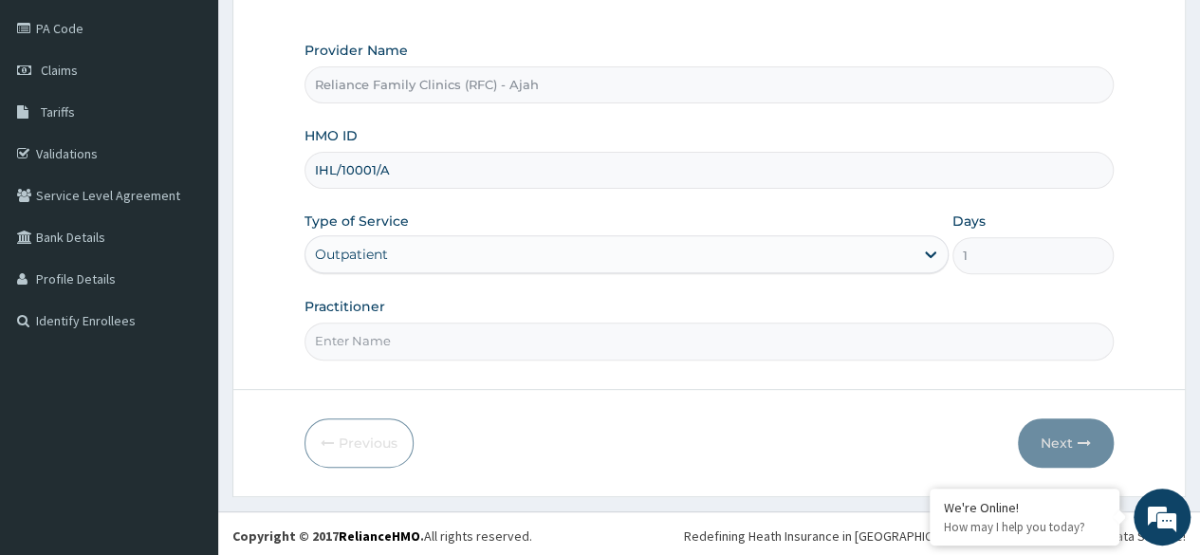
click at [383, 335] on input "Practitioner" at bounding box center [708, 341] width 809 height 37
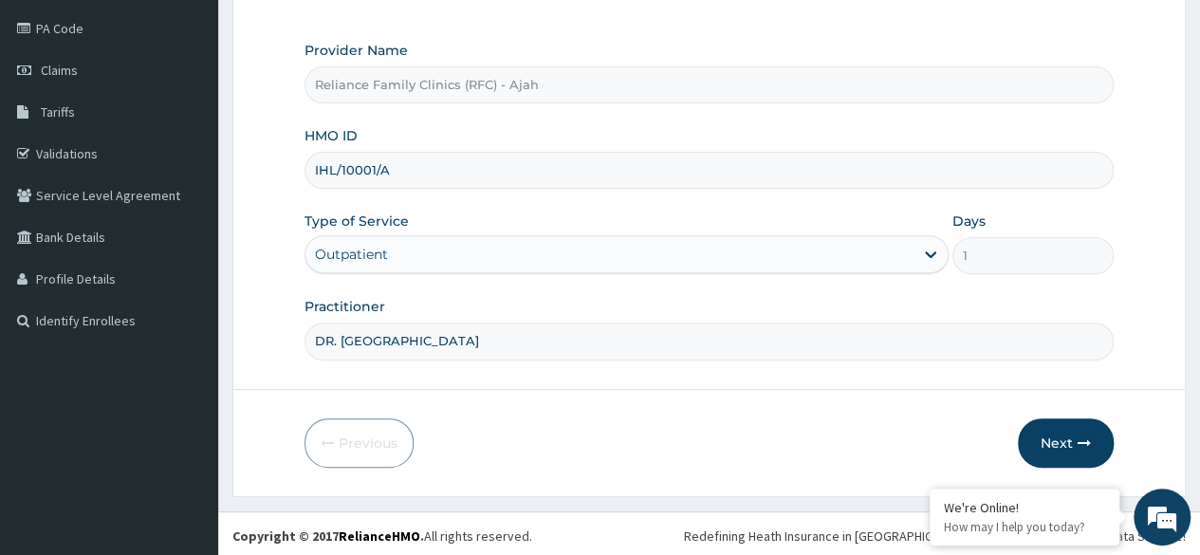
type input "DR. LOCUM"
click at [1063, 442] on button "Next" at bounding box center [1066, 442] width 96 height 49
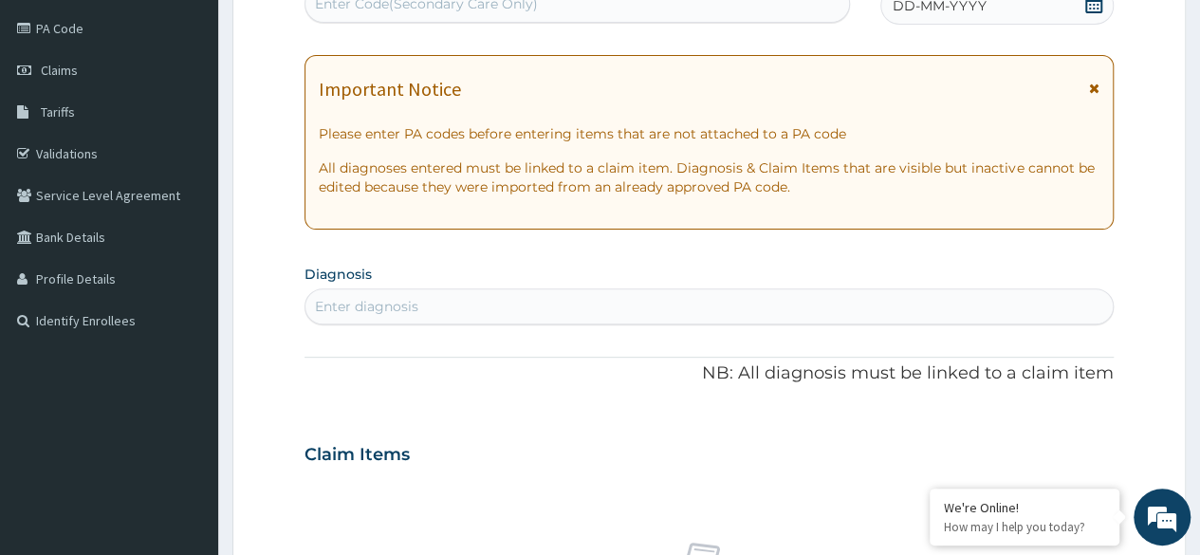
click at [936, 14] on div "DD-MM-YYYY" at bounding box center [996, 6] width 233 height 38
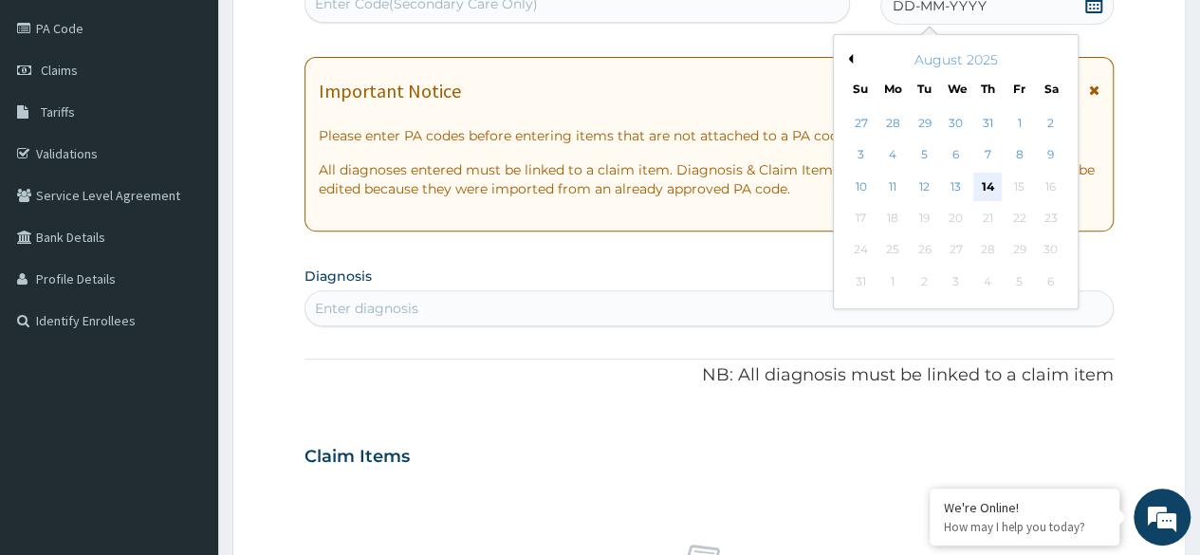
click at [987, 190] on div "14" at bounding box center [987, 187] width 28 height 28
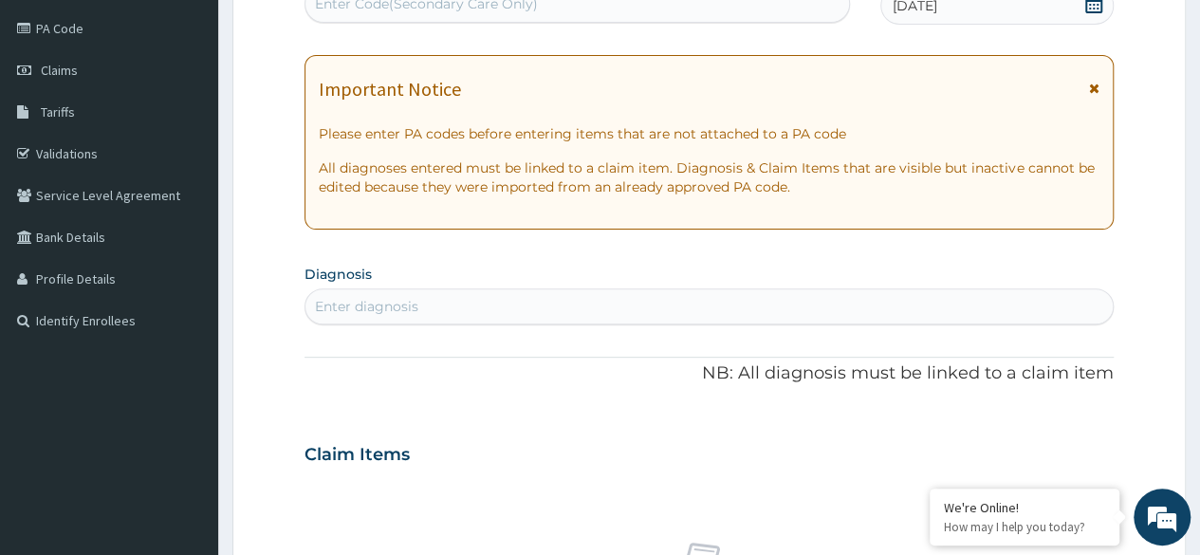
click at [612, 305] on div "Enter diagnosis" at bounding box center [708, 306] width 807 height 30
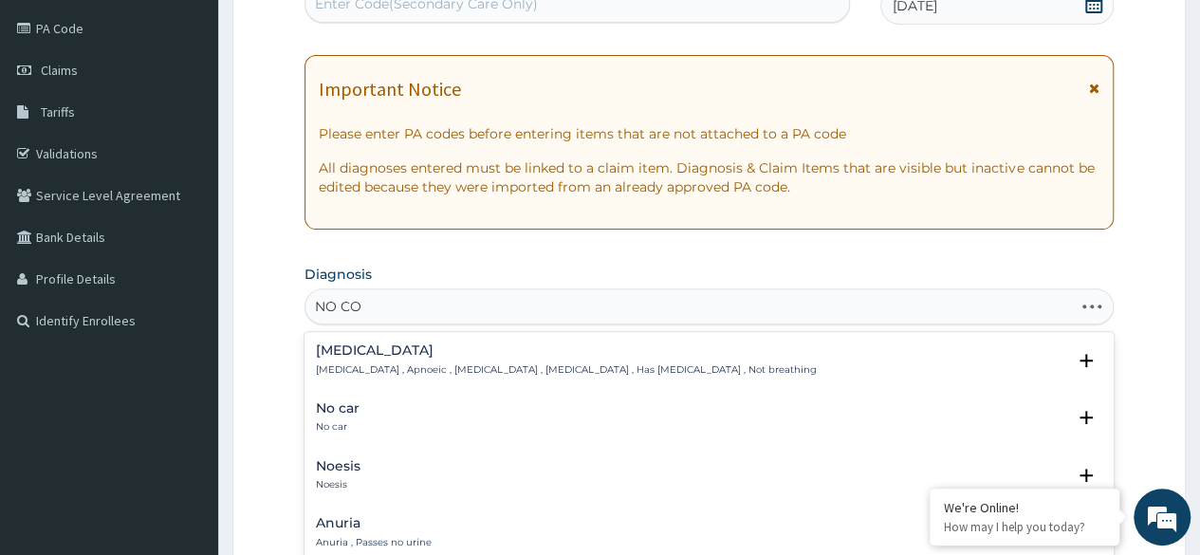
type input "NO COM"
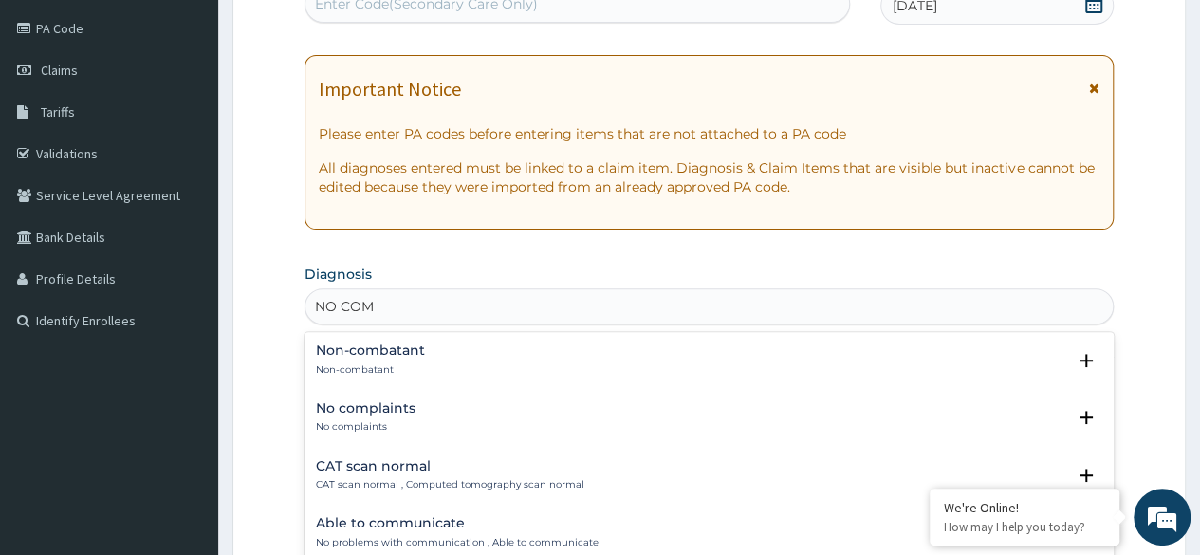
click at [363, 408] on h4 "No complaints" at bounding box center [366, 408] width 100 height 14
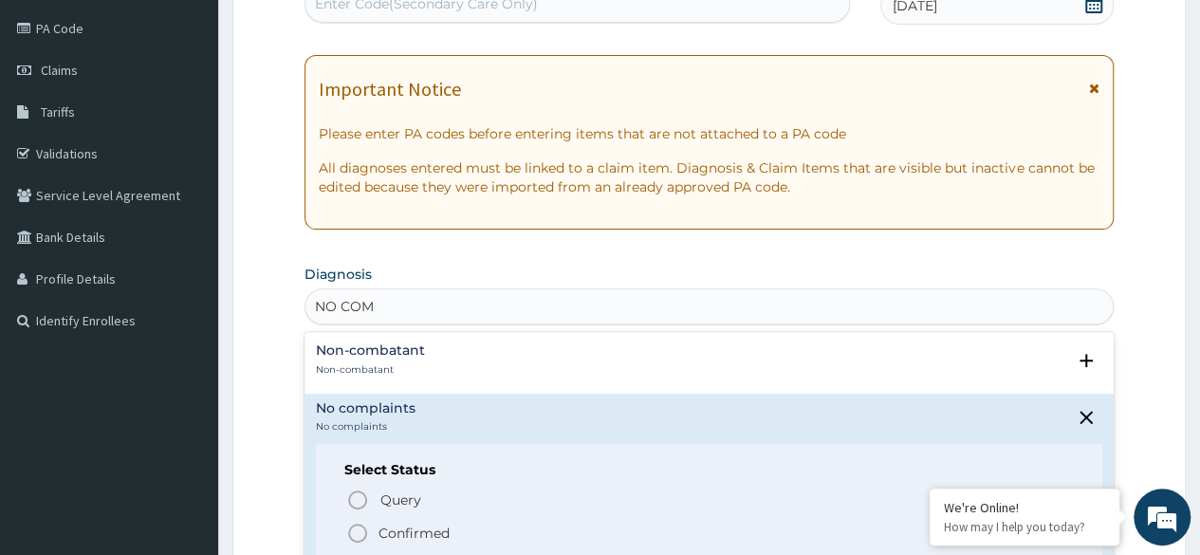
click at [360, 536] on icon "status option filled" at bounding box center [357, 533] width 23 height 23
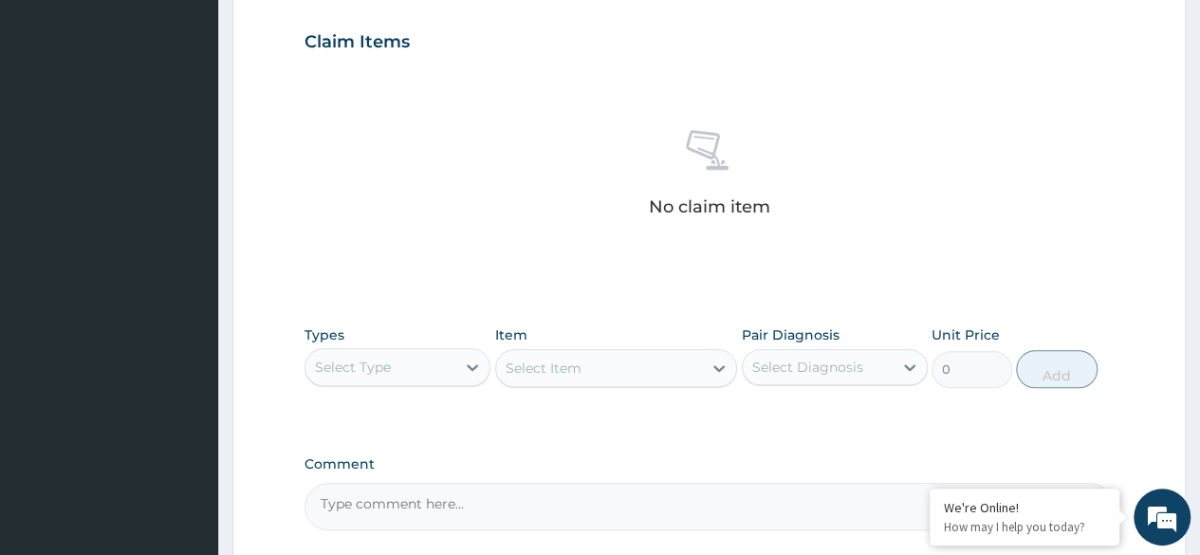
scroll to position [639, 0]
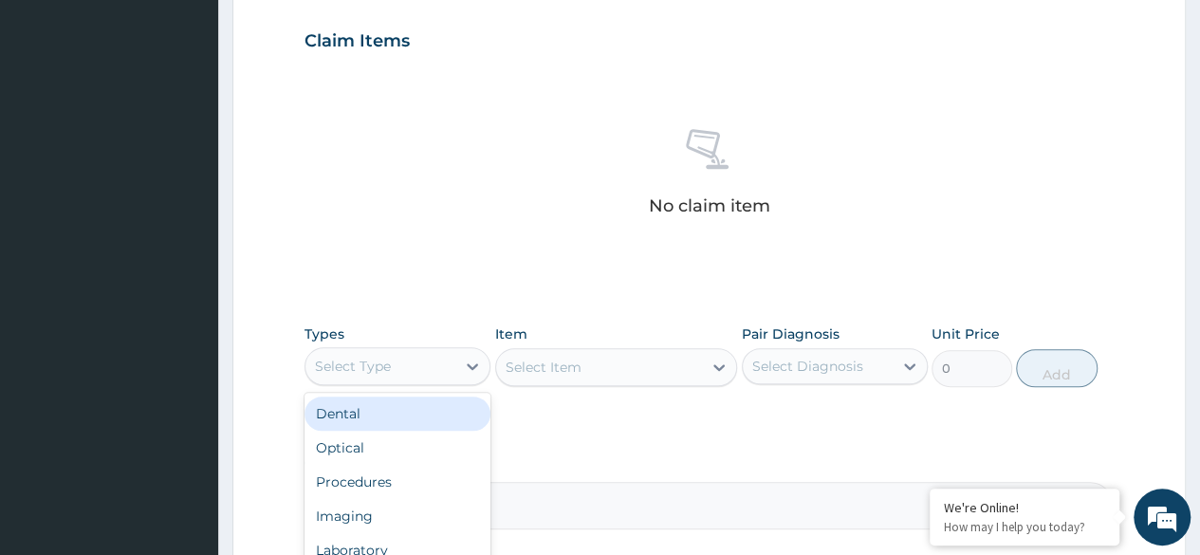
click at [438, 365] on div "Select Type" at bounding box center [380, 366] width 150 height 30
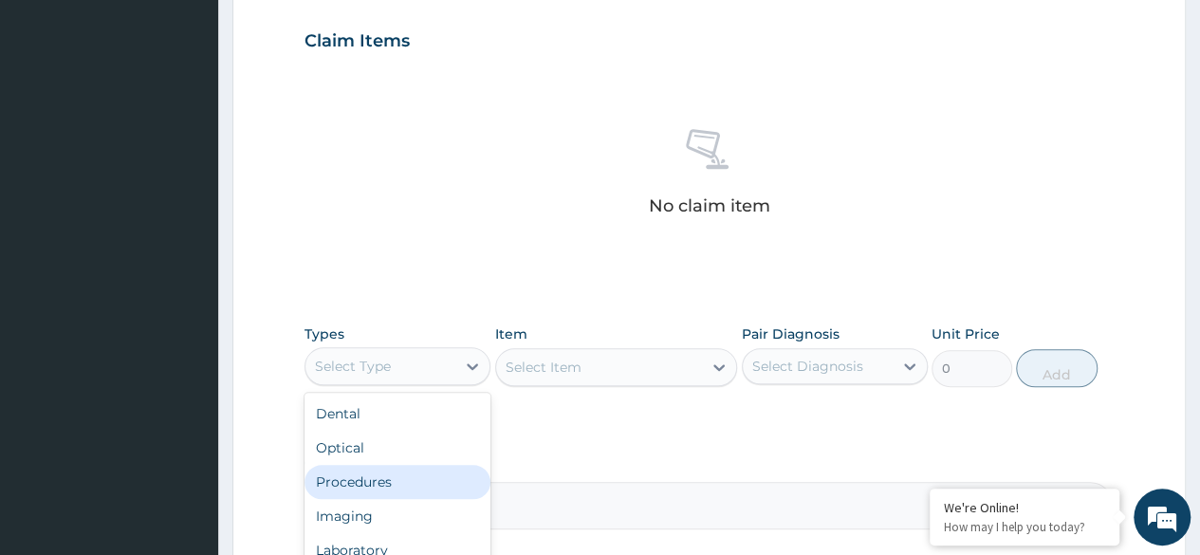
click at [441, 475] on div "Procedures" at bounding box center [397, 482] width 186 height 34
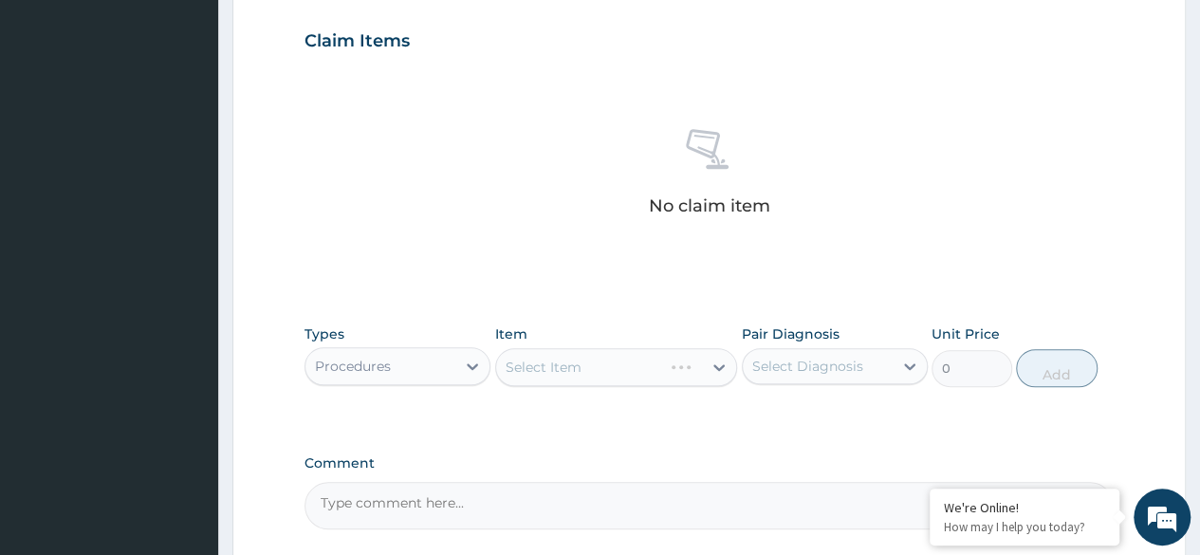
scroll to position [809, 0]
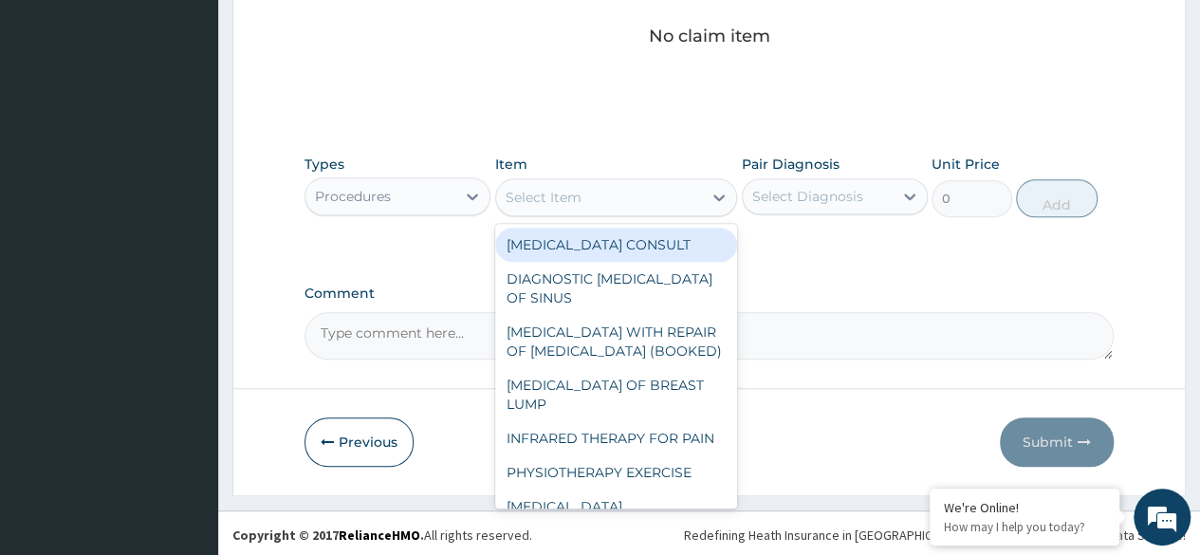
click at [601, 202] on div "Select Item" at bounding box center [599, 197] width 207 height 30
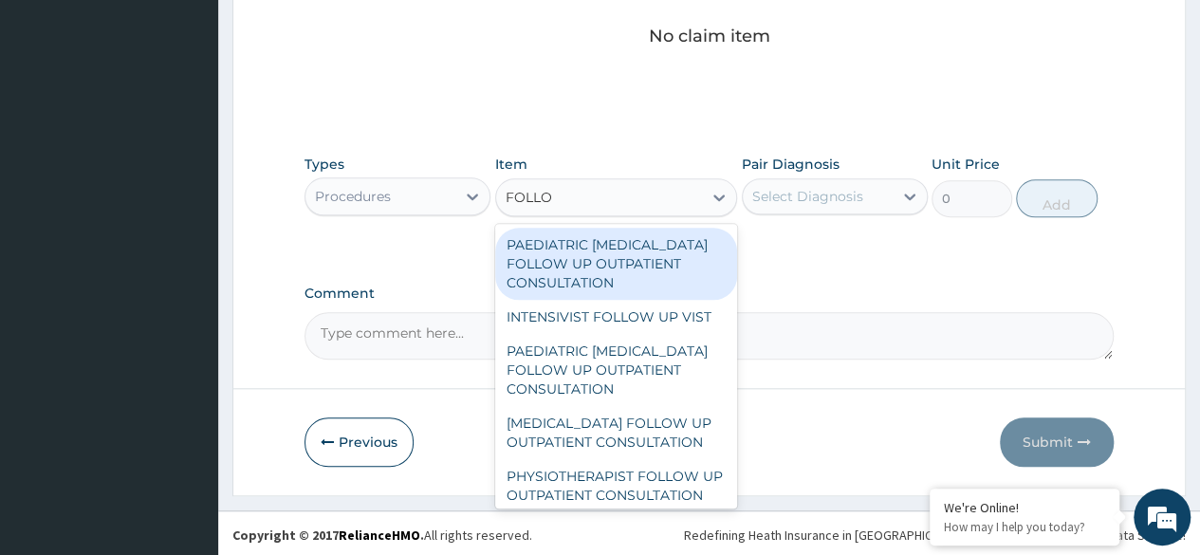
type input "FOLLOW"
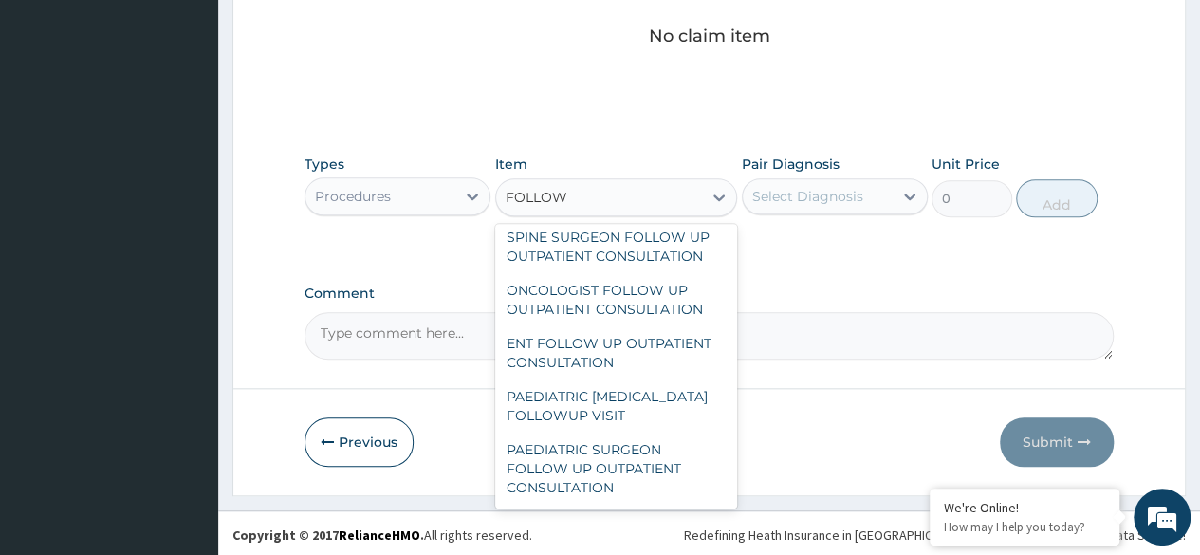
scroll to position [1969, 0]
click at [645, 220] on div "GENERAL PRACTITIONER CONSULTATION FOLLOW UP" at bounding box center [616, 193] width 243 height 53
type input "2246.75"
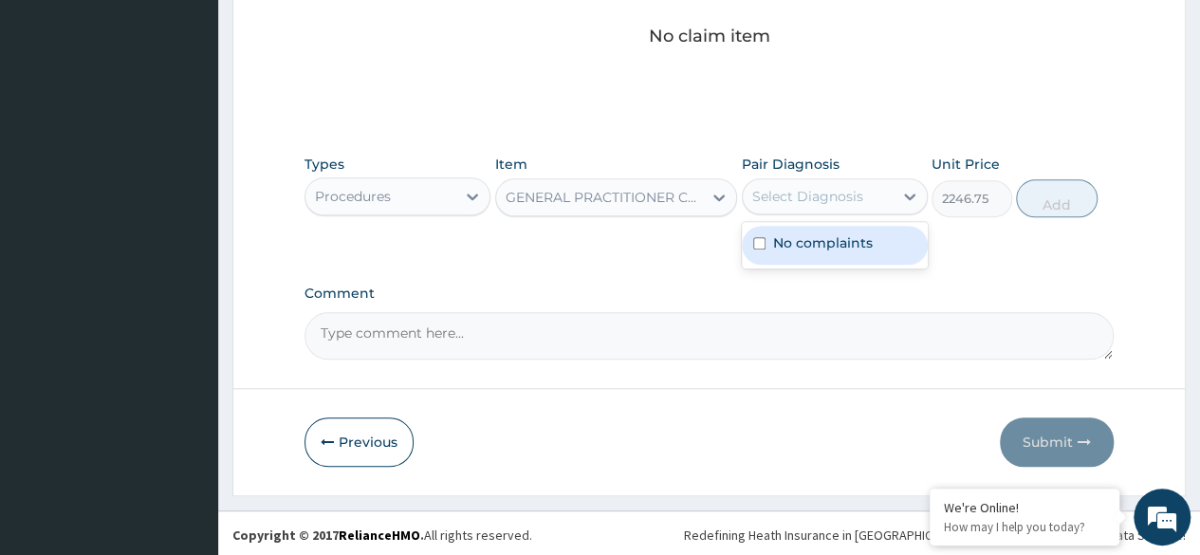
click at [823, 243] on label "No complaints" at bounding box center [823, 242] width 100 height 19
checkbox input "true"
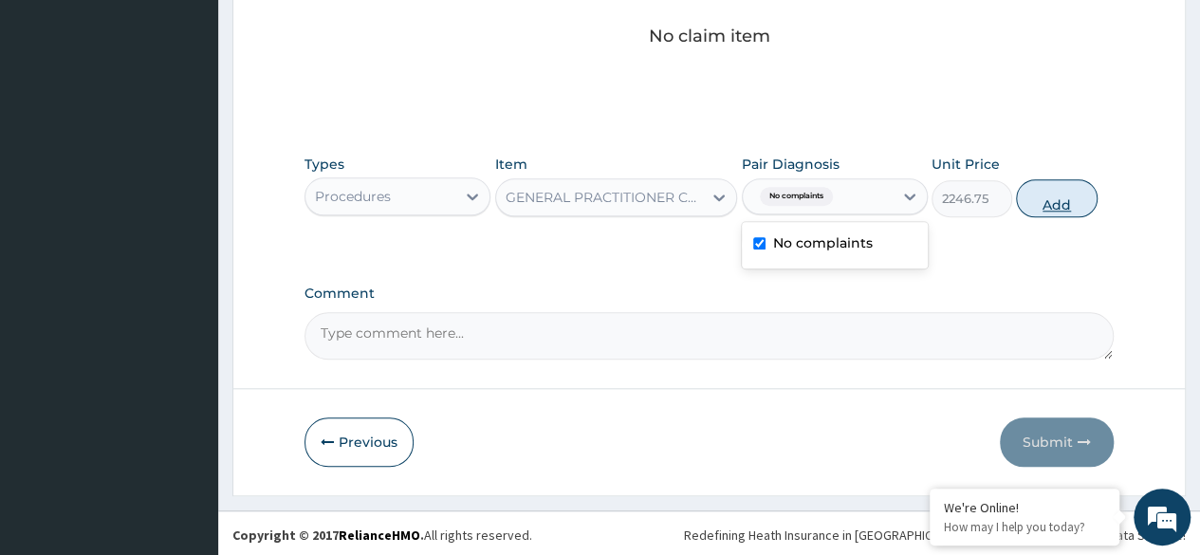
click at [1050, 205] on button "Add" at bounding box center [1056, 198] width 81 height 38
type input "0"
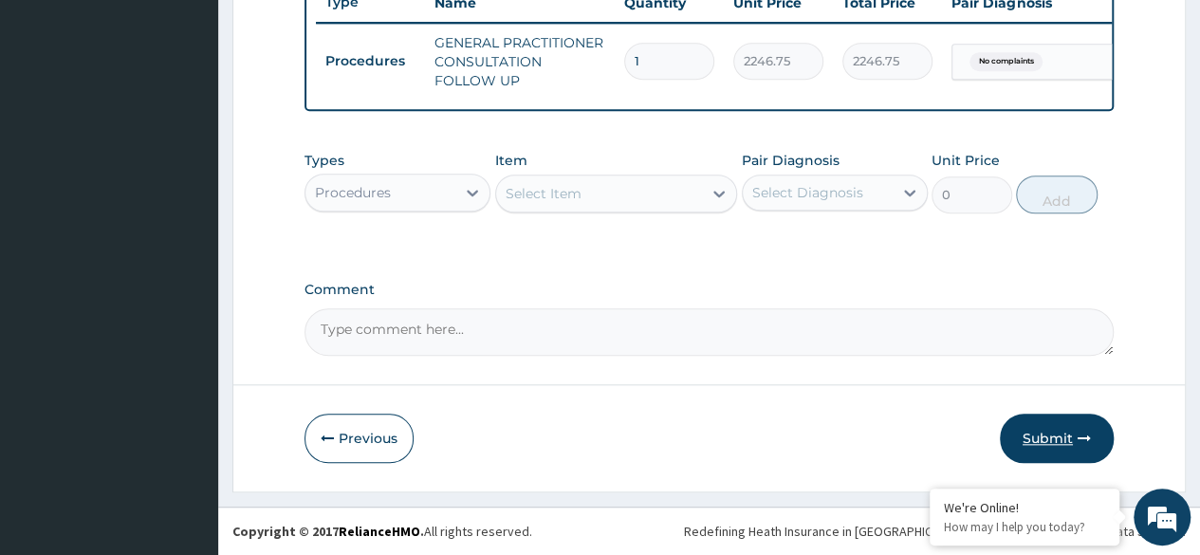
click at [1057, 440] on button "Submit" at bounding box center [1057, 438] width 114 height 49
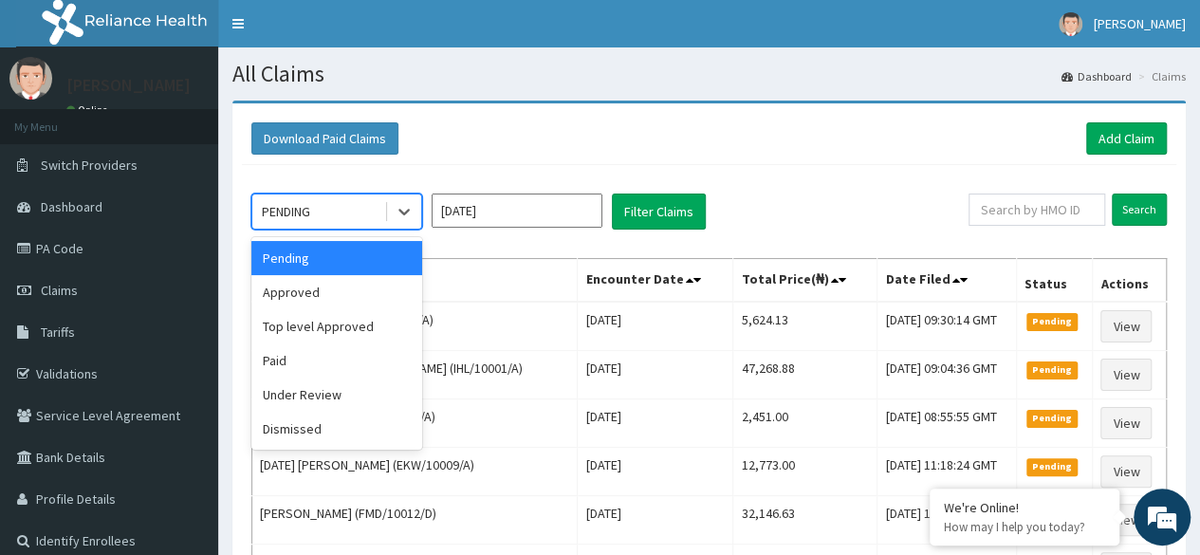
click at [359, 291] on div "Approved" at bounding box center [336, 292] width 171 height 34
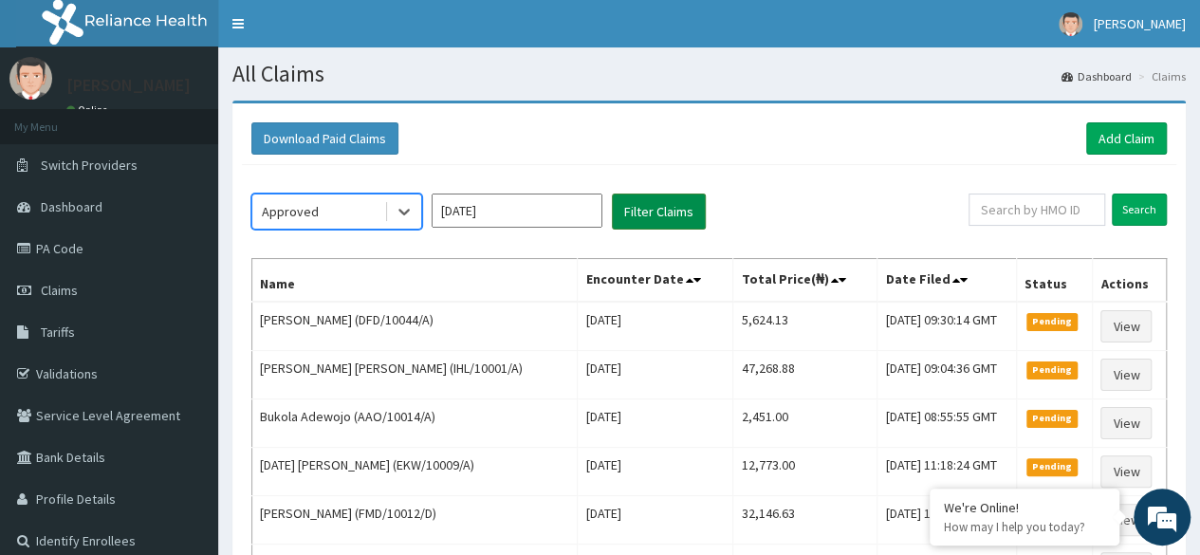
click at [651, 218] on button "Filter Claims" at bounding box center [659, 212] width 94 height 36
